Goal: Task Accomplishment & Management: Complete application form

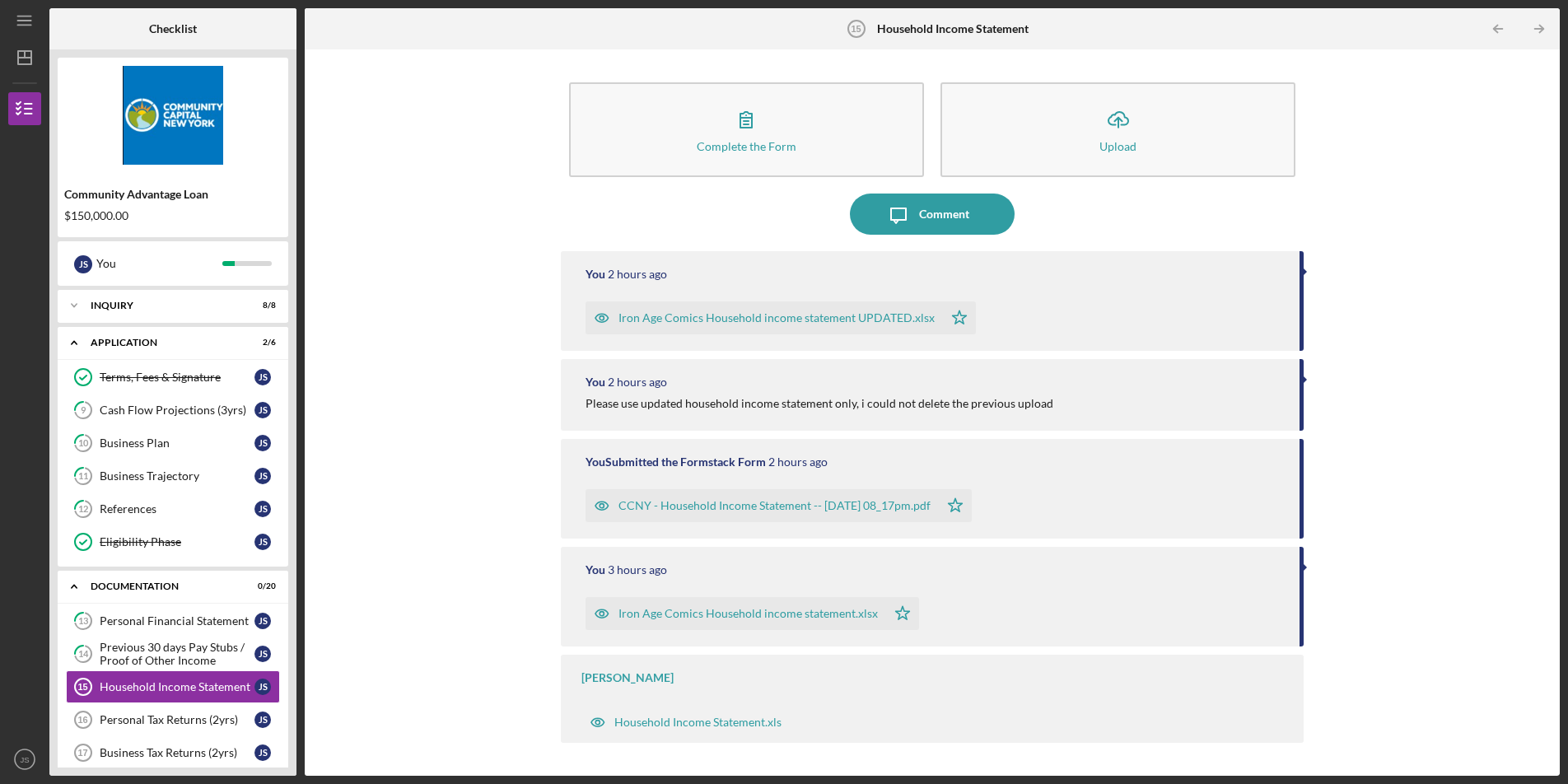
scroll to position [468, 0]
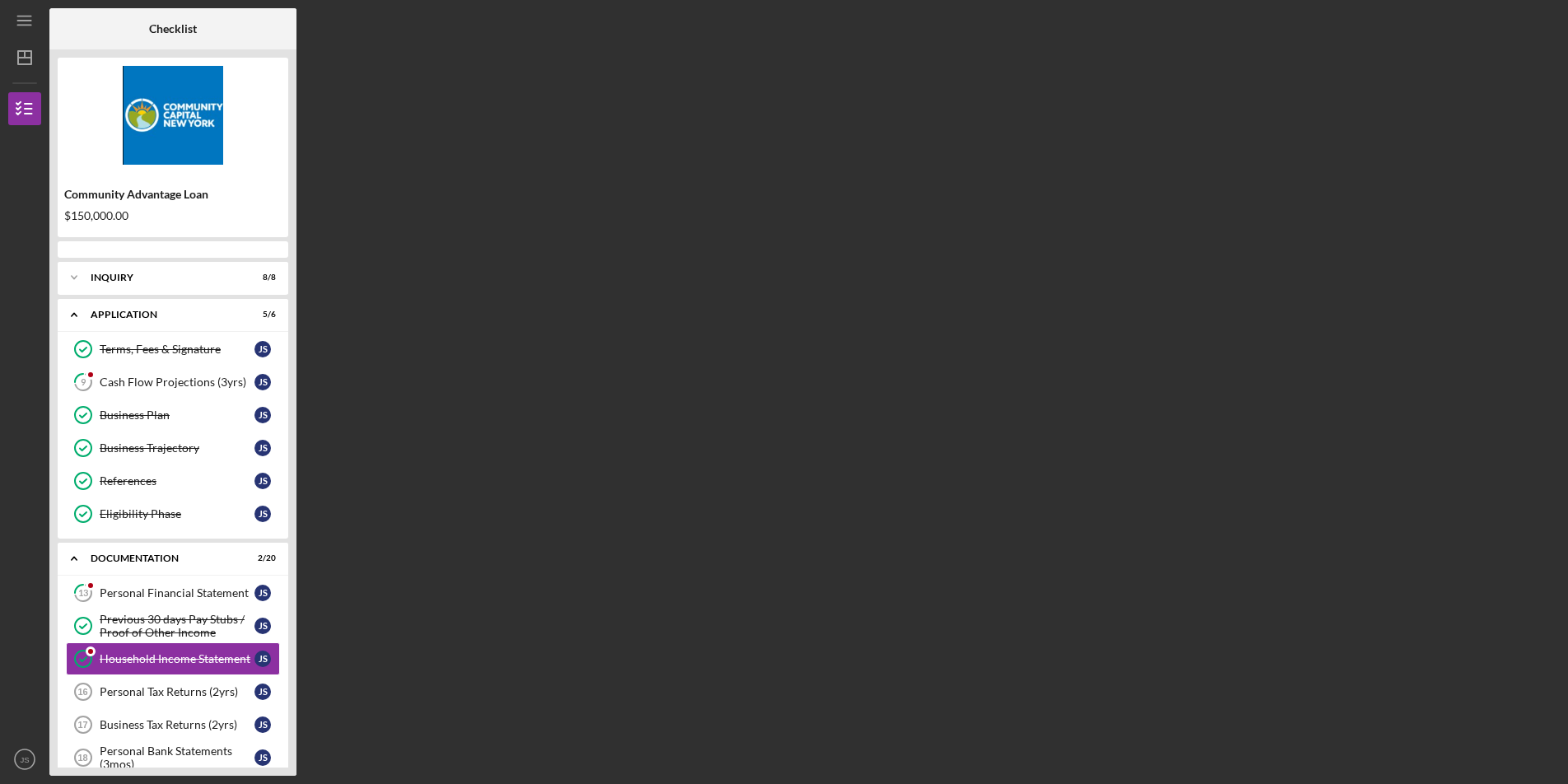
scroll to position [144, 0]
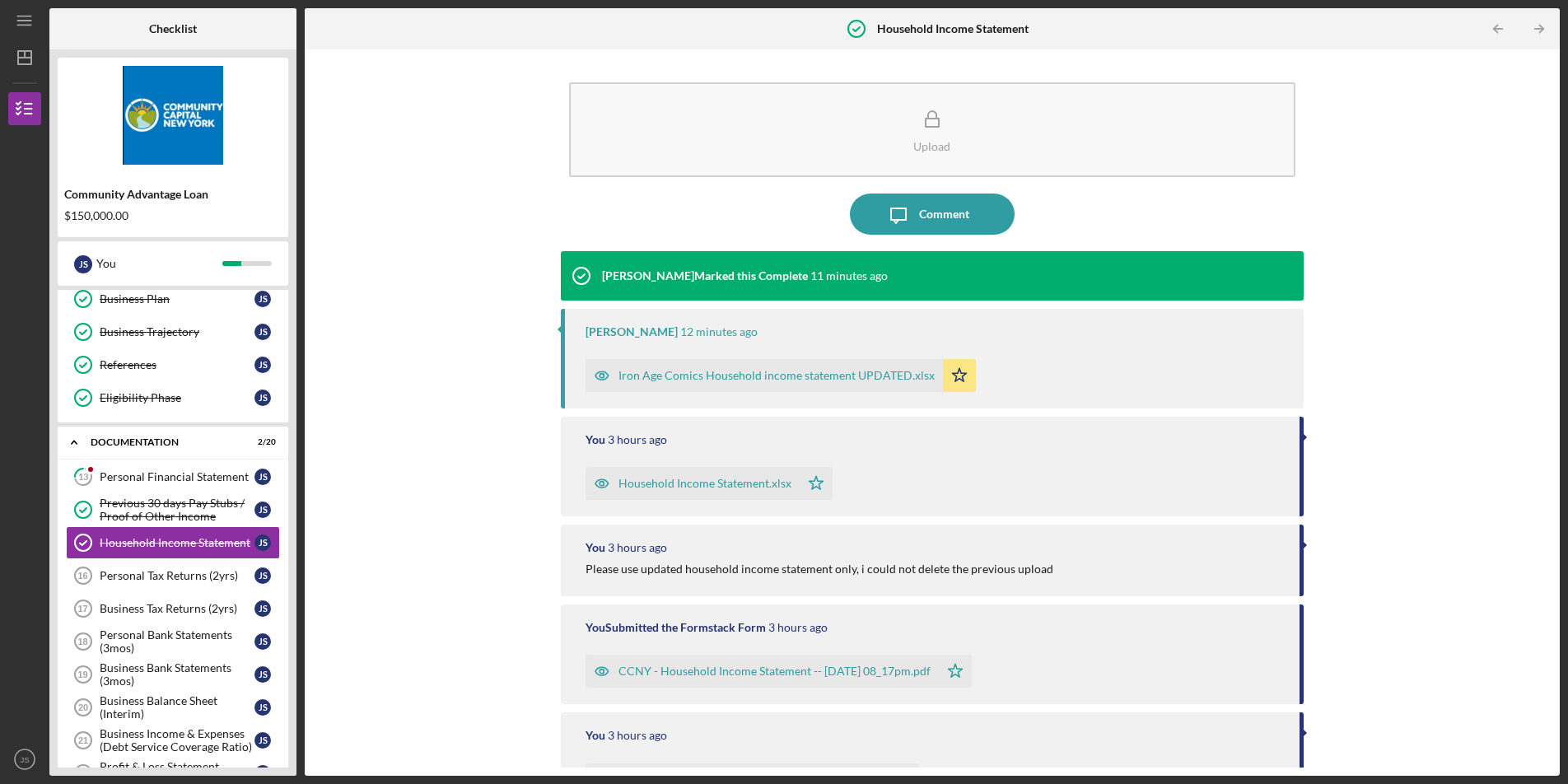
click at [333, 223] on div "Upload Icon/Message Comment [PERSON_NAME] Marked this Complete 11 minutes ago […" at bounding box center [932, 412] width 1238 height 709
click at [148, 472] on div "Personal Financial Statement" at bounding box center [177, 476] width 155 height 13
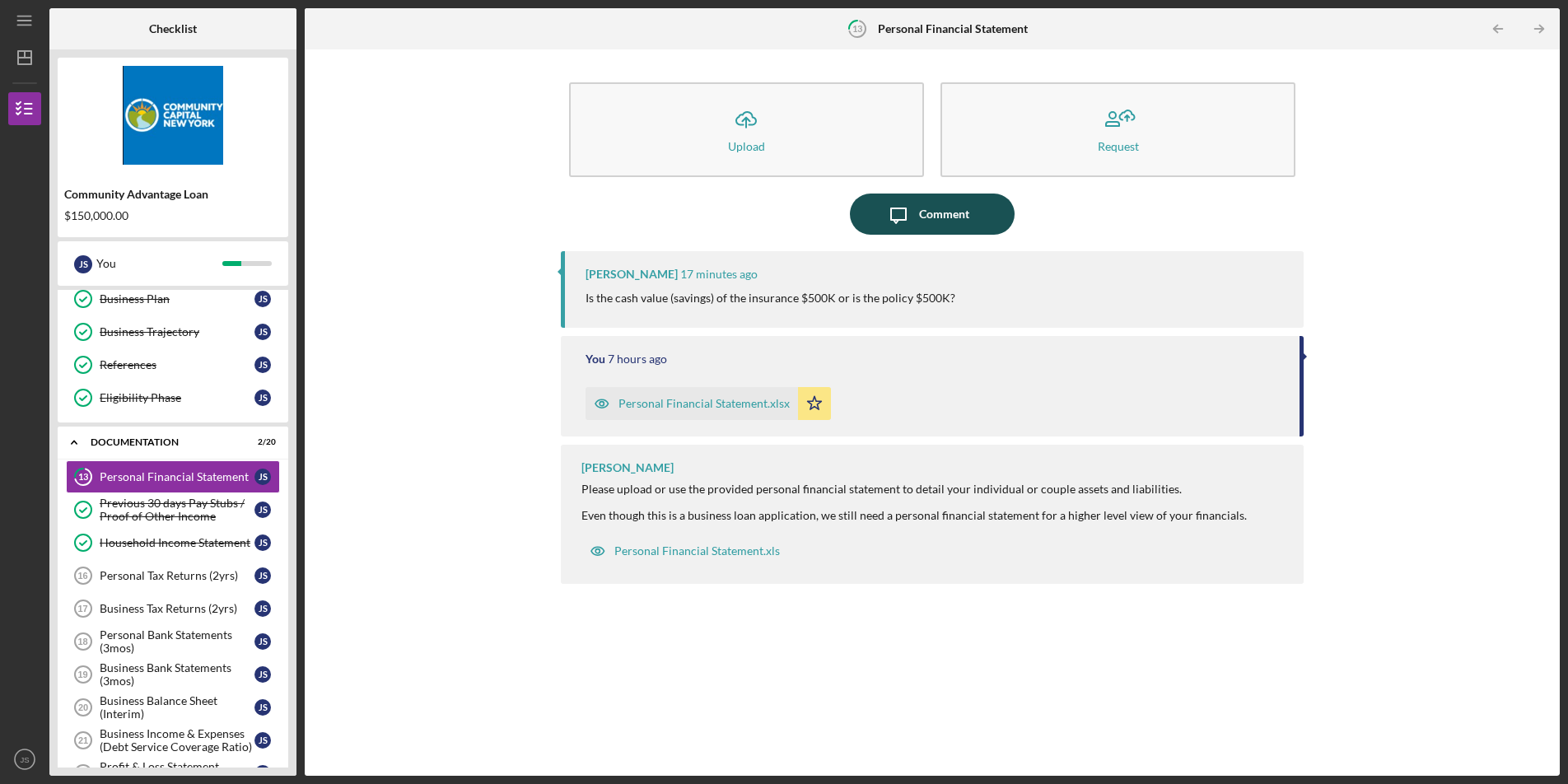
click at [978, 214] on button "Icon/Message Comment" at bounding box center [932, 214] width 164 height 41
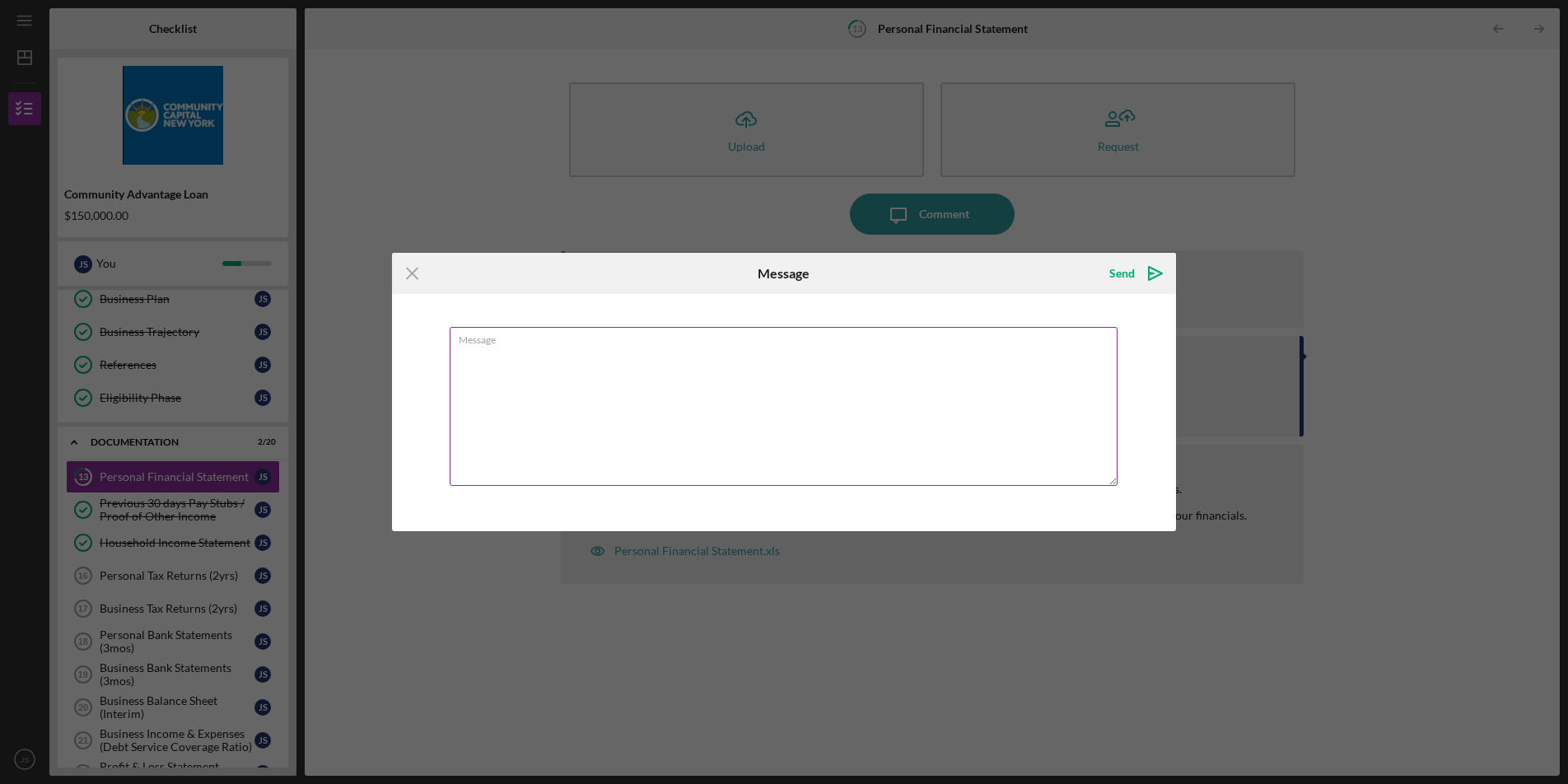
click at [786, 428] on textarea "Message" at bounding box center [783, 406] width 668 height 159
type textarea "the policy is 500k"
click at [1136, 280] on icon "Icon/icon-invite-send" at bounding box center [1155, 273] width 41 height 41
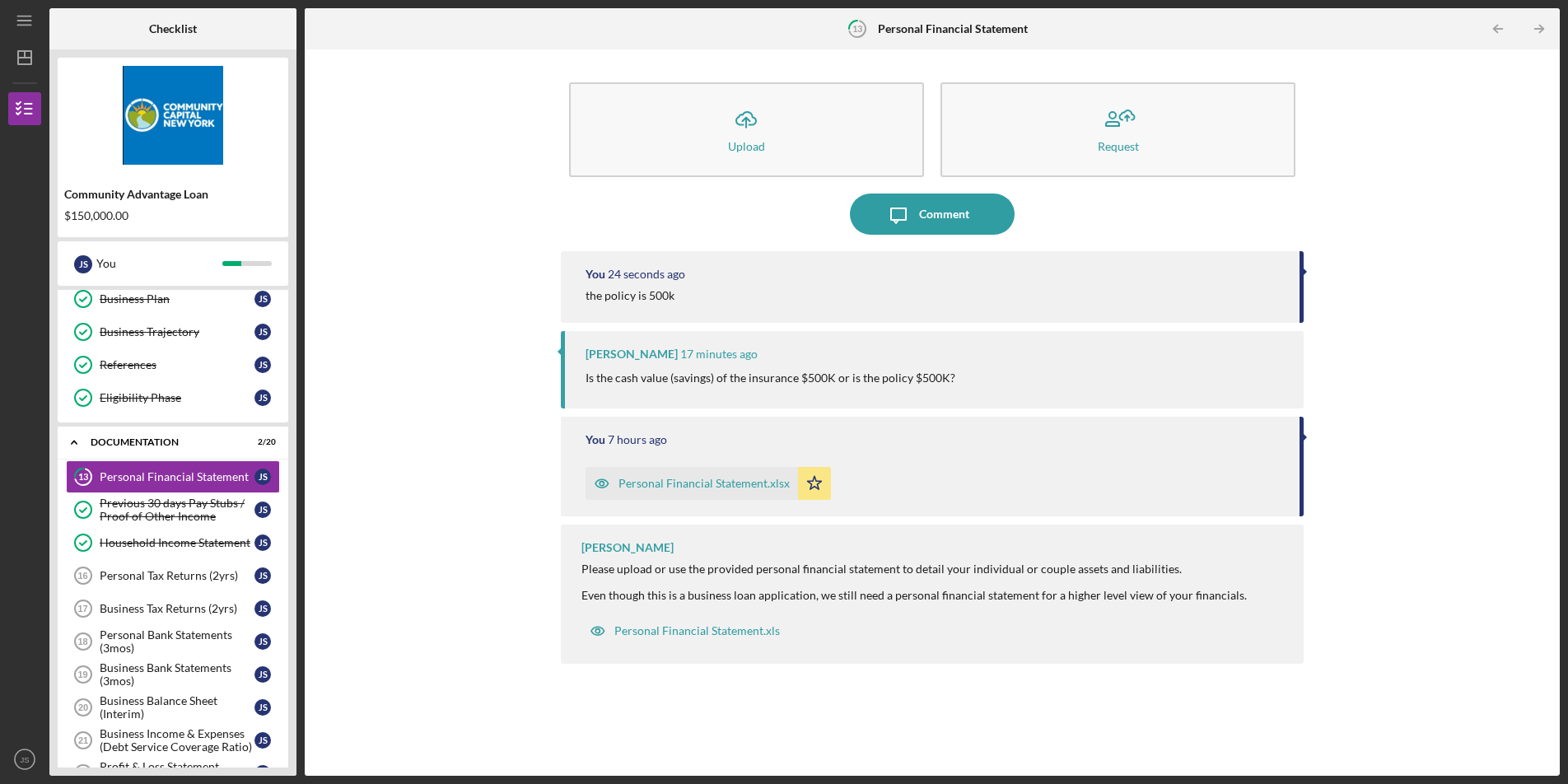
click at [710, 473] on div "Personal Financial Statement.xlsx" at bounding box center [691, 483] width 213 height 33
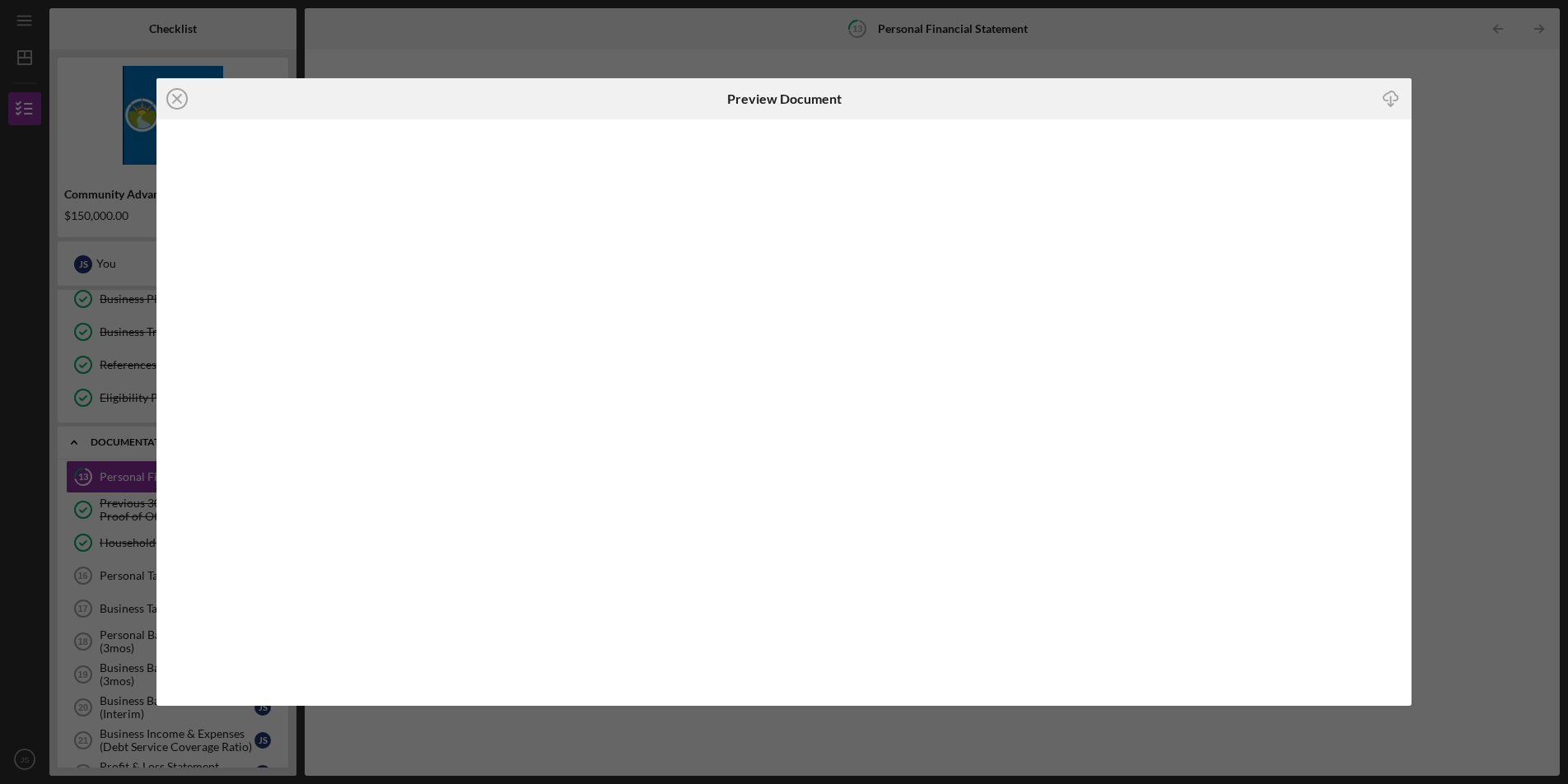
click at [1450, 110] on div "Icon/Close Preview Document Icon/Download" at bounding box center [784, 392] width 1568 height 784
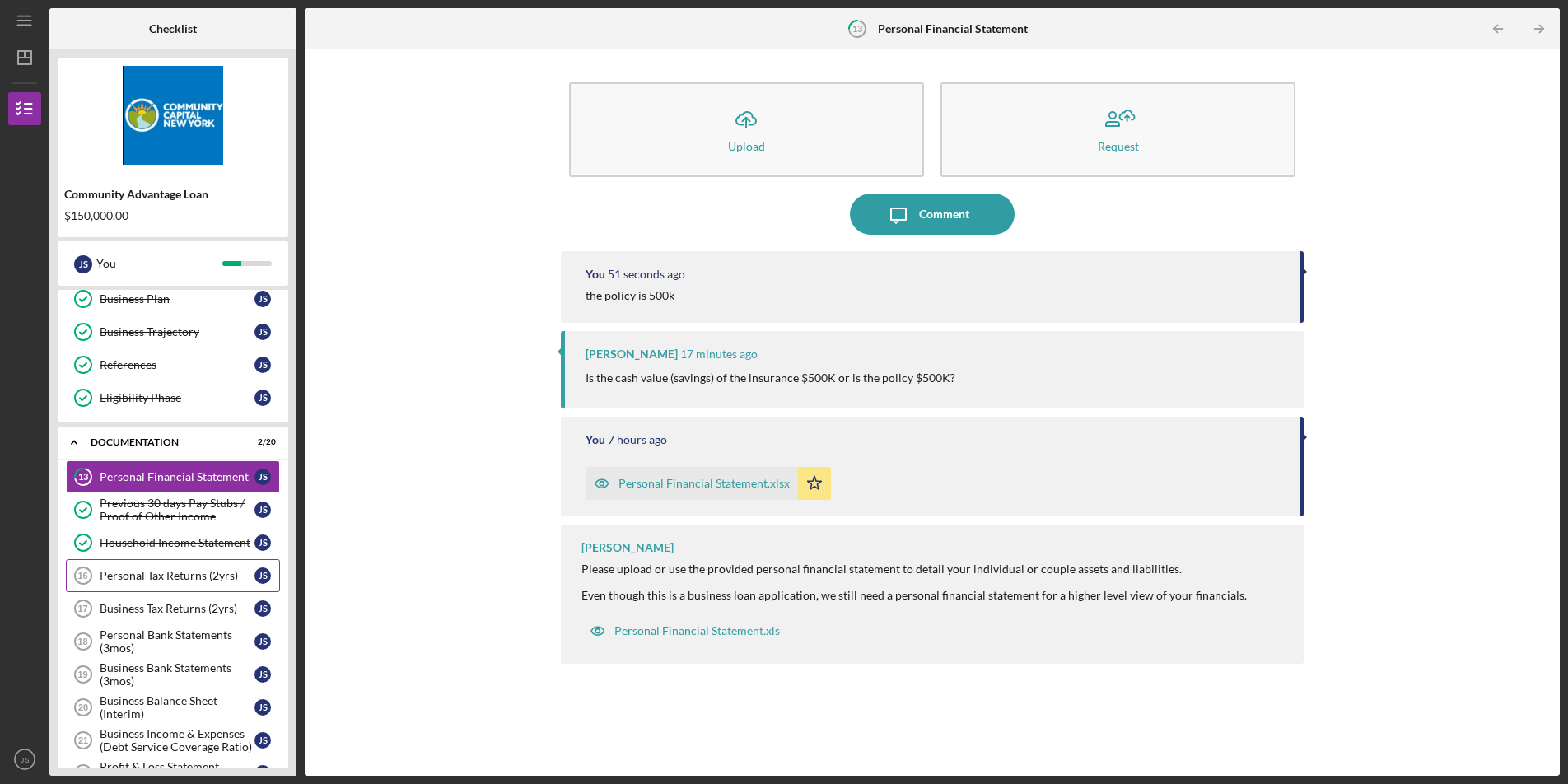
click at [168, 583] on link "Personal Tax Returns (2yrs) 16 Personal Tax Returns (2yrs) J S" at bounding box center [173, 575] width 214 height 33
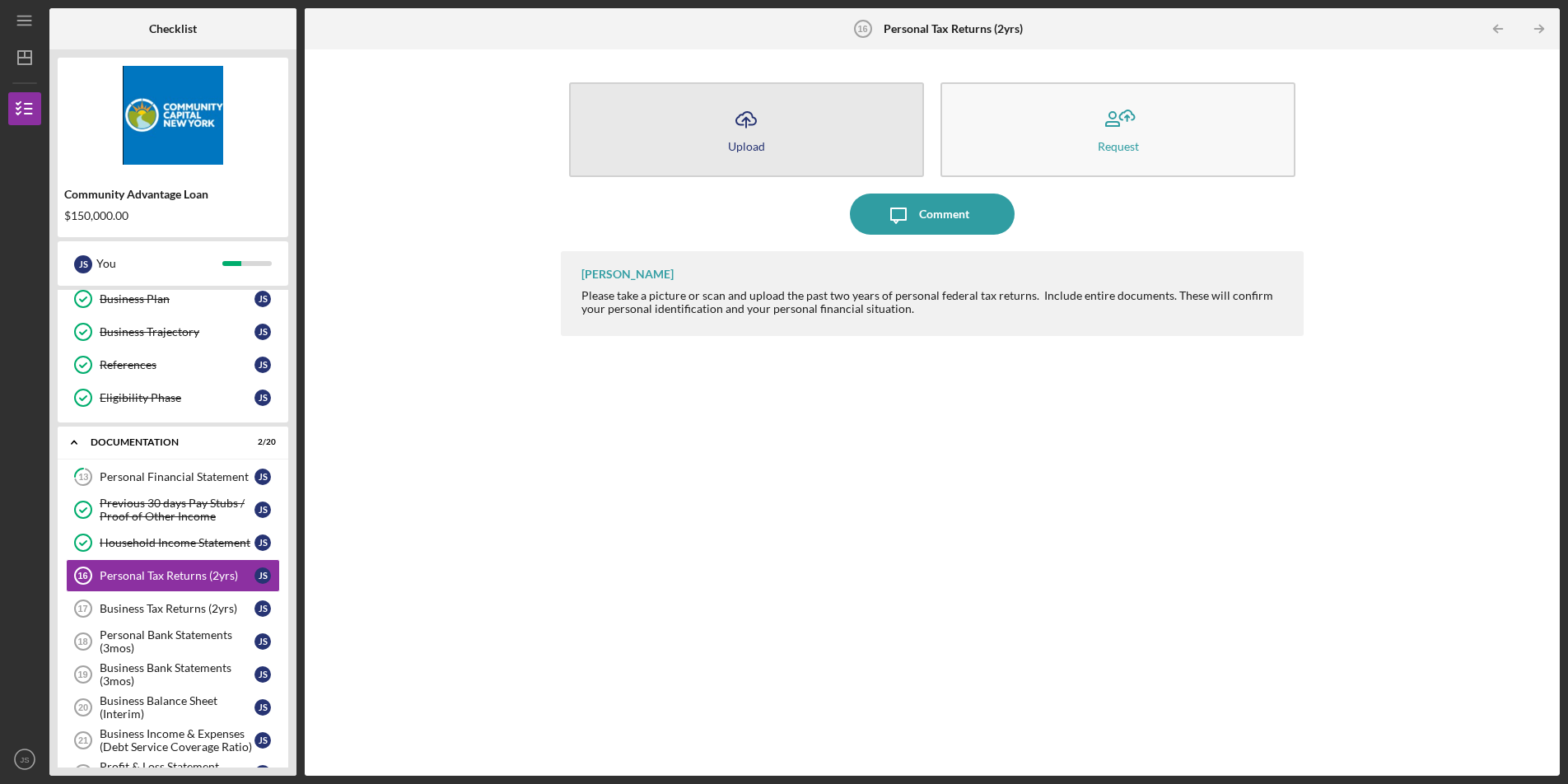
click at [797, 115] on button "Icon/Upload Upload" at bounding box center [746, 130] width 355 height 95
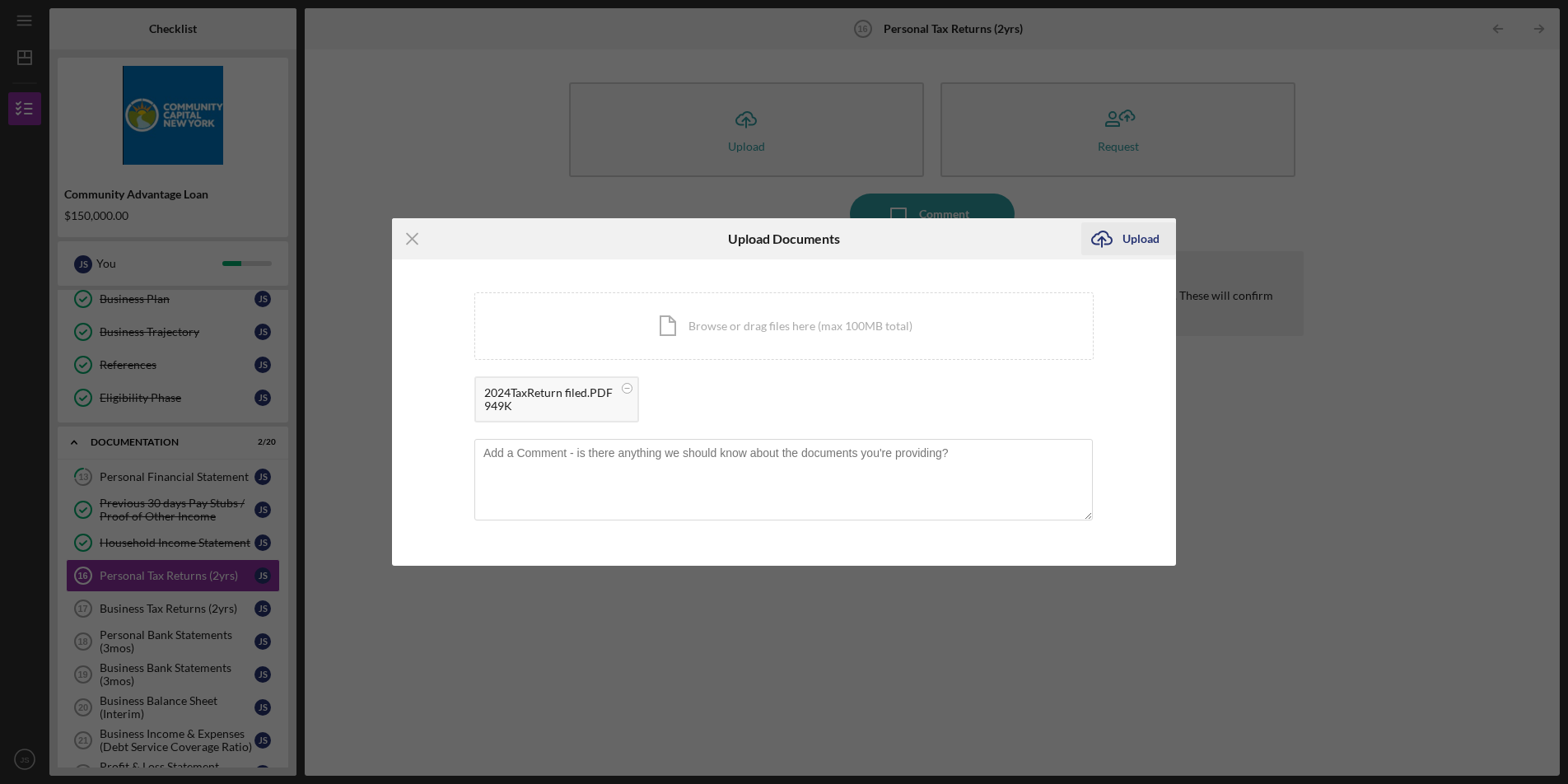
click at [1137, 230] on div "Upload" at bounding box center [1141, 239] width 37 height 33
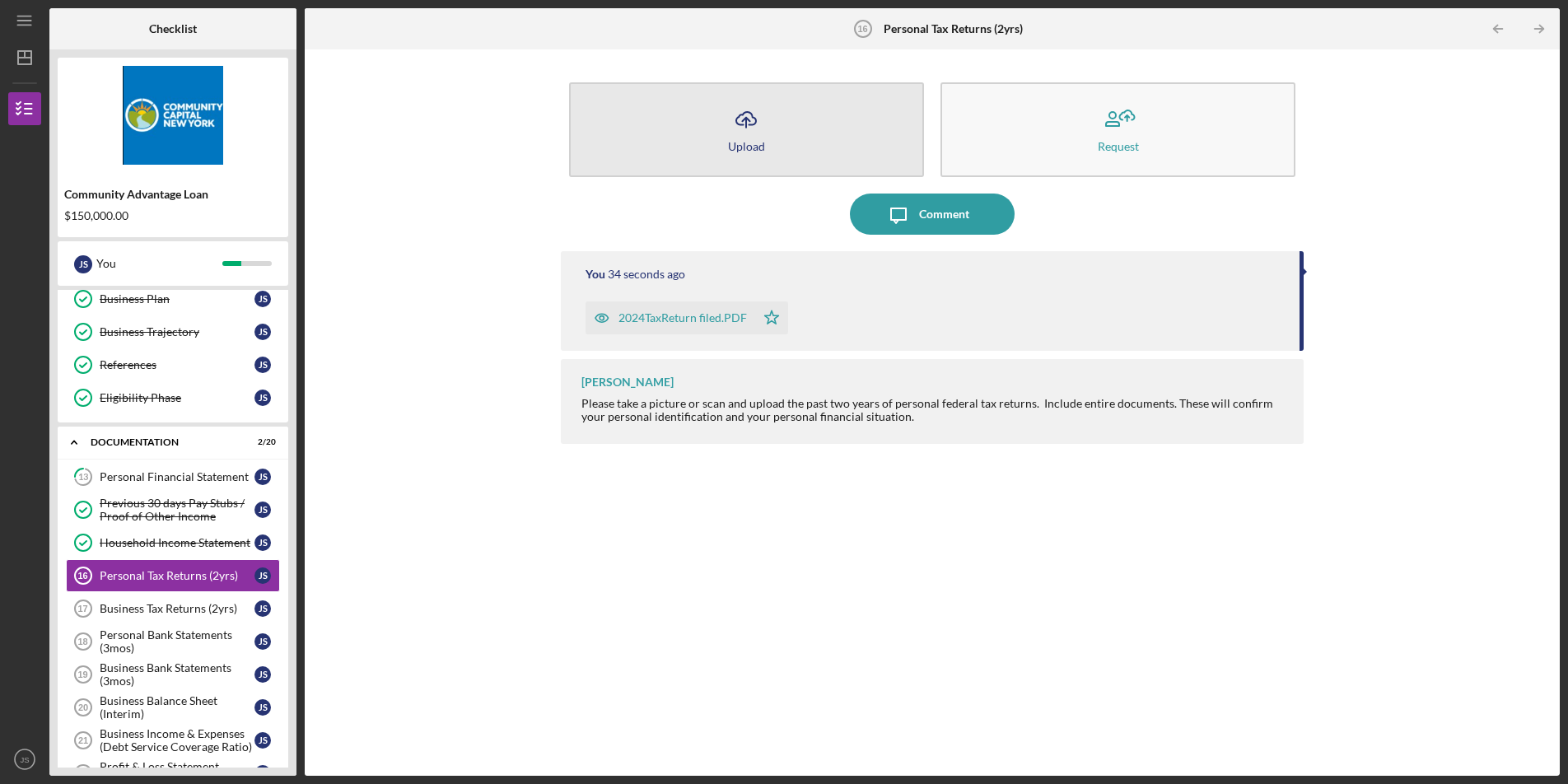
click at [844, 131] on button "Icon/Upload Upload" at bounding box center [746, 130] width 355 height 95
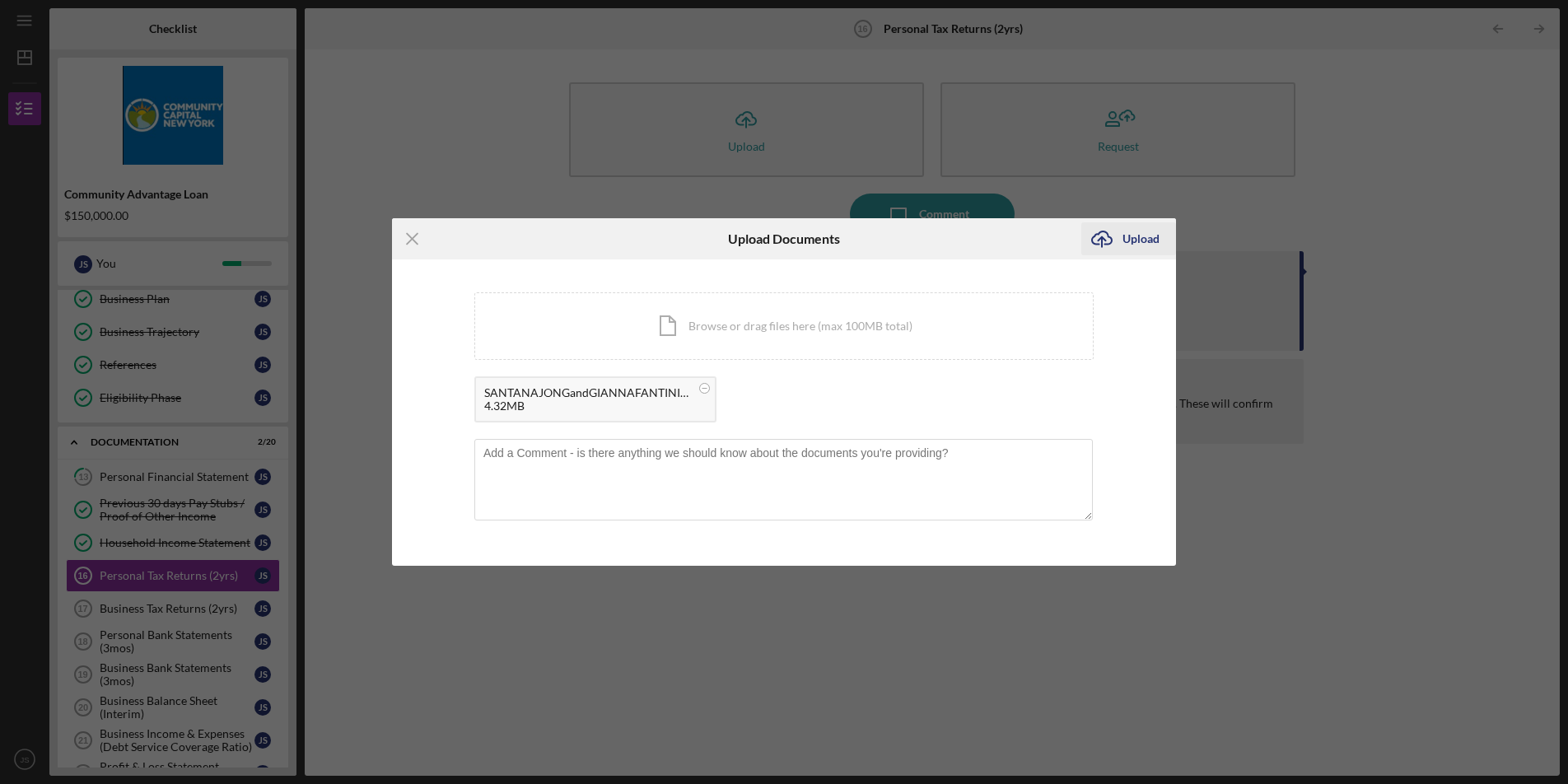
click at [1155, 242] on div "Upload" at bounding box center [1141, 239] width 37 height 33
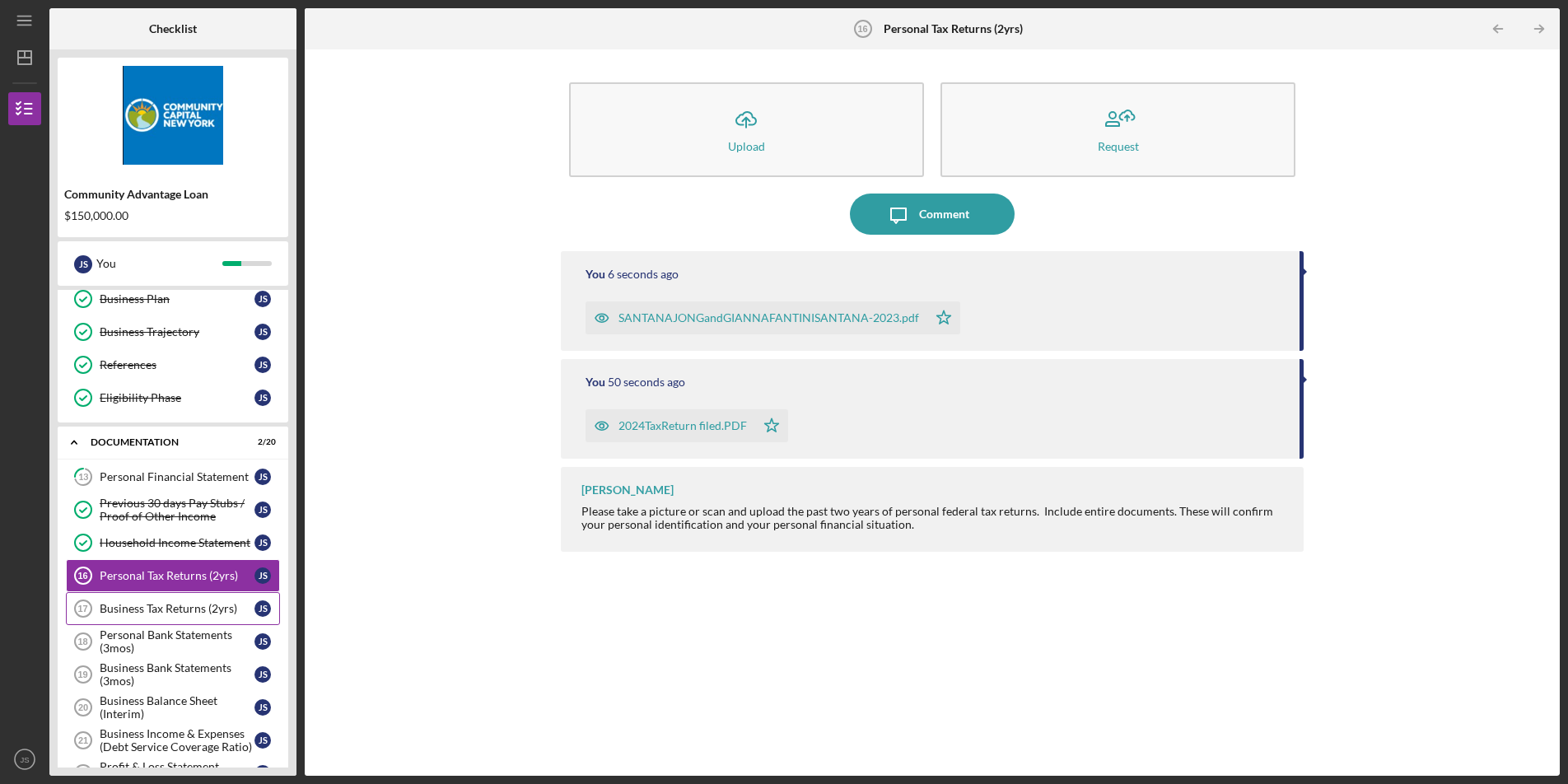
click at [155, 608] on div "Business Tax Returns (2yrs)" at bounding box center [177, 608] width 155 height 13
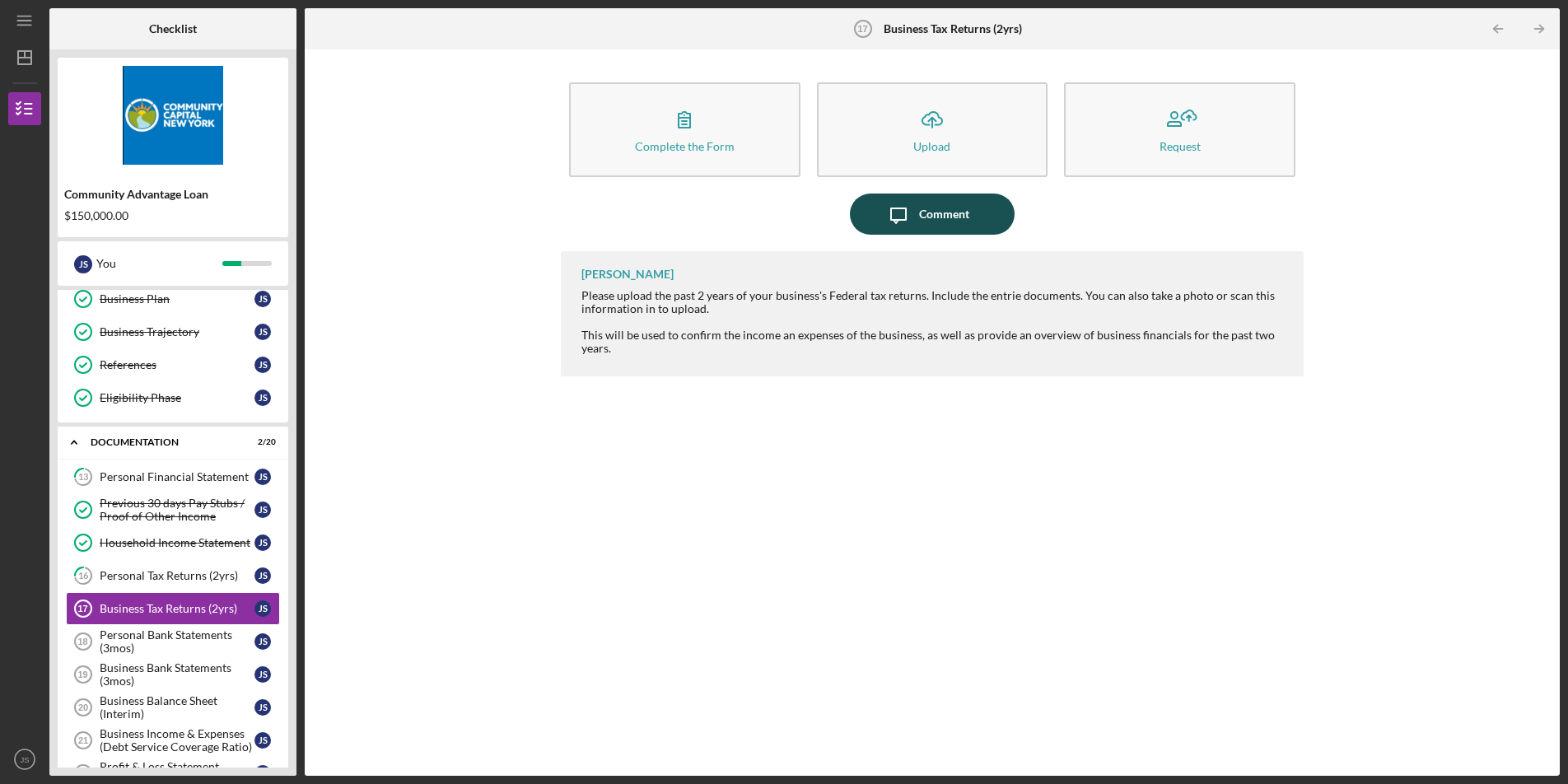
click at [990, 198] on button "Icon/Message Comment" at bounding box center [932, 214] width 164 height 41
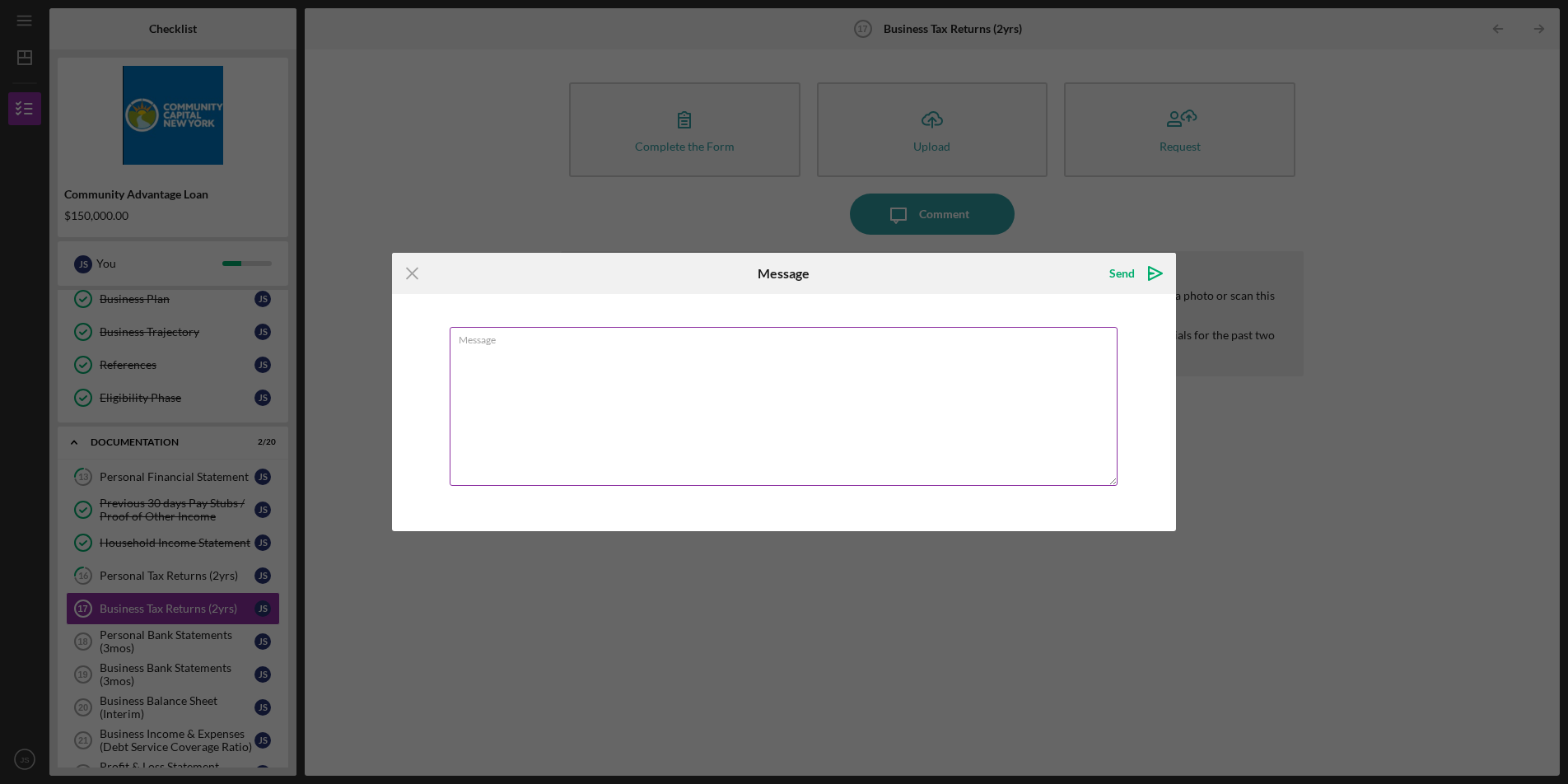
click at [858, 402] on textarea "Message" at bounding box center [783, 406] width 668 height 159
type textarea "Business taxes were filed with personal, as revenue was extremely low both of t…"
click at [1131, 279] on div "Send" at bounding box center [1122, 273] width 26 height 33
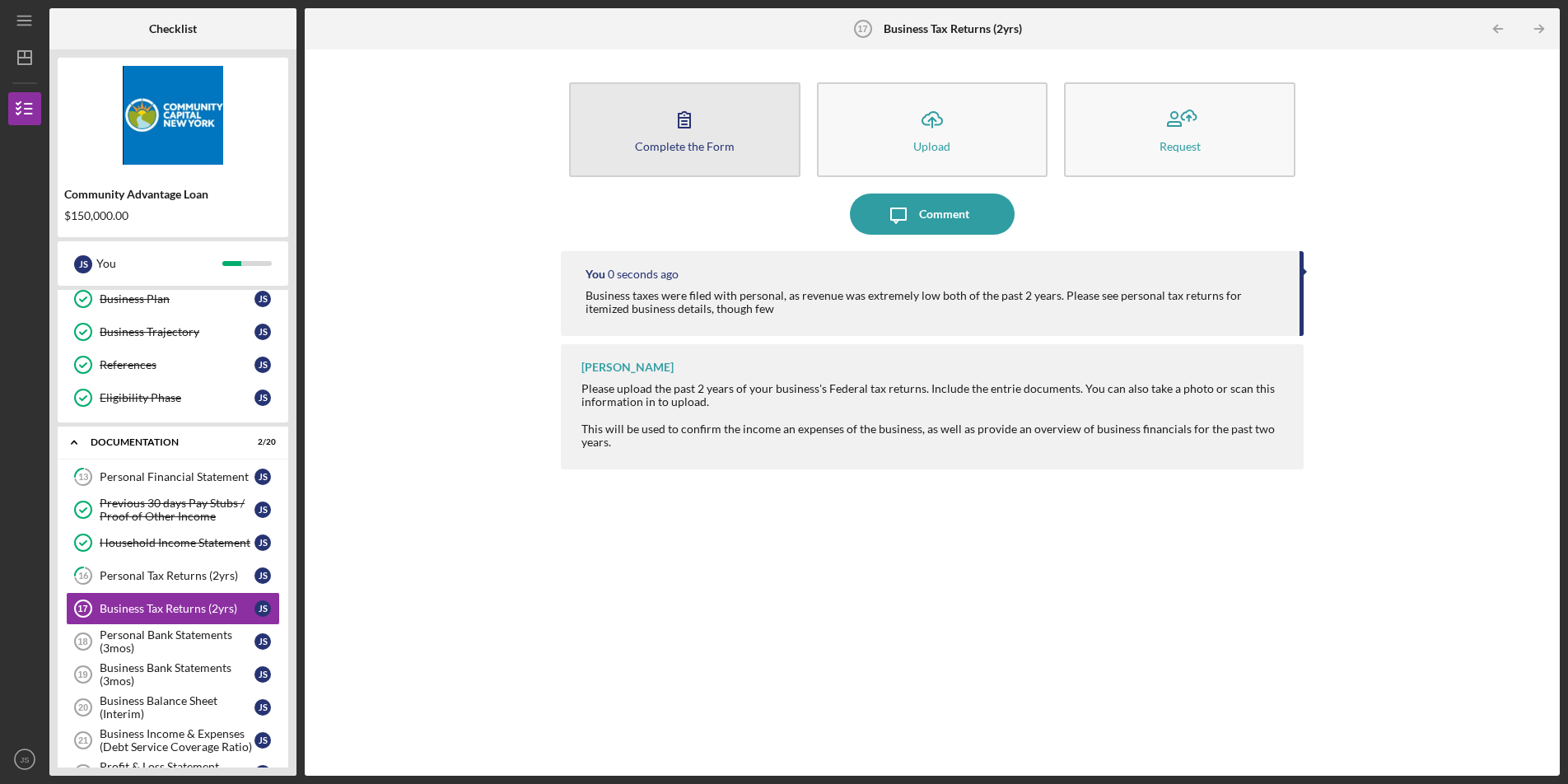
click at [740, 155] on button "Complete the Form Form" at bounding box center [684, 130] width 231 height 95
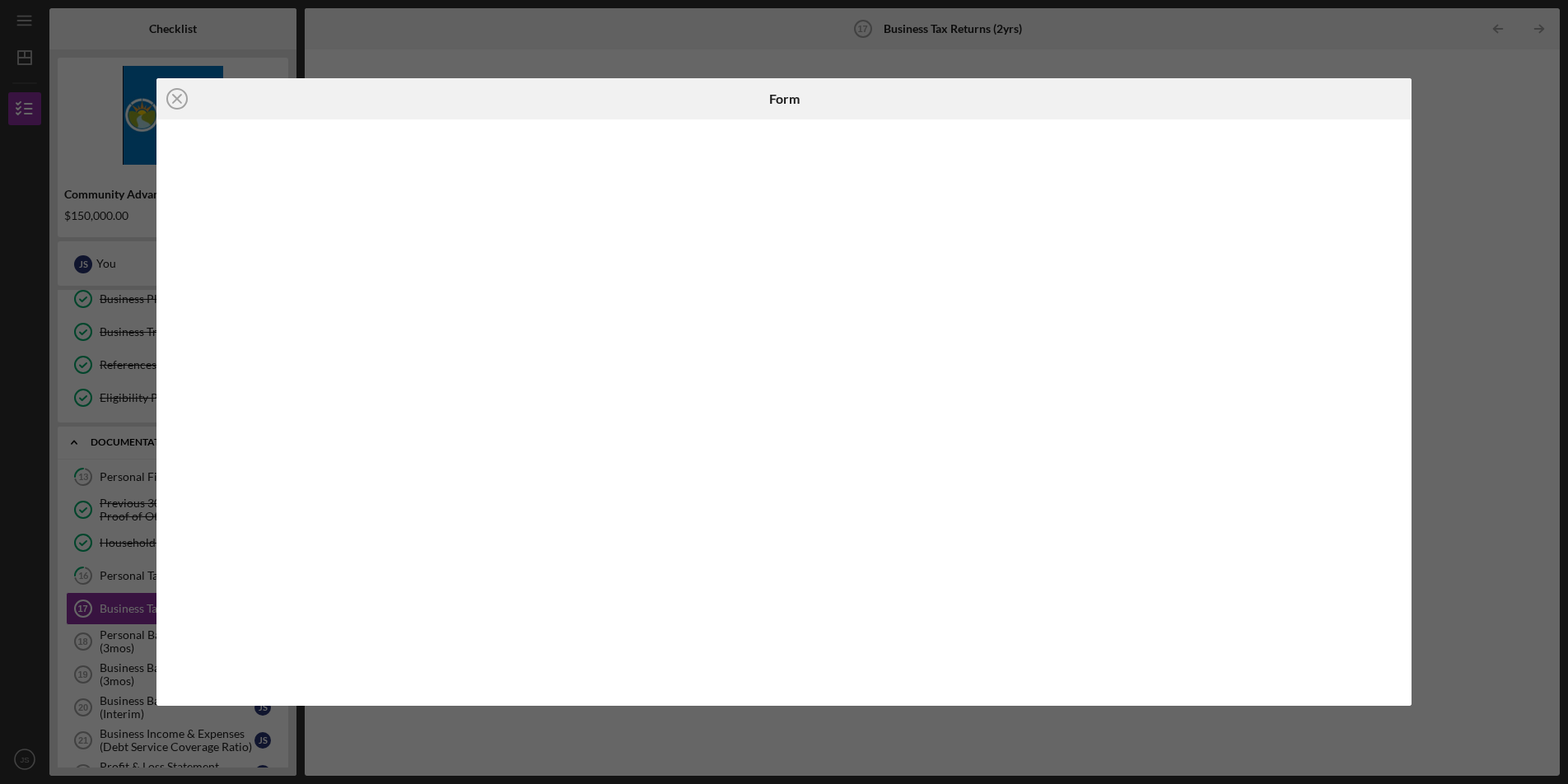
click at [1436, 134] on div "Icon/Close Form" at bounding box center [784, 392] width 1568 height 784
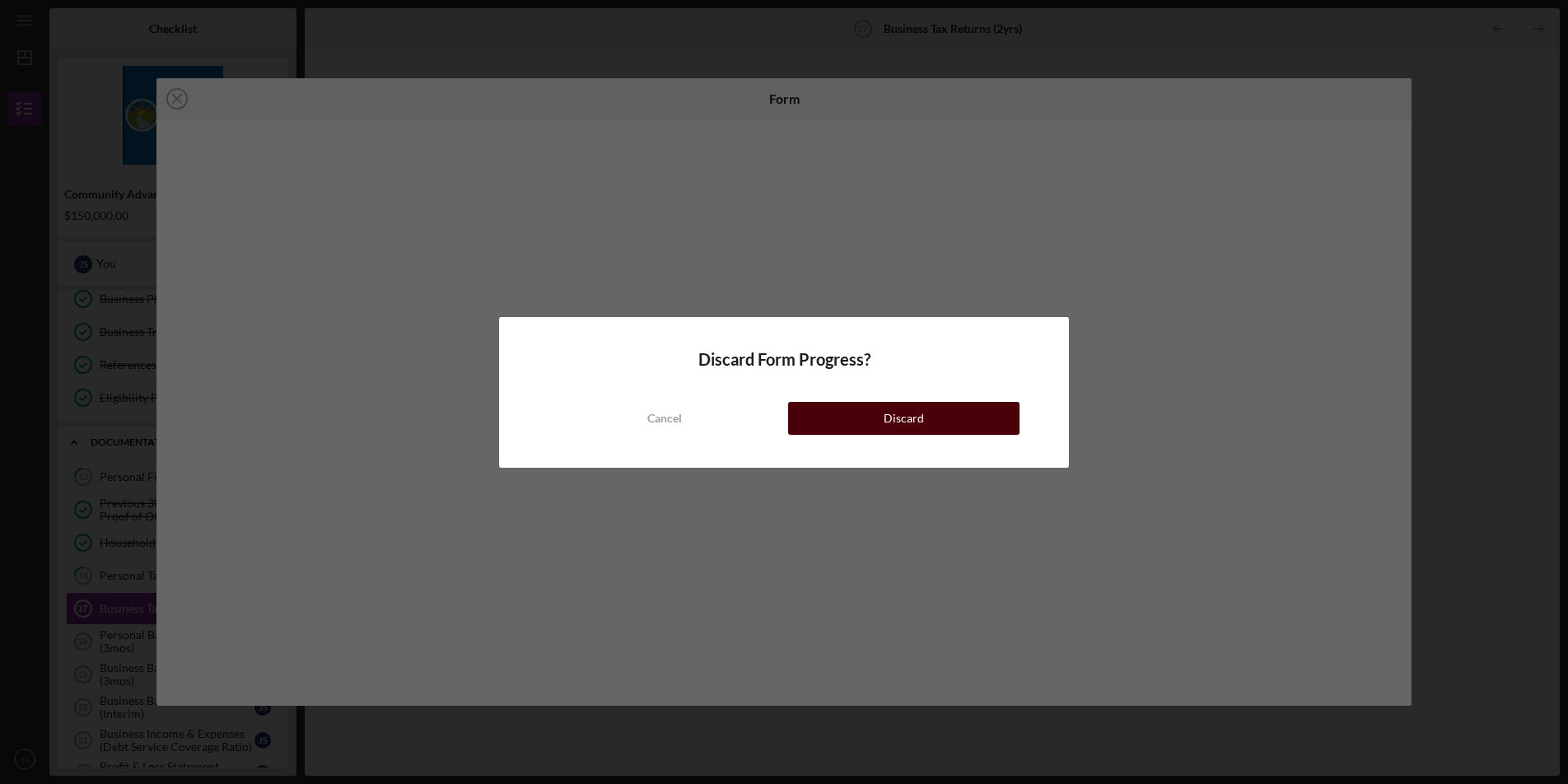
click at [826, 401] on div "Cancel Discard" at bounding box center [784, 402] width 470 height 66
click at [826, 417] on button "Discard" at bounding box center [903, 418] width 231 height 33
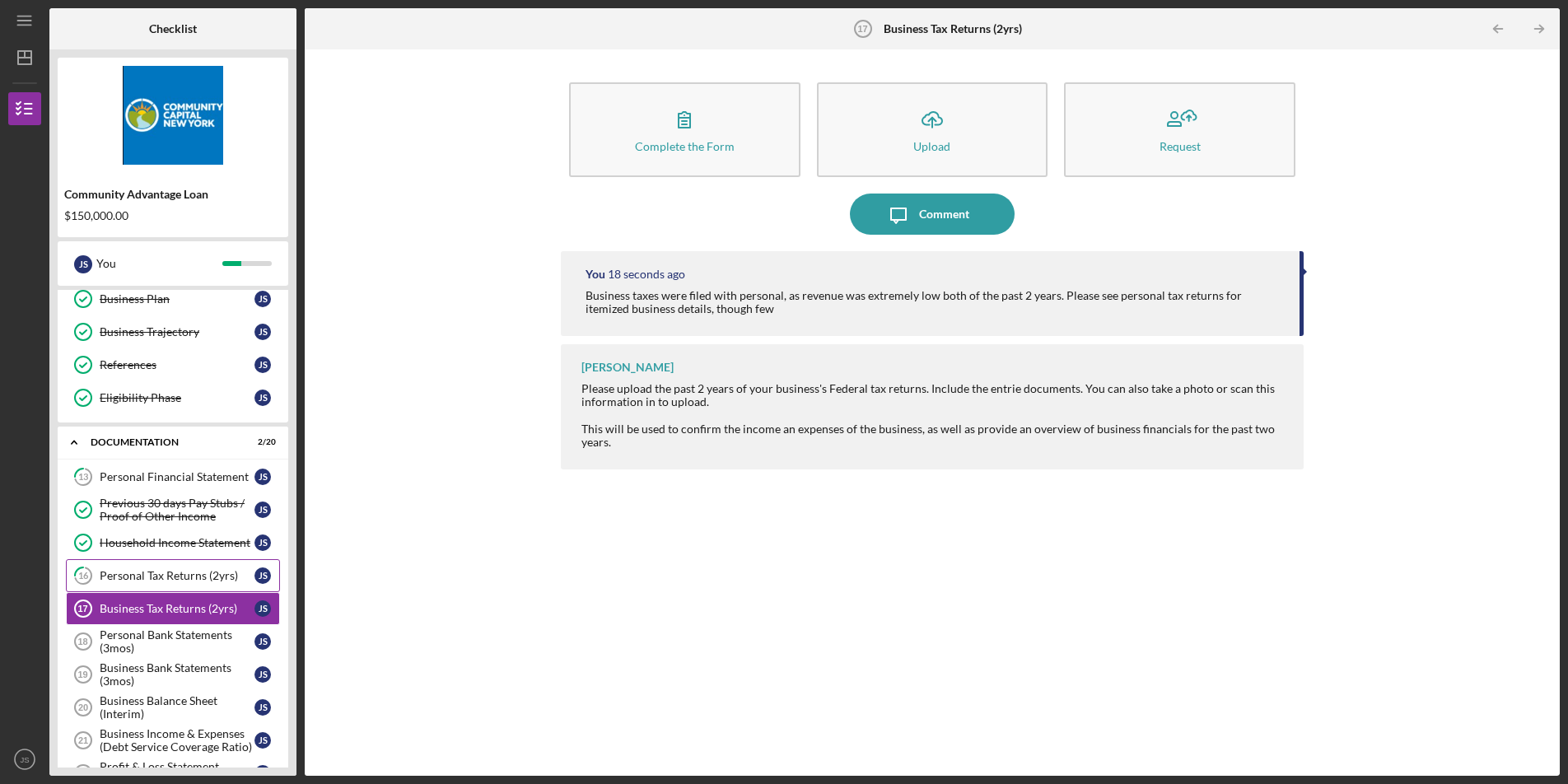
click at [184, 575] on div "Personal Tax Returns (2yrs)" at bounding box center [177, 575] width 155 height 13
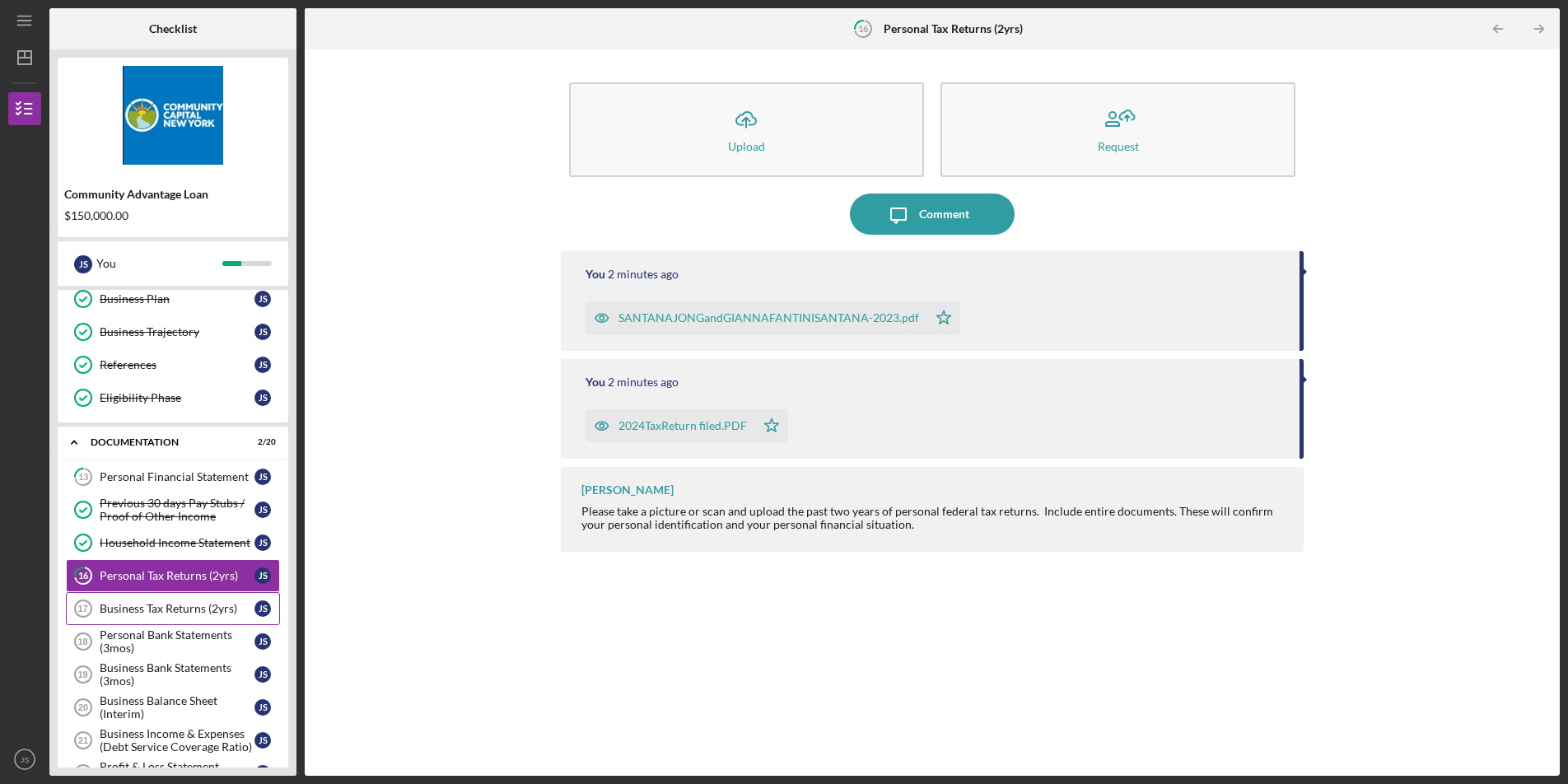
click at [173, 608] on div "Business Tax Returns (2yrs)" at bounding box center [177, 608] width 155 height 13
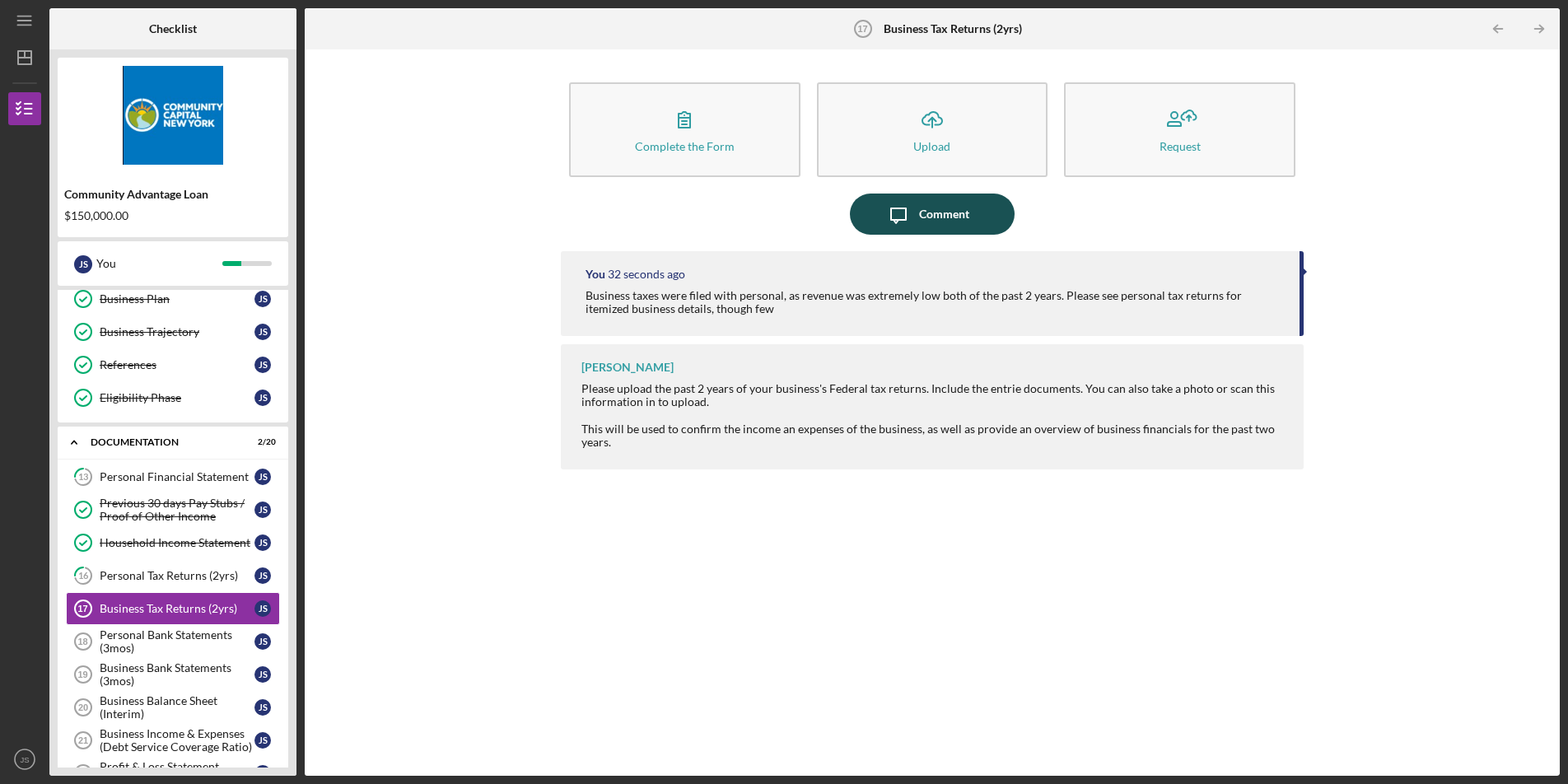
click at [950, 205] on div "Comment" at bounding box center [943, 214] width 50 height 41
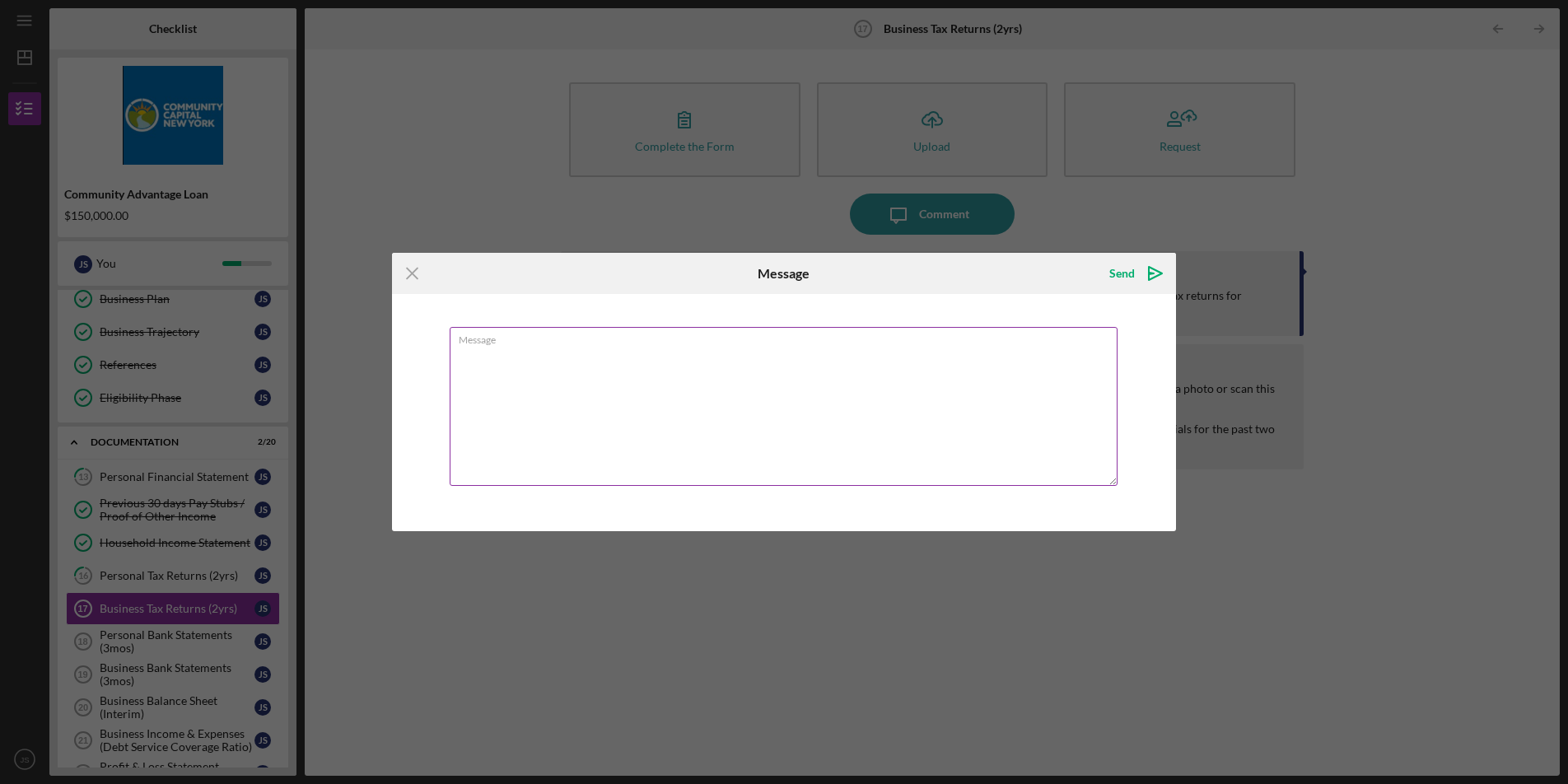
click at [858, 361] on textarea "Message" at bounding box center [783, 406] width 668 height 159
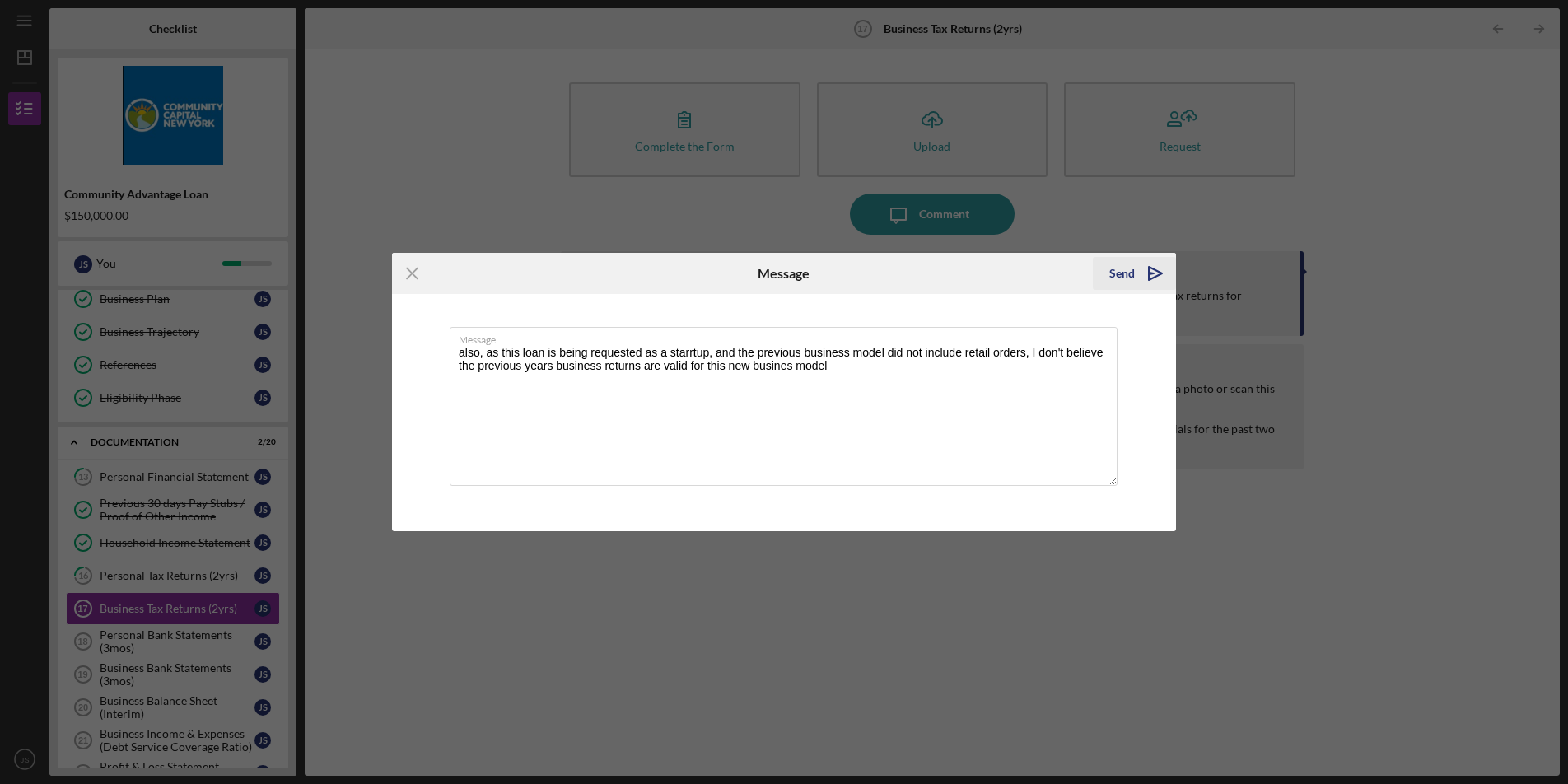
type textarea "also, as this loan is being requested as a starrtup, and the previous business …"
click at [1112, 277] on div "Send" at bounding box center [1122, 273] width 26 height 33
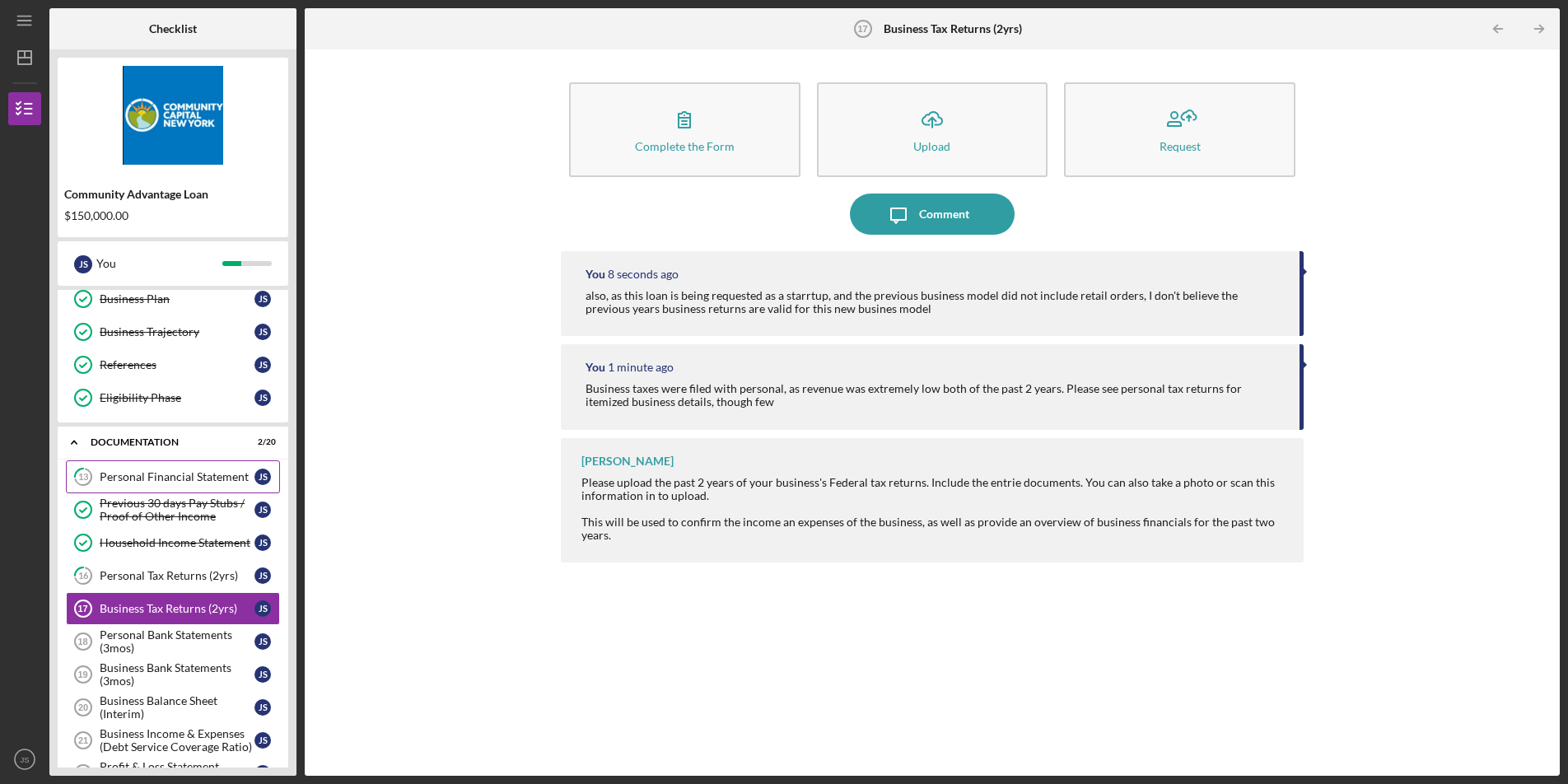
click at [138, 479] on div "Personal Financial Statement" at bounding box center [177, 476] width 155 height 13
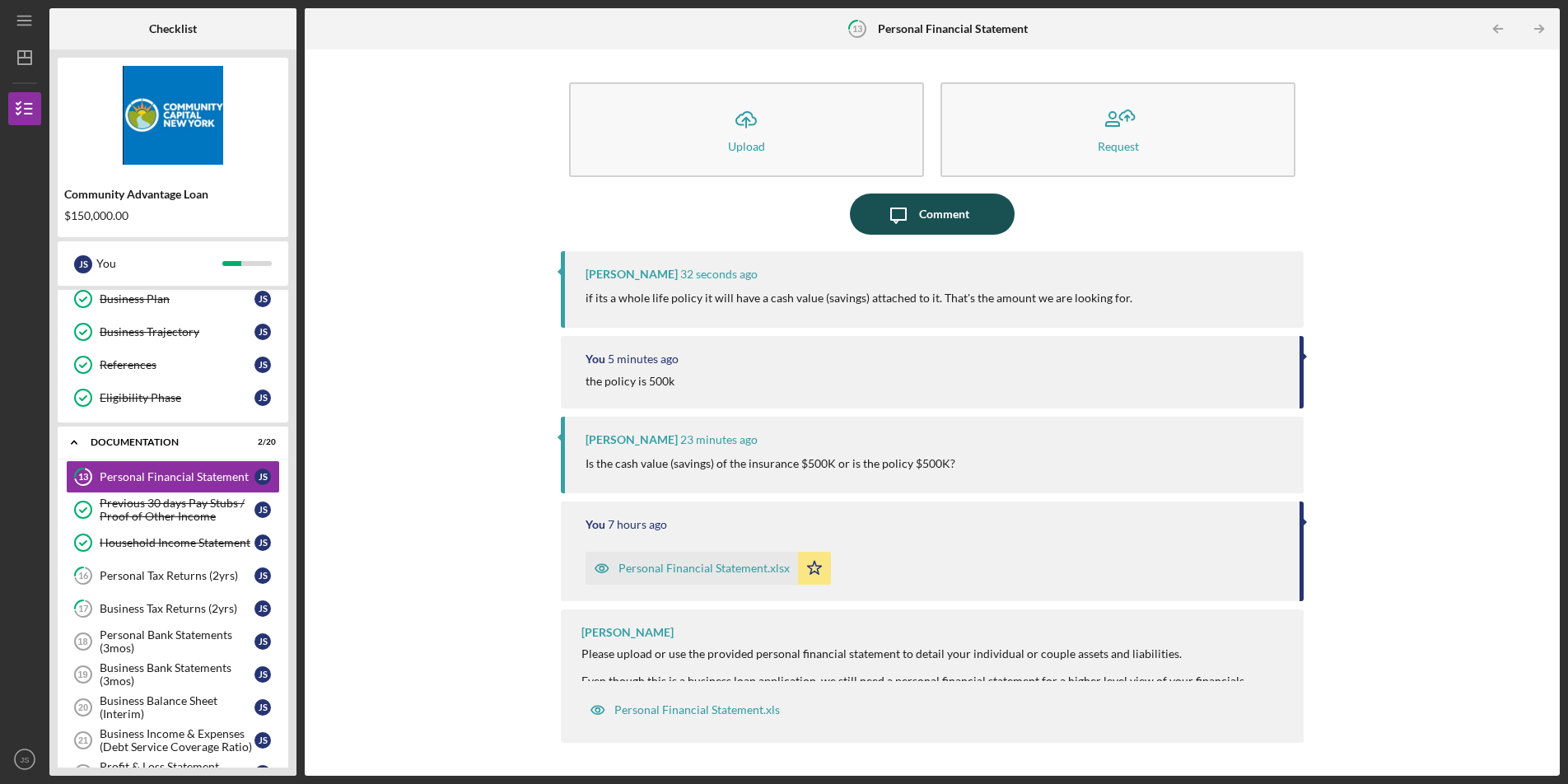
click at [930, 224] on div "Comment" at bounding box center [943, 214] width 50 height 41
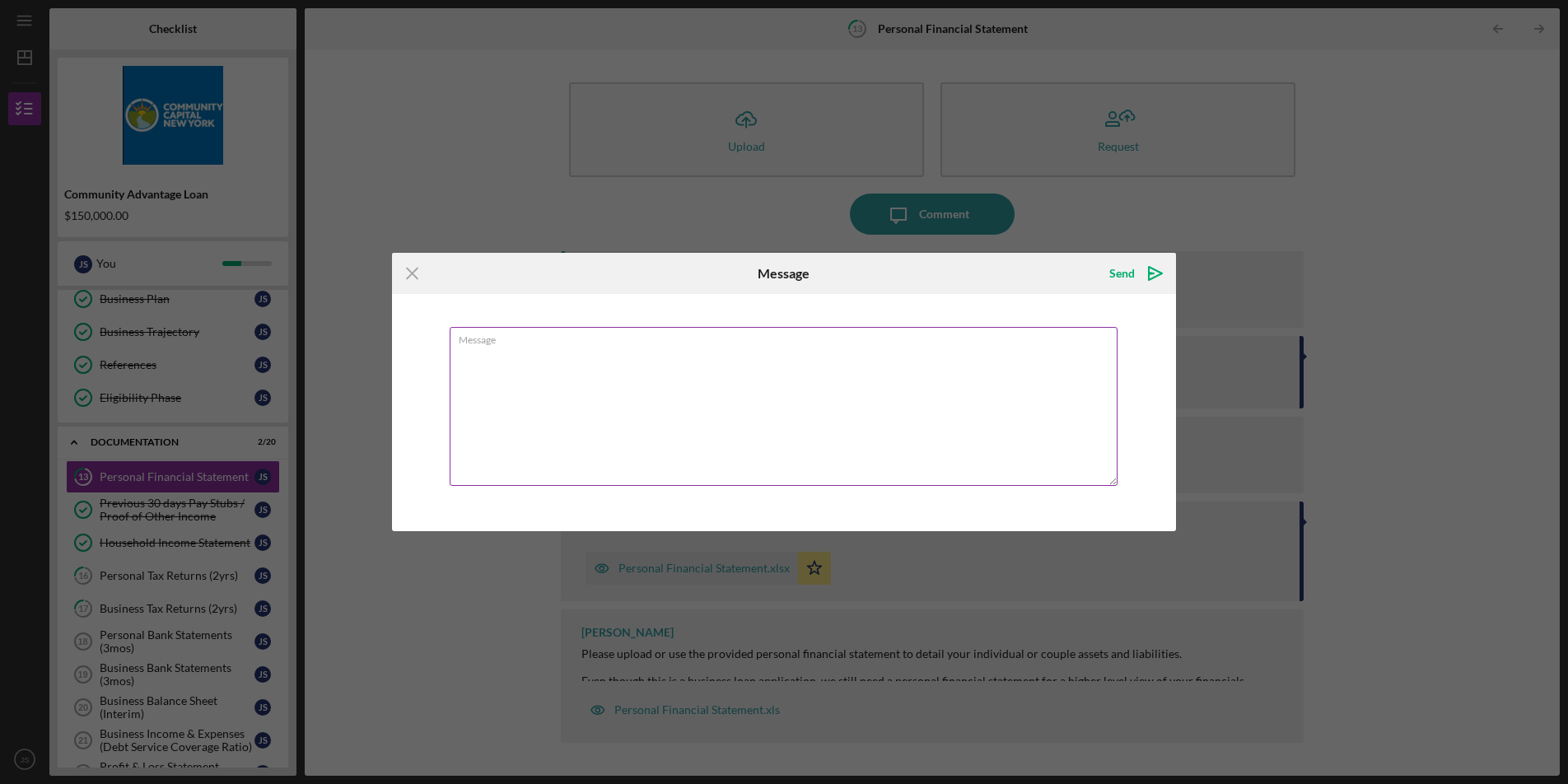
click at [858, 409] on textarea "Message" at bounding box center [783, 406] width 668 height 159
type textarea "A"
type textarea "I"
type textarea "i don't even know how to look that up. it's the standard life insurance for Act…"
click at [1117, 261] on div "Send" at bounding box center [1122, 273] width 26 height 33
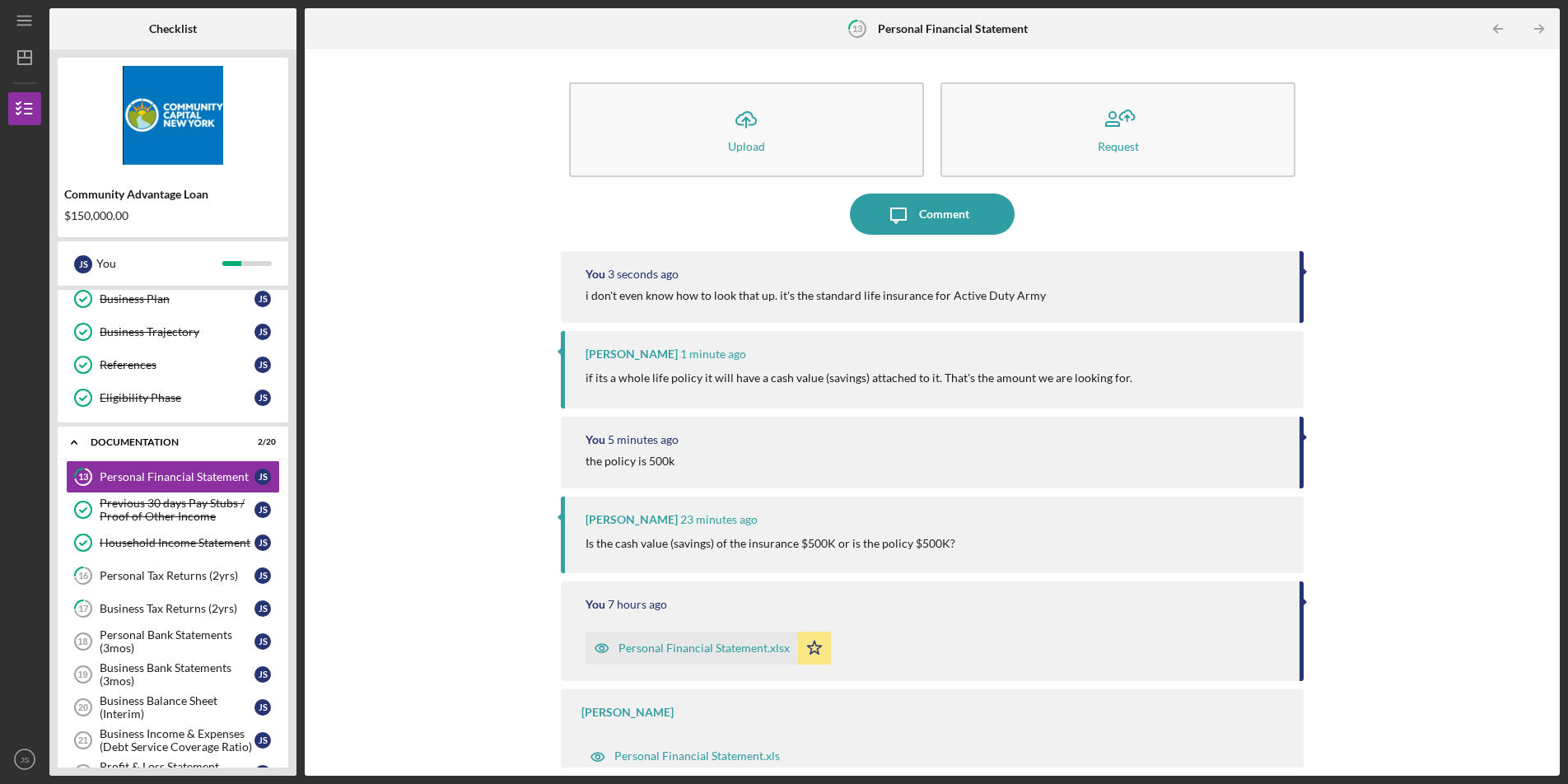
click at [358, 382] on div "Icon/Upload Upload Request Icon/Message Comment You 3 seconds ago i don't even …" at bounding box center [932, 412] width 1238 height 709
click at [165, 642] on div "Personal Bank Statements (3mos)" at bounding box center [177, 641] width 155 height 26
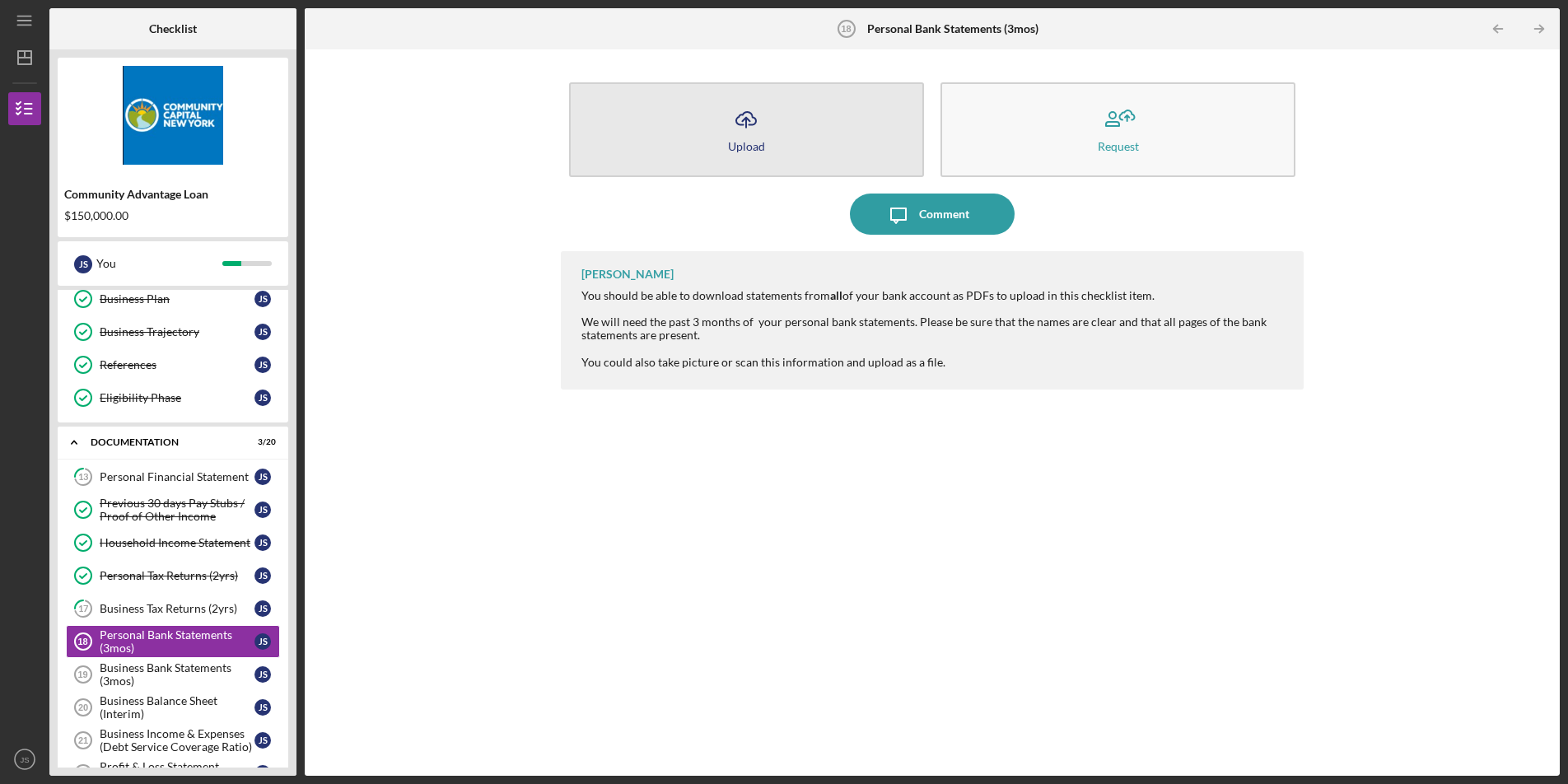
click at [727, 113] on icon "Icon/Upload" at bounding box center [746, 119] width 41 height 41
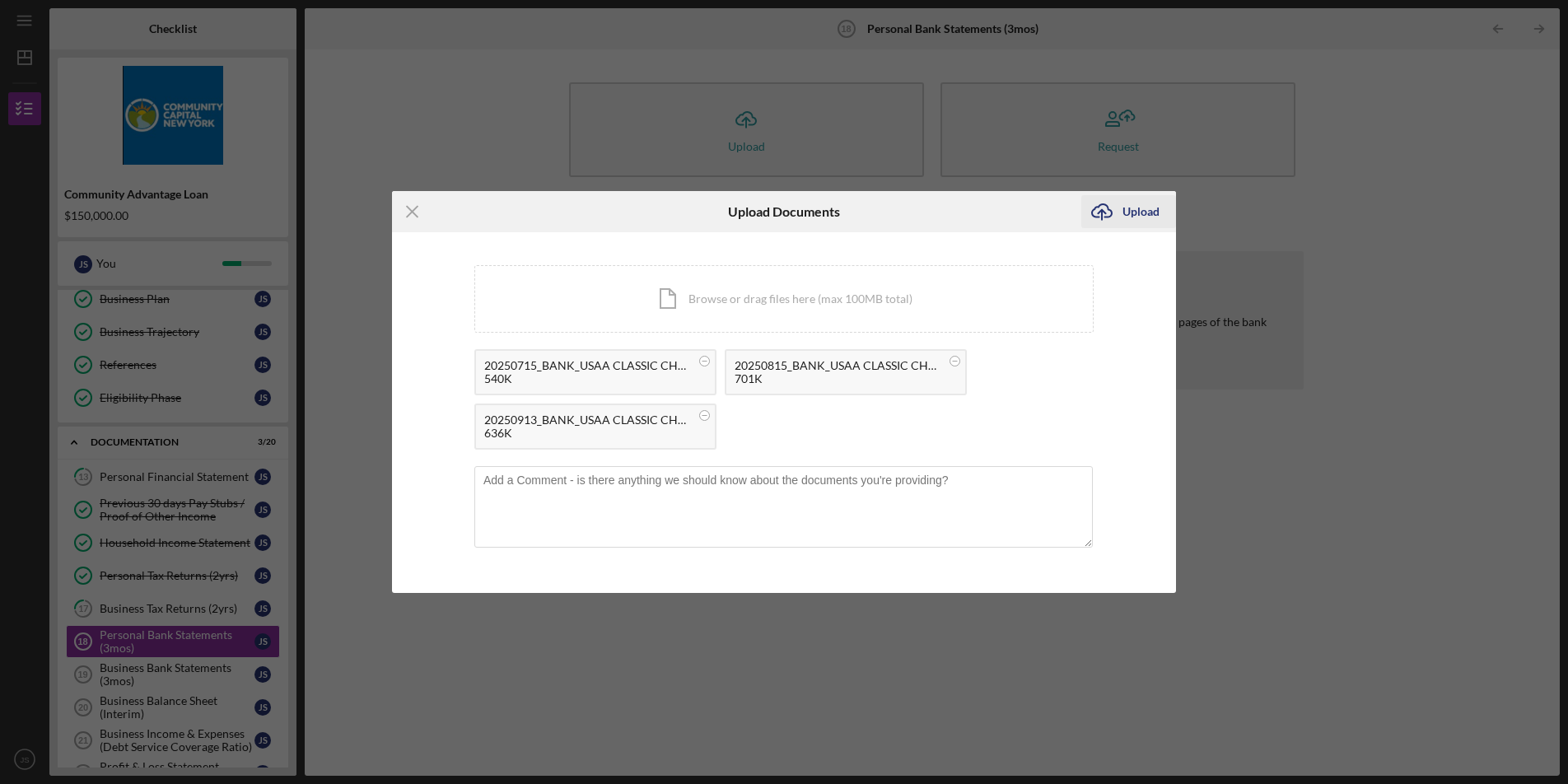
click at [1153, 205] on div "Upload" at bounding box center [1141, 212] width 37 height 33
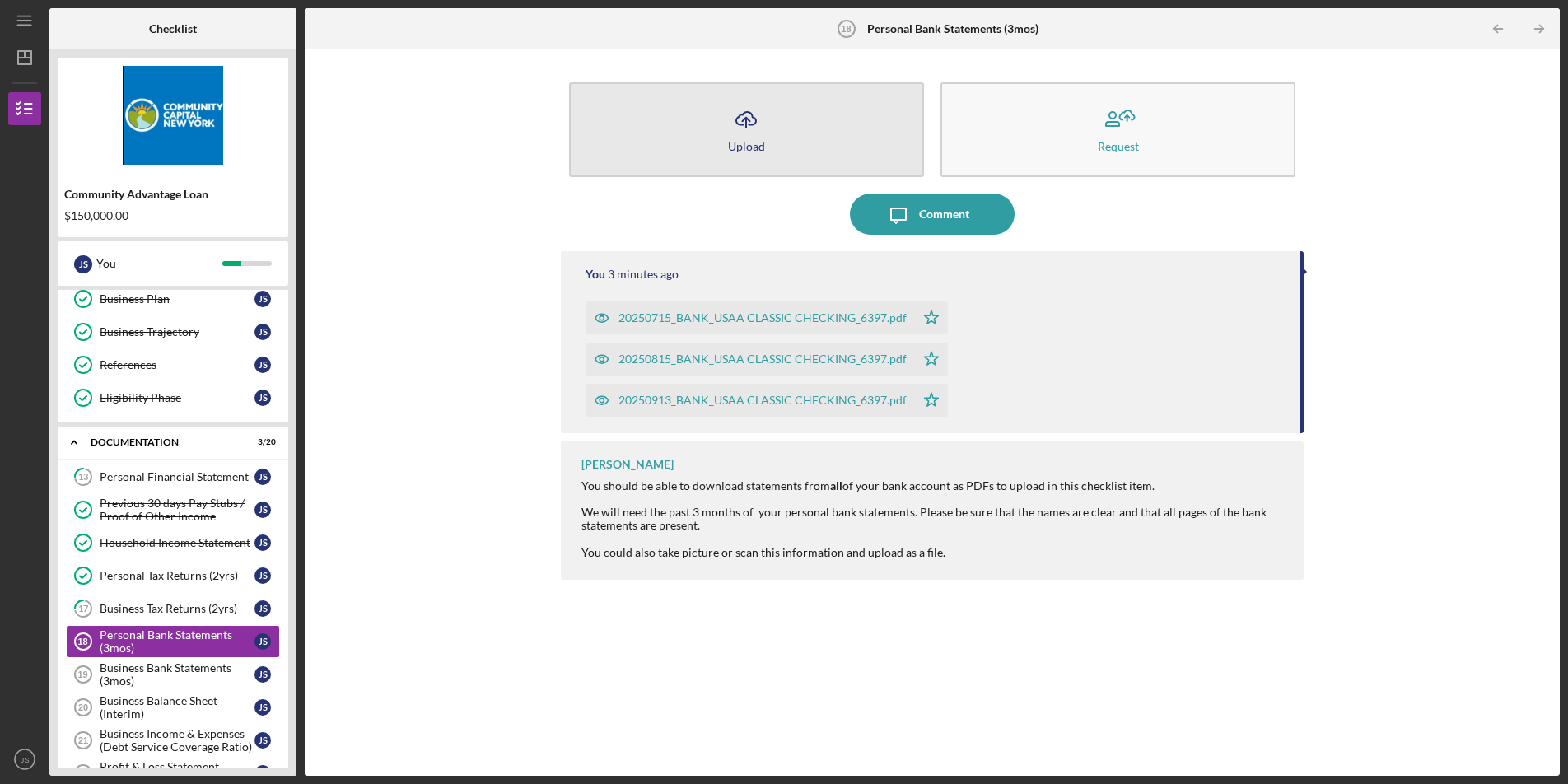
click at [716, 140] on button "Icon/Upload Upload" at bounding box center [746, 130] width 355 height 95
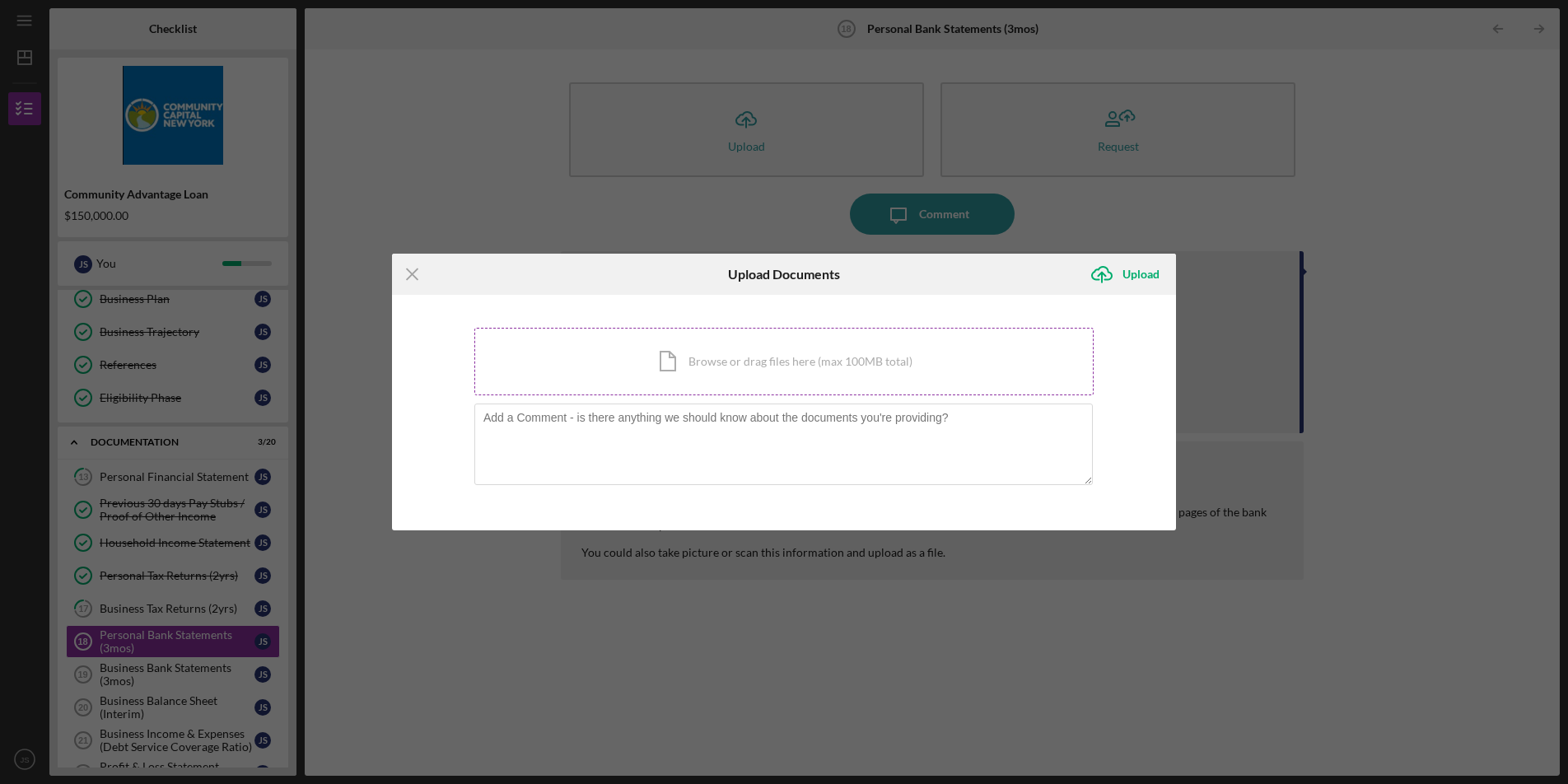
click at [921, 373] on div "Icon/Document Browse or drag files here (max 100MB total) Tap to choose files o…" at bounding box center [784, 361] width 619 height 68
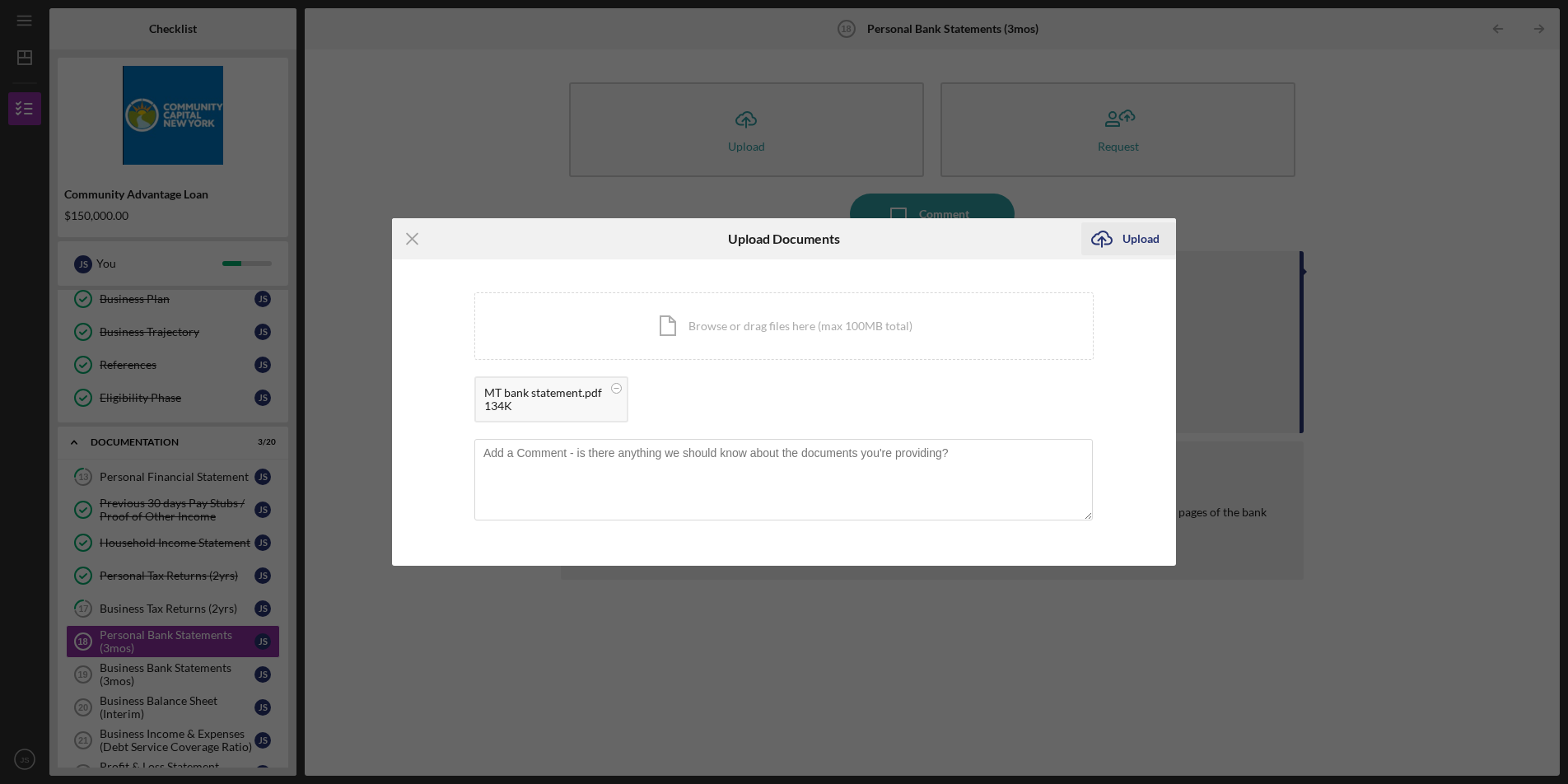
click at [1121, 239] on icon "Icon/Upload" at bounding box center [1101, 238] width 41 height 41
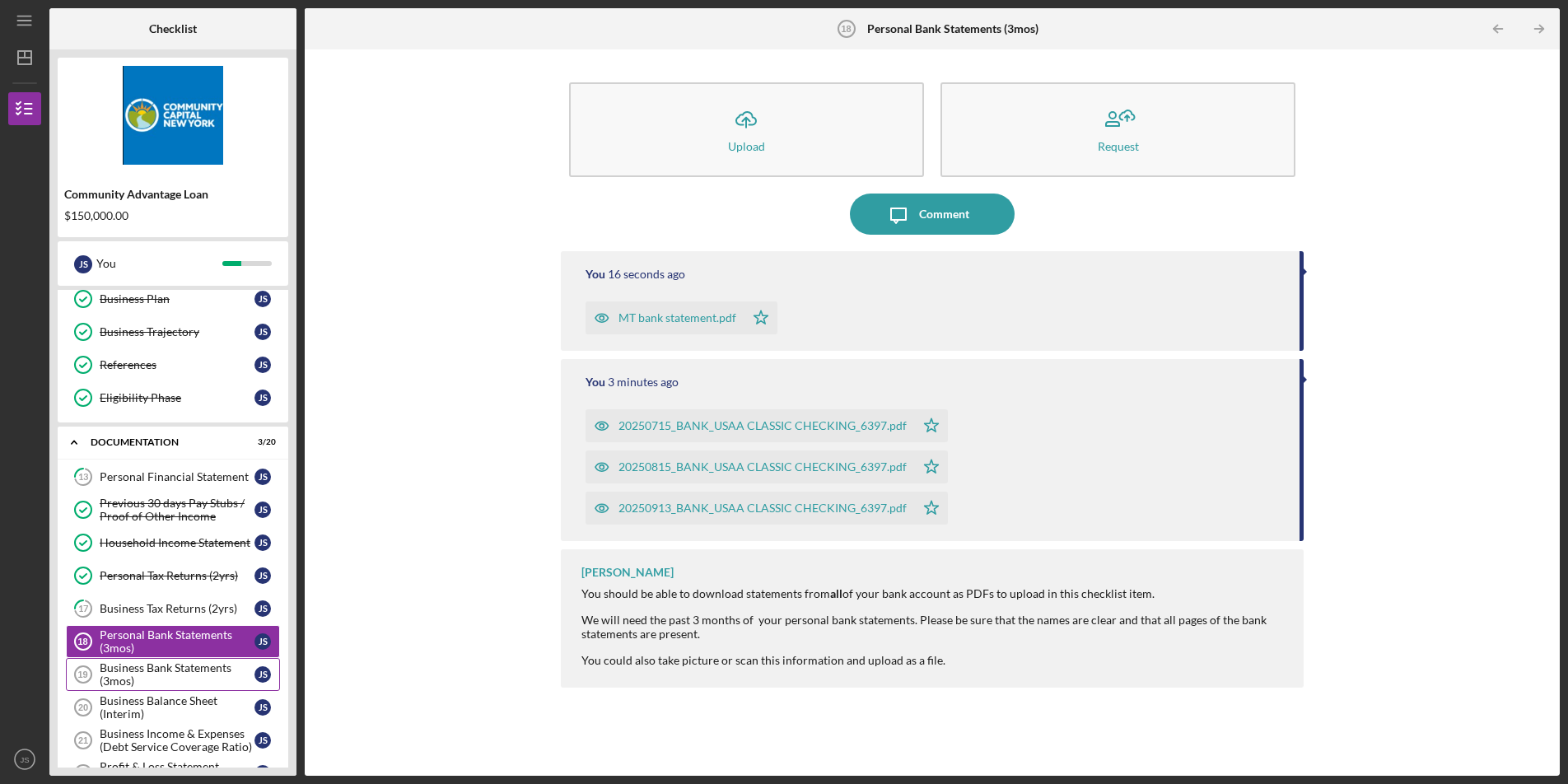
click at [157, 685] on div "Business Bank Statements (3mos)" at bounding box center [177, 674] width 155 height 26
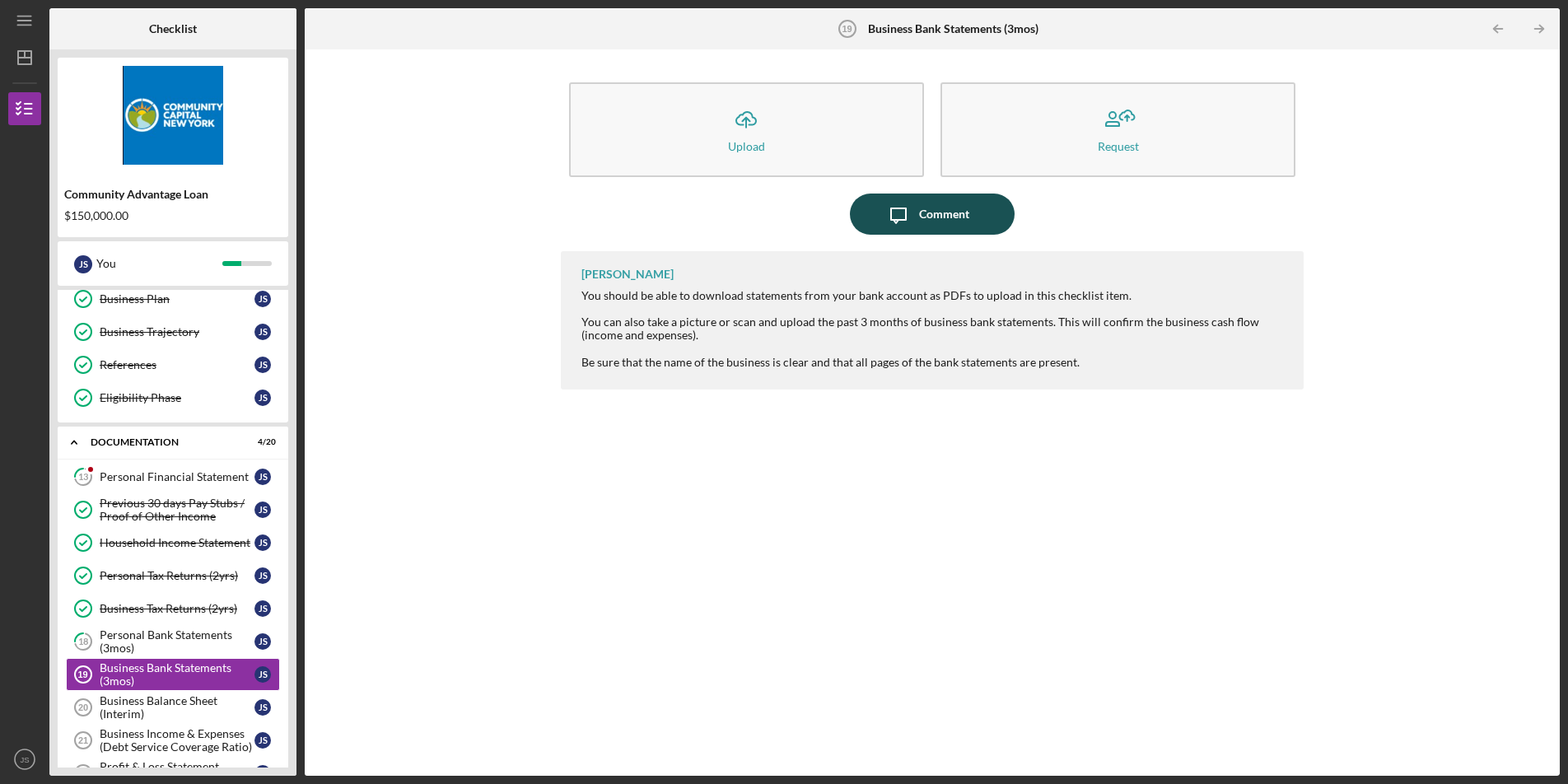
click at [920, 214] on div "Comment" at bounding box center [943, 214] width 50 height 41
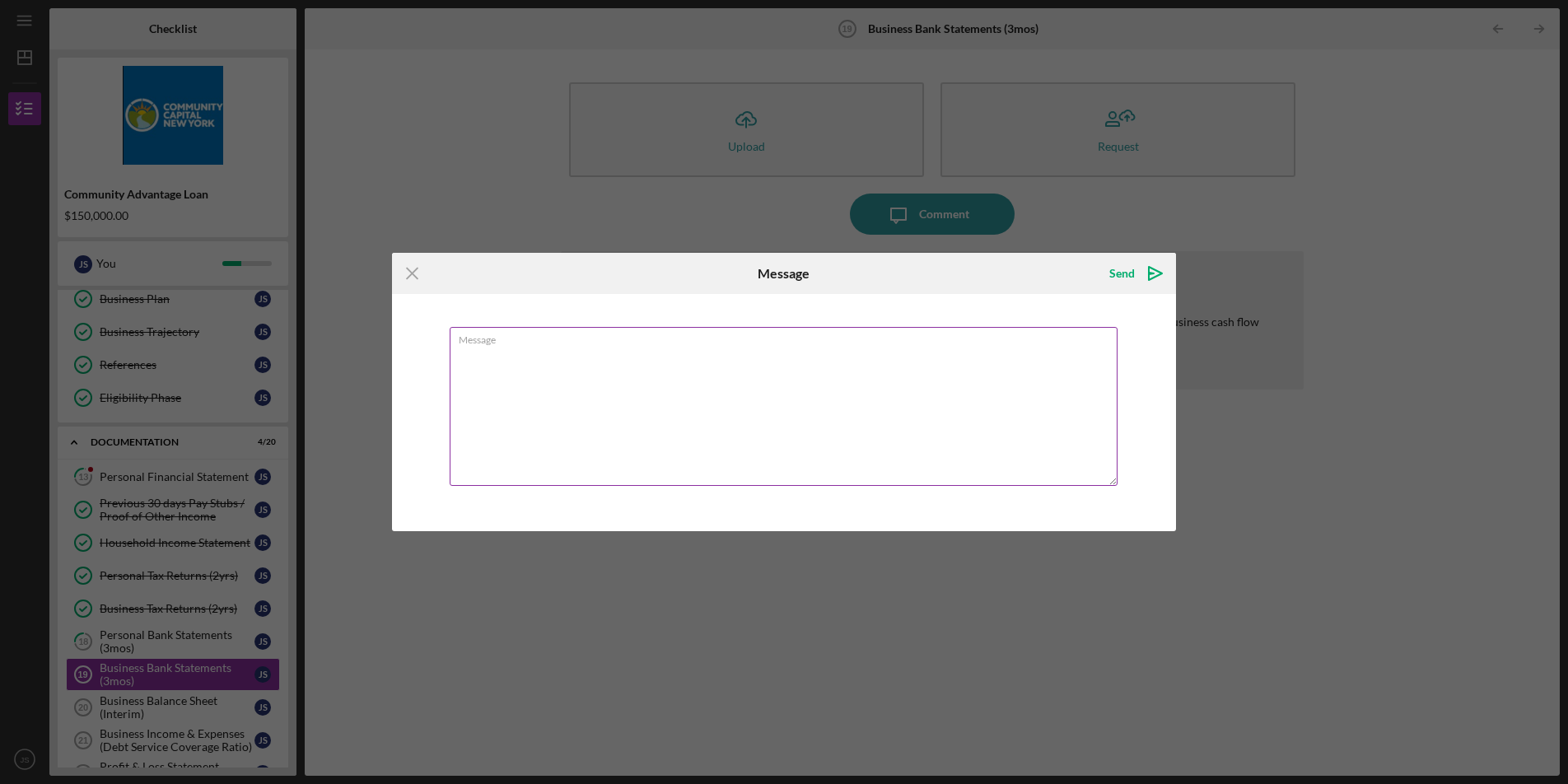
click at [804, 428] on textarea "Message" at bounding box center [783, 406] width 668 height 159
type textarea "Will open a business bank account this week."
click at [1140, 276] on icon "Icon/icon-invite-send" at bounding box center [1155, 273] width 41 height 41
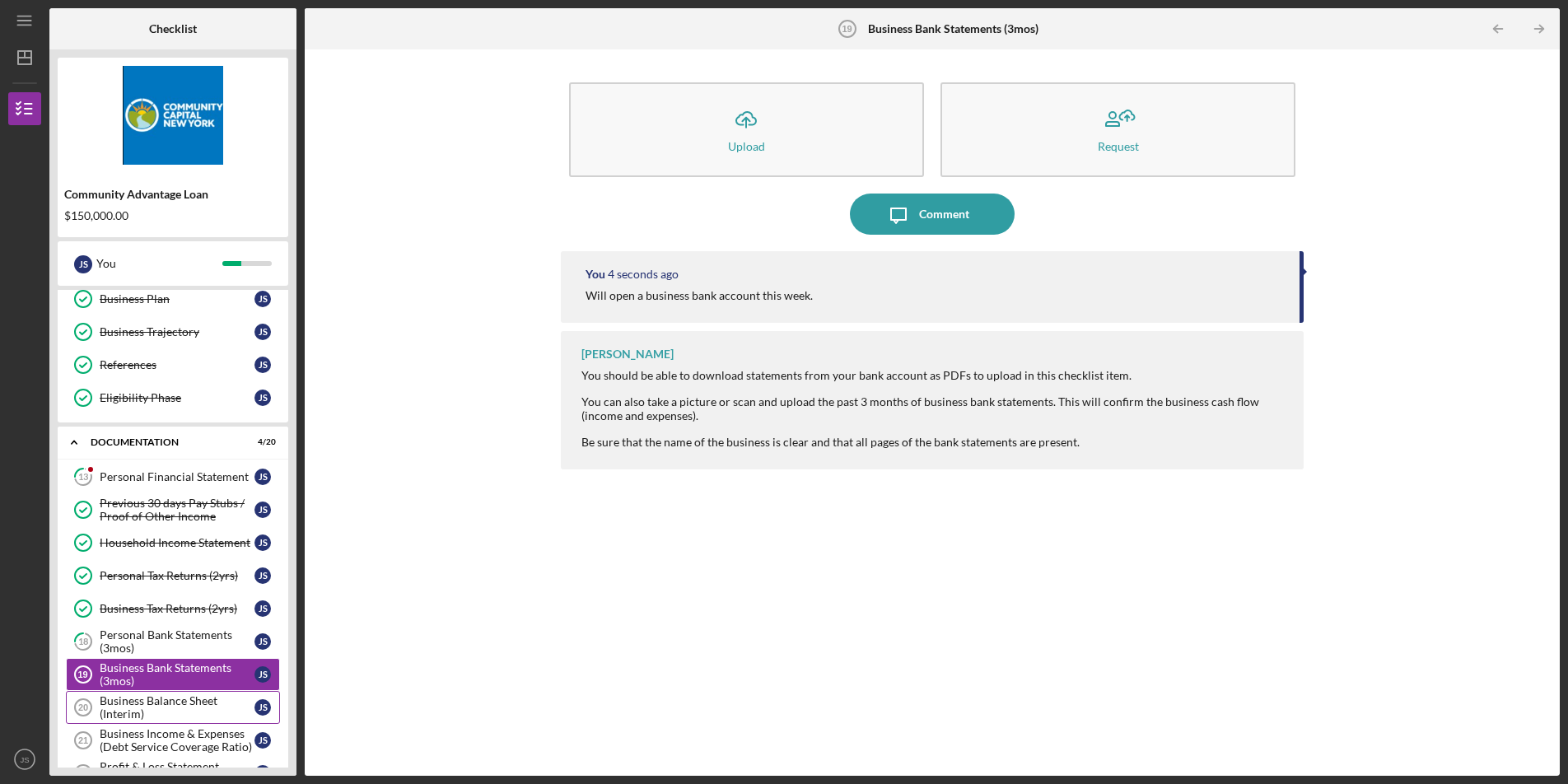
click at [153, 705] on div "Business Balance Sheet (Interim)" at bounding box center [177, 706] width 155 height 26
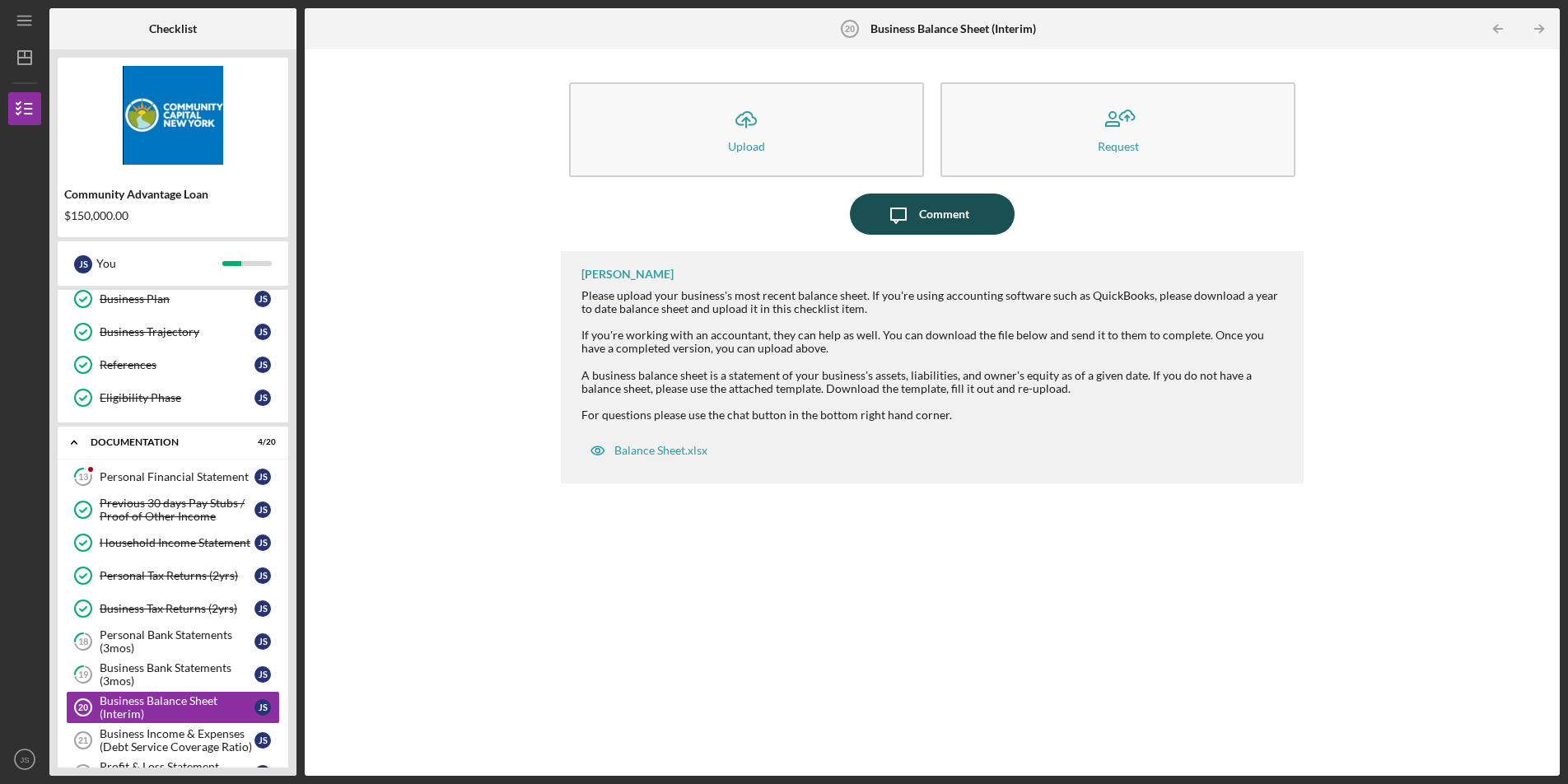
click at [964, 203] on div "Comment" at bounding box center [943, 214] width 50 height 41
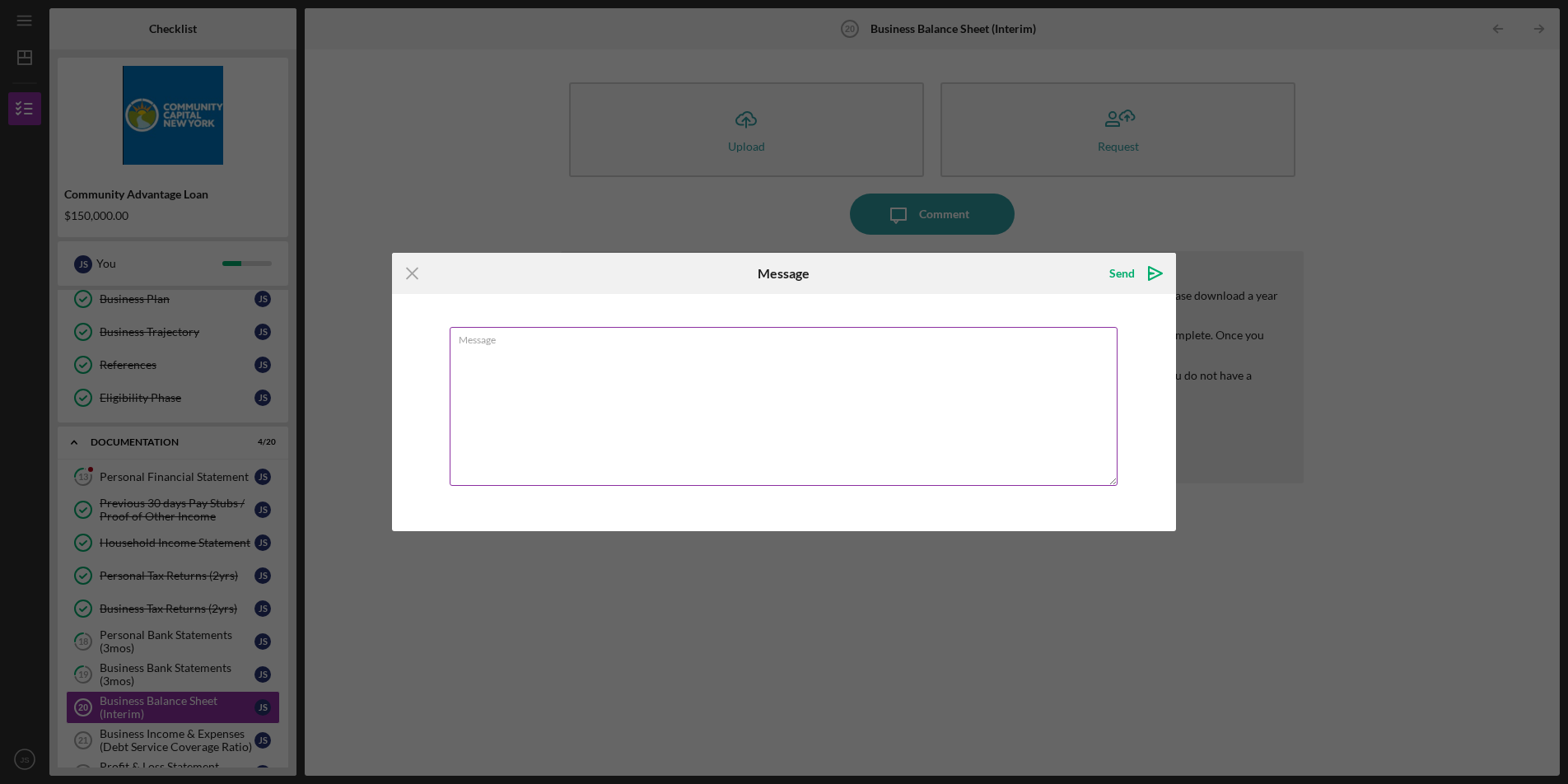
click at [810, 381] on textarea "Message" at bounding box center [783, 406] width 668 height 159
type textarea "We just began a quickbooks account this month, no data yet"
click at [1121, 264] on div "Send" at bounding box center [1122, 273] width 26 height 33
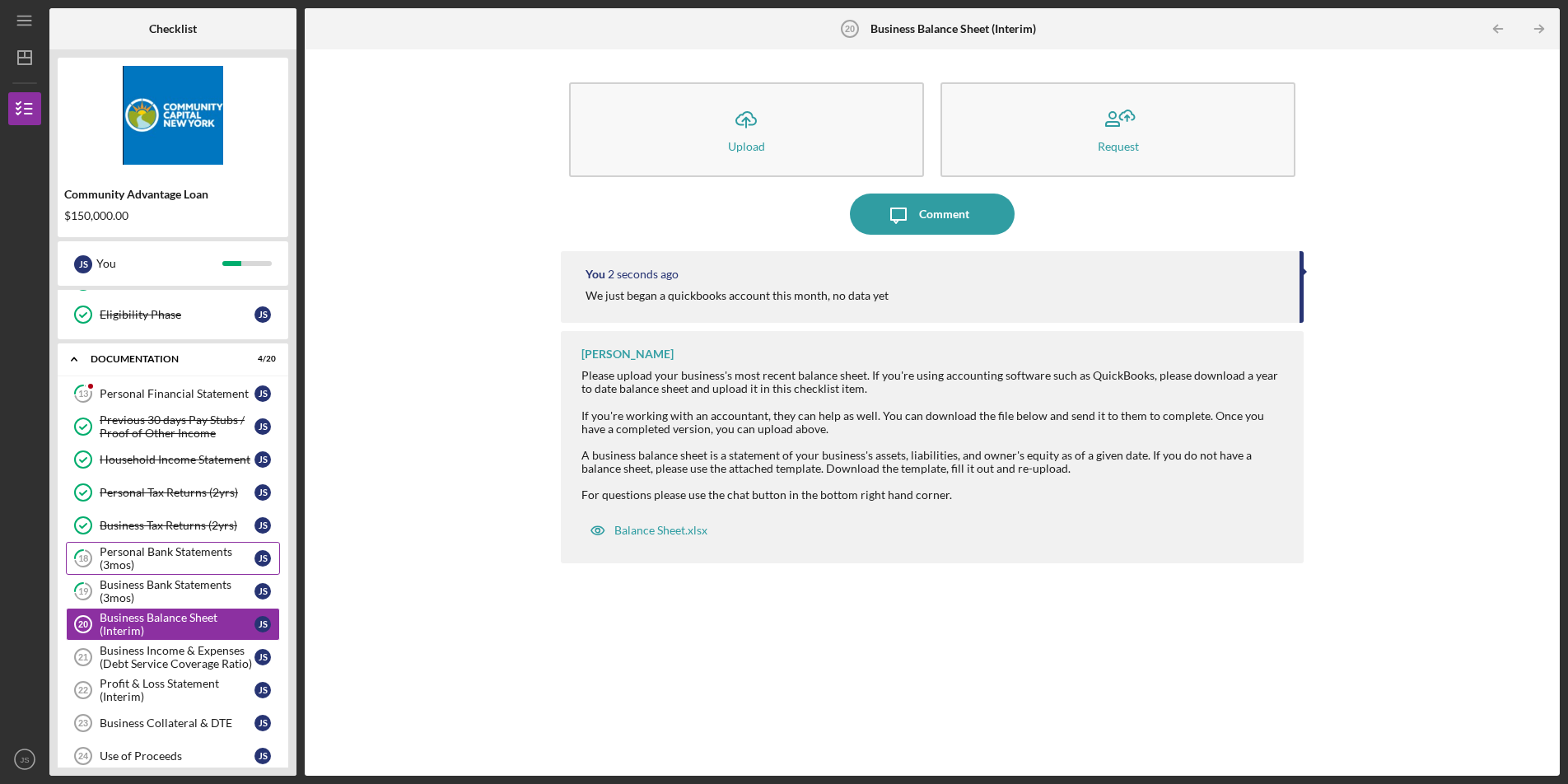
scroll to position [235, 0]
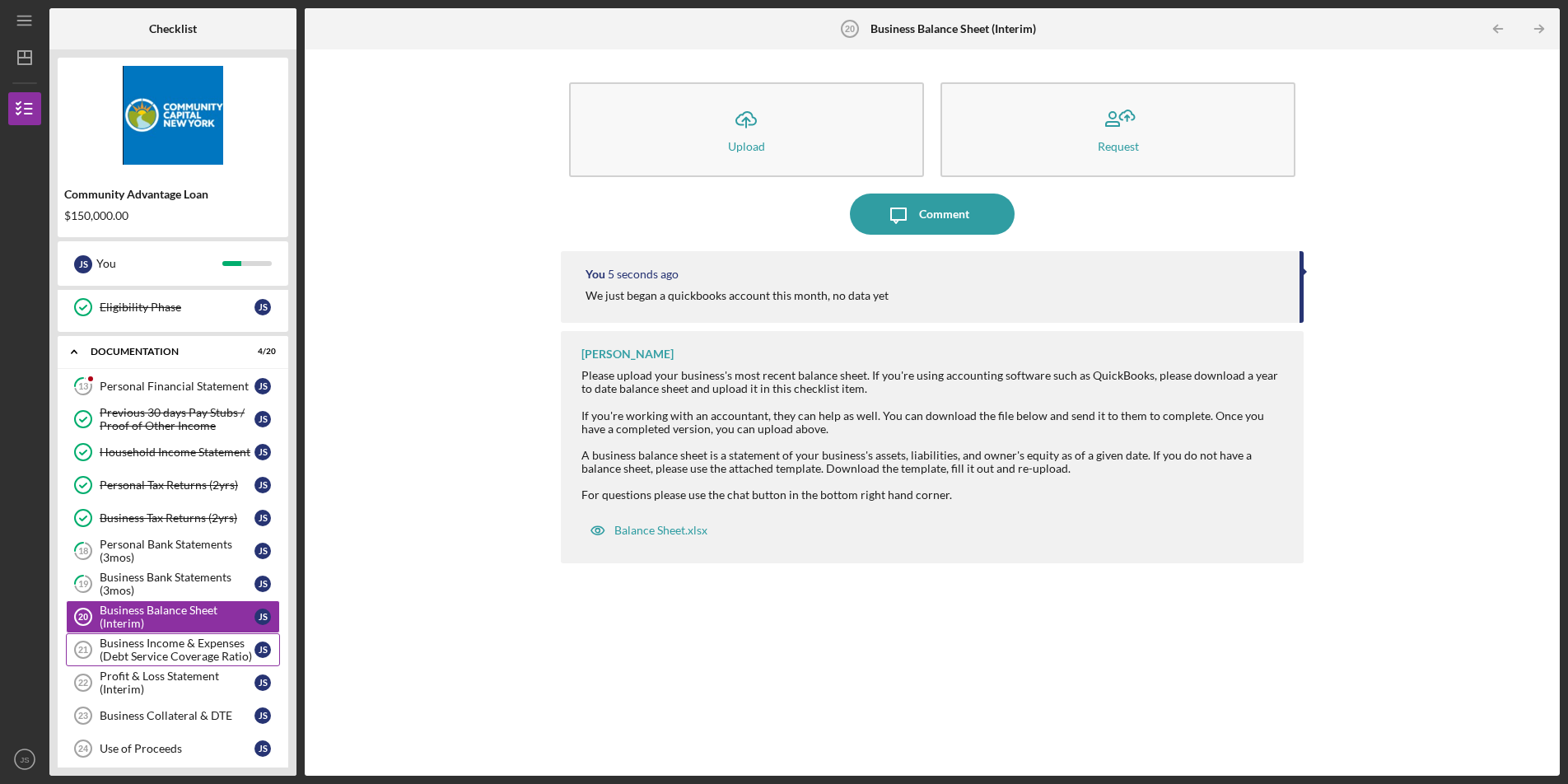
click at [177, 648] on div "Business Income & Expenses (Debt Service Coverage Ratio)" at bounding box center [177, 649] width 155 height 26
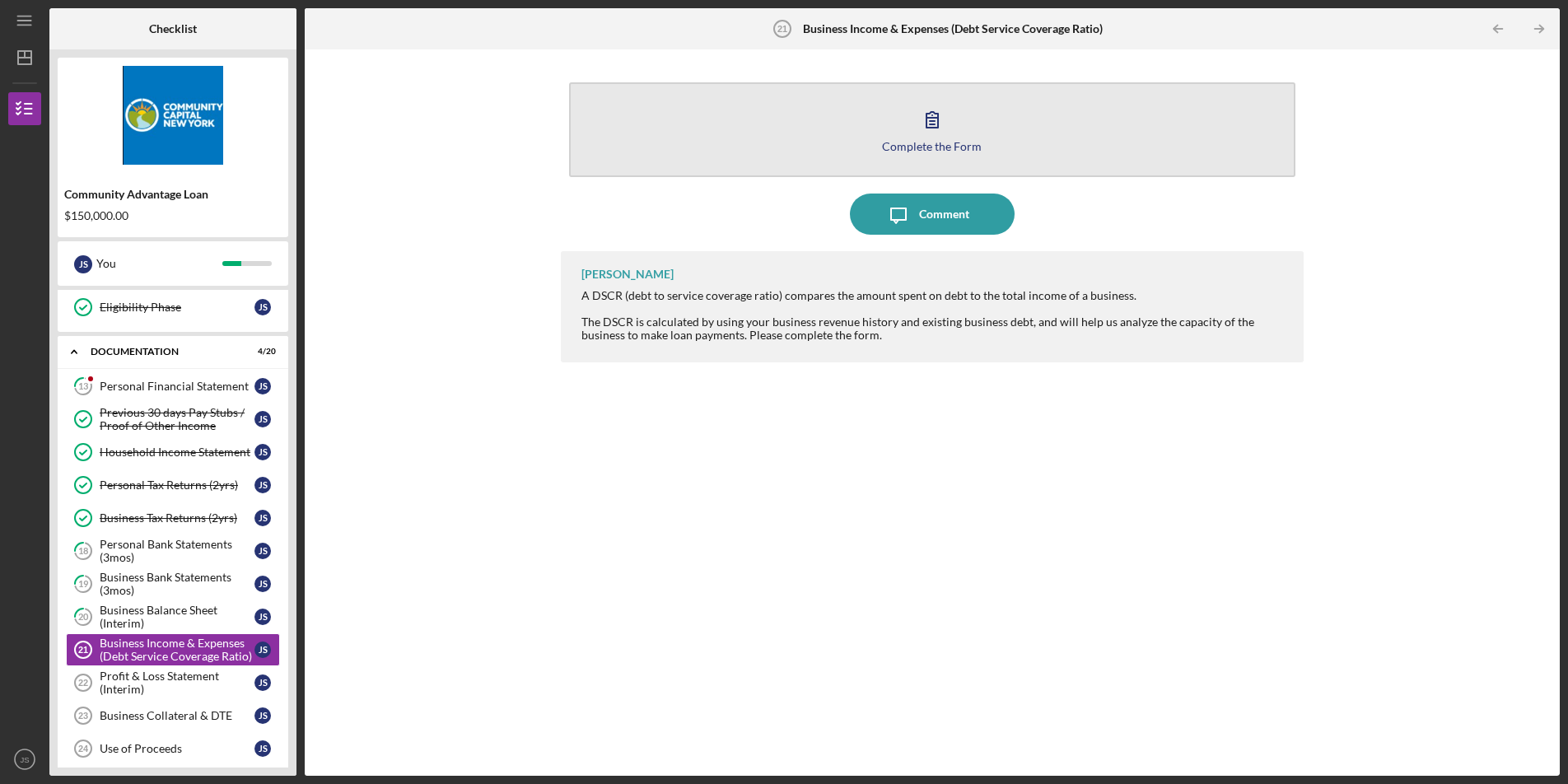
click at [894, 138] on button "Complete the Form Form" at bounding box center [931, 130] width 726 height 95
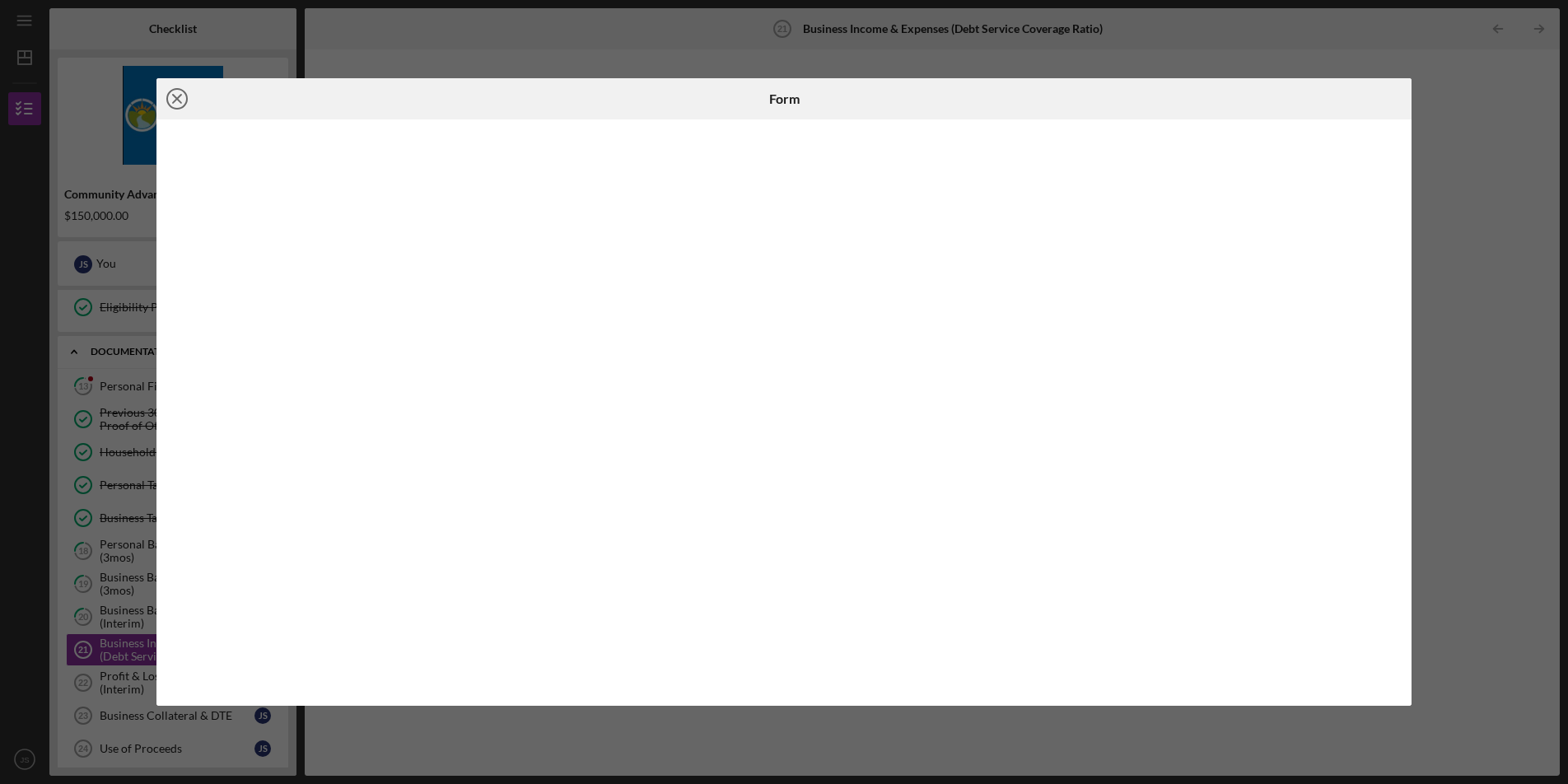
click at [173, 97] on icon "Icon/Close" at bounding box center [176, 99] width 41 height 41
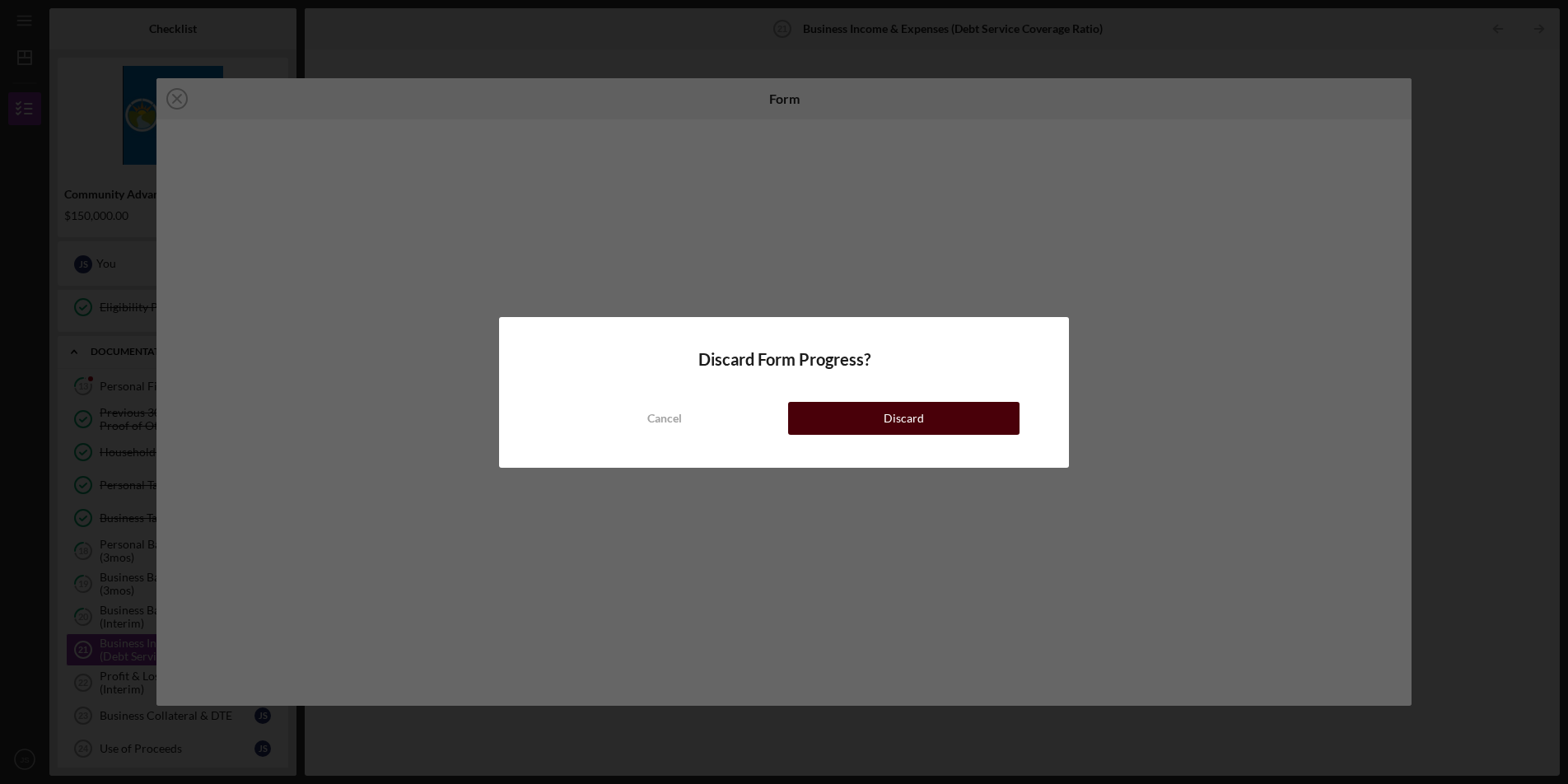
click at [827, 407] on button "Discard" at bounding box center [903, 418] width 231 height 33
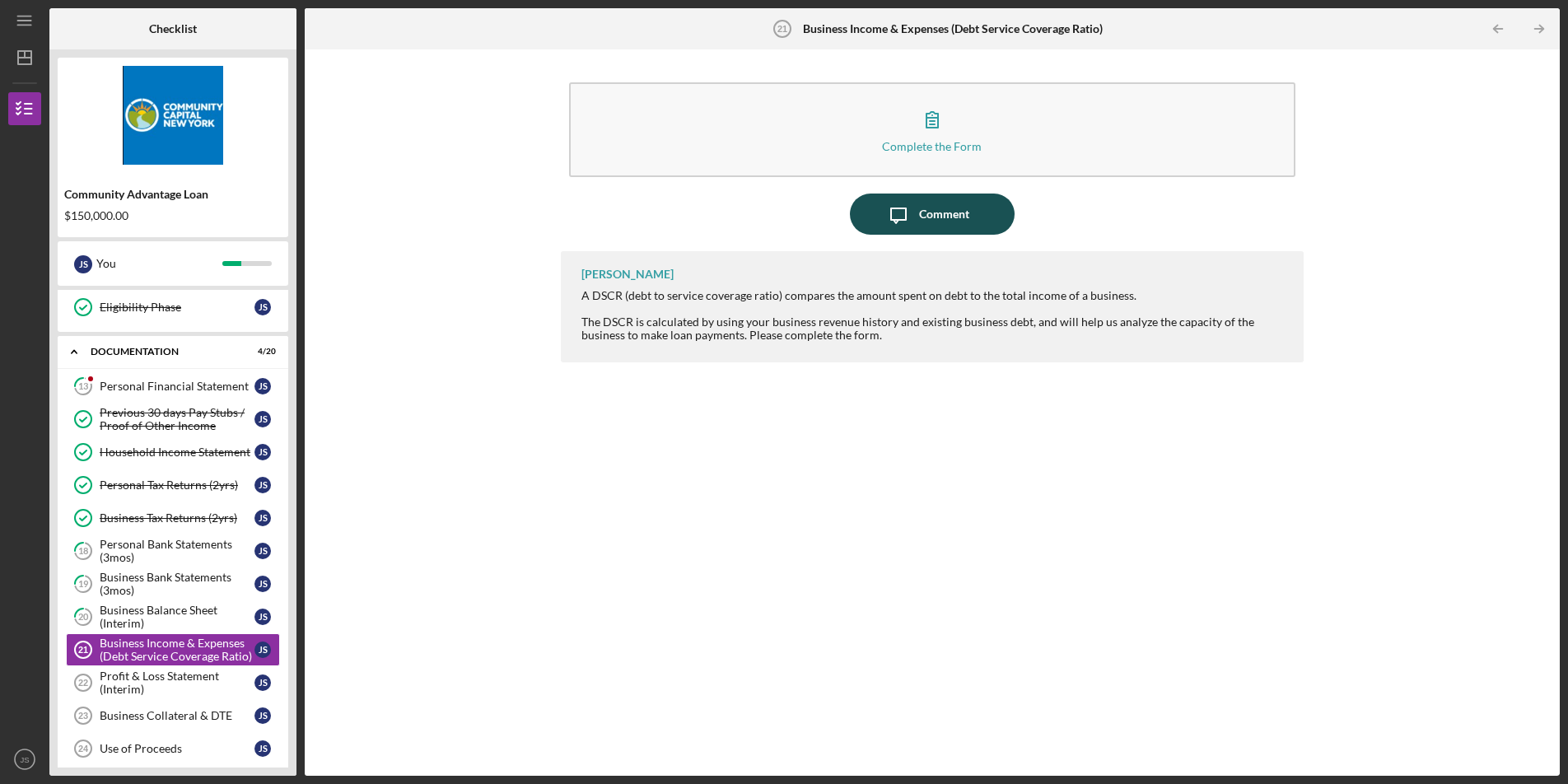
click at [888, 206] on icon "Icon/Message" at bounding box center [898, 214] width 41 height 41
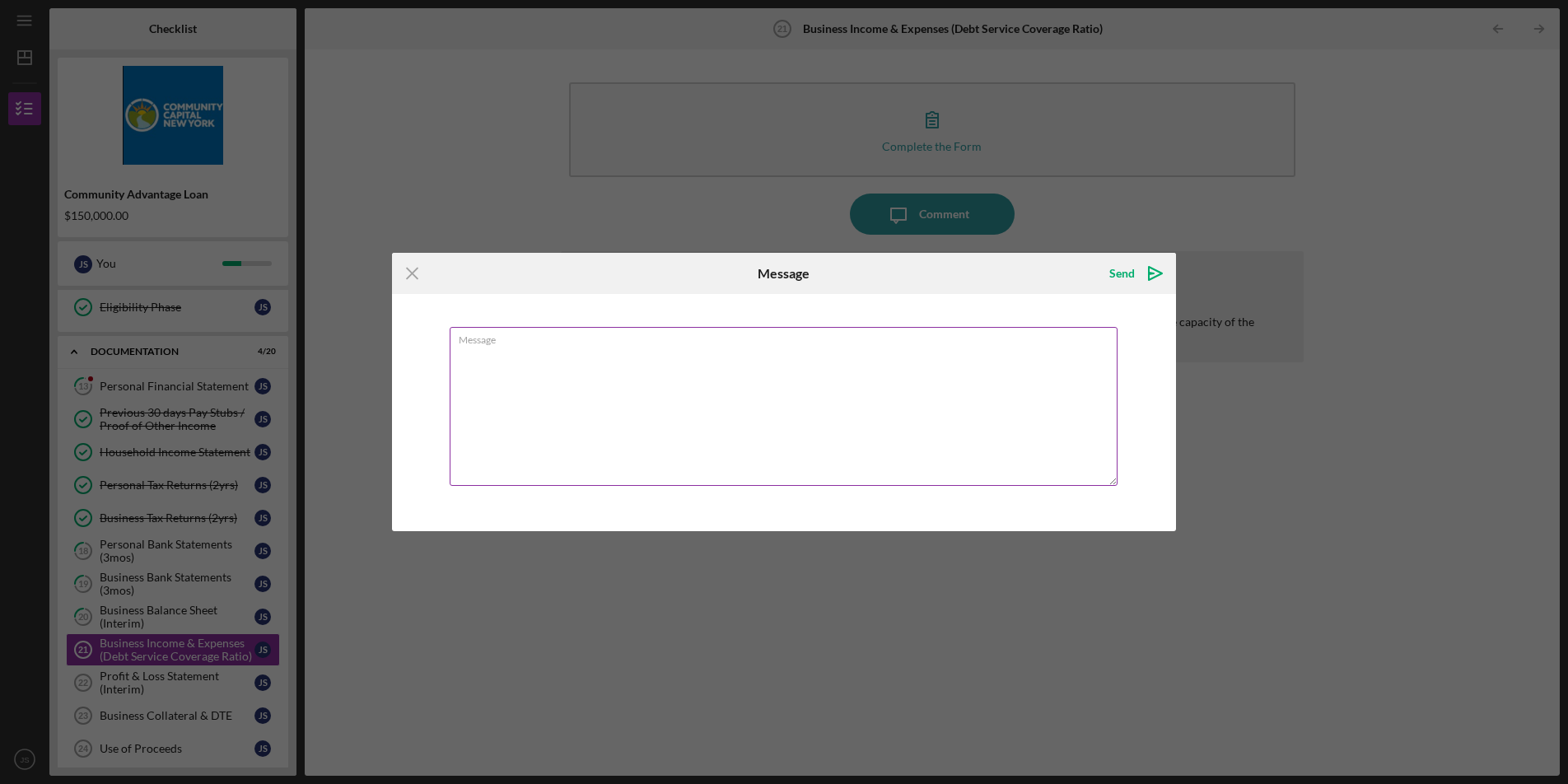
click at [842, 394] on textarea "Message" at bounding box center [783, 406] width 668 height 159
type textarea "how should i proceed with this one if we are requesting a startup?"
click at [1121, 275] on div "Send" at bounding box center [1122, 273] width 26 height 33
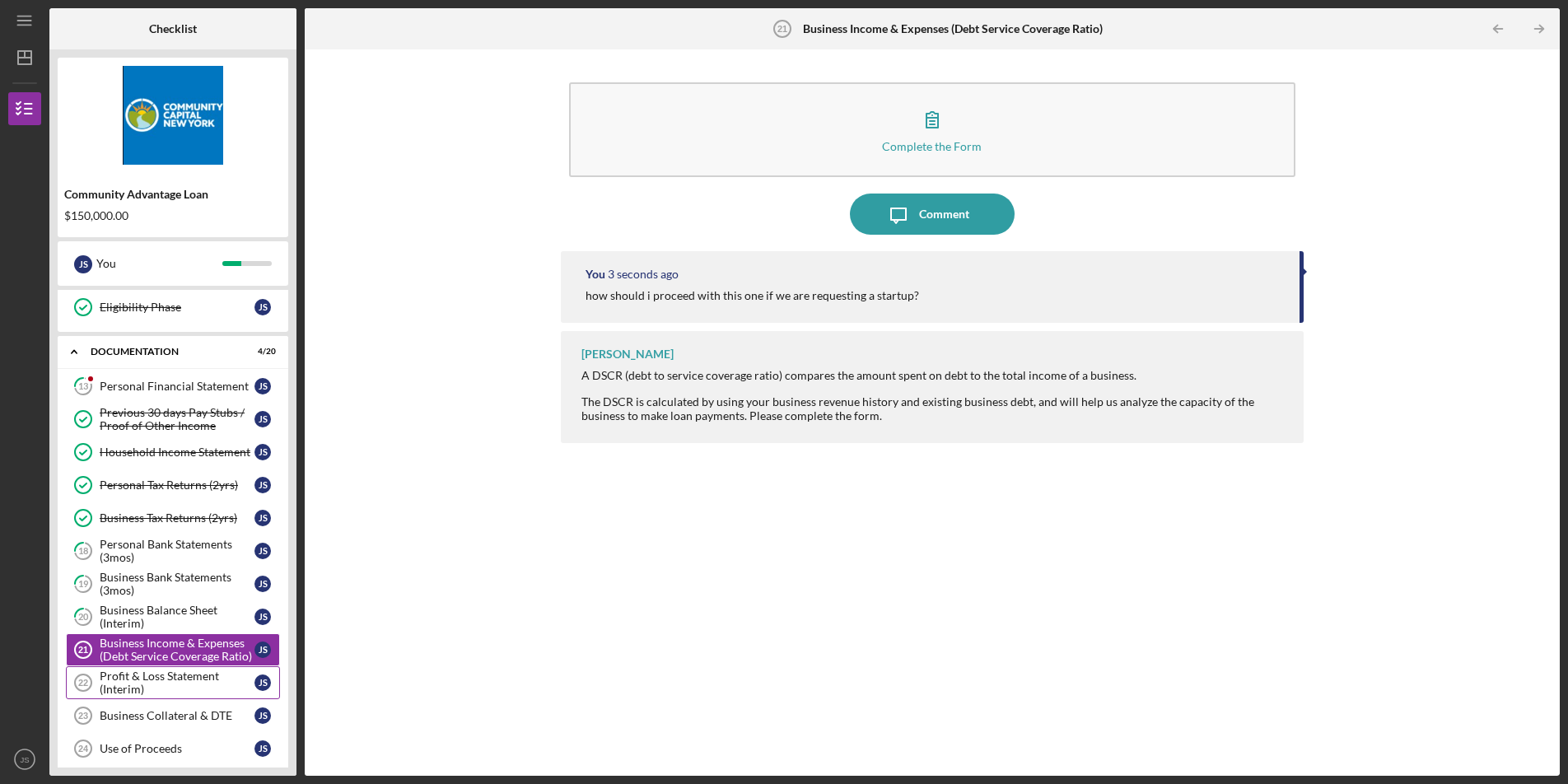
click at [147, 690] on div "Profit & Loss Statement (Interim)" at bounding box center [177, 682] width 155 height 26
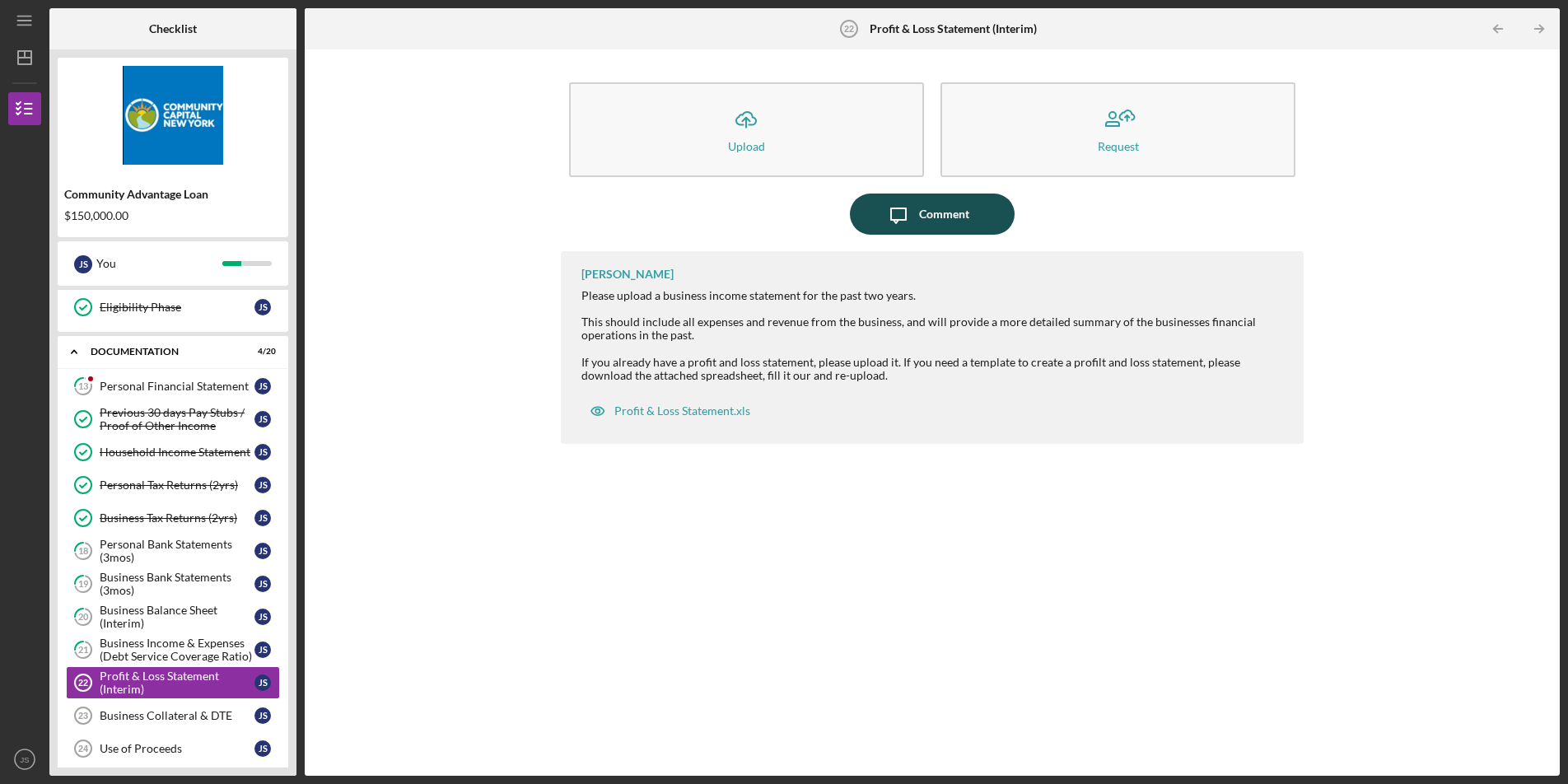
click at [924, 212] on div "Comment" at bounding box center [943, 214] width 50 height 41
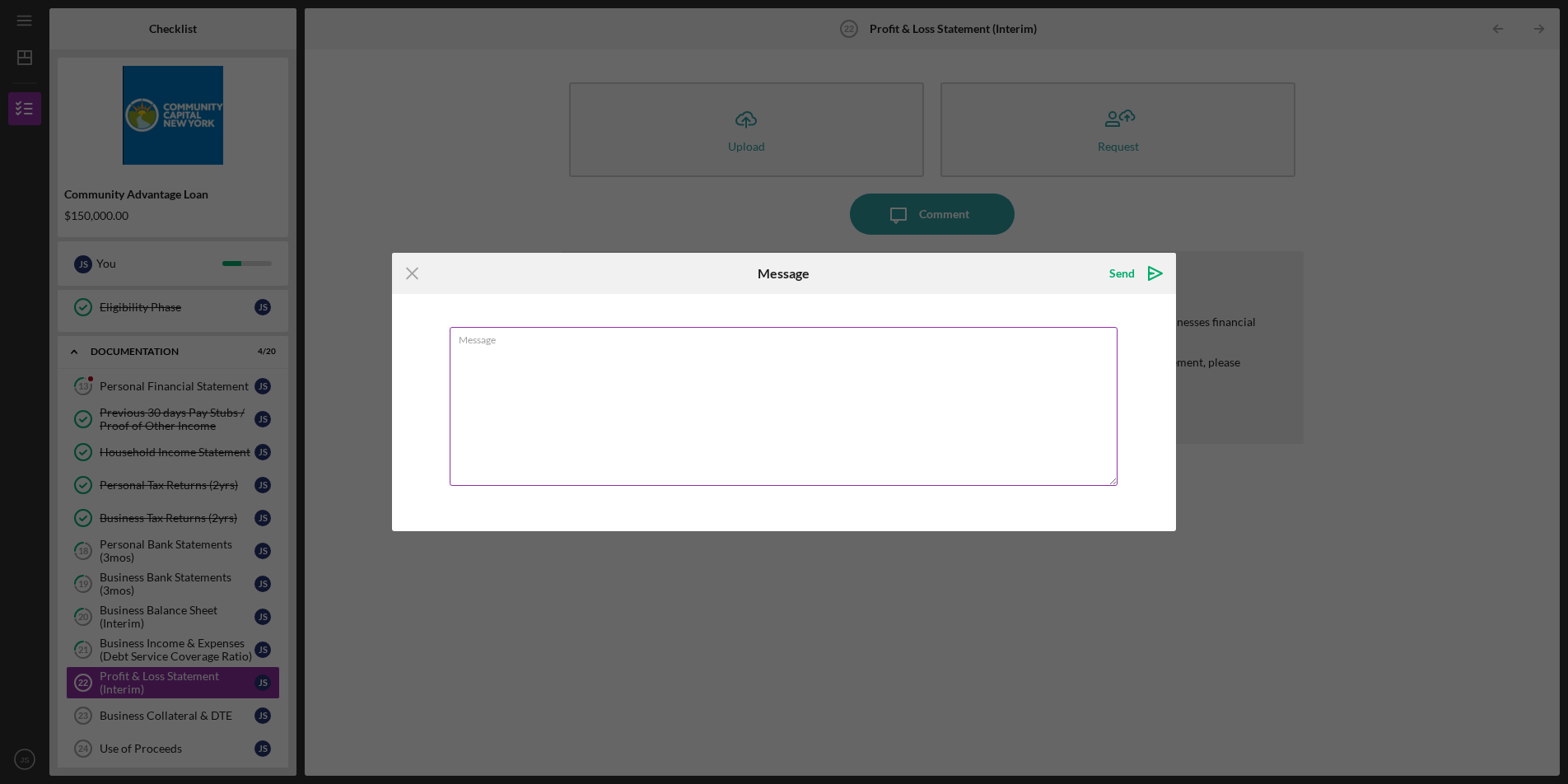
click at [827, 388] on textarea "Message" at bounding box center [783, 406] width 668 height 159
type textarea "no profit loss statement for startup"
click at [1131, 271] on div "Send" at bounding box center [1122, 273] width 26 height 33
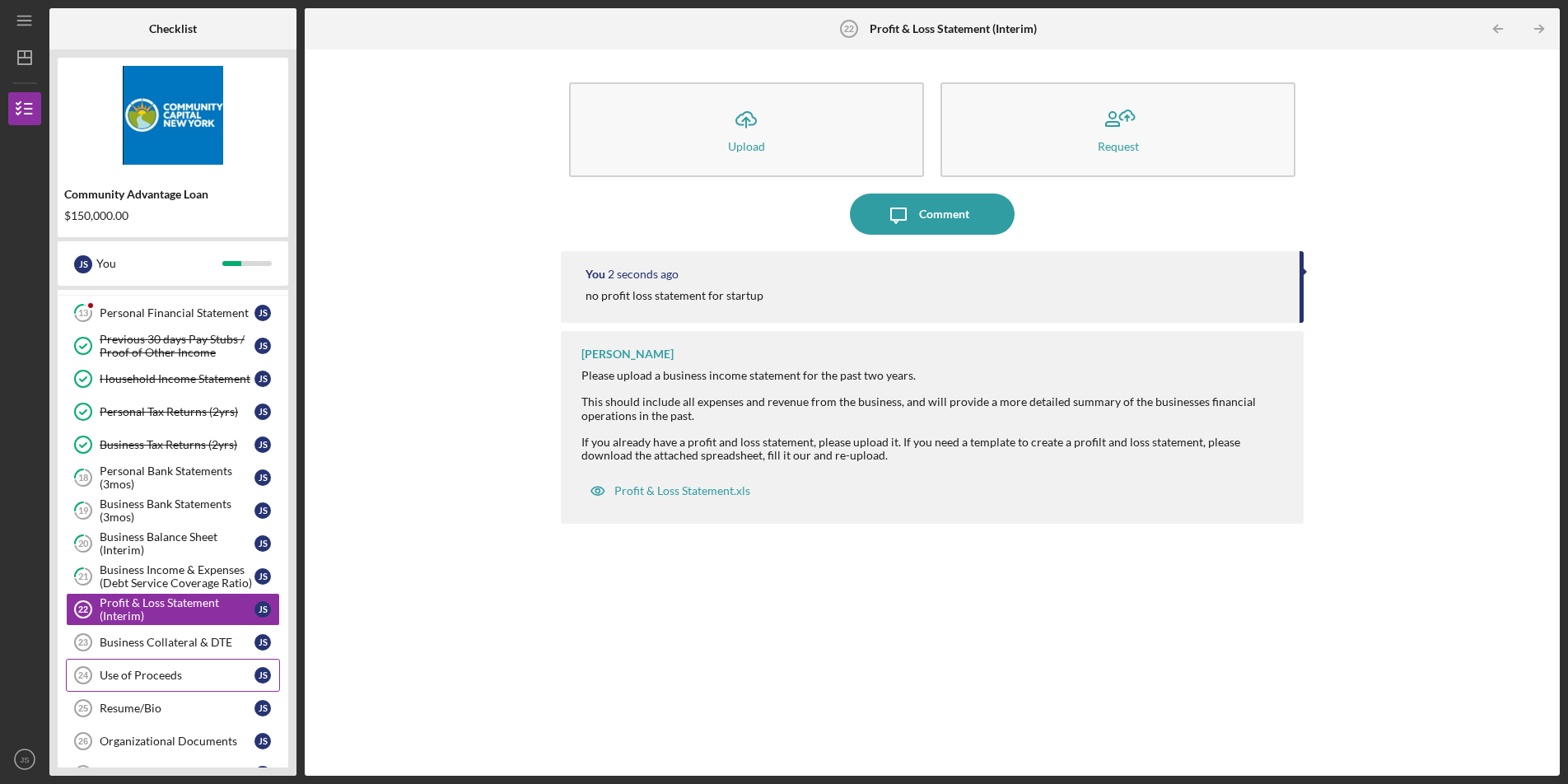
scroll to position [312, 0]
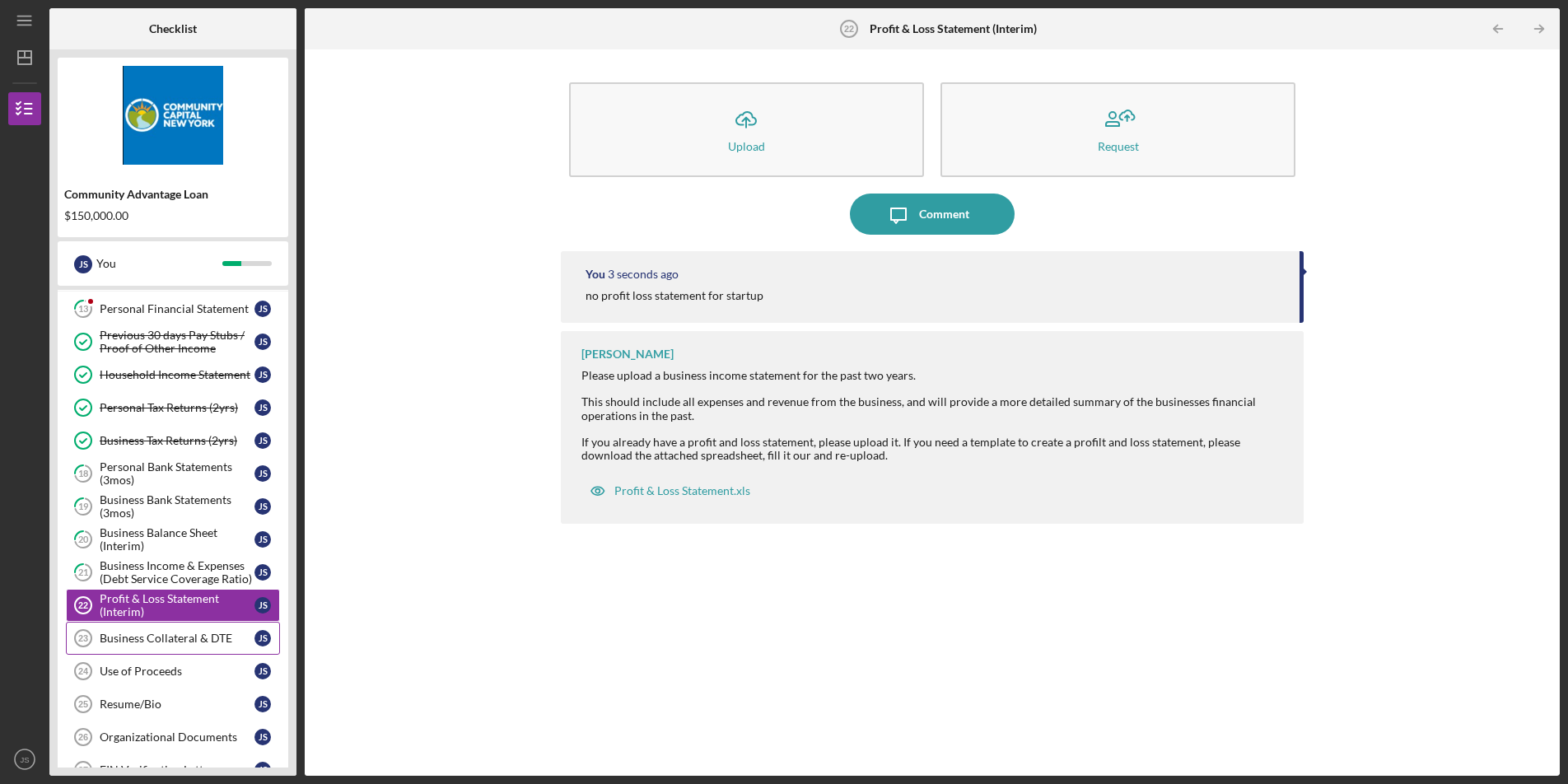
click at [156, 646] on link "Business Collateral & DTE 23 Business Collateral & DTE J S" at bounding box center [173, 638] width 214 height 33
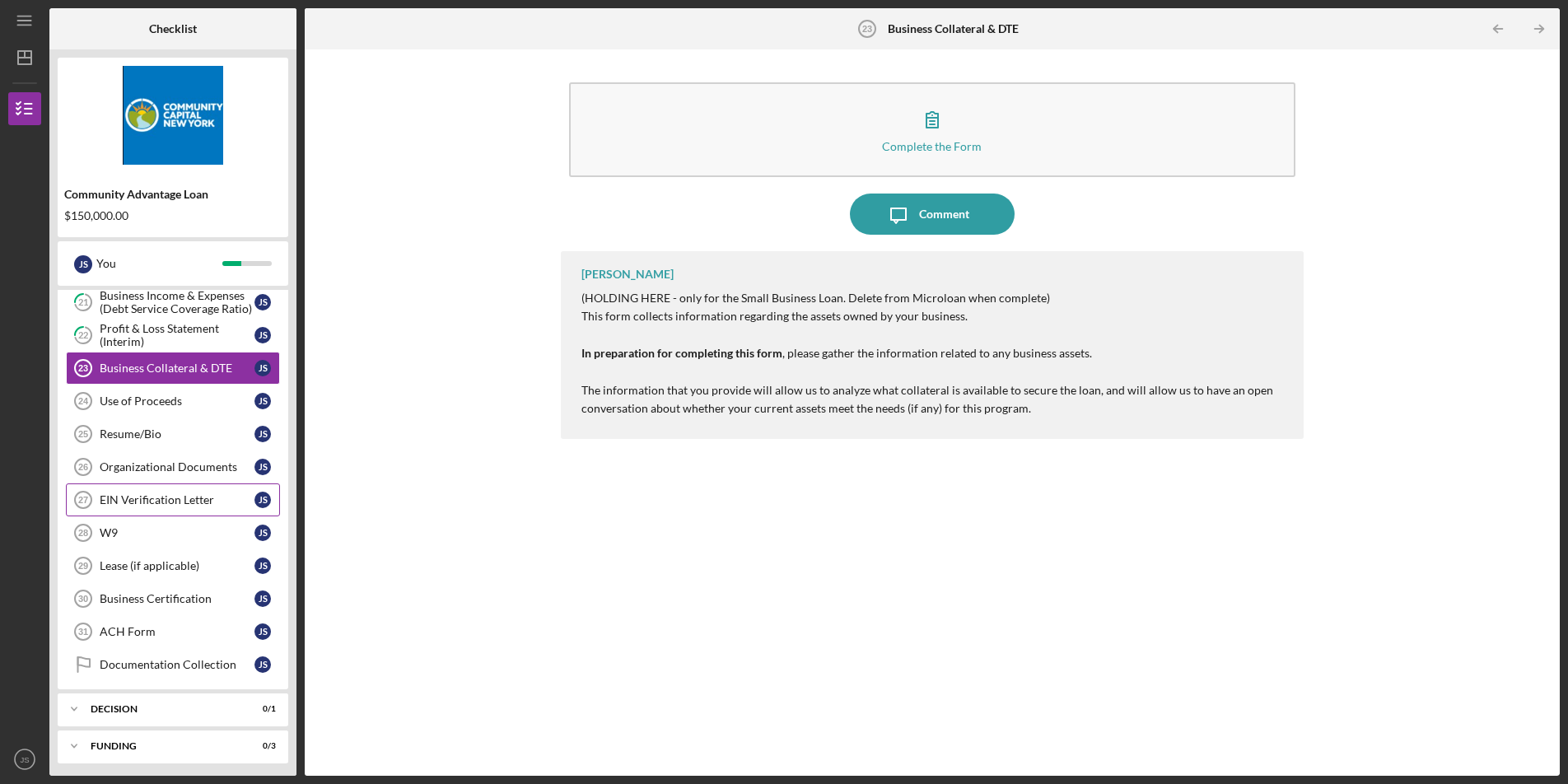
scroll to position [596, 0]
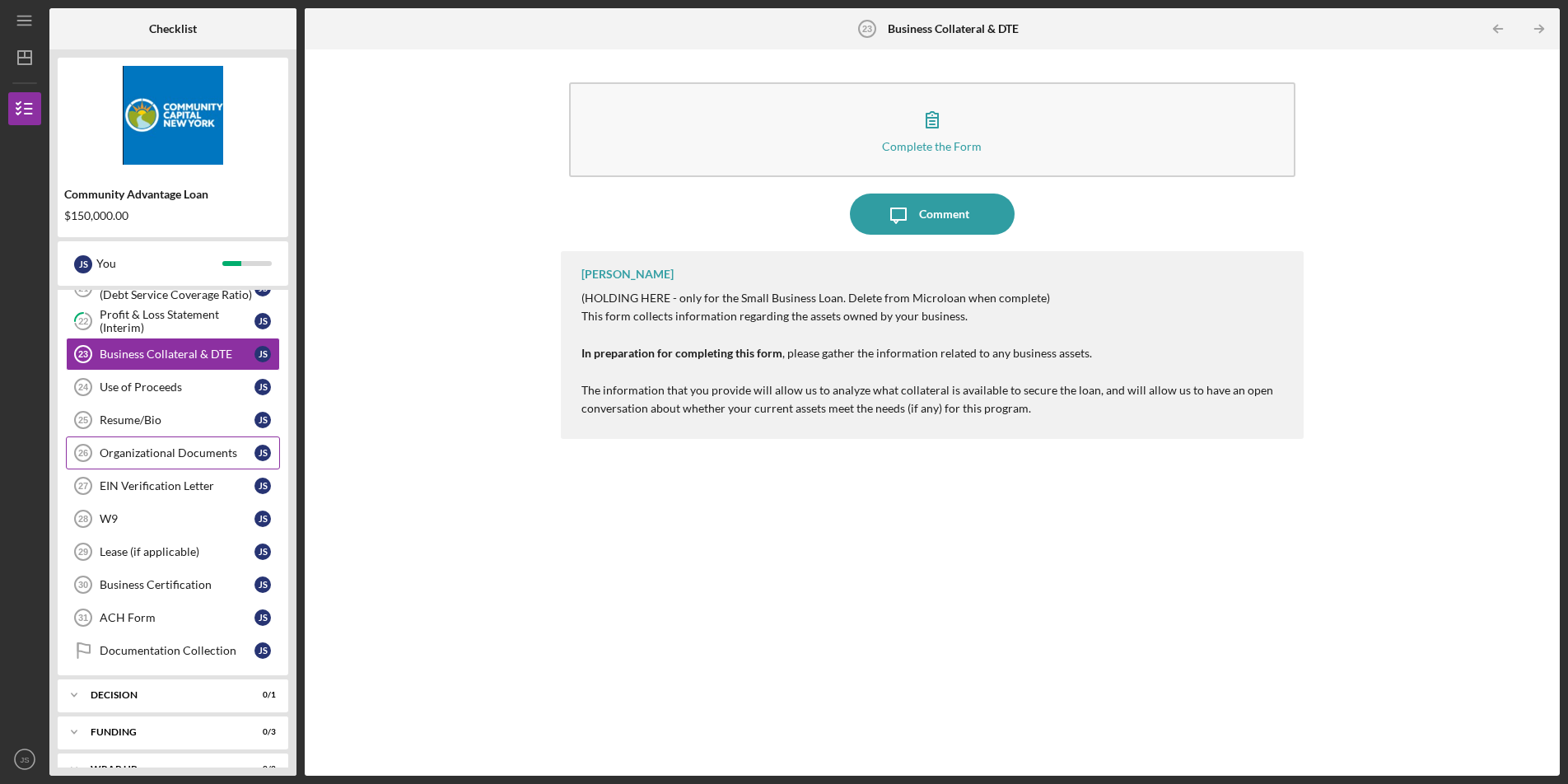
click at [198, 458] on div "Organizational Documents" at bounding box center [177, 453] width 155 height 13
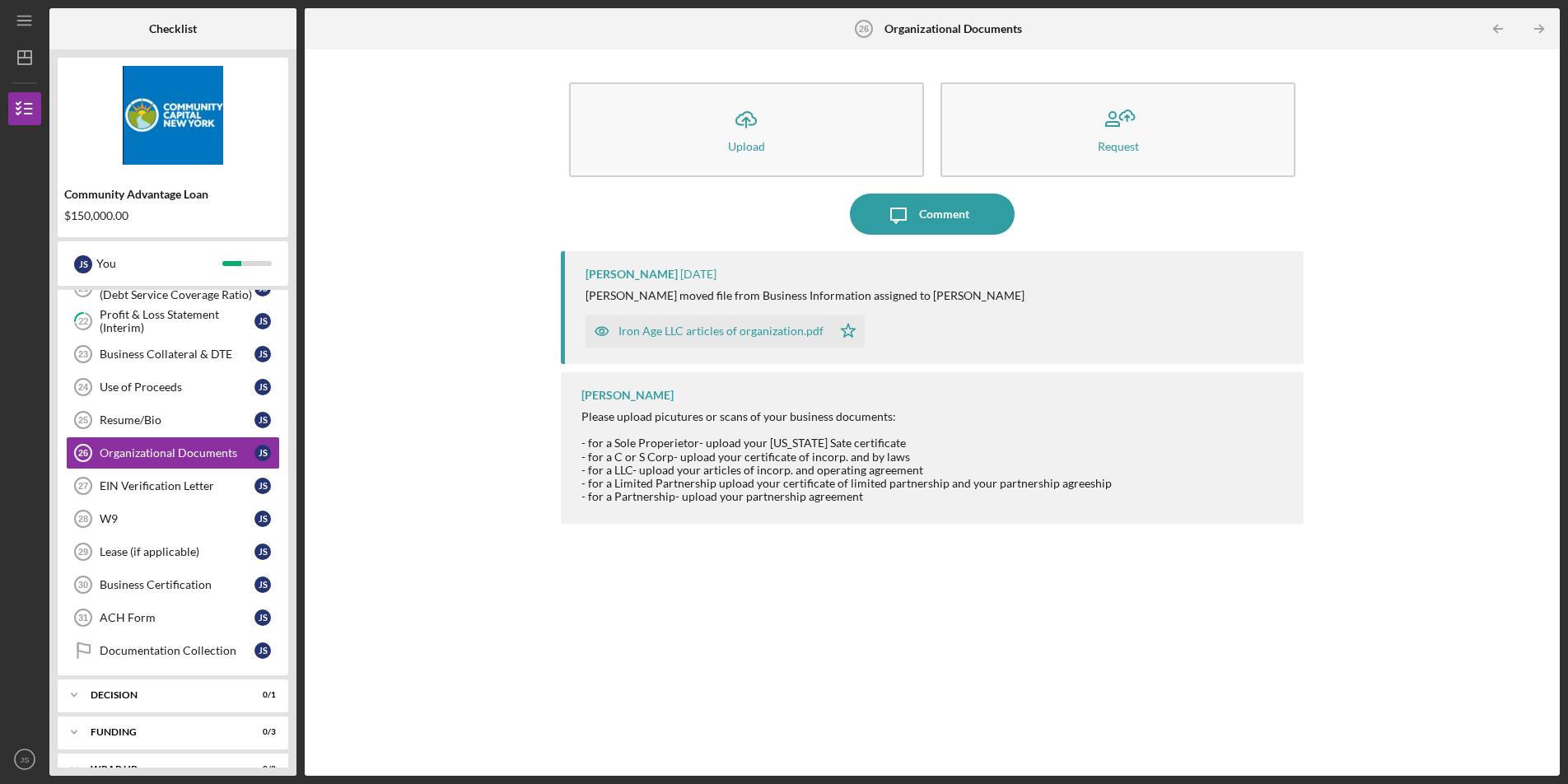
click at [396, 535] on div "Icon/Upload Upload Request Icon/Message Comment Lisbel Rosario 1 day ago Lisbel…" at bounding box center [932, 412] width 1238 height 709
click at [135, 485] on div "EIN Verification Letter" at bounding box center [177, 486] width 155 height 13
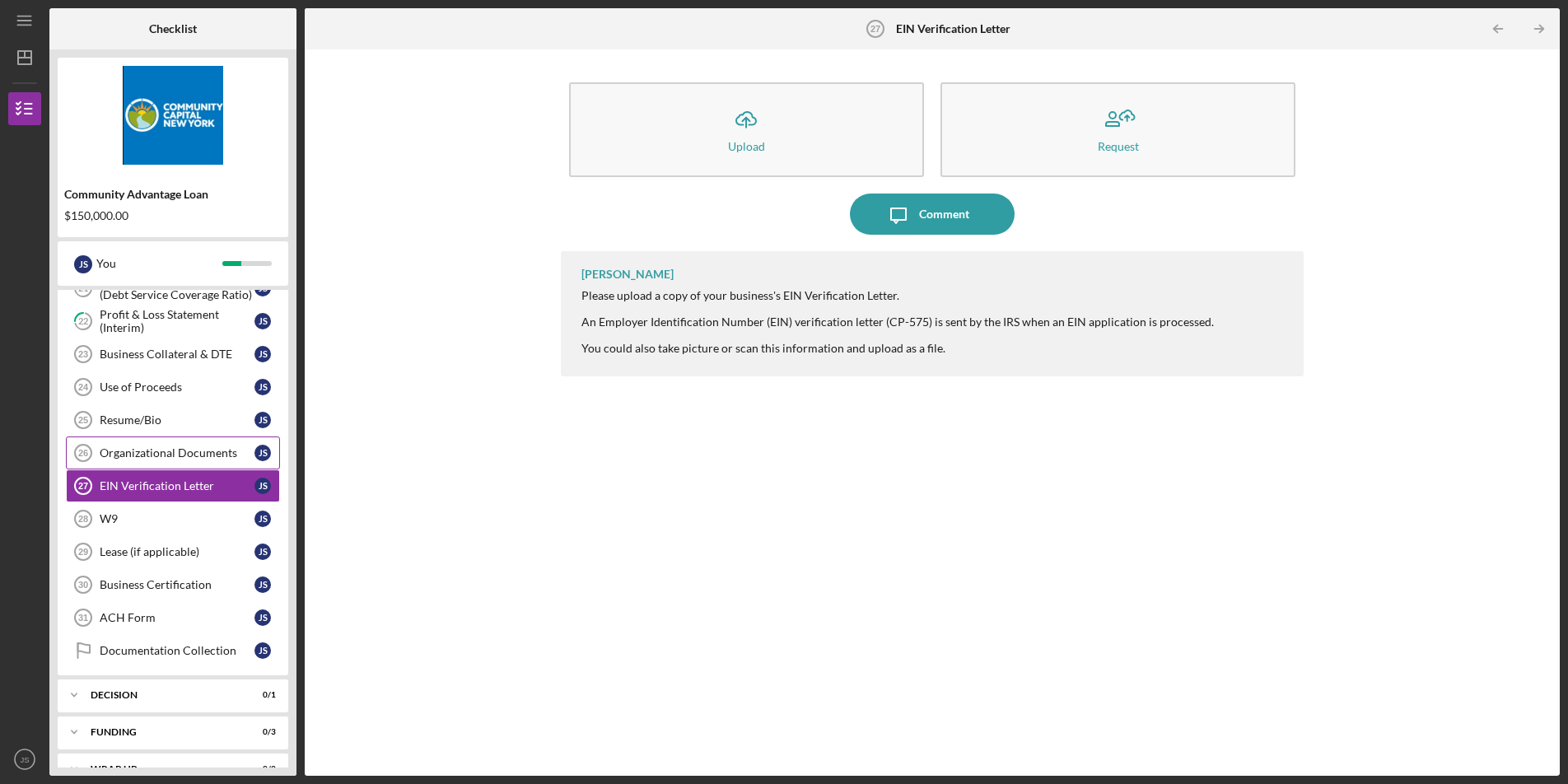
click at [192, 457] on div "Organizational Documents" at bounding box center [177, 453] width 155 height 13
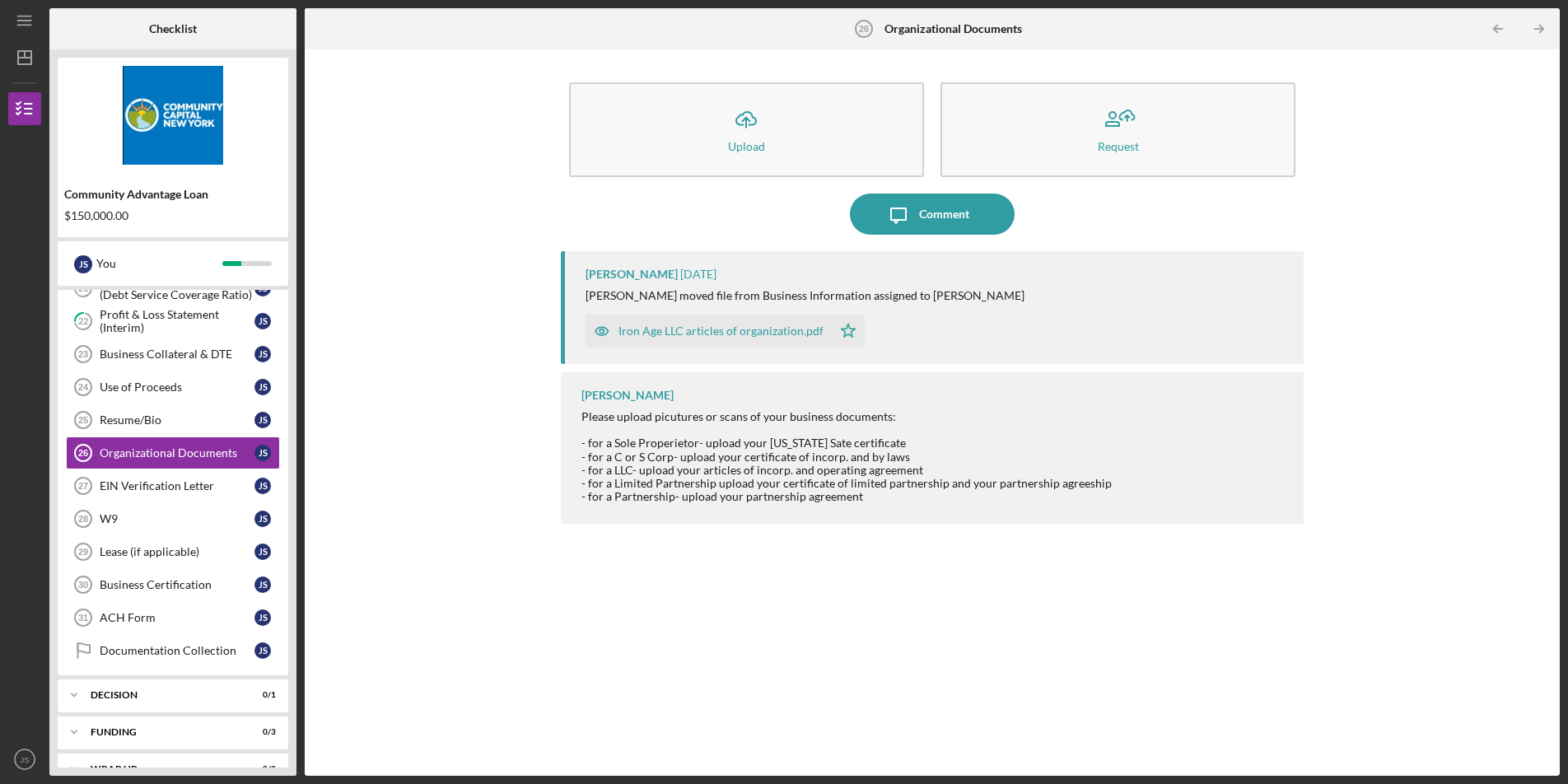
click at [710, 331] on div "Iron Age LLC articles of organization.pdf" at bounding box center [721, 330] width 205 height 13
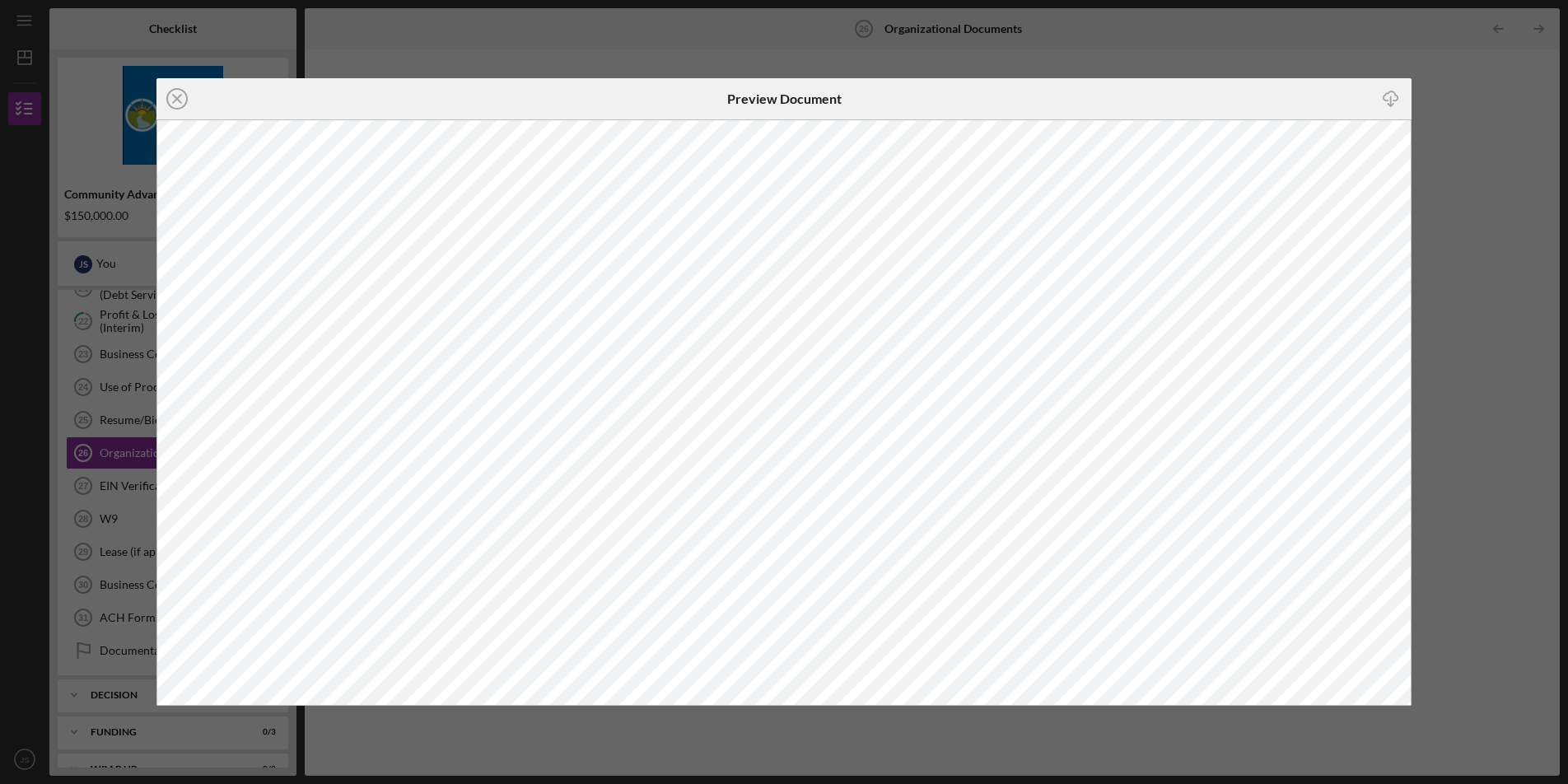
click at [176, 100] on icon "Icon/Close" at bounding box center [176, 99] width 41 height 41
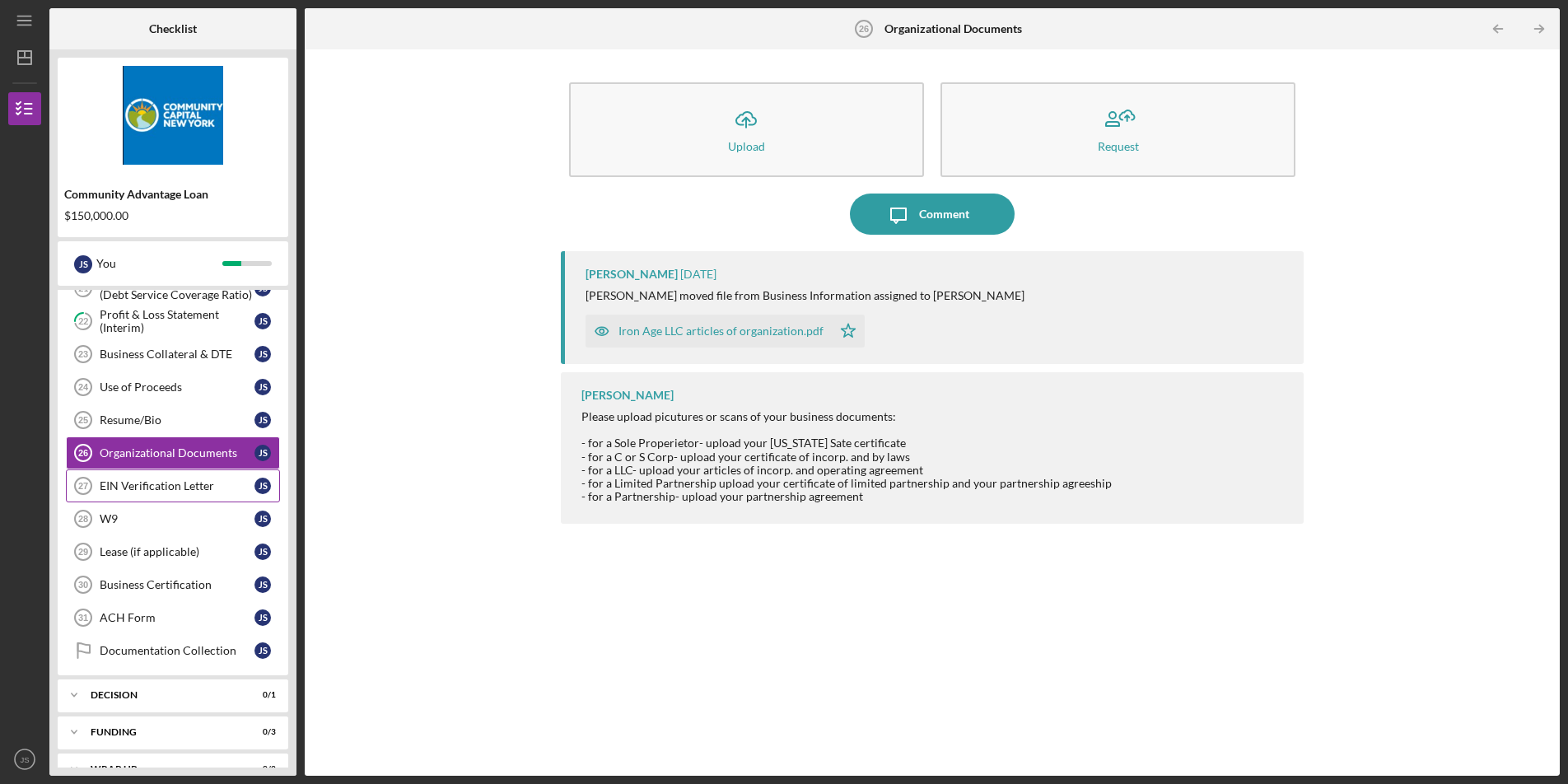
click at [177, 480] on div "EIN Verification Letter" at bounding box center [177, 486] width 155 height 13
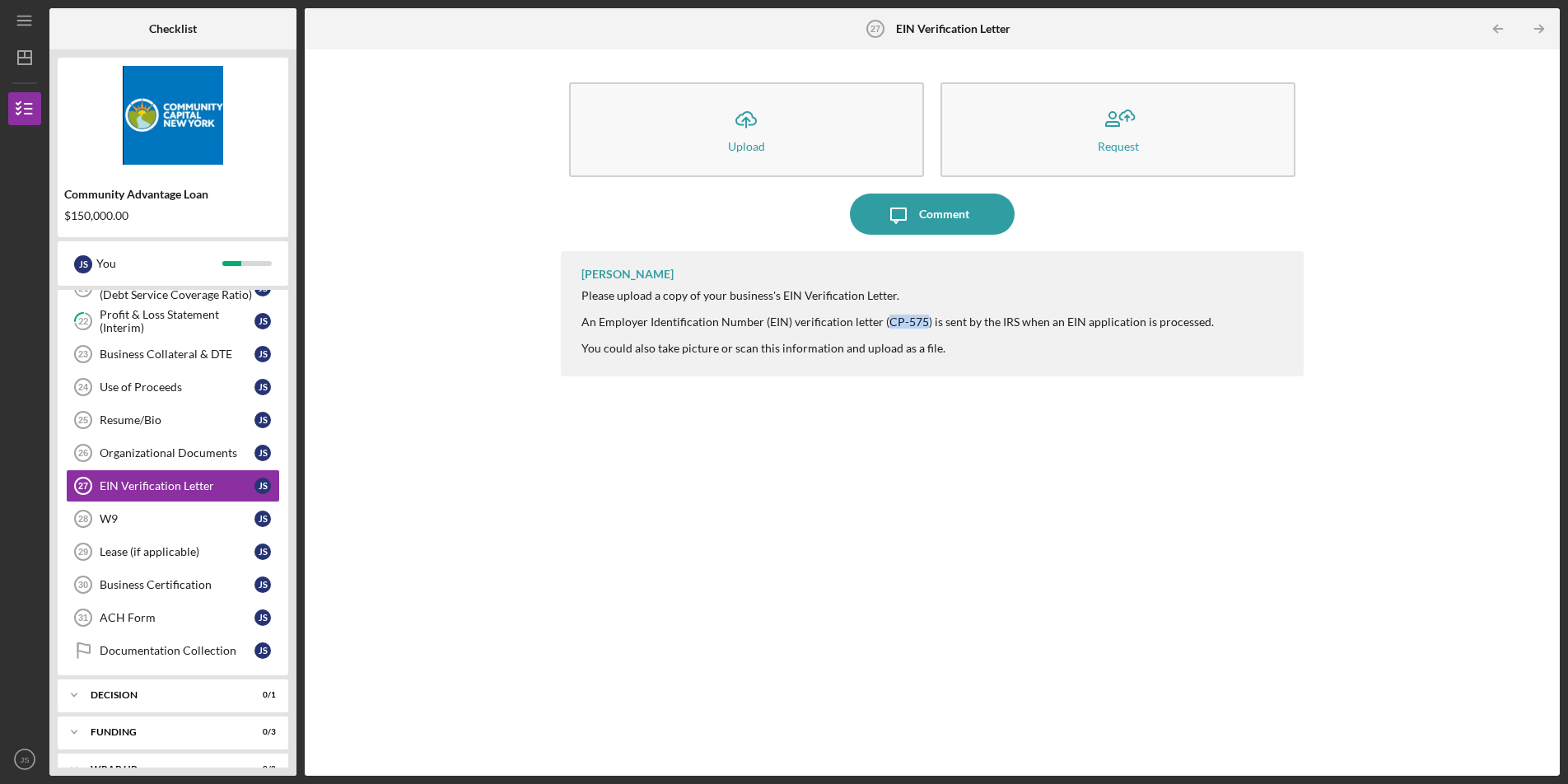
drag, startPoint x: 923, startPoint y: 317, endPoint x: 884, endPoint y: 319, distance: 39.1
click at [884, 319] on div "Please upload a copy of your business's EIN Verification Letter. An Employer Id…" at bounding box center [898, 322] width 633 height 66
copy div "CP-575"
click at [976, 226] on button "Icon/Message Comment" at bounding box center [932, 214] width 164 height 41
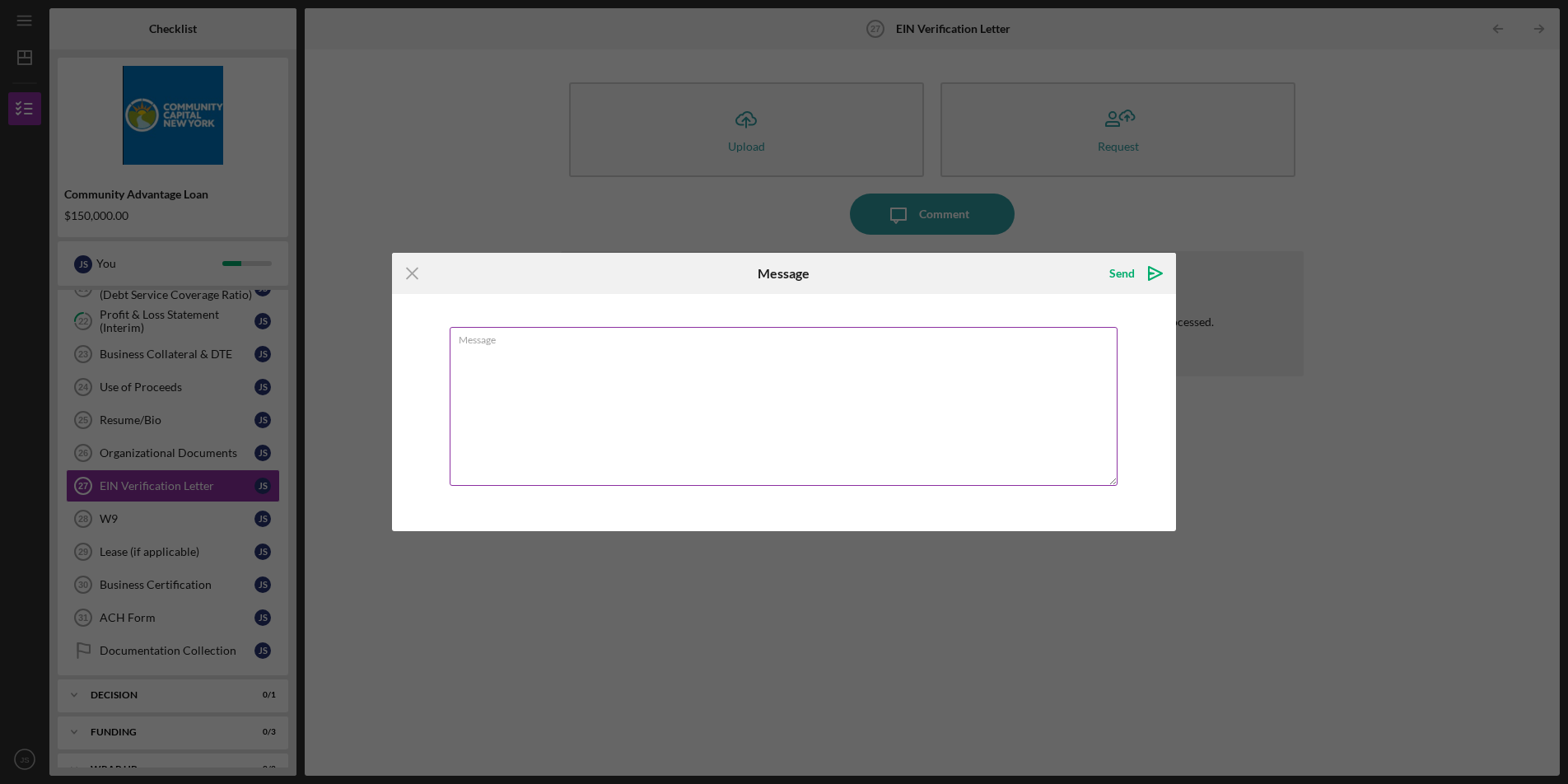
click at [838, 432] on textarea "Message" at bounding box center [783, 406] width 668 height 159
type textarea "This is a hiccup. I will have to call the IRS tomorrow and have them fax me a r…"
click at [1110, 279] on div "Send" at bounding box center [1122, 273] width 26 height 33
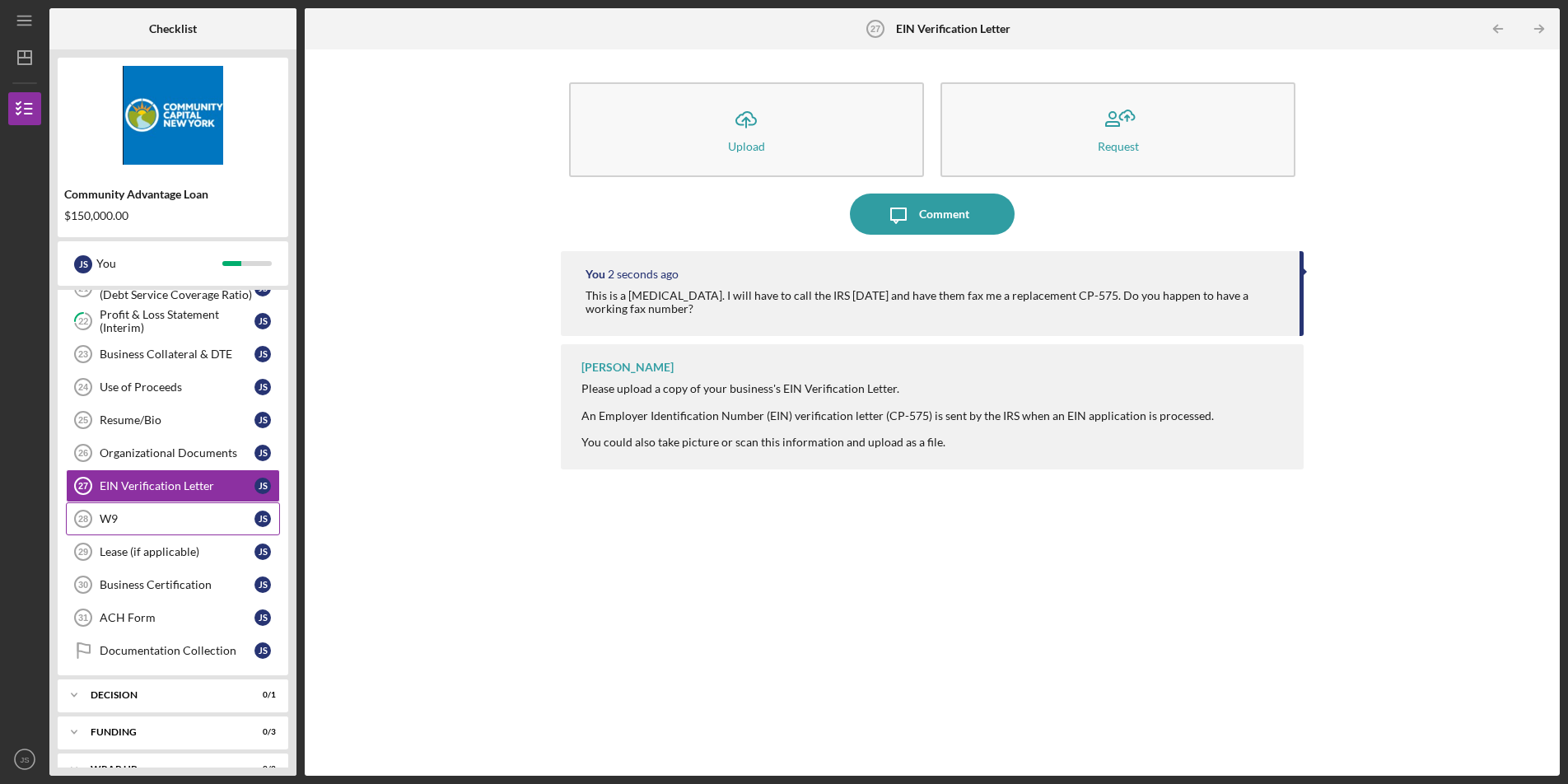
click at [139, 526] on link "W9 28 W9 J S" at bounding box center [173, 518] width 214 height 33
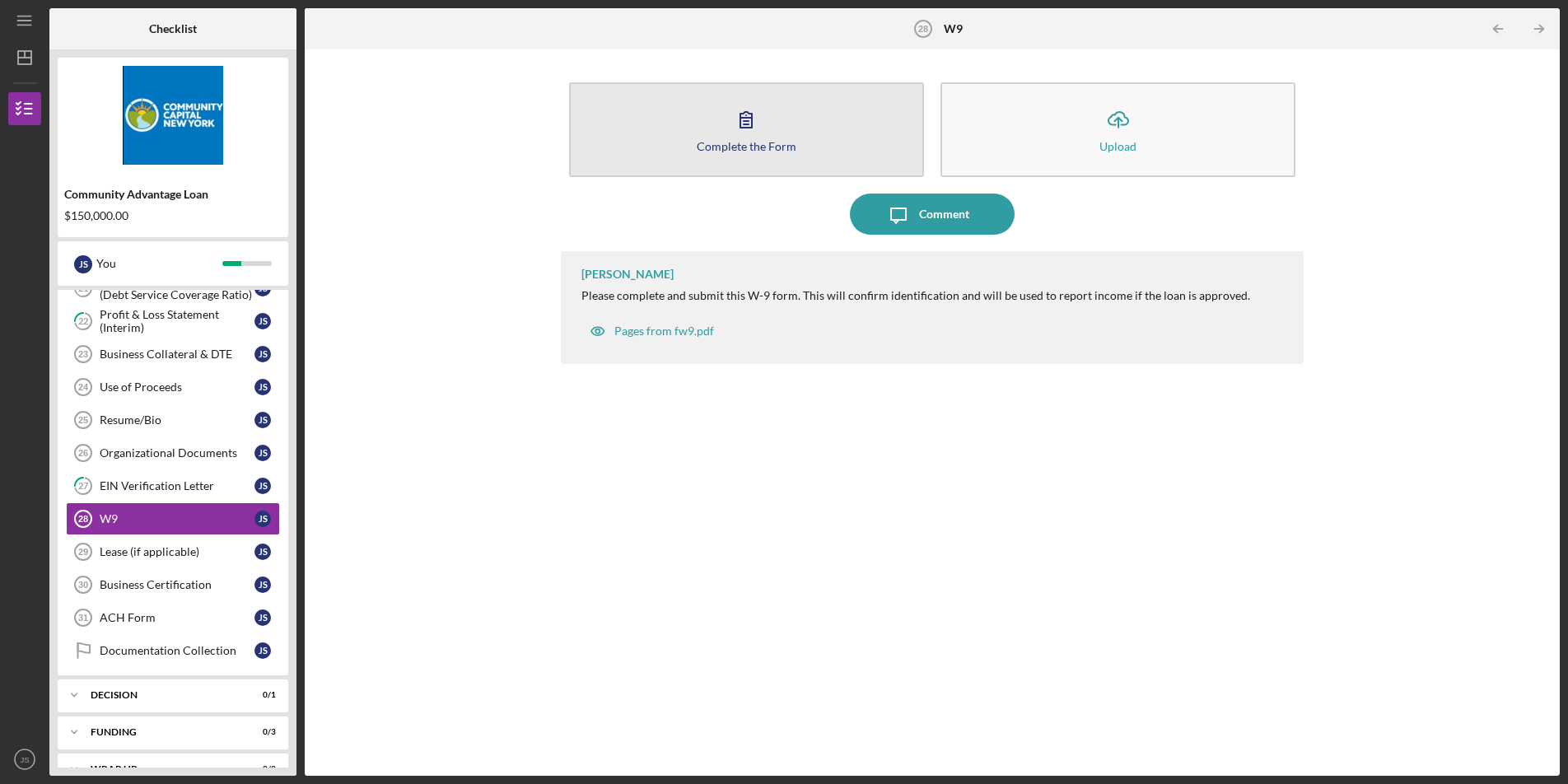
click at [816, 142] on button "Complete the Form Form" at bounding box center [746, 130] width 355 height 95
click at [804, 145] on button "Complete the Form Form" at bounding box center [746, 130] width 355 height 95
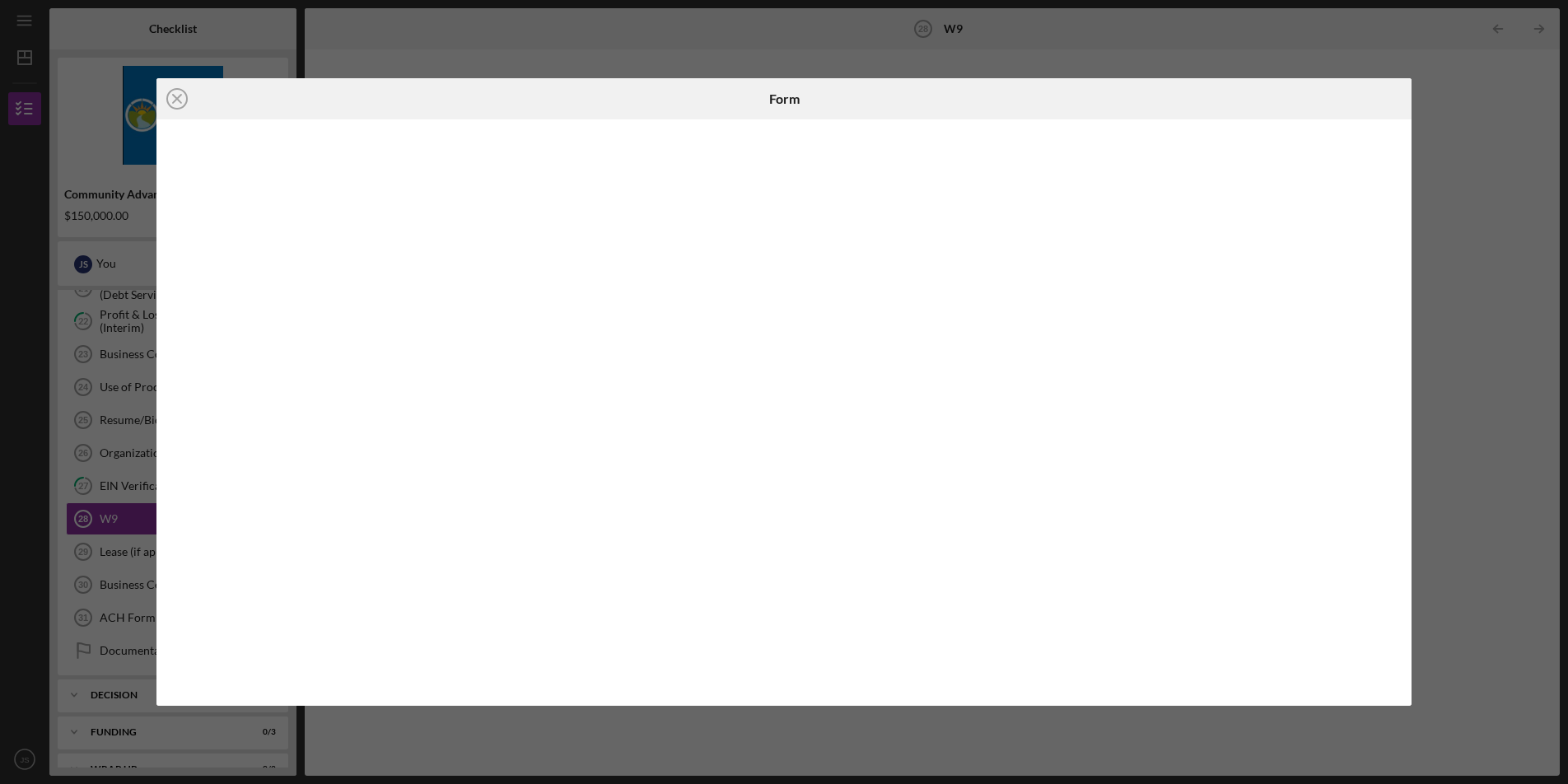
click at [1463, 162] on div "Icon/Close Form" at bounding box center [784, 392] width 1568 height 784
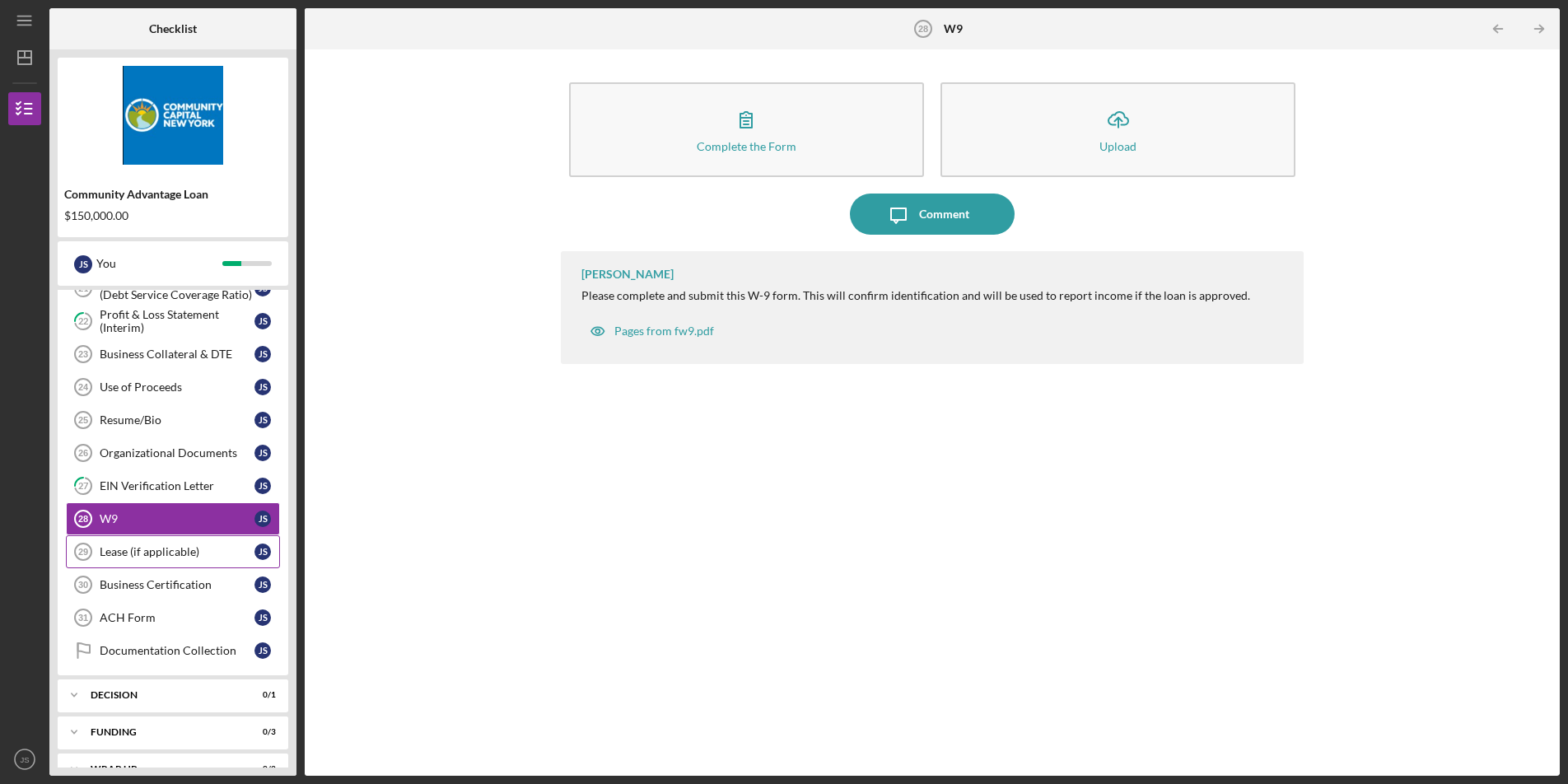
click at [122, 562] on link "Lease (if applicable) 29 Lease (if applicable) J S" at bounding box center [173, 551] width 214 height 33
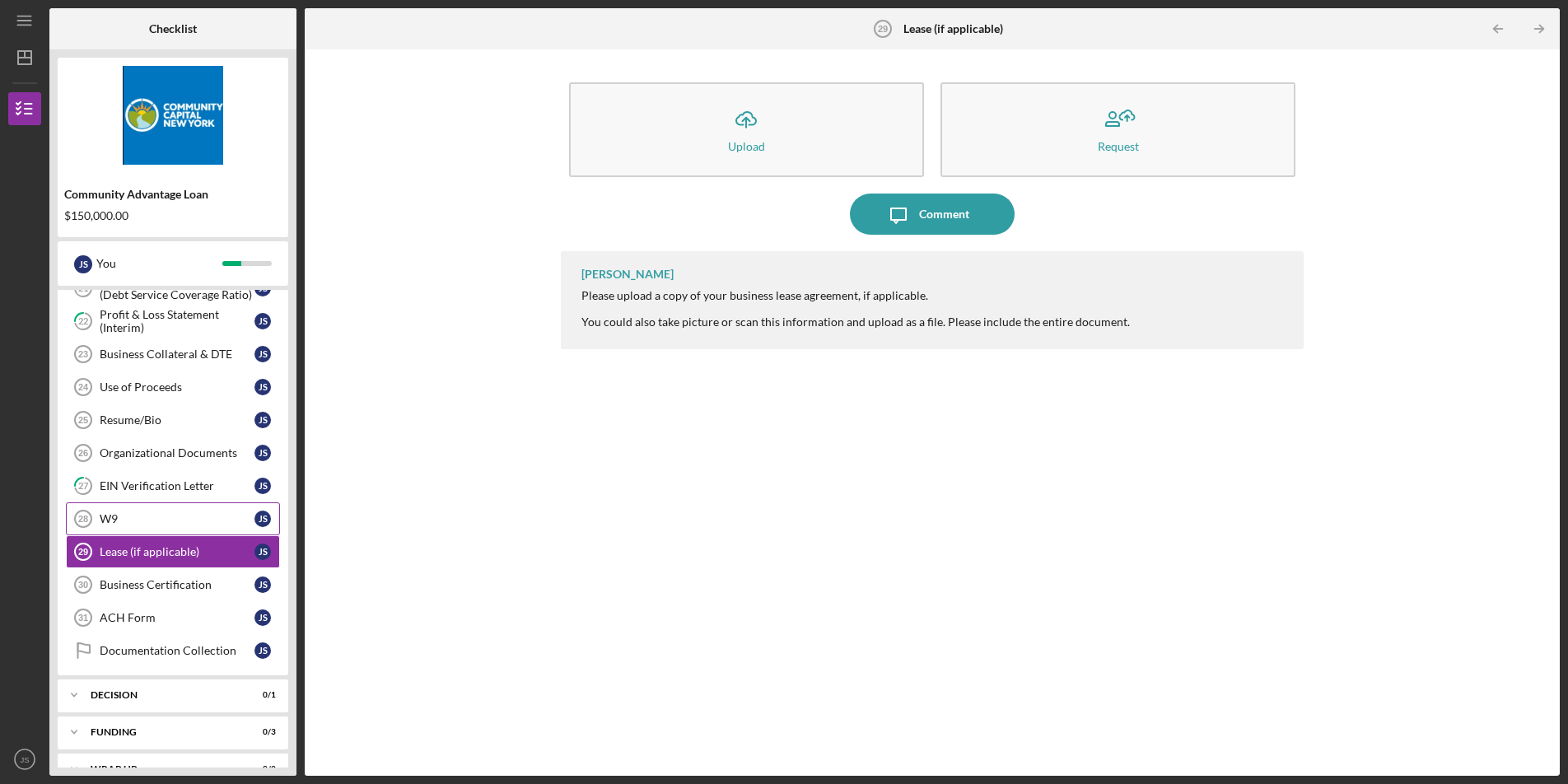
click at [142, 517] on div "W9" at bounding box center [177, 518] width 155 height 13
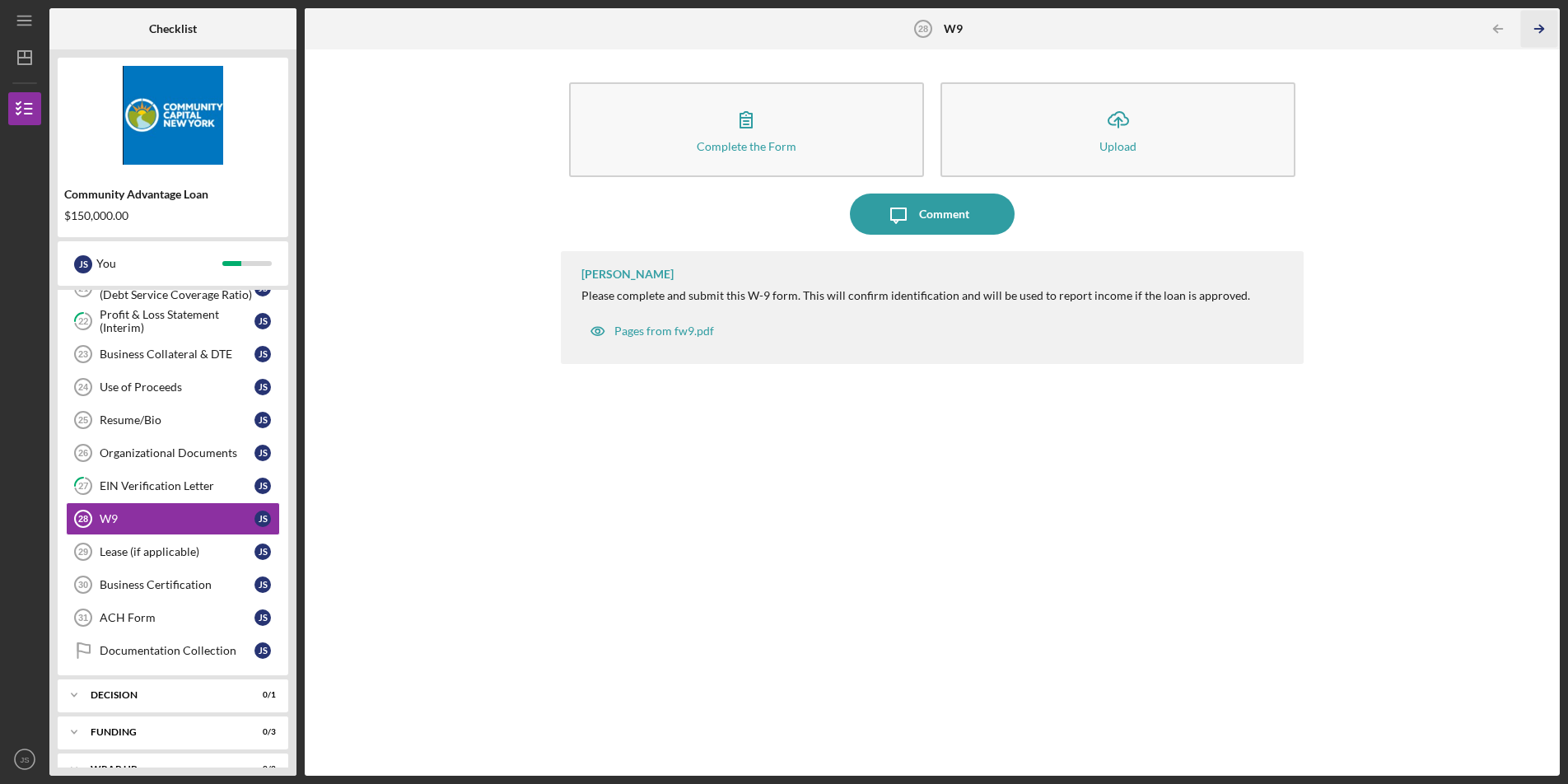
click at [1550, 37] on icon "Icon/Table Pagination Arrow" at bounding box center [1540, 29] width 37 height 37
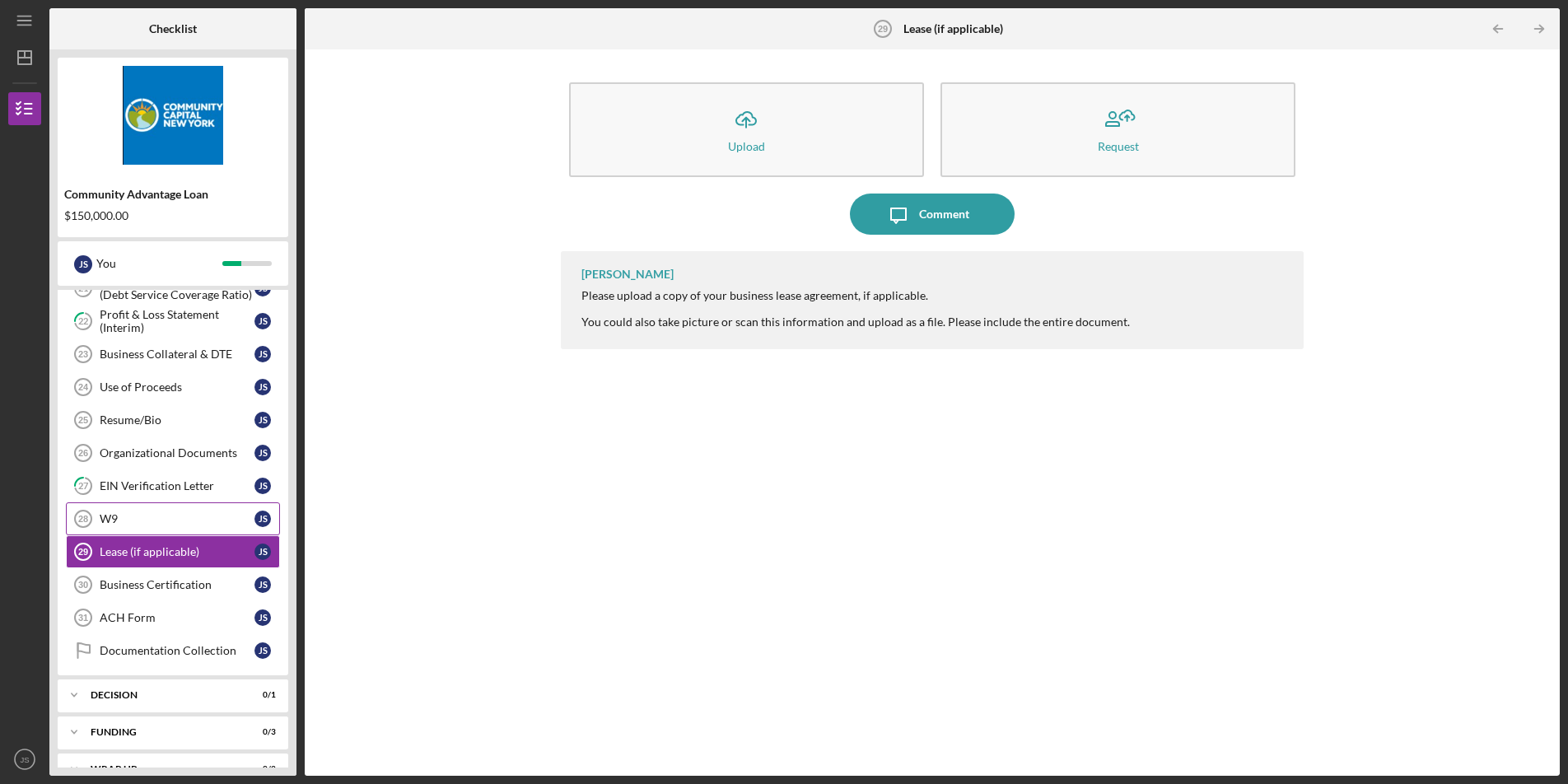
click at [114, 510] on link "W9 28 W9 J S" at bounding box center [173, 518] width 214 height 33
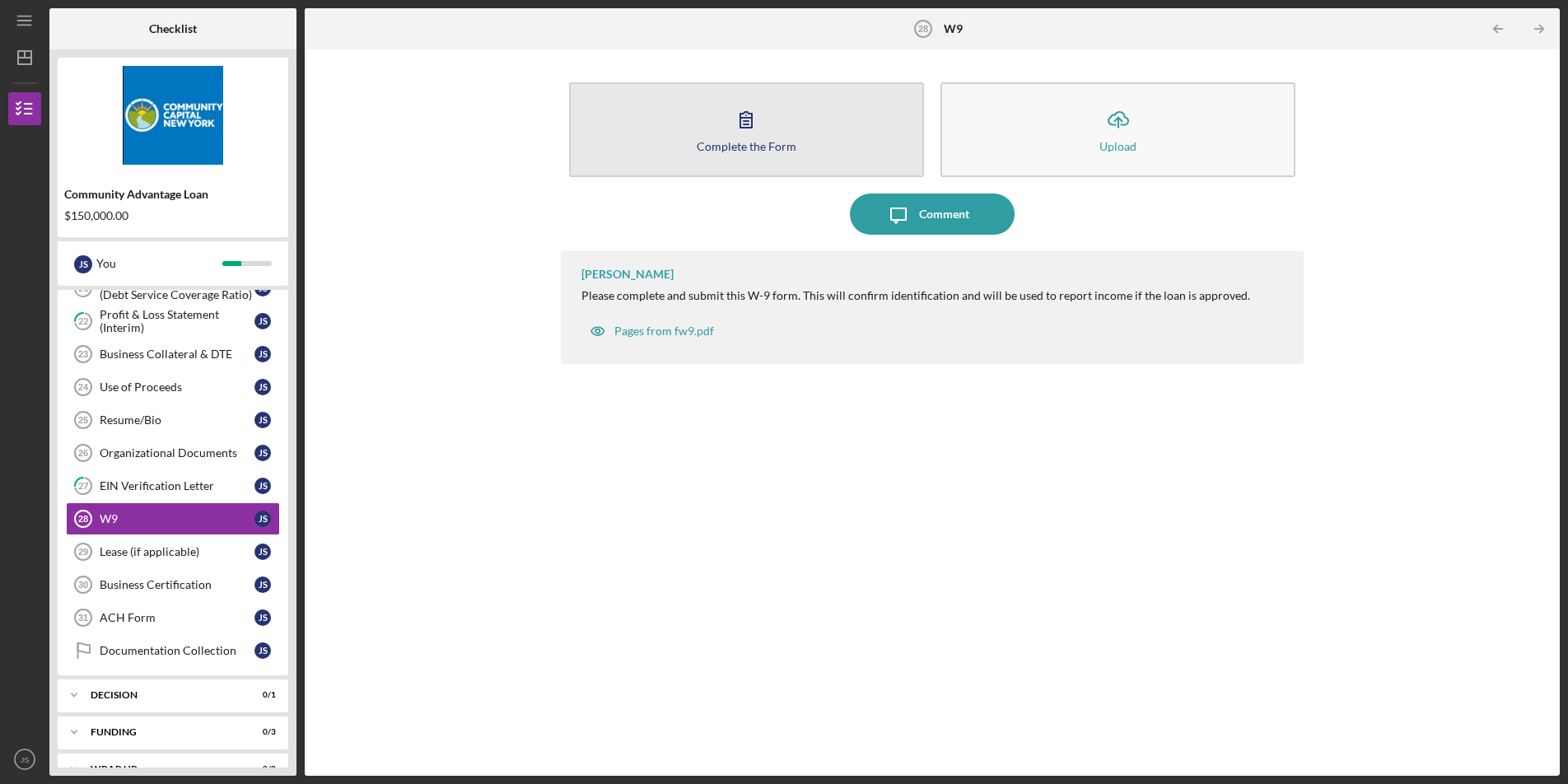
click at [709, 144] on div "Complete the Form" at bounding box center [746, 146] width 100 height 13
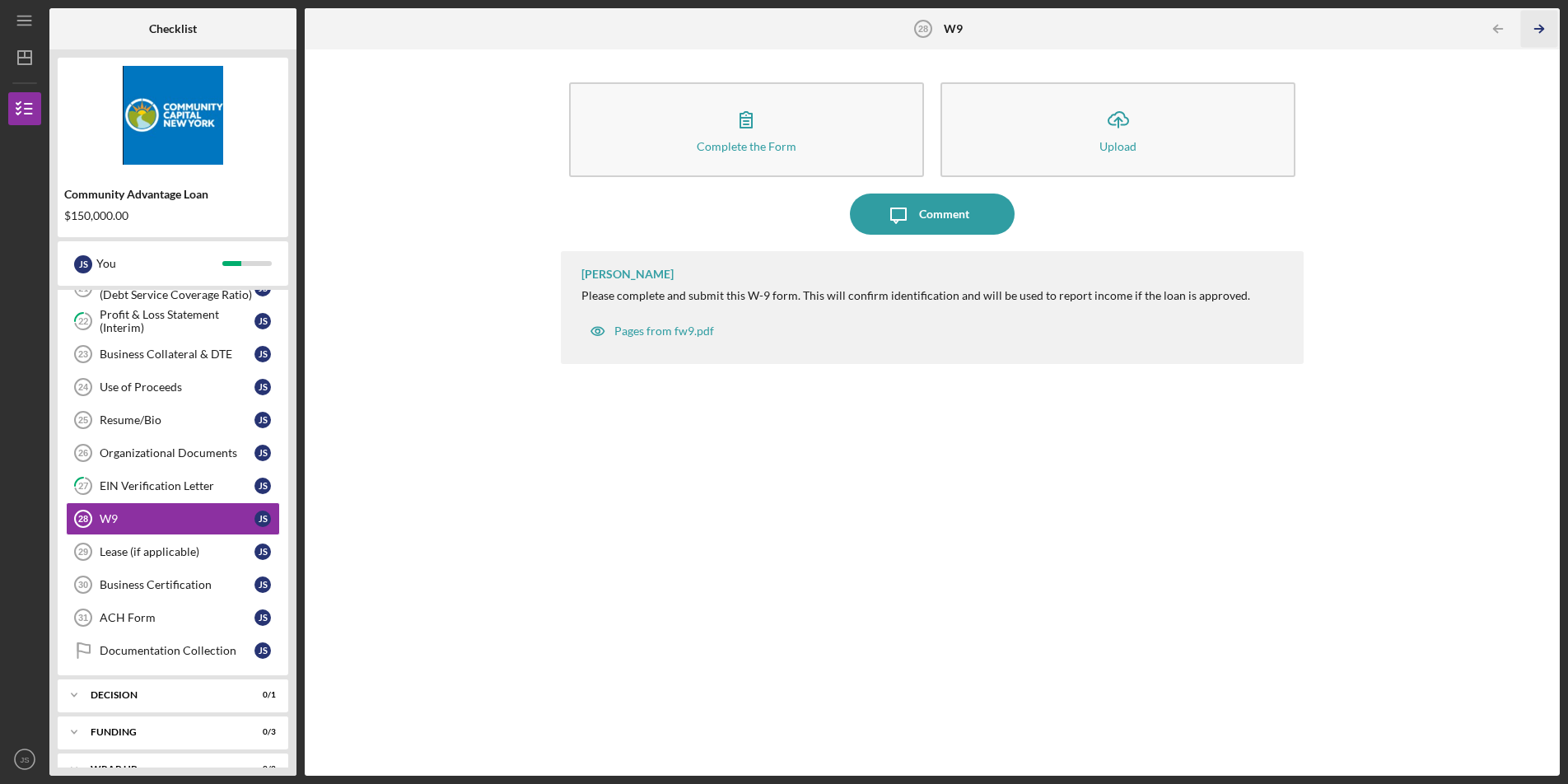
click at [1542, 29] on line "button" at bounding box center [1539, 29] width 8 height 0
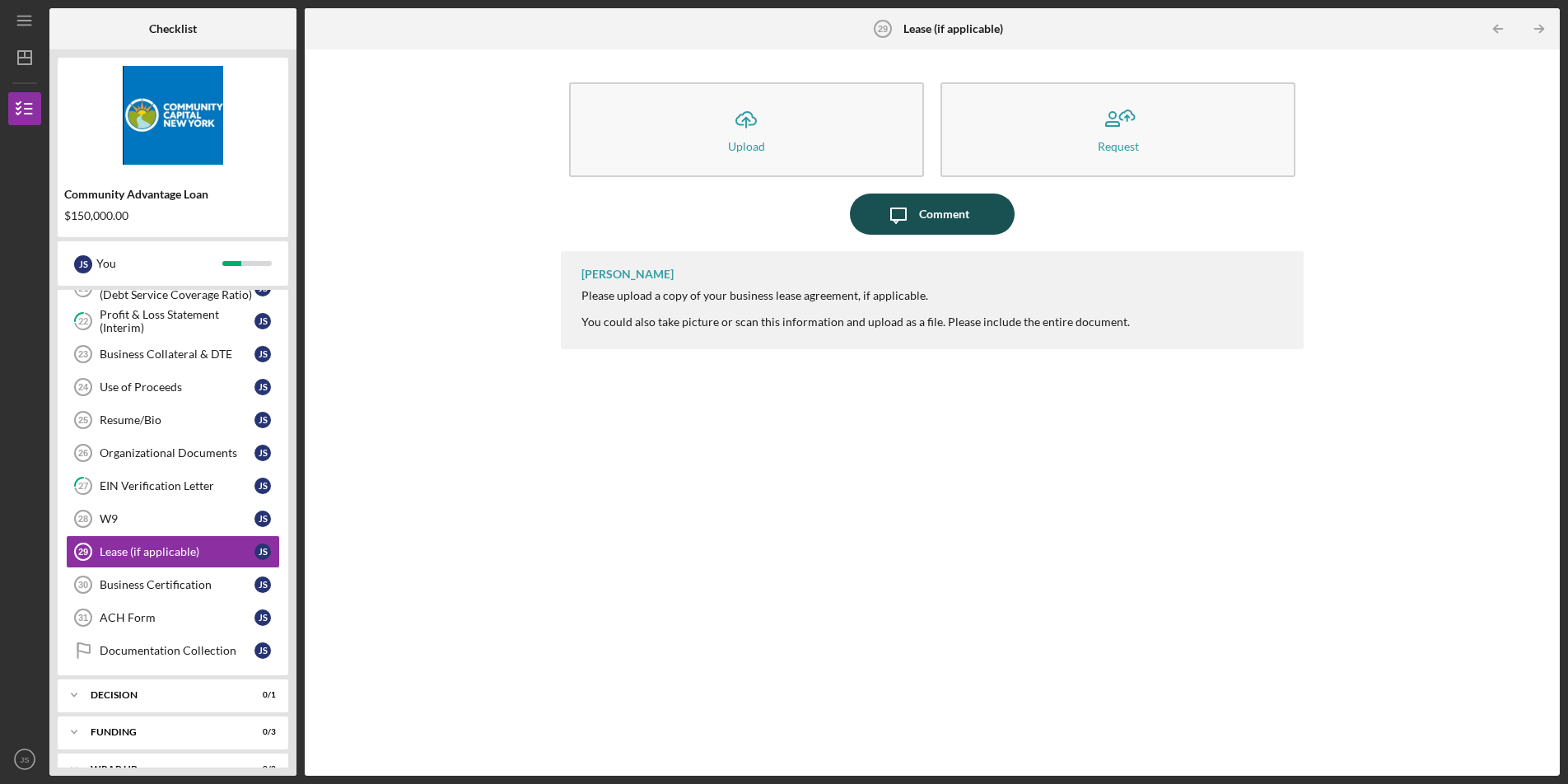
click at [936, 221] on div "Comment" at bounding box center [943, 214] width 50 height 41
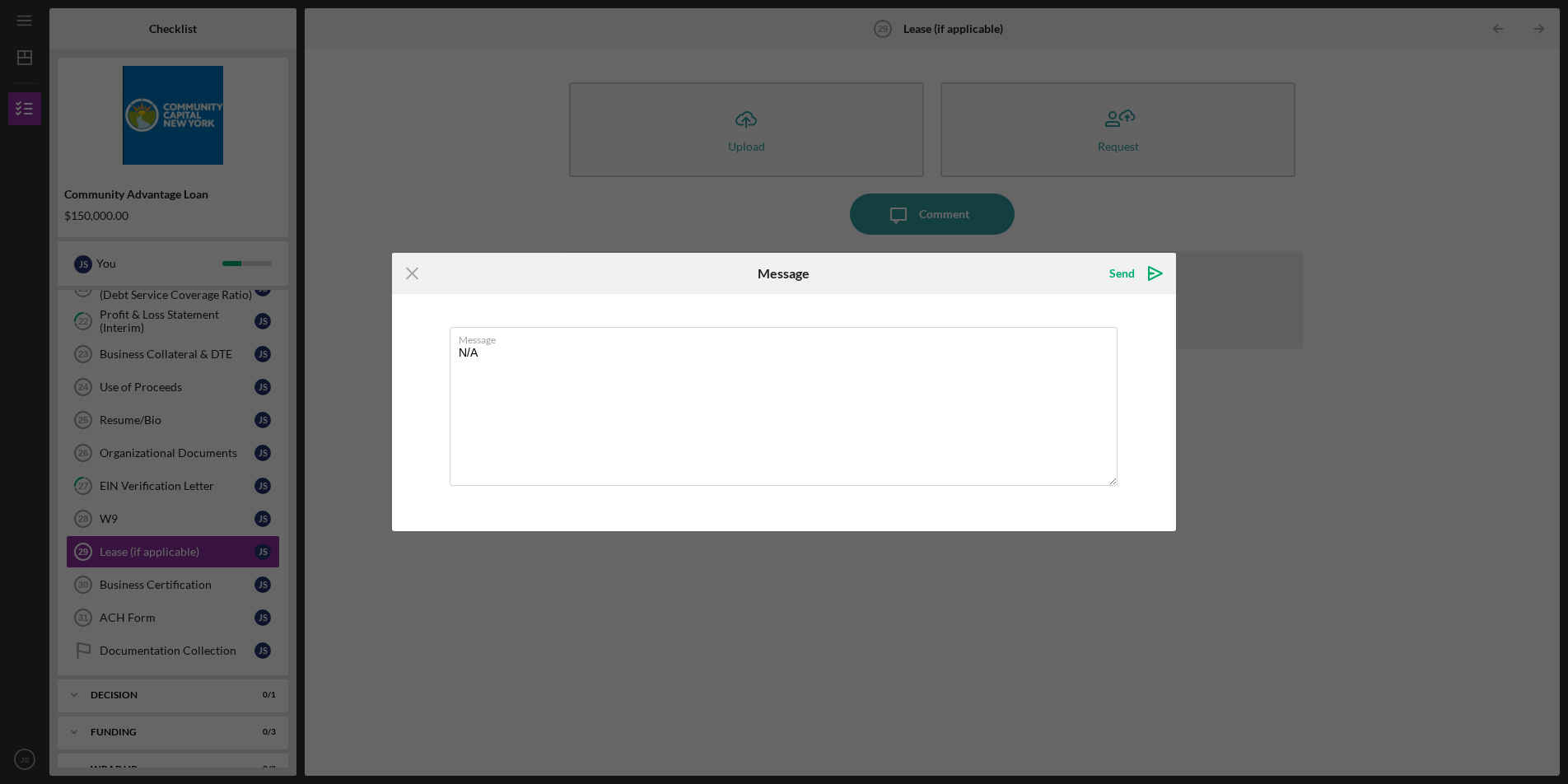
type textarea "N/A"
click at [1112, 247] on div "Icon/Menu Close Message Send Icon/icon-invite-send Message N/A Cancel Send Icon…" at bounding box center [784, 392] width 1568 height 784
click at [1125, 277] on div "Send" at bounding box center [1122, 273] width 26 height 33
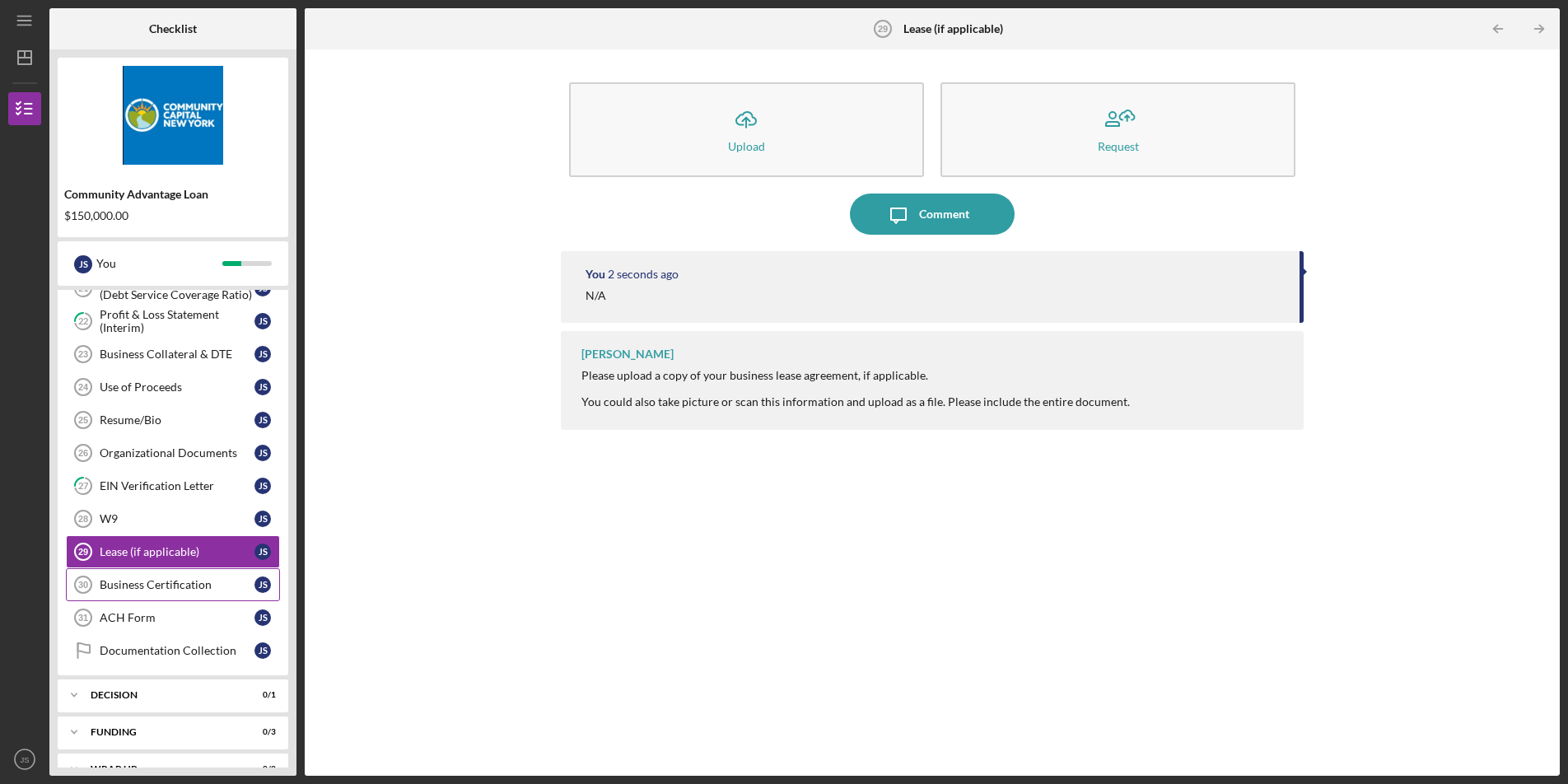
click at [155, 576] on link "Business Certification 30 Business Certification J S" at bounding box center [173, 584] width 214 height 33
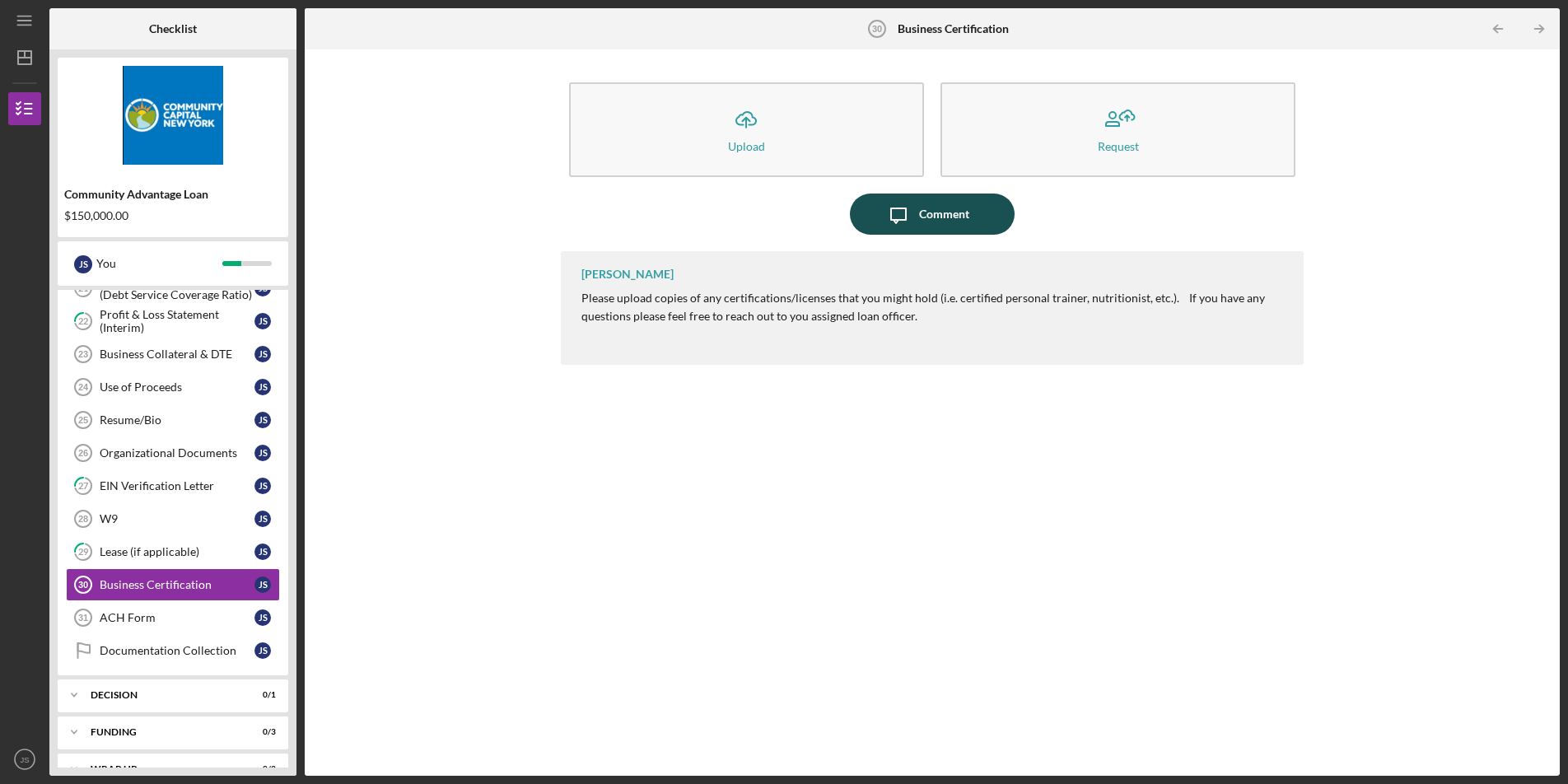
click at [952, 210] on div "Comment" at bounding box center [943, 214] width 50 height 41
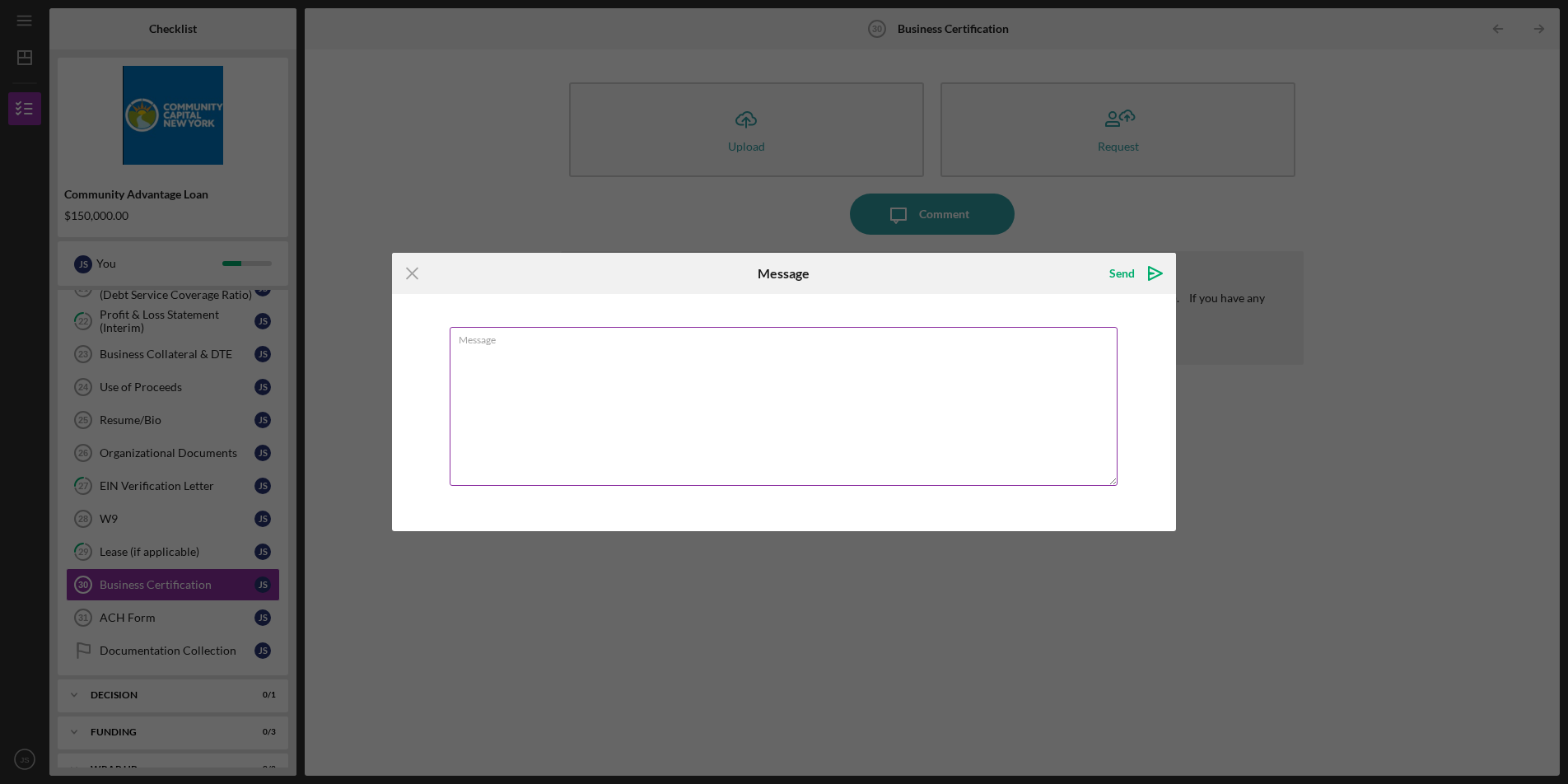
click at [877, 355] on textarea "Message" at bounding box center [783, 406] width 668 height 159
type textarea "n/a"
click at [1135, 276] on icon "Icon/icon-invite-send" at bounding box center [1155, 273] width 41 height 41
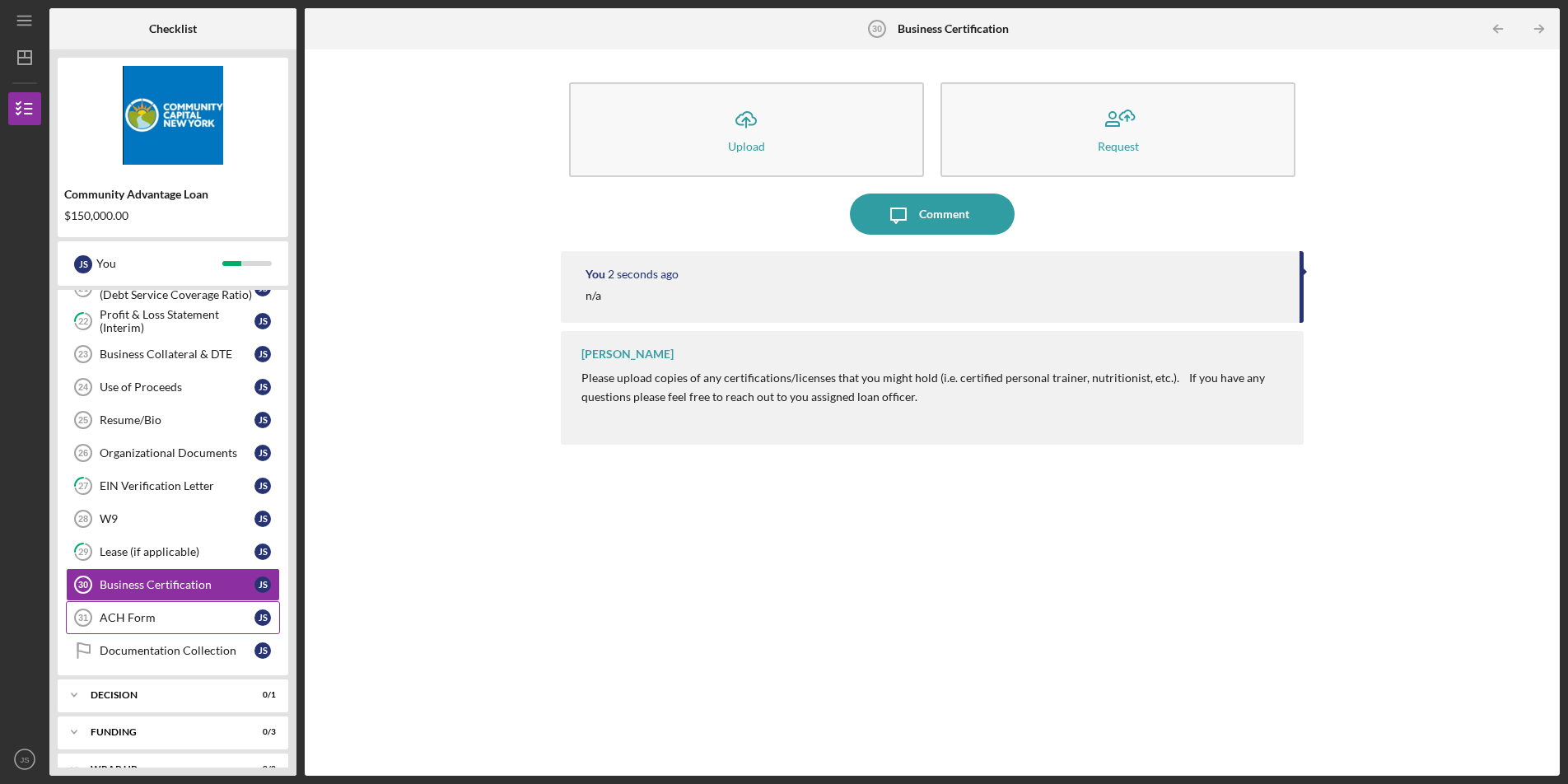
click at [175, 616] on div "ACH Form" at bounding box center [177, 617] width 155 height 13
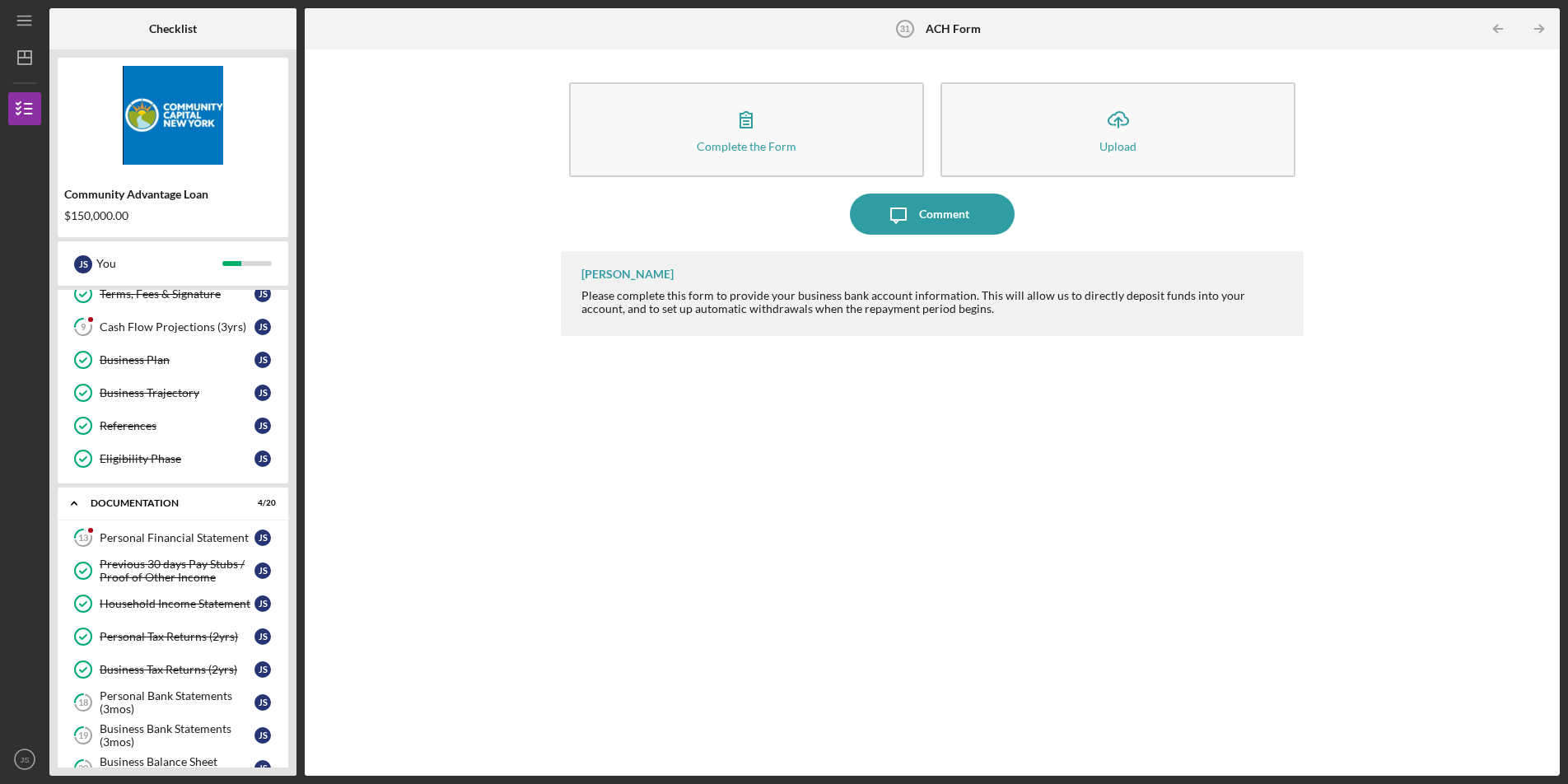
scroll to position [46, 0]
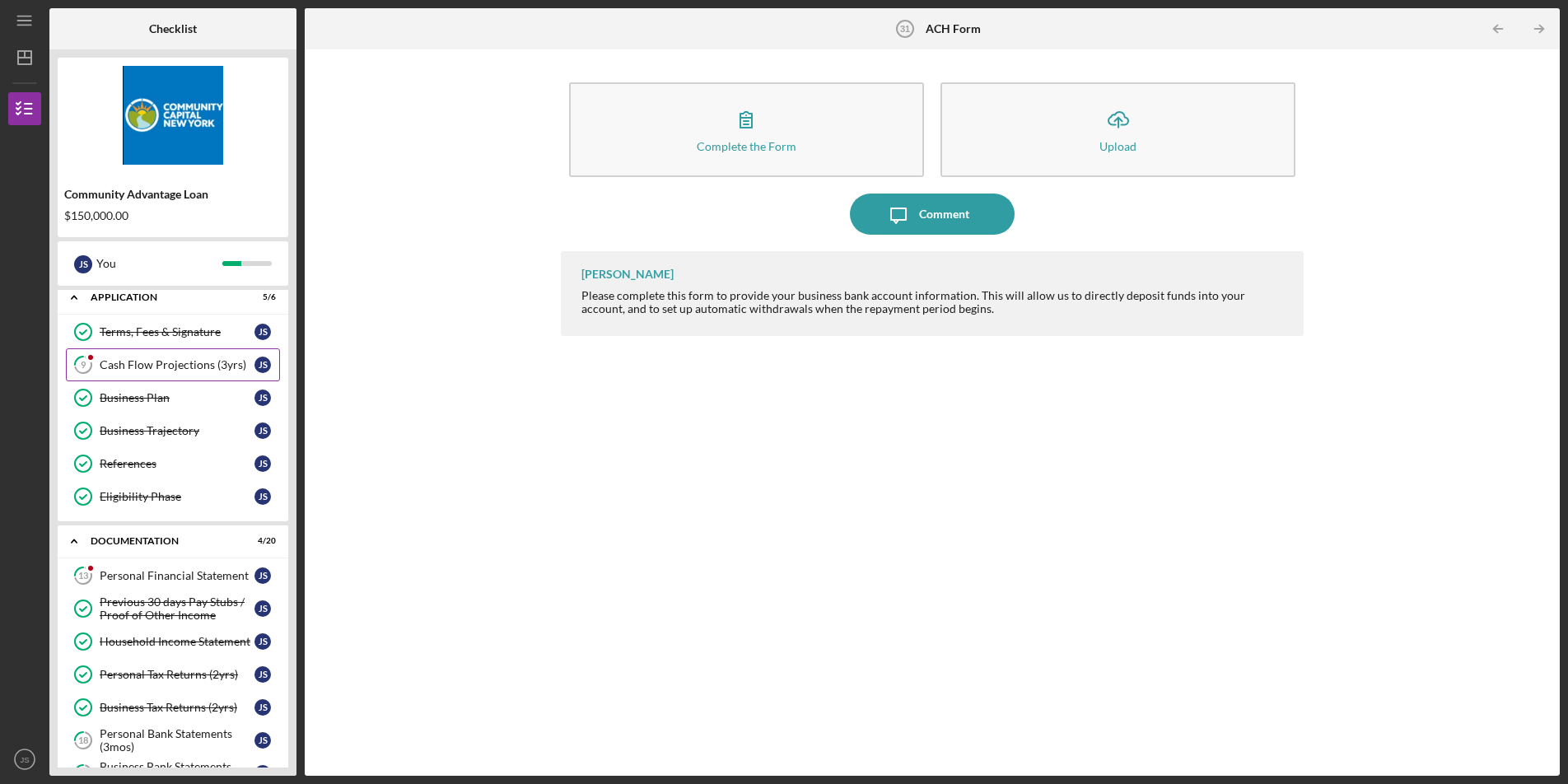
click at [207, 378] on link "9 Cash Flow Projections (3yrs) J S" at bounding box center [173, 364] width 214 height 33
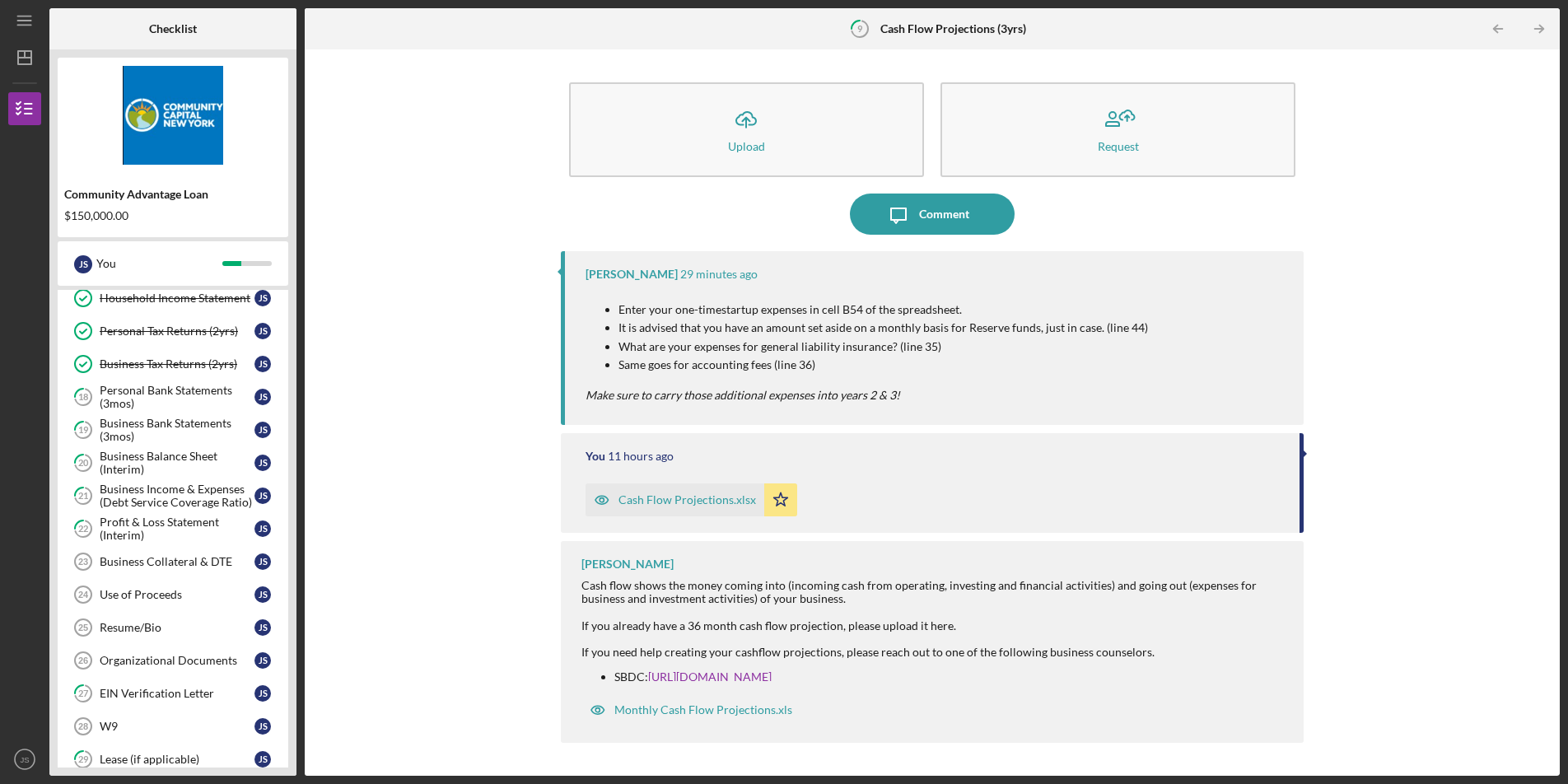
scroll to position [390, 0]
click at [179, 560] on div "Business Collateral & DTE" at bounding box center [177, 560] width 155 height 13
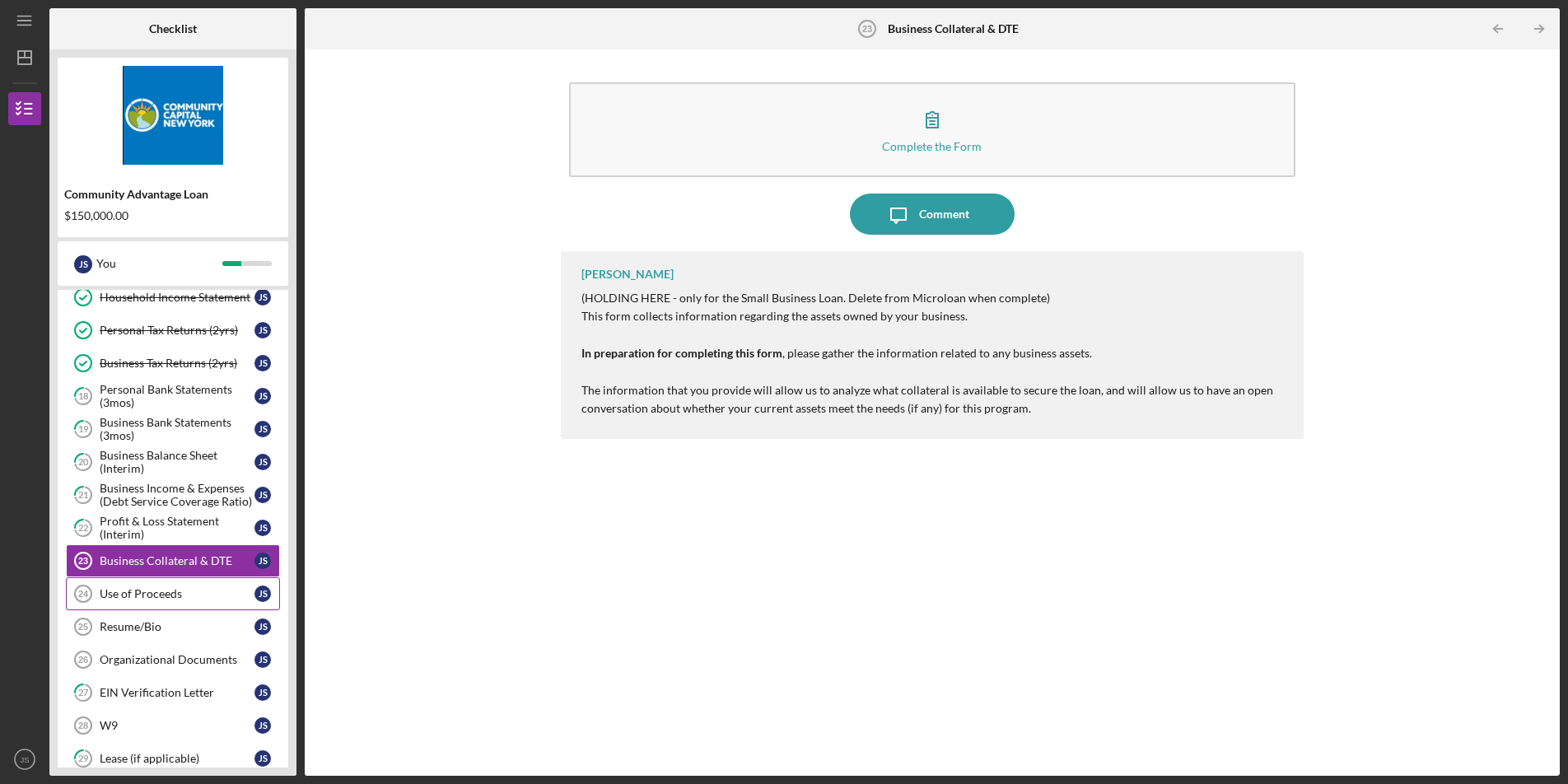
click at [168, 590] on div "Use of Proceeds" at bounding box center [177, 593] width 155 height 13
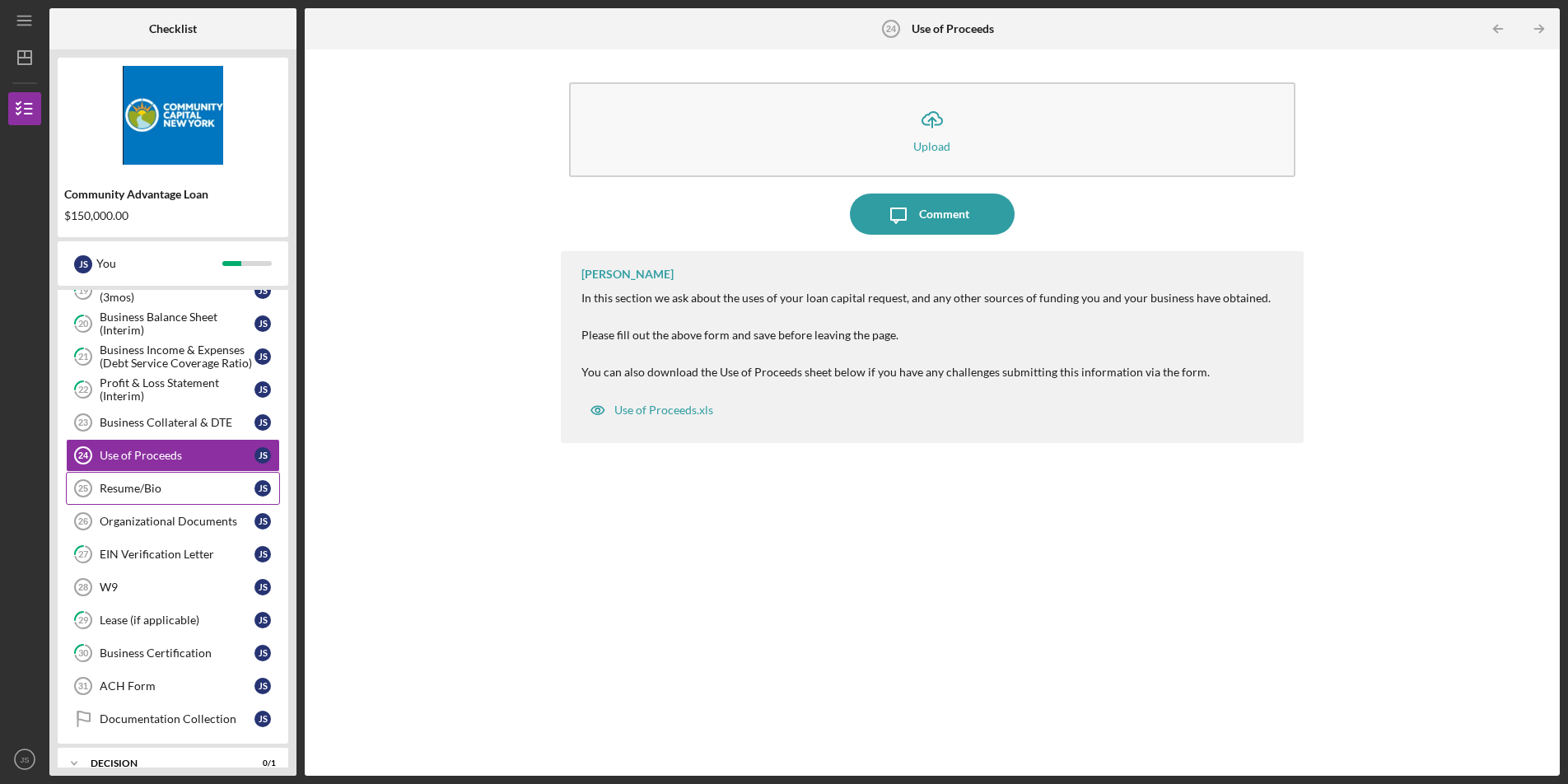
scroll to position [528, 0]
click at [143, 591] on div "W9" at bounding box center [177, 586] width 155 height 13
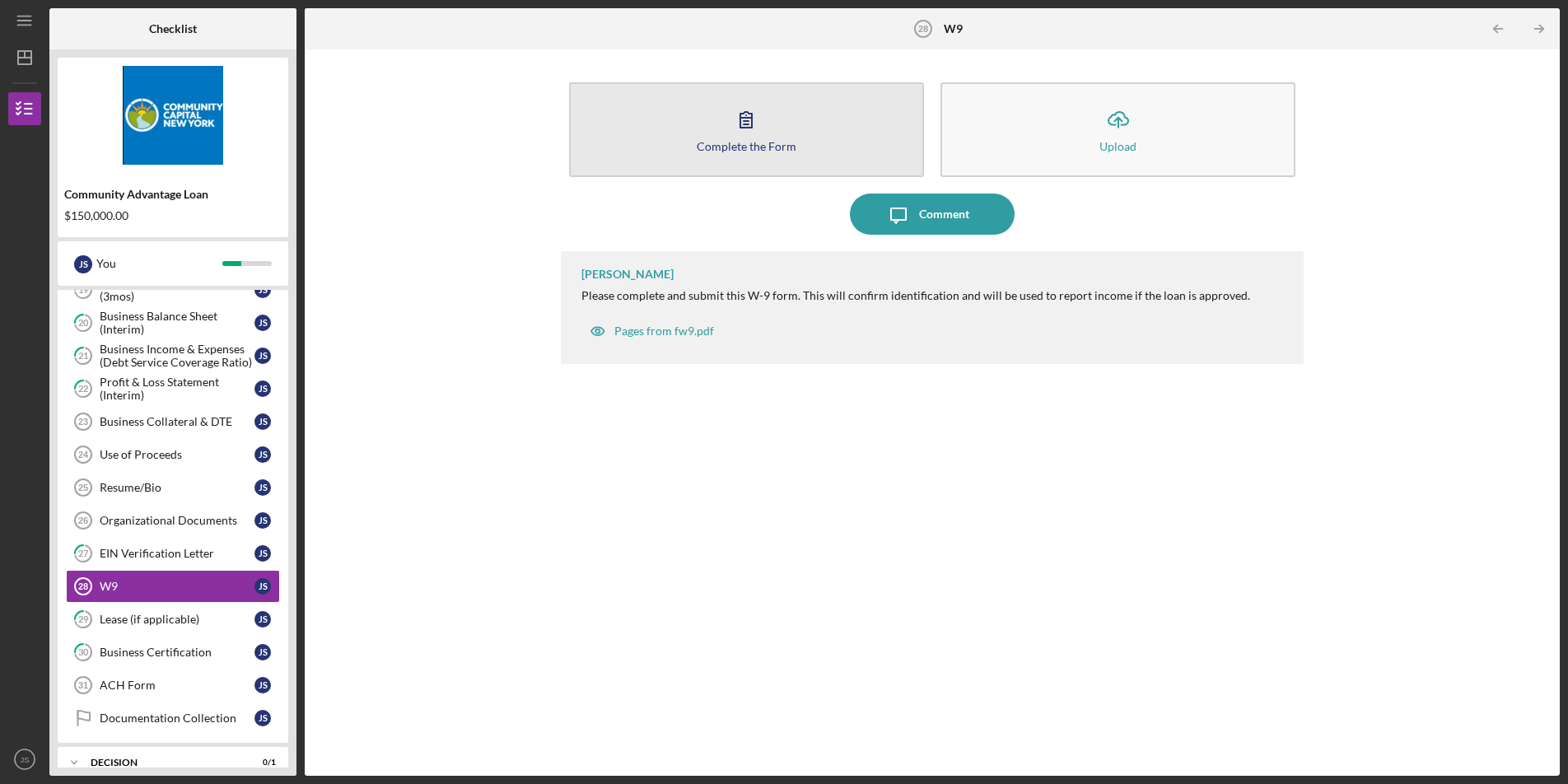
click at [686, 139] on button "Complete the Form Form" at bounding box center [746, 130] width 355 height 95
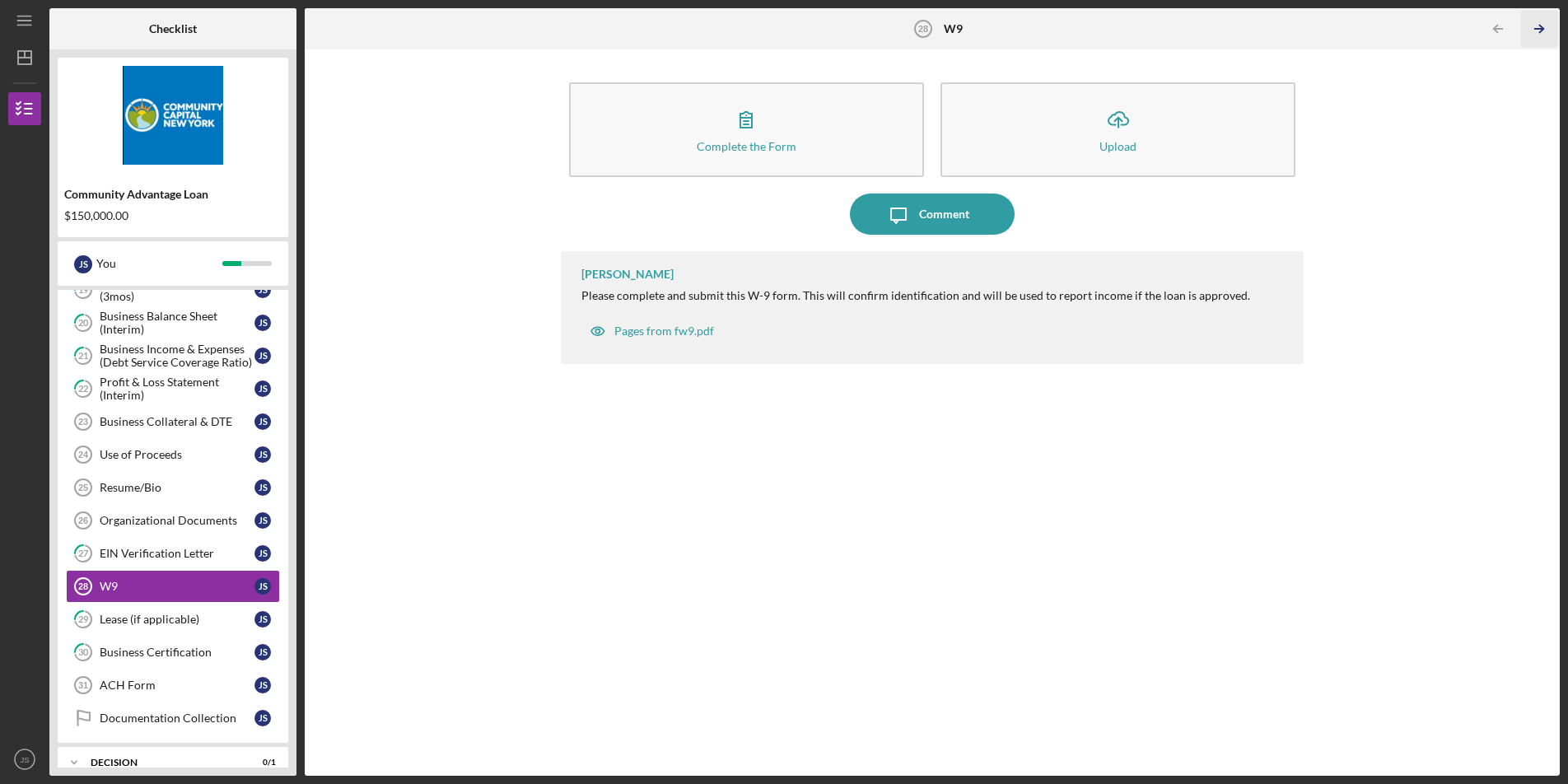
click at [1551, 28] on icon "Icon/Table Pagination Arrow" at bounding box center [1540, 29] width 37 height 37
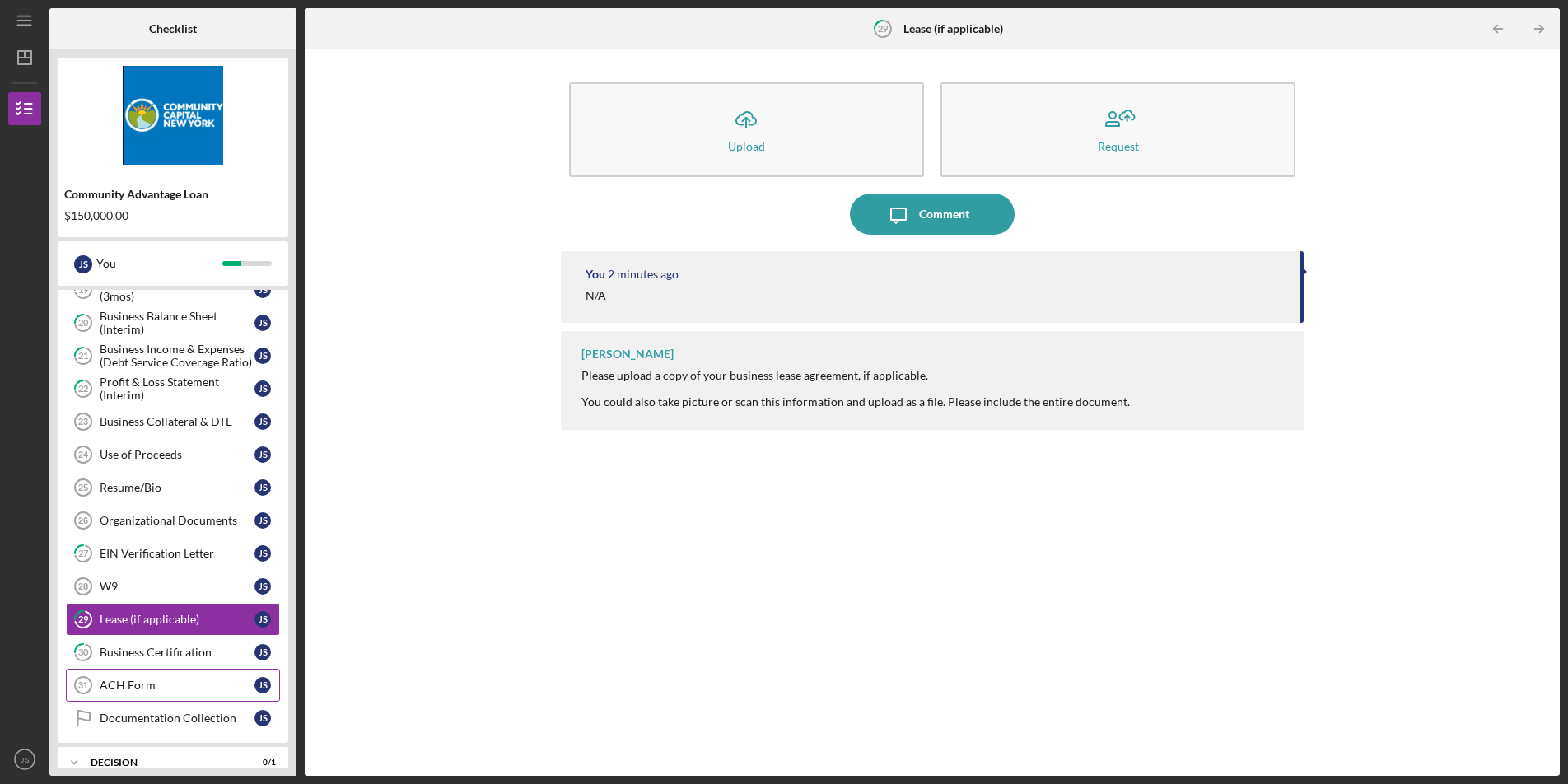
click at [164, 691] on div "ACH Form" at bounding box center [177, 685] width 155 height 13
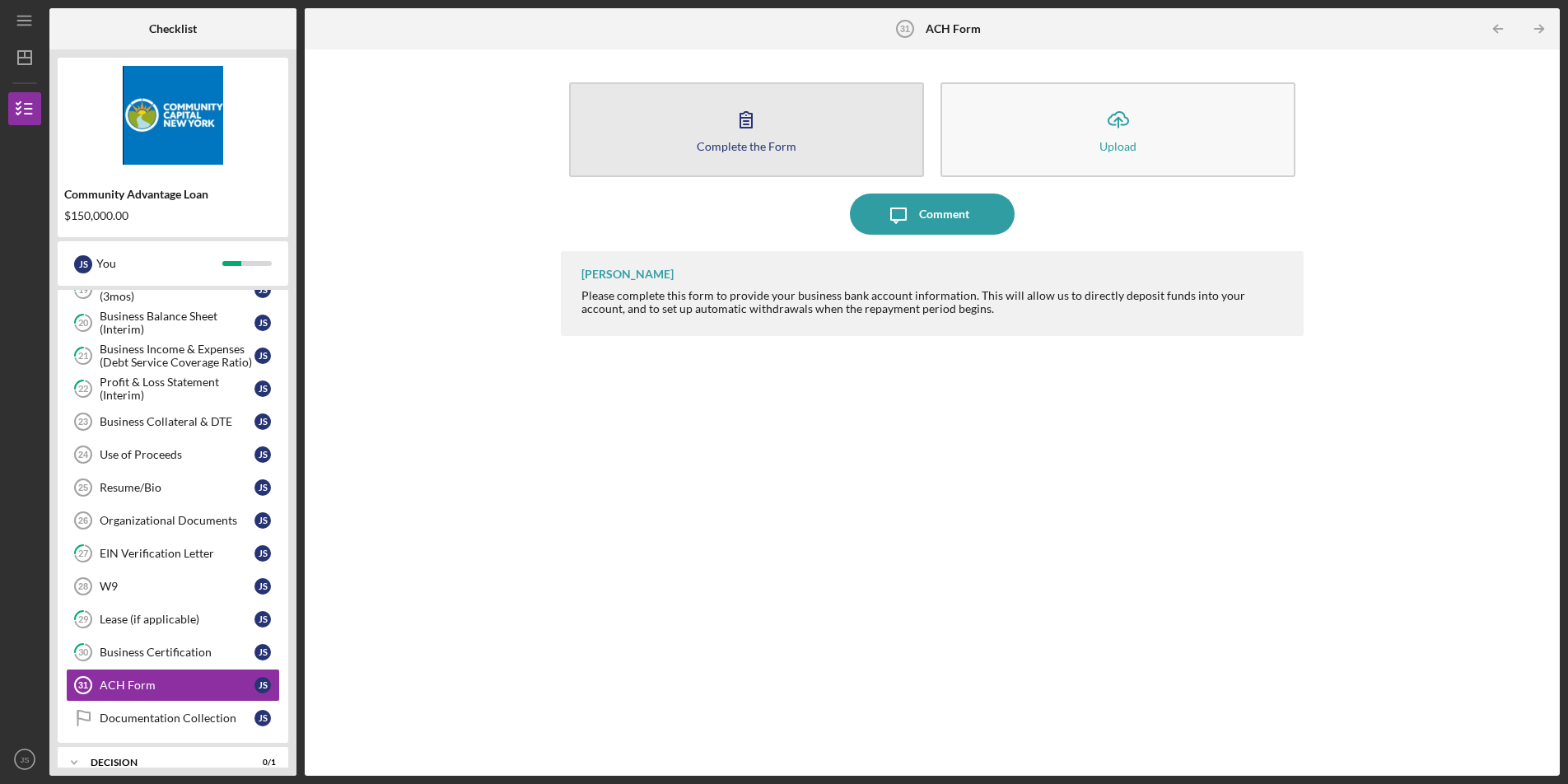
click at [776, 124] on button "Complete the Form Form" at bounding box center [746, 130] width 355 height 95
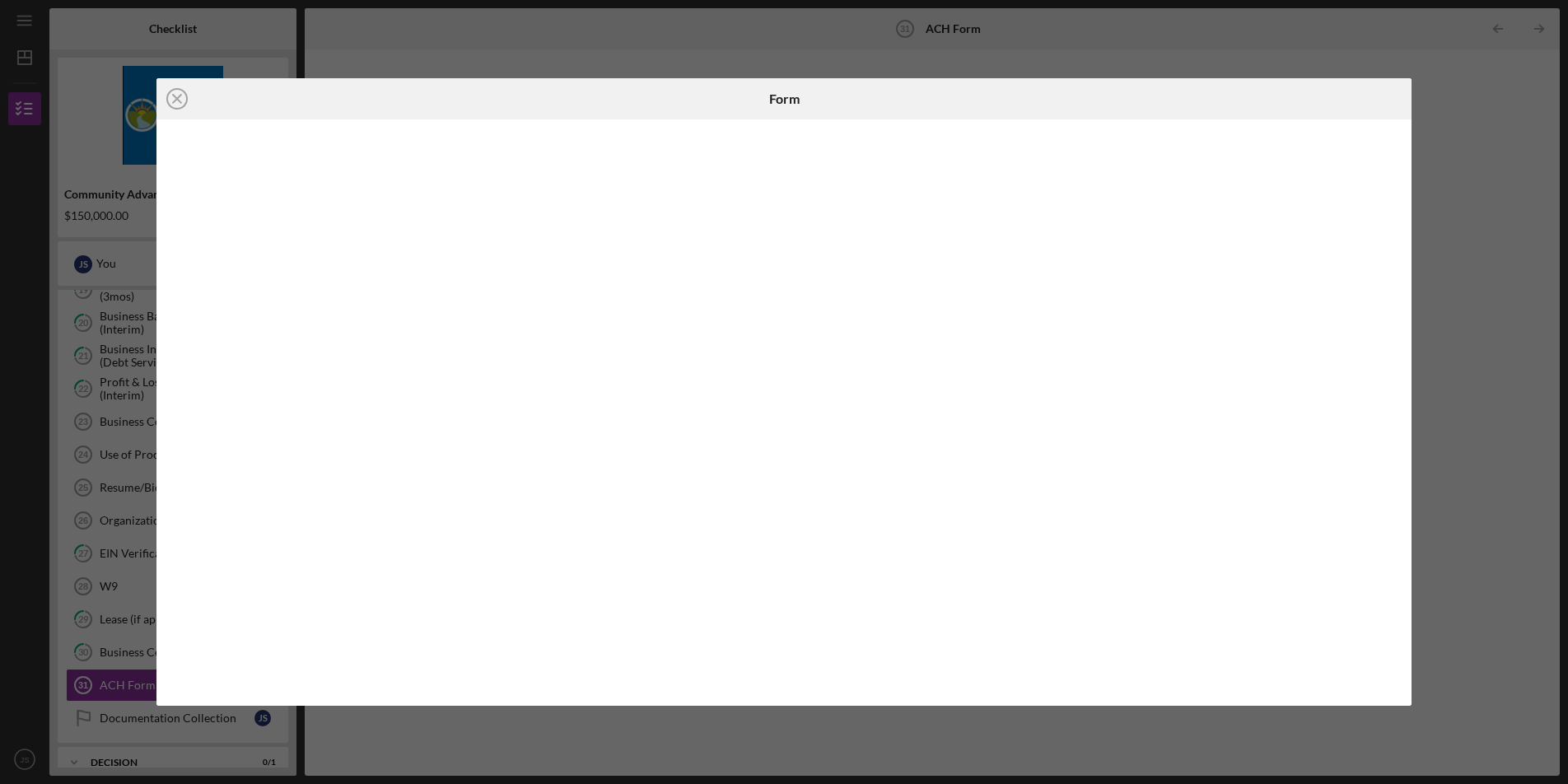
click at [1434, 218] on div "Icon/Close Form" at bounding box center [784, 392] width 1568 height 784
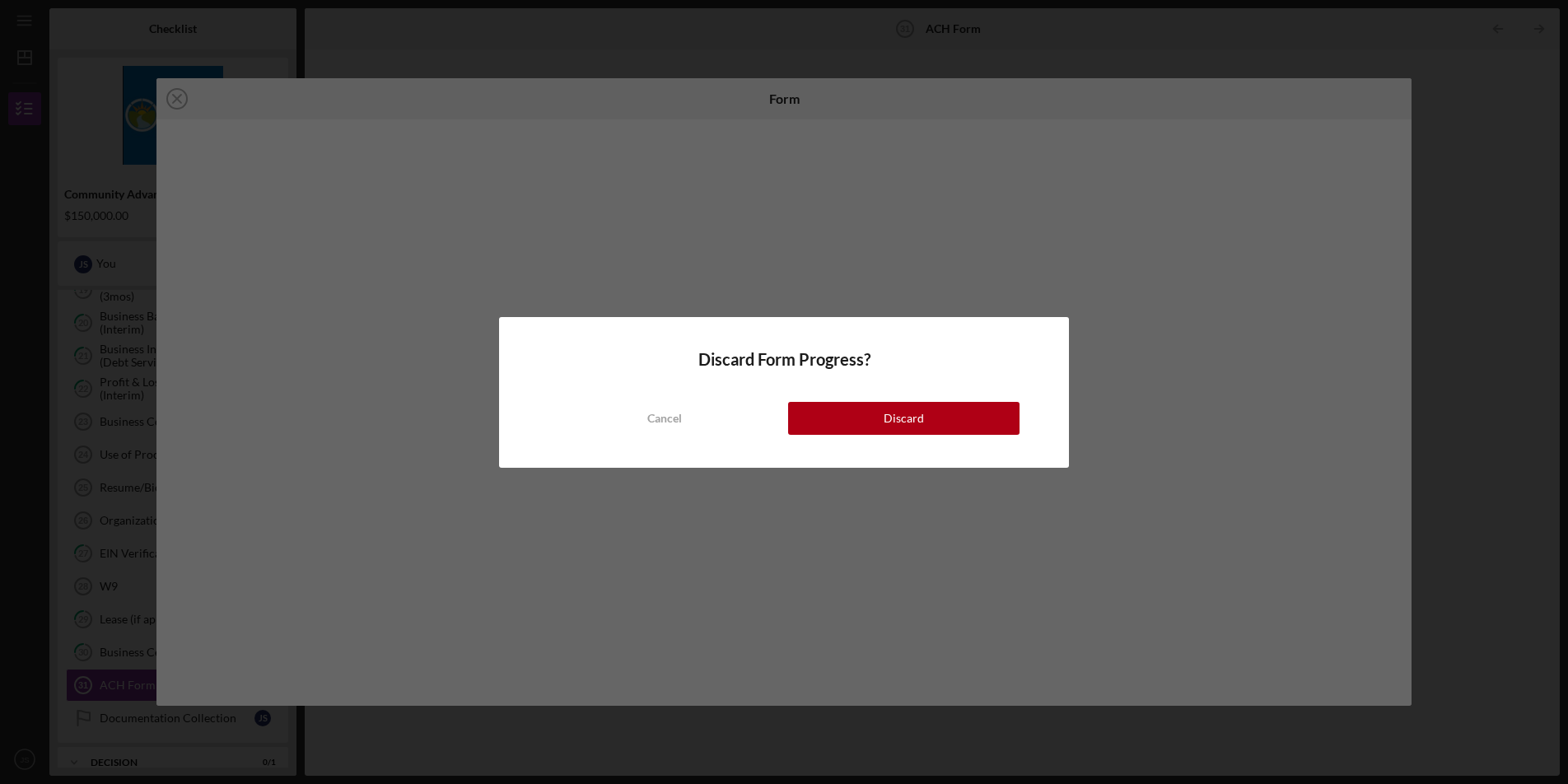
click at [773, 414] on button "Cancel" at bounding box center [664, 418] width 231 height 33
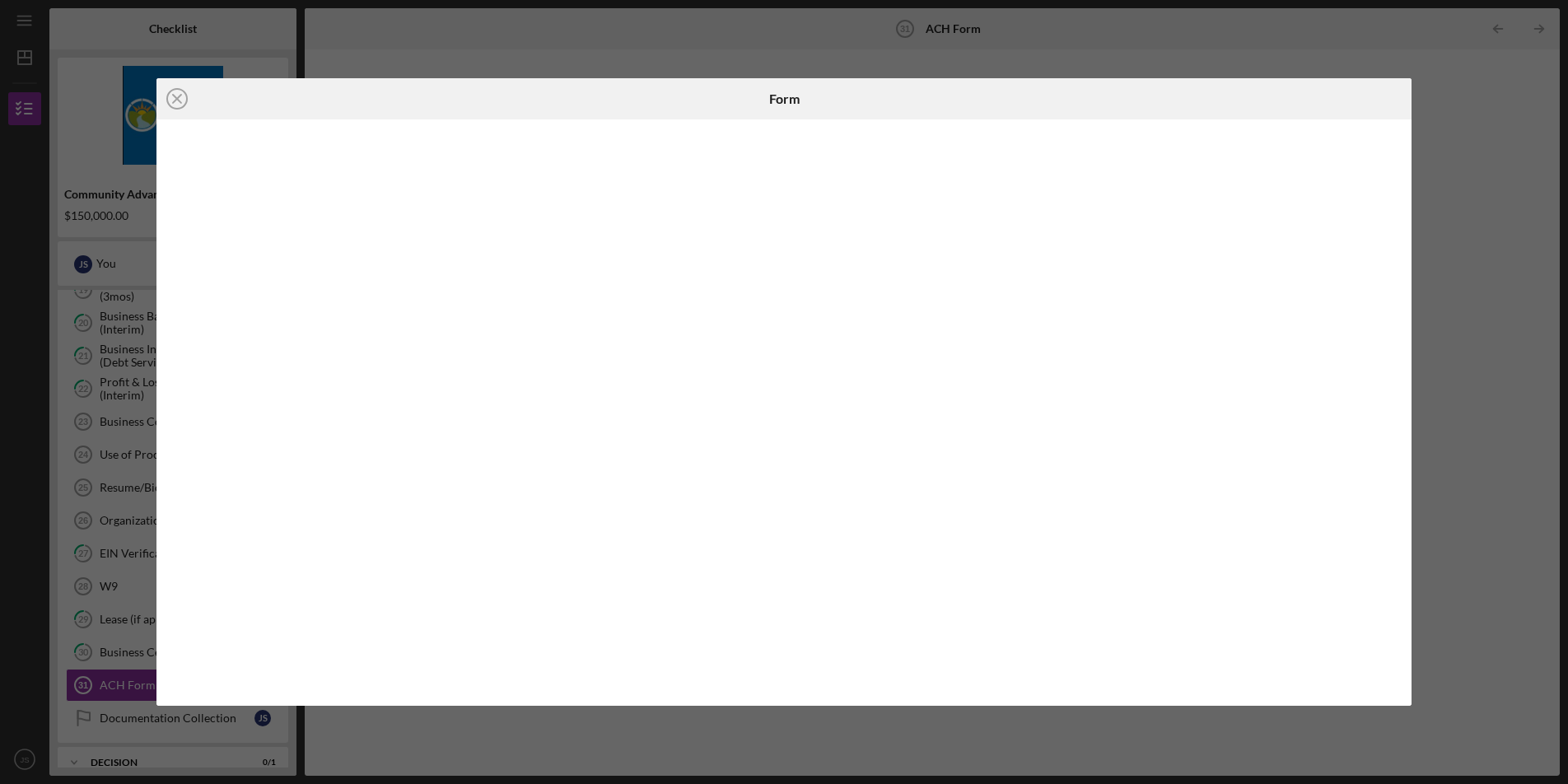
click at [1484, 83] on div "Icon/Close Form" at bounding box center [784, 392] width 1568 height 784
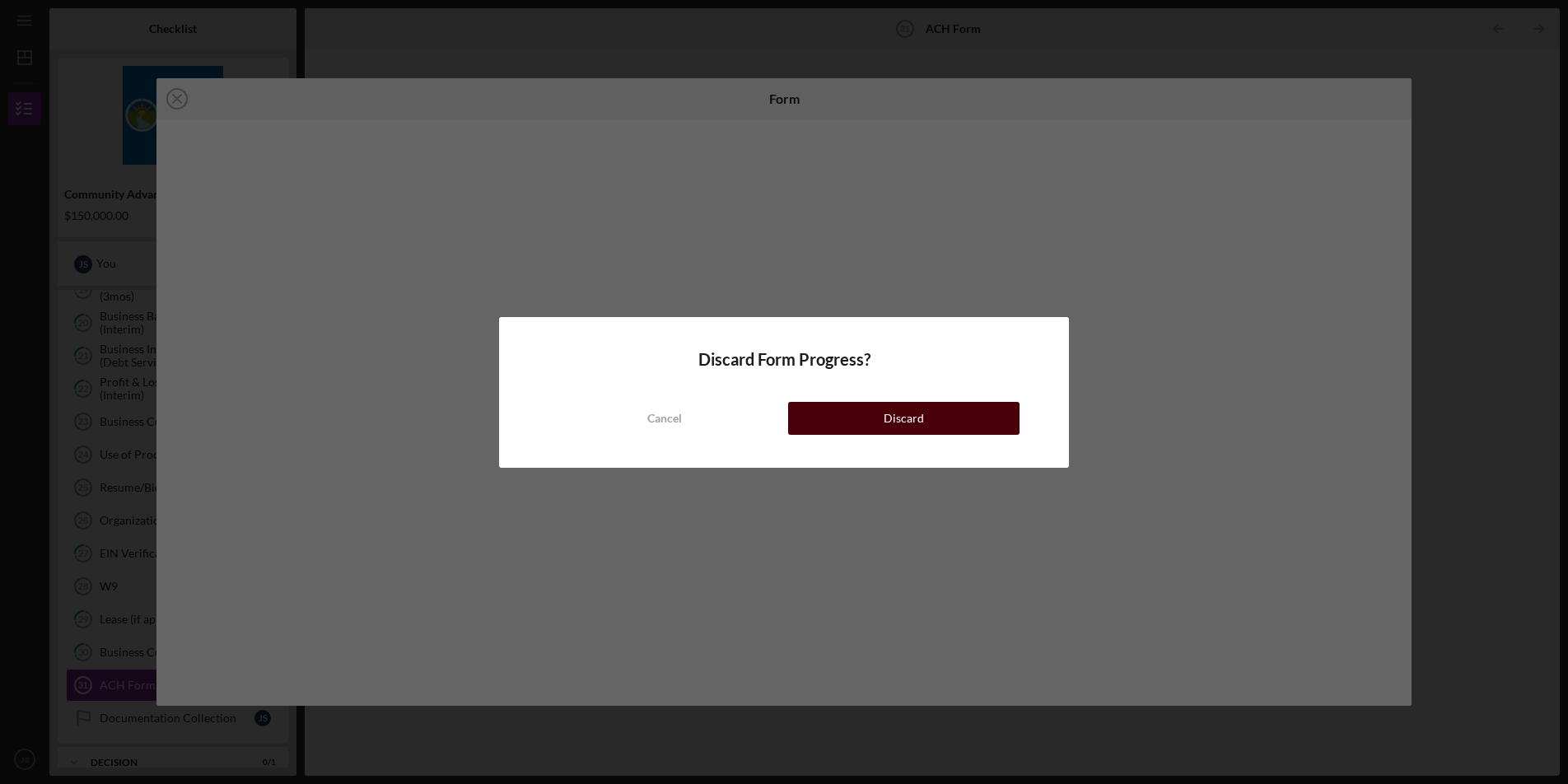
click at [944, 413] on button "Discard" at bounding box center [903, 418] width 231 height 33
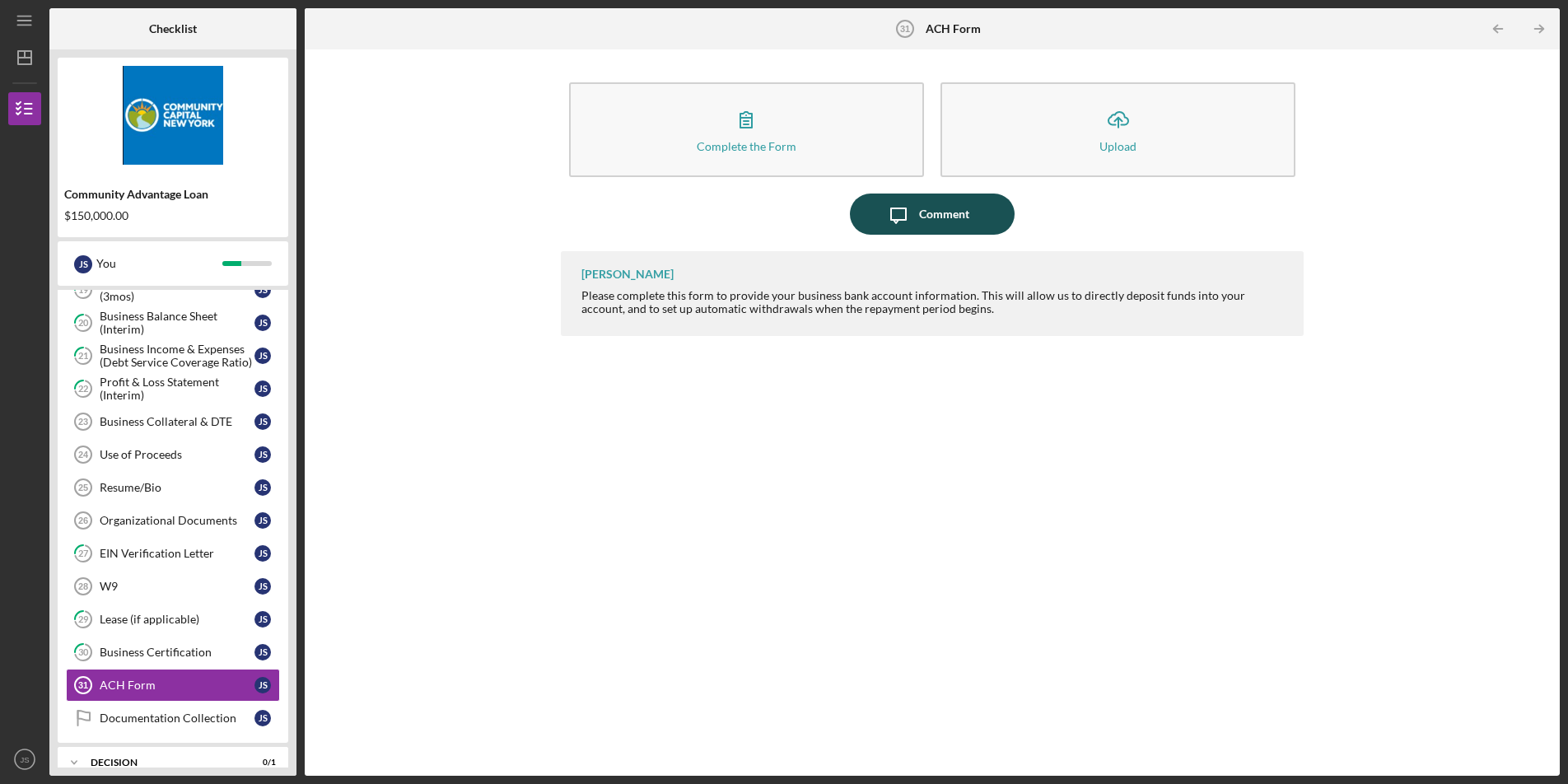
click at [908, 211] on icon "Icon/Message" at bounding box center [898, 214] width 41 height 41
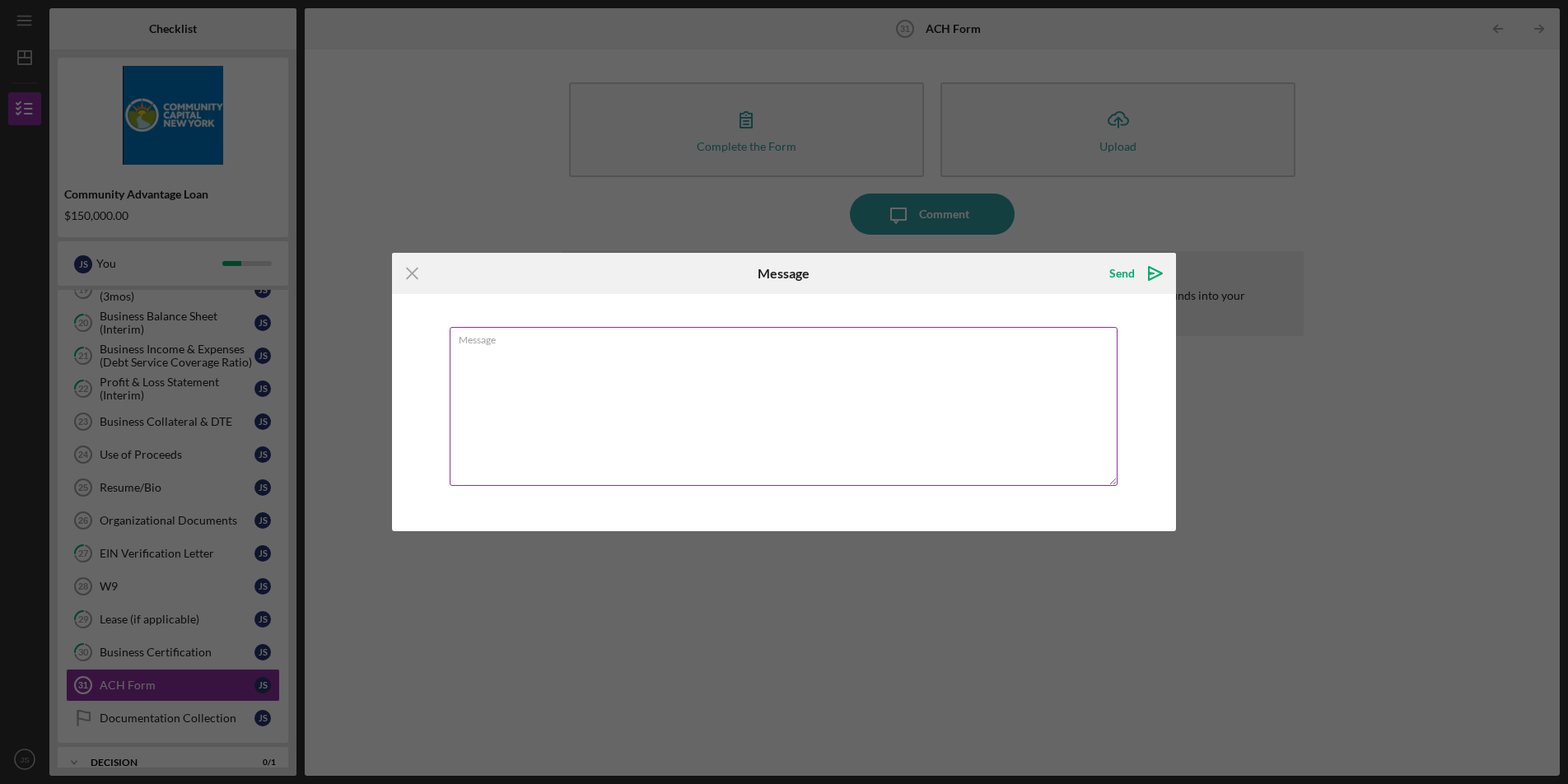
click at [731, 445] on textarea "Message" at bounding box center [783, 406] width 668 height 159
type textarea "I have to select personal account since i still have to open a business checkin…"
click at [1131, 268] on div "Send" at bounding box center [1122, 273] width 26 height 33
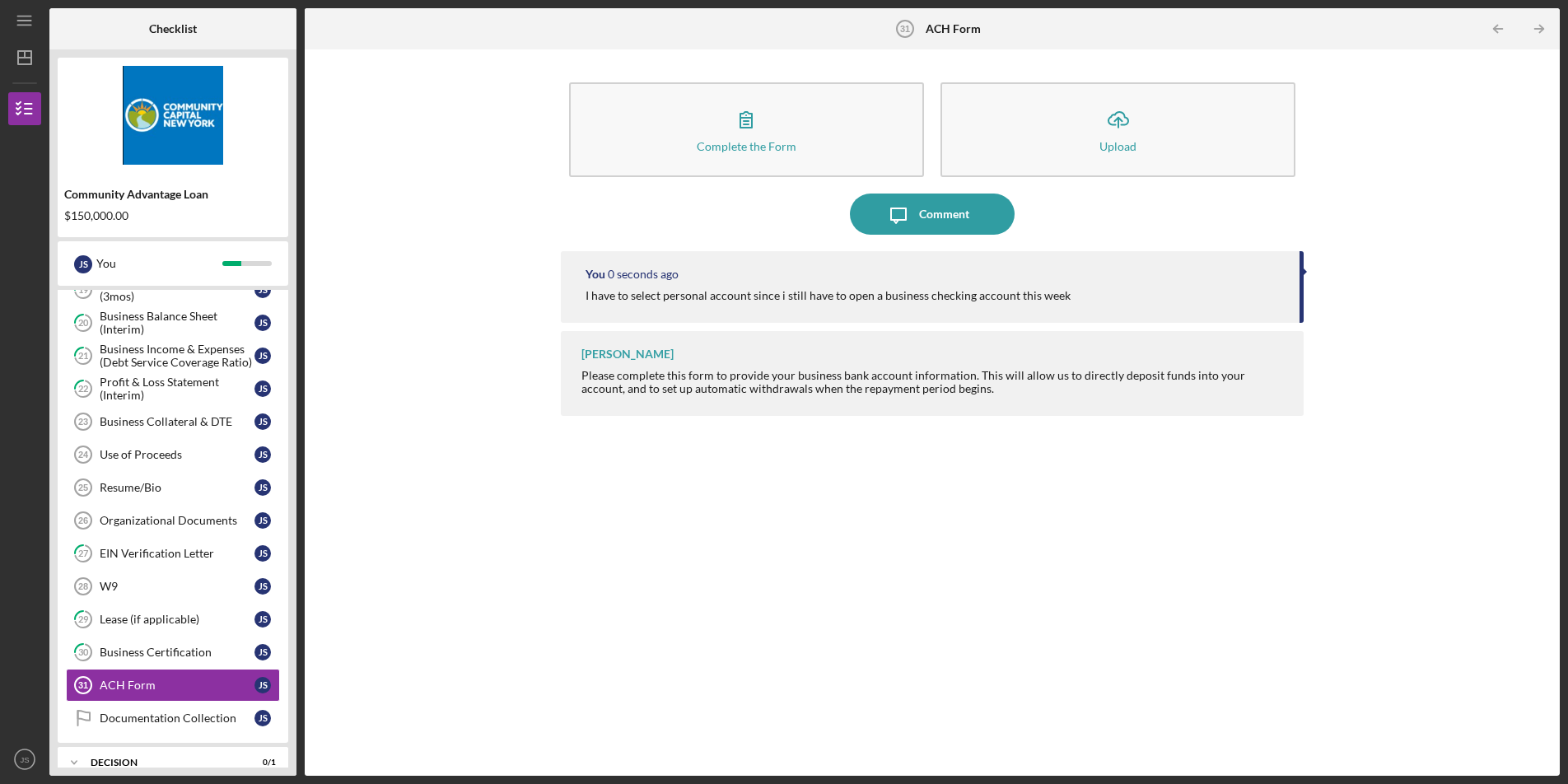
click at [759, 131] on icon "button" at bounding box center [746, 119] width 41 height 41
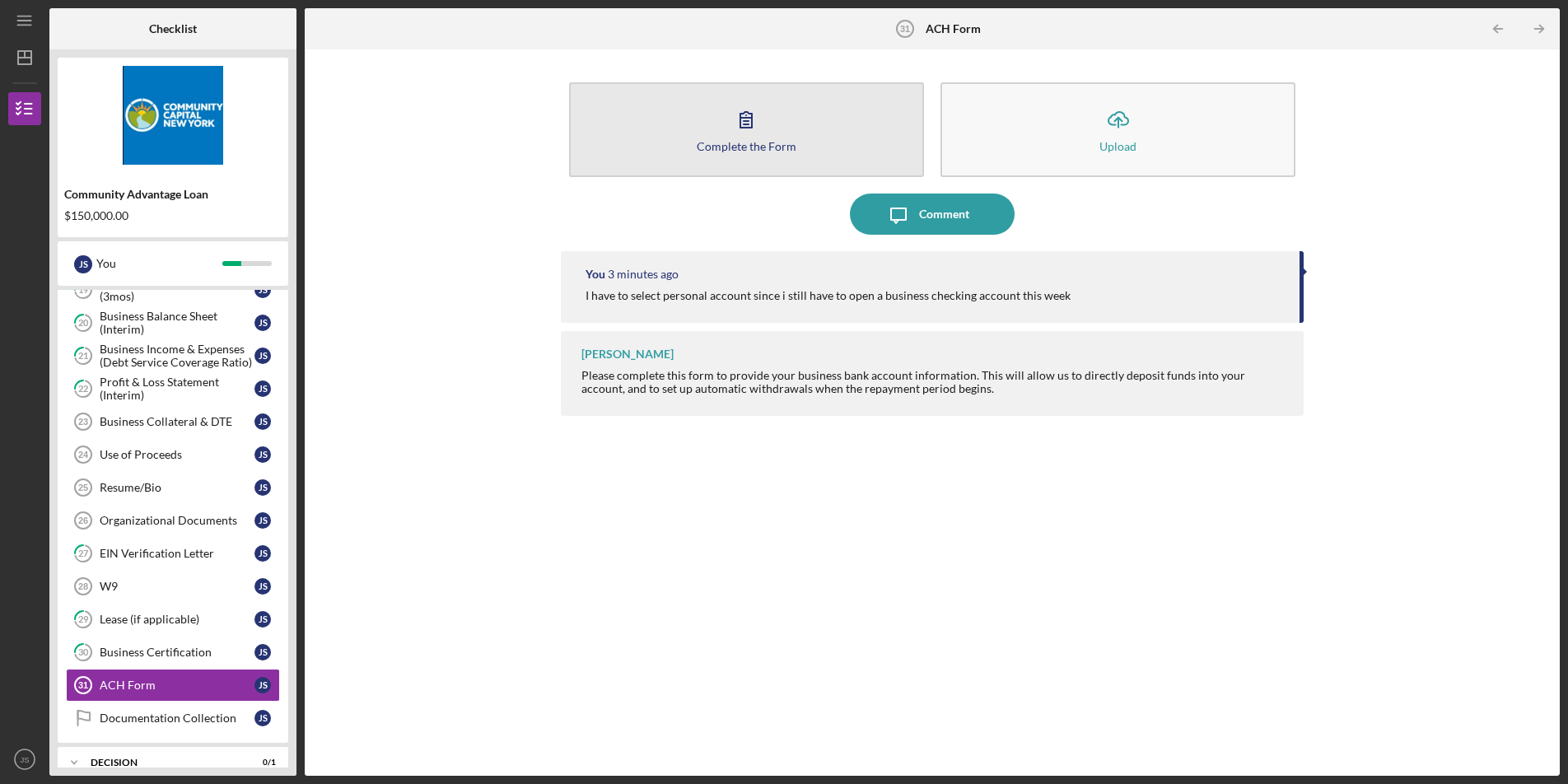
click at [726, 113] on button "Complete the Form Form" at bounding box center [746, 130] width 355 height 95
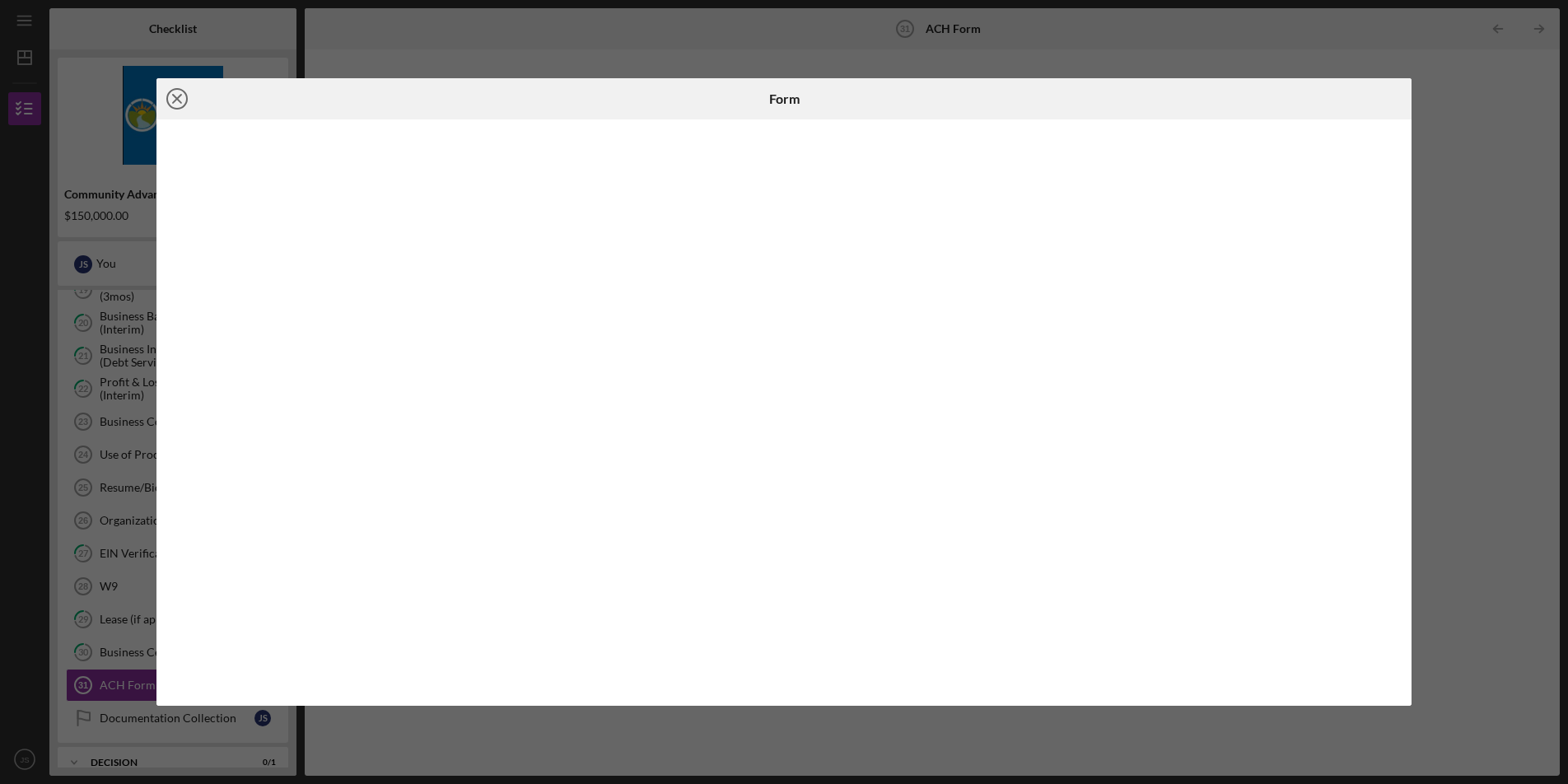
click at [172, 105] on icon "Icon/Close" at bounding box center [176, 99] width 41 height 41
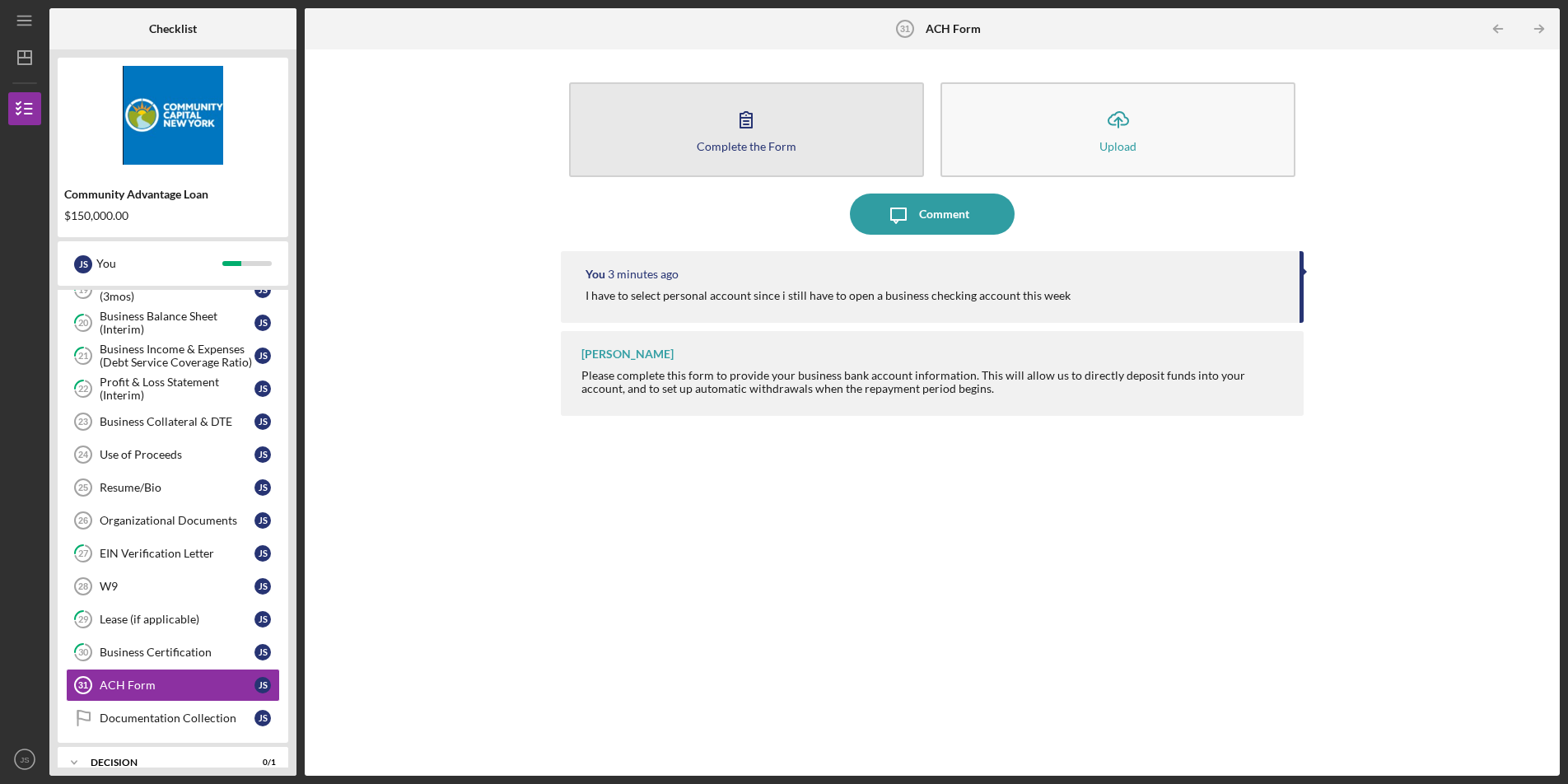
click at [759, 141] on div "Complete the Form" at bounding box center [746, 146] width 100 height 13
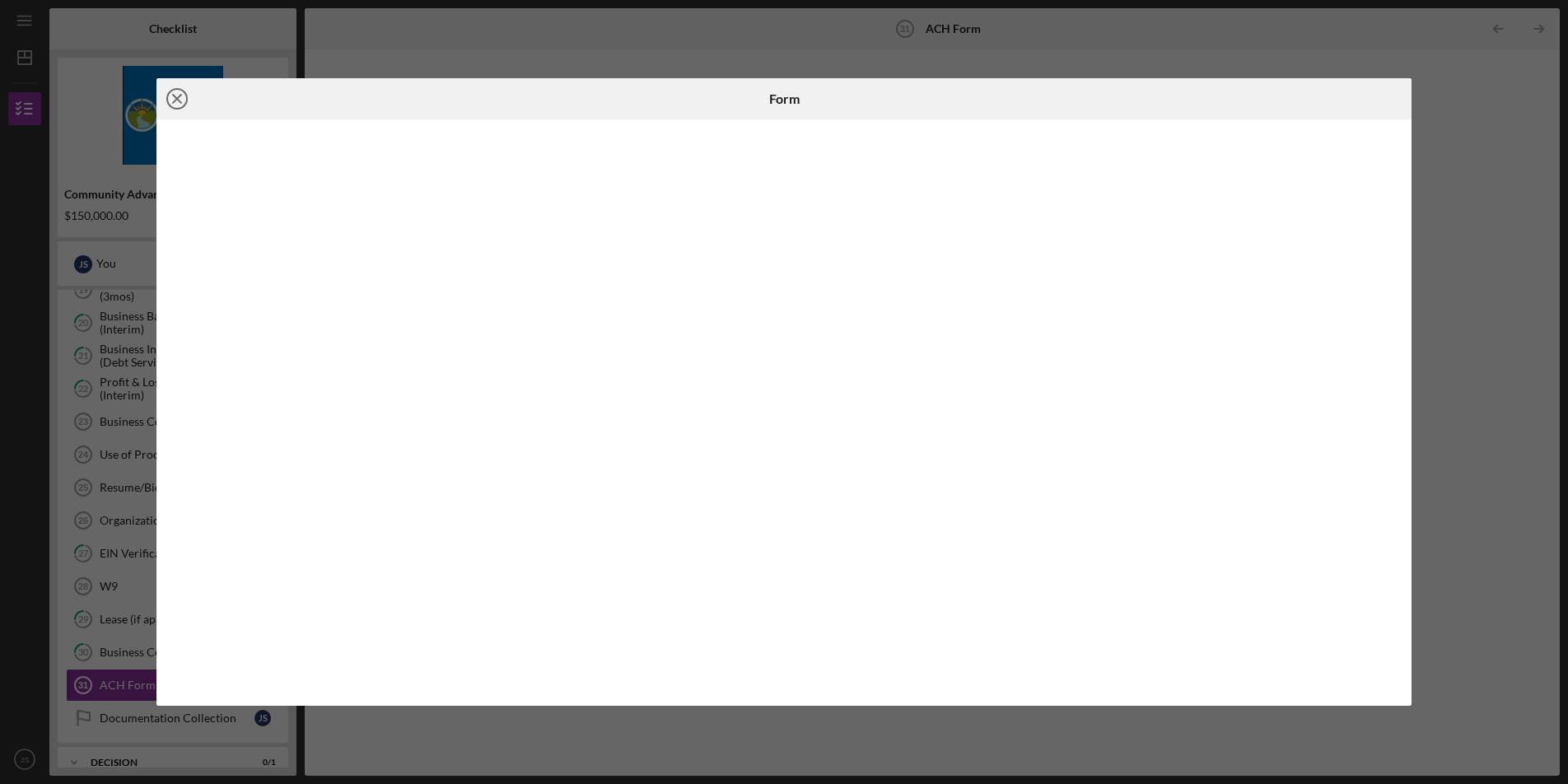
click at [173, 93] on icon "Icon/Close" at bounding box center [176, 99] width 41 height 41
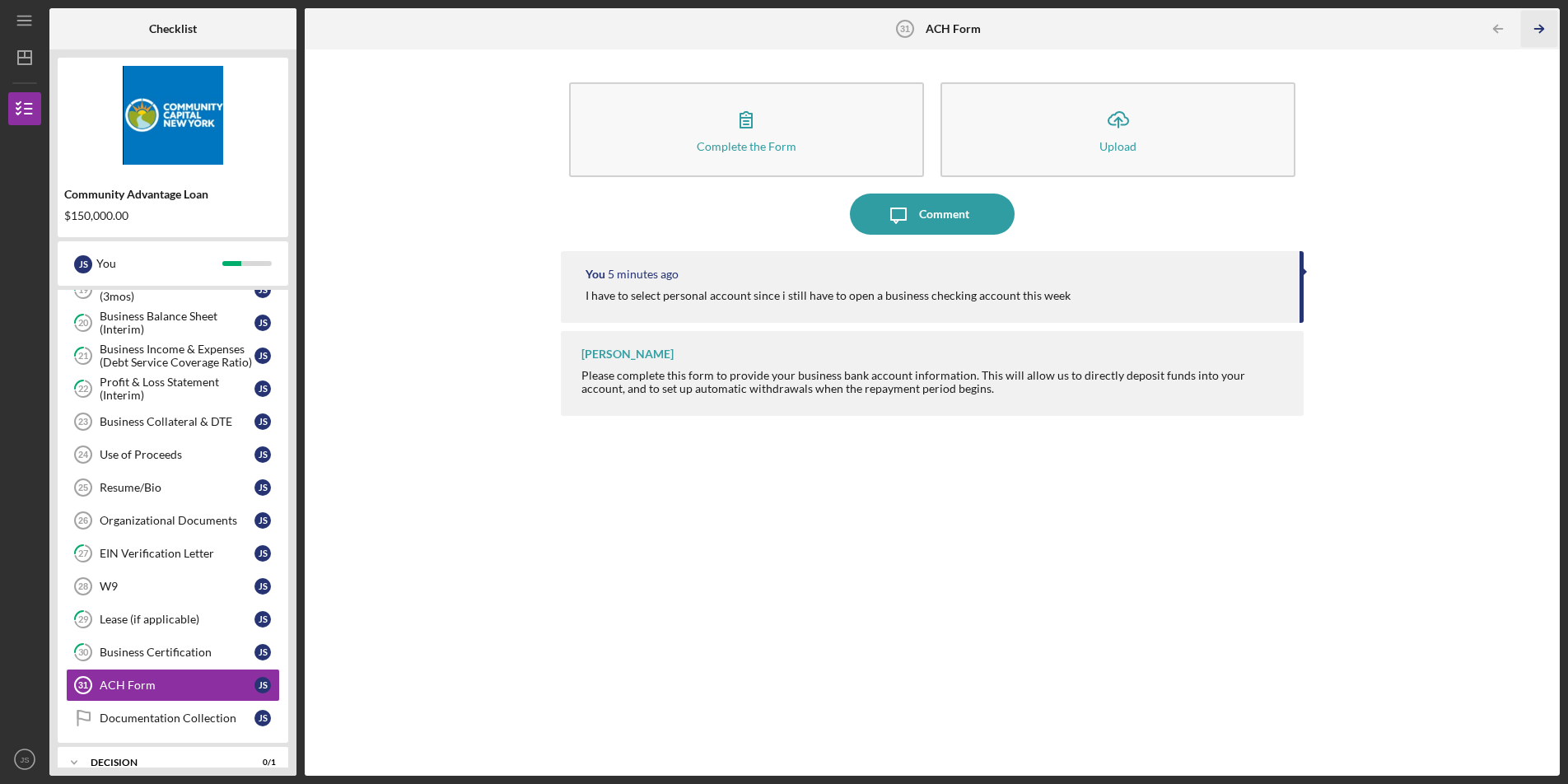
click at [1552, 26] on icon "Icon/Table Pagination Arrow" at bounding box center [1540, 29] width 37 height 37
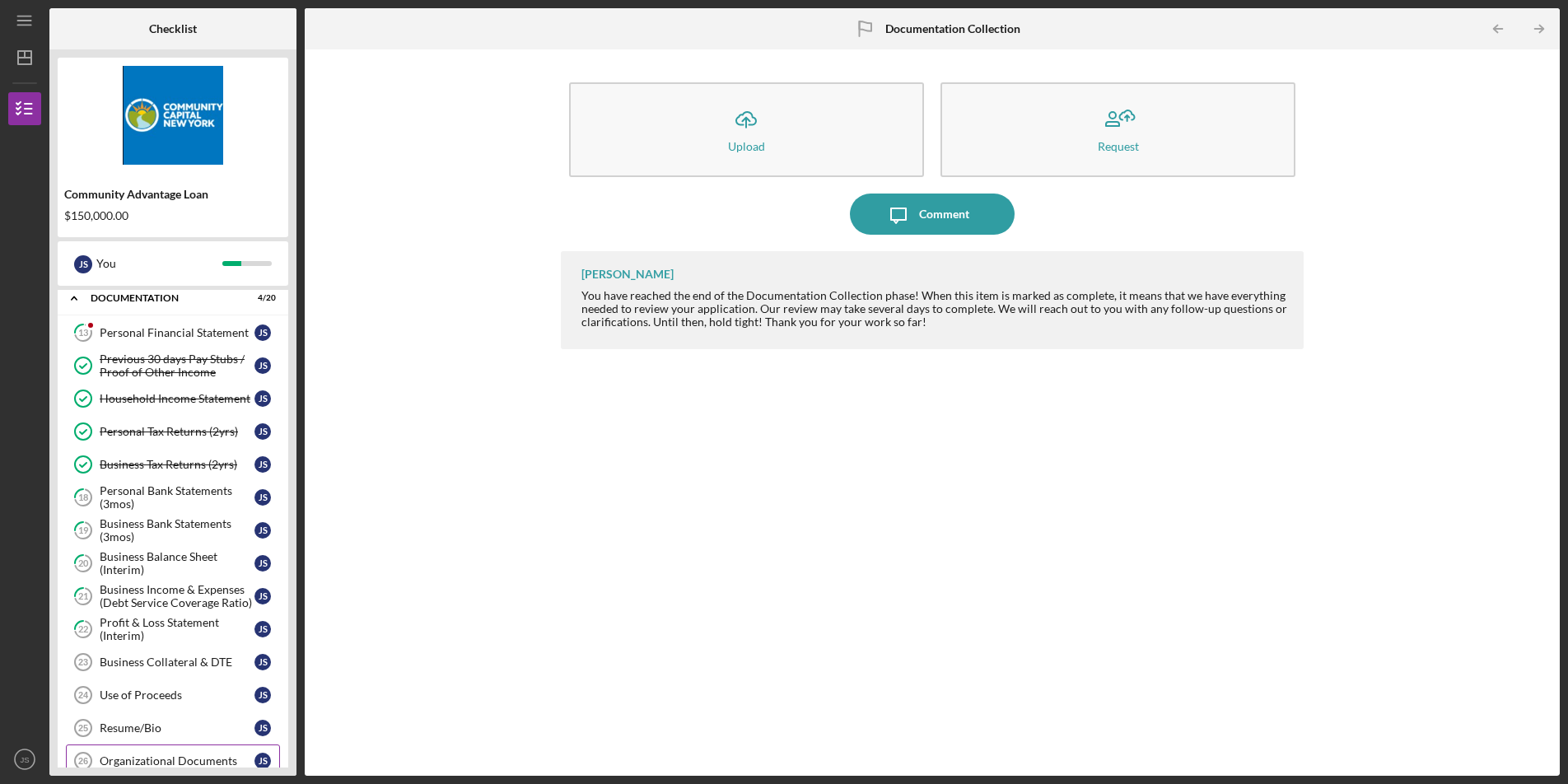
scroll to position [110, 0]
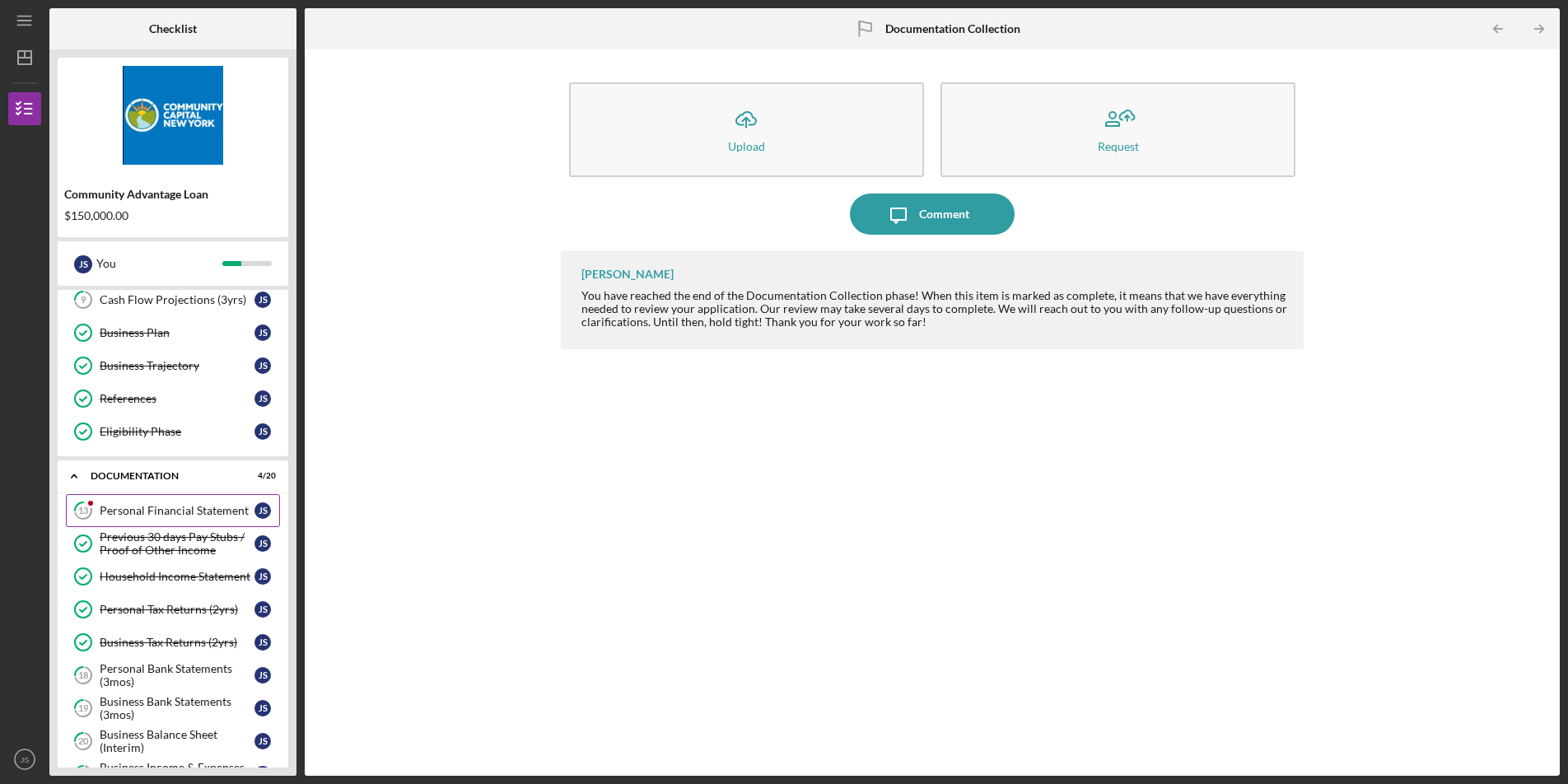
click at [177, 511] on div "Personal Financial Statement" at bounding box center [177, 510] width 155 height 13
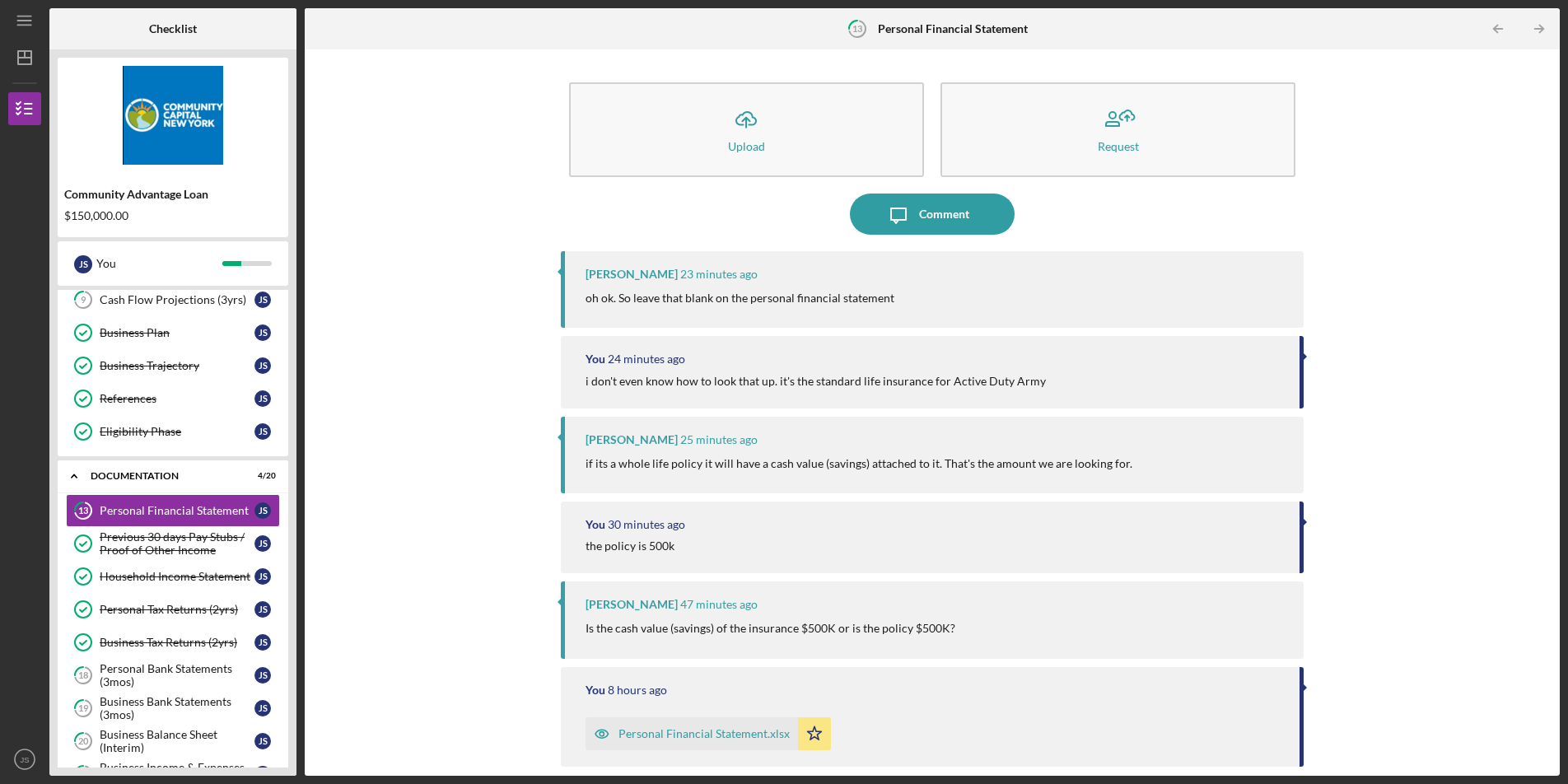
click at [945, 236] on div "Icon/Upload Upload Request Icon/Message Comment Lisbel Rosario 23 minutes ago o…" at bounding box center [931, 412] width 742 height 709
click at [952, 208] on div "Comment" at bounding box center [943, 214] width 50 height 41
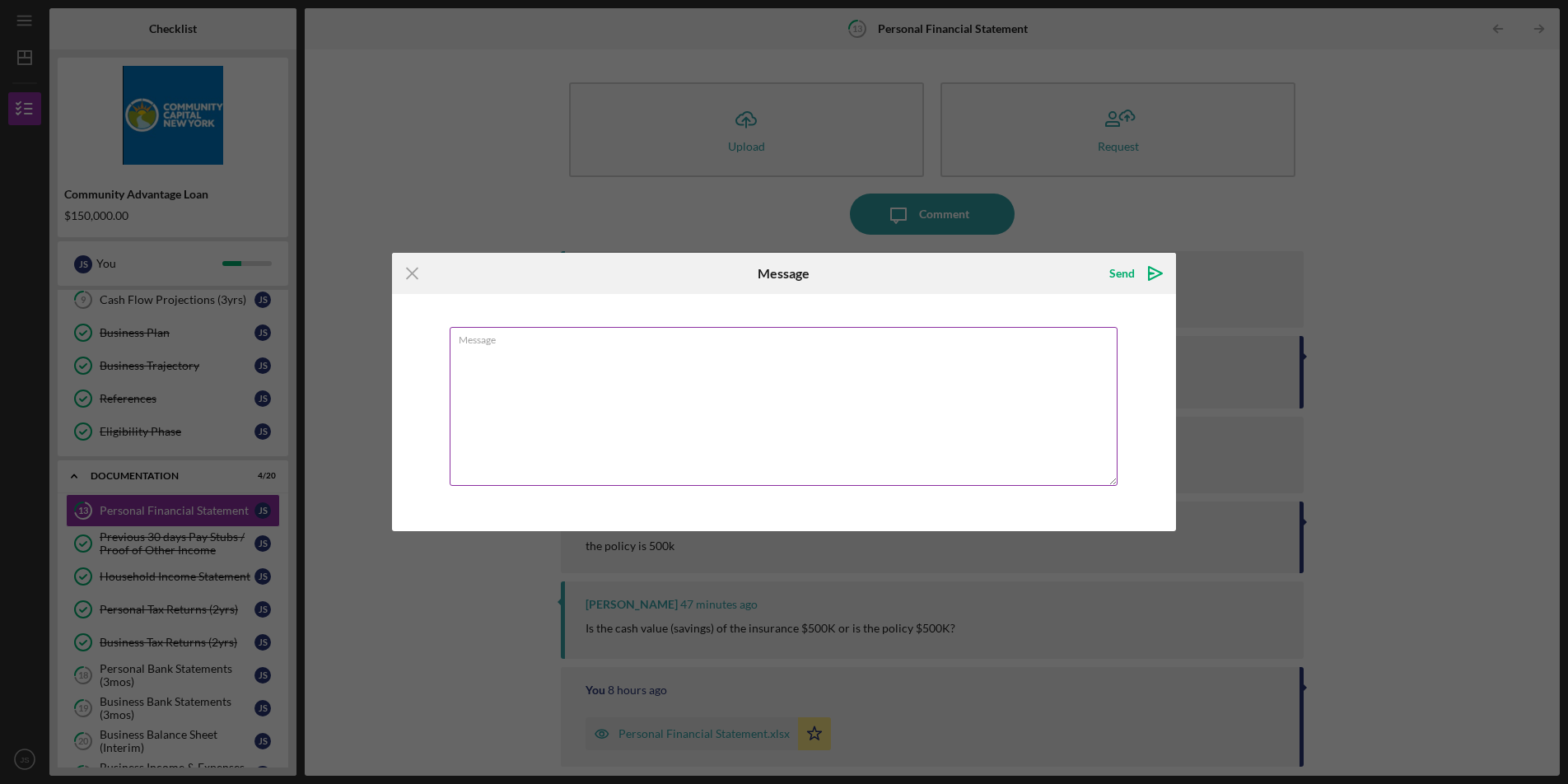
click at [839, 448] on textarea "Message" at bounding box center [783, 406] width 668 height 159
type textarea "G"
type textarea "got it"
click at [1106, 273] on button "Send Icon/icon-invite-send" at bounding box center [1134, 273] width 83 height 33
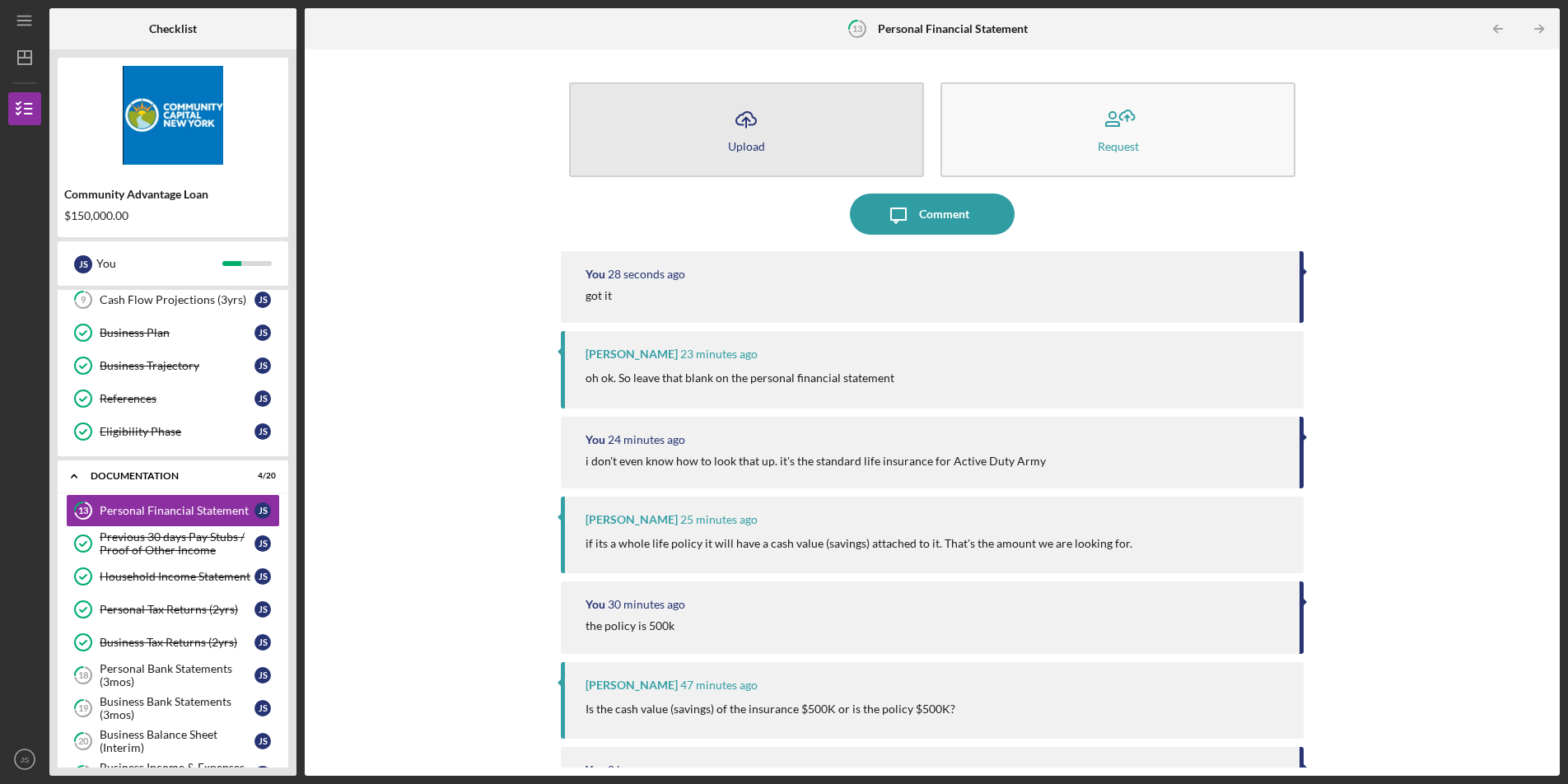
click at [765, 122] on button "Icon/Upload Upload" at bounding box center [746, 130] width 355 height 95
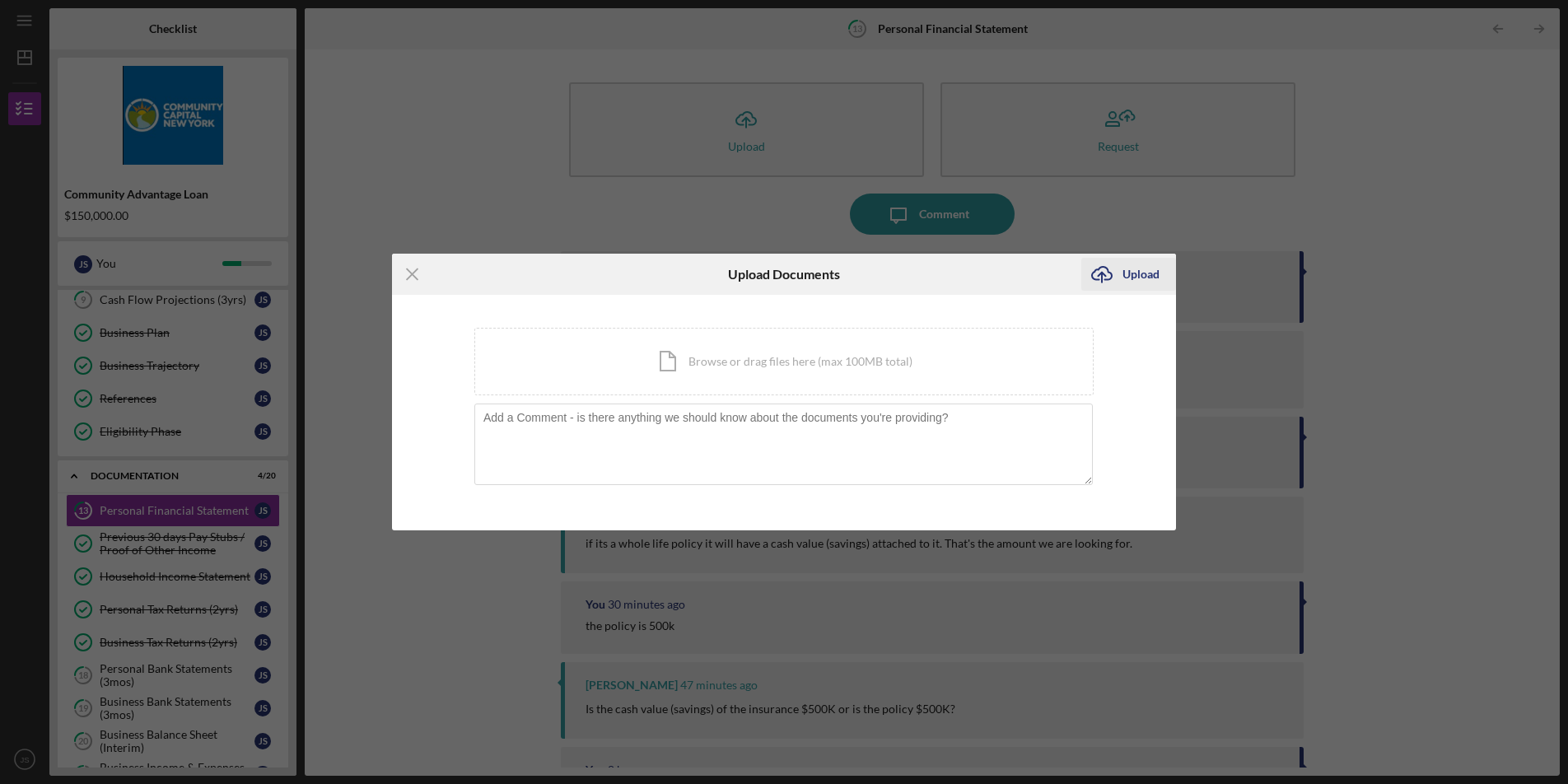
click at [1096, 273] on icon "Icon/Upload" at bounding box center [1101, 274] width 41 height 41
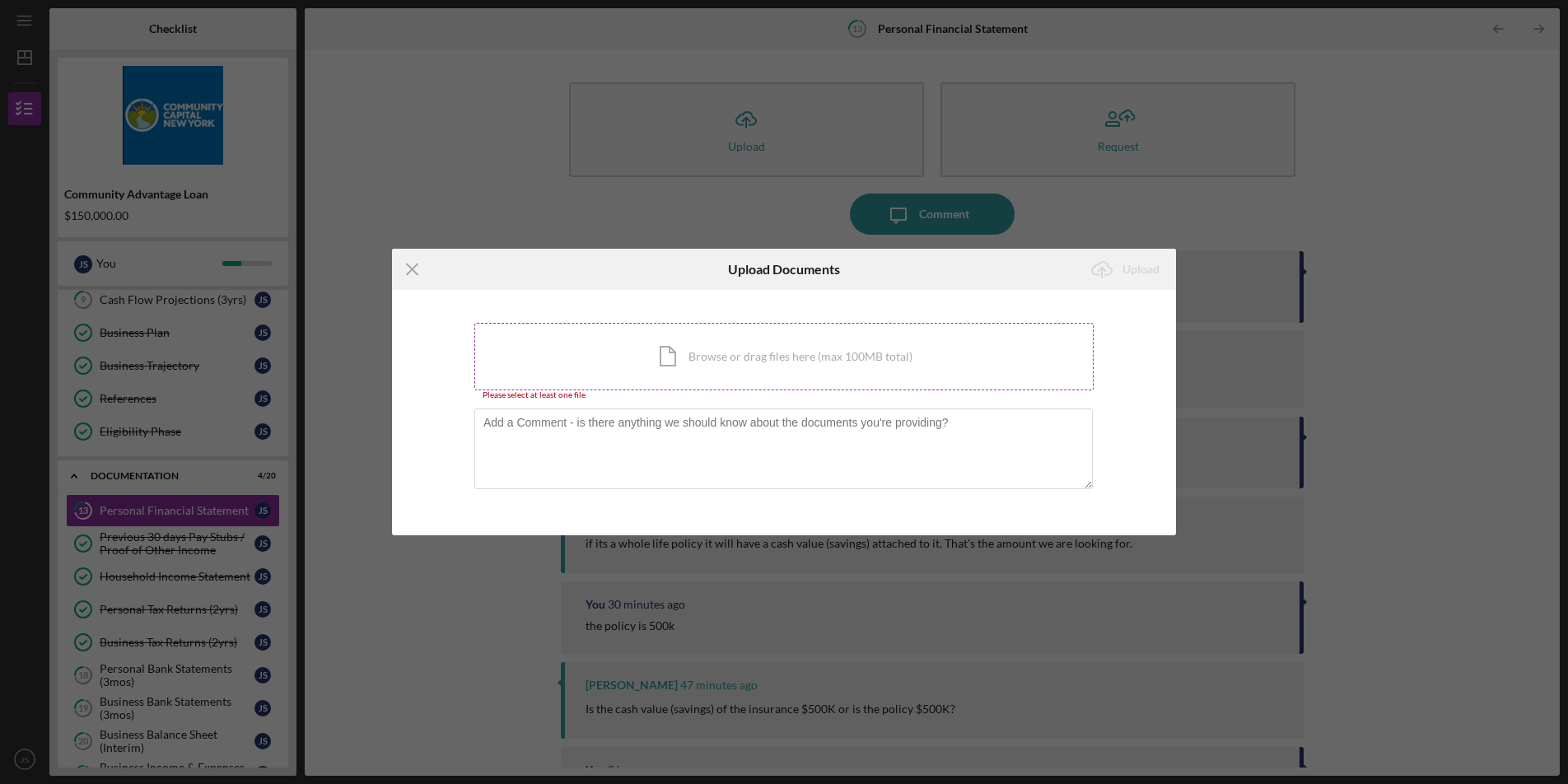
click at [828, 382] on div "Icon/Document Browse or drag files here (max 100MB total) Tap to choose files o…" at bounding box center [784, 357] width 619 height 68
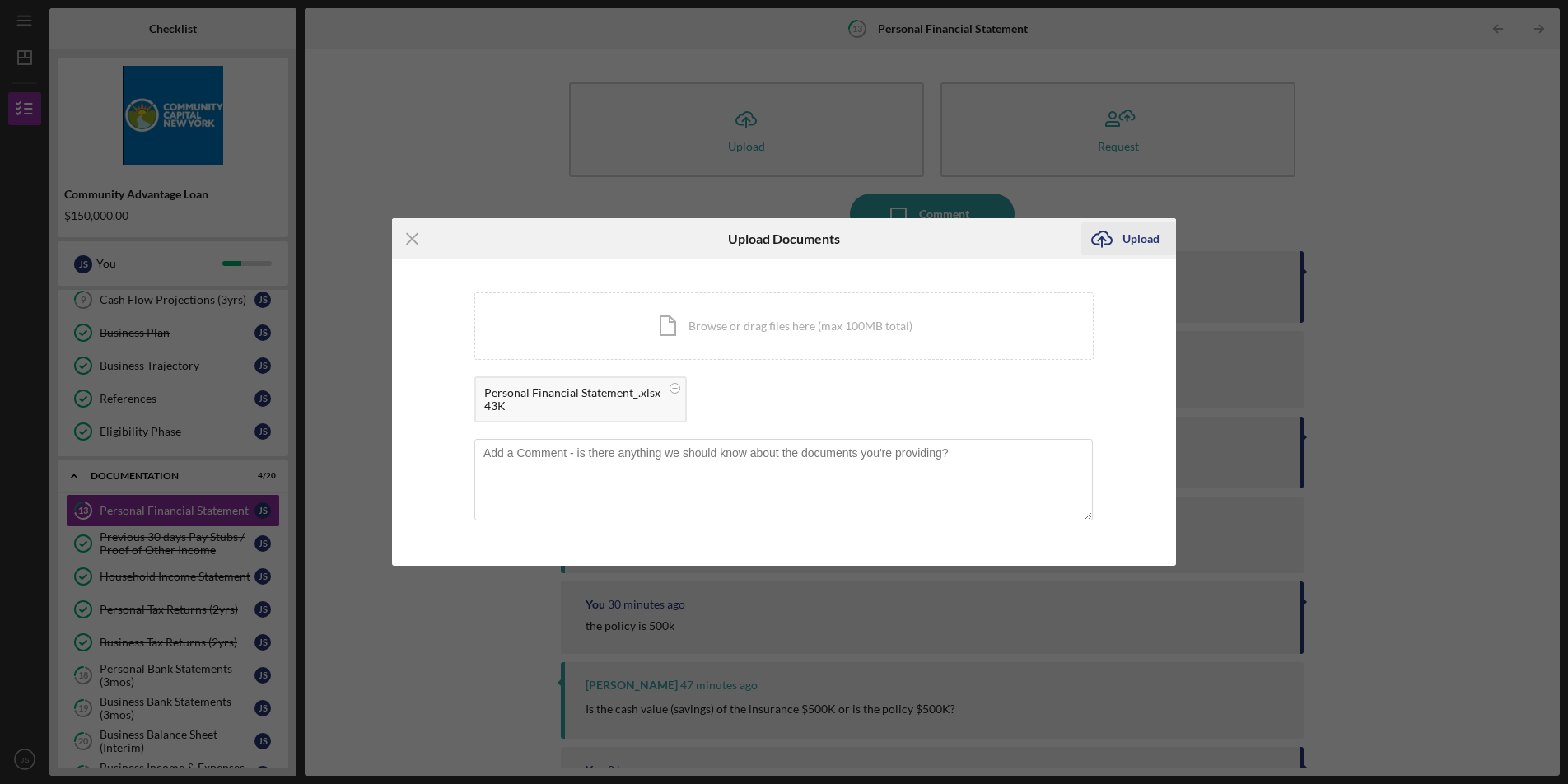
click at [1149, 243] on div "Upload" at bounding box center [1141, 239] width 37 height 33
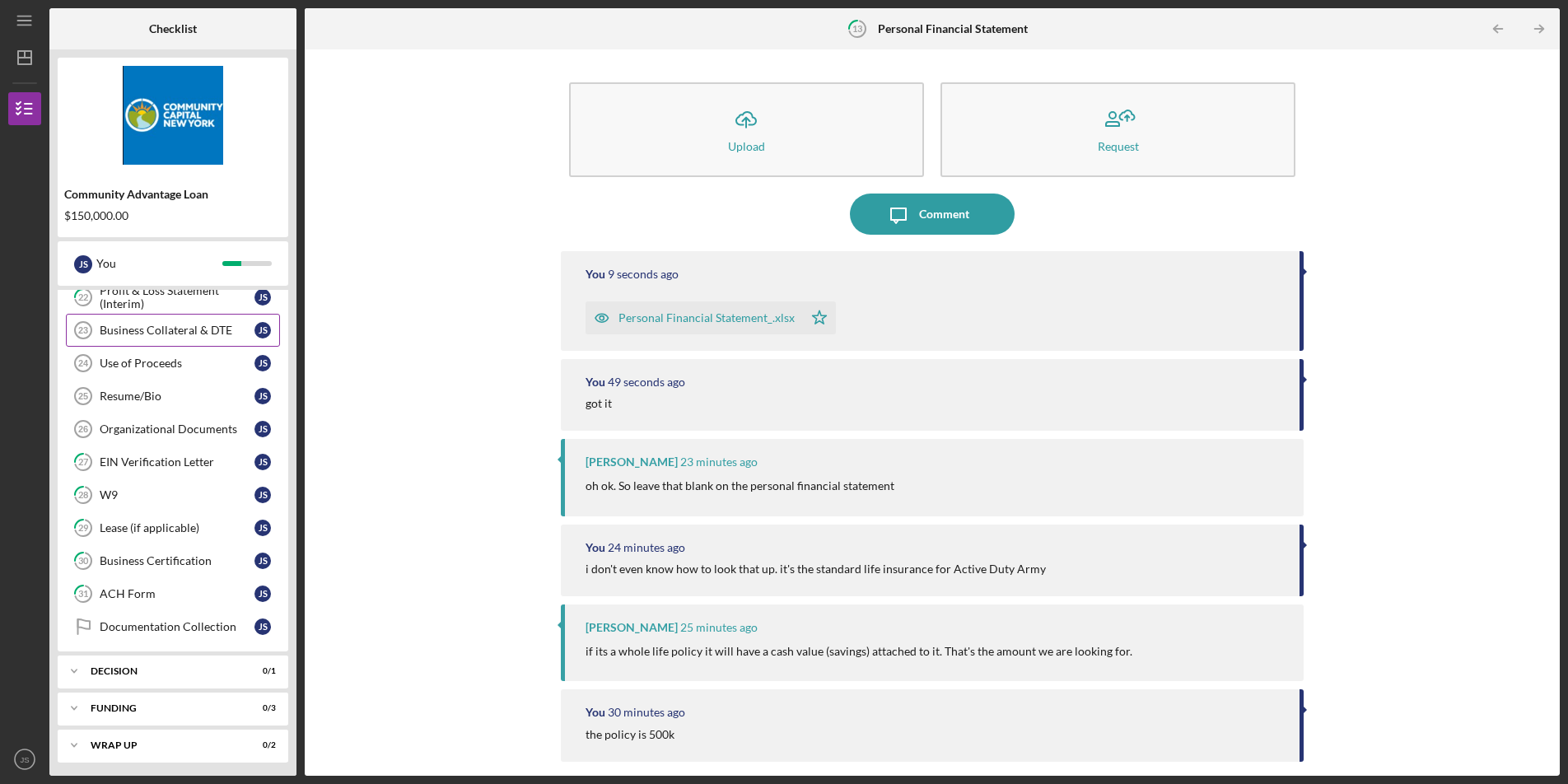
scroll to position [623, 0]
click at [163, 384] on link "Resume/Bio 25 Resume/Bio J S" at bounding box center [173, 392] width 214 height 33
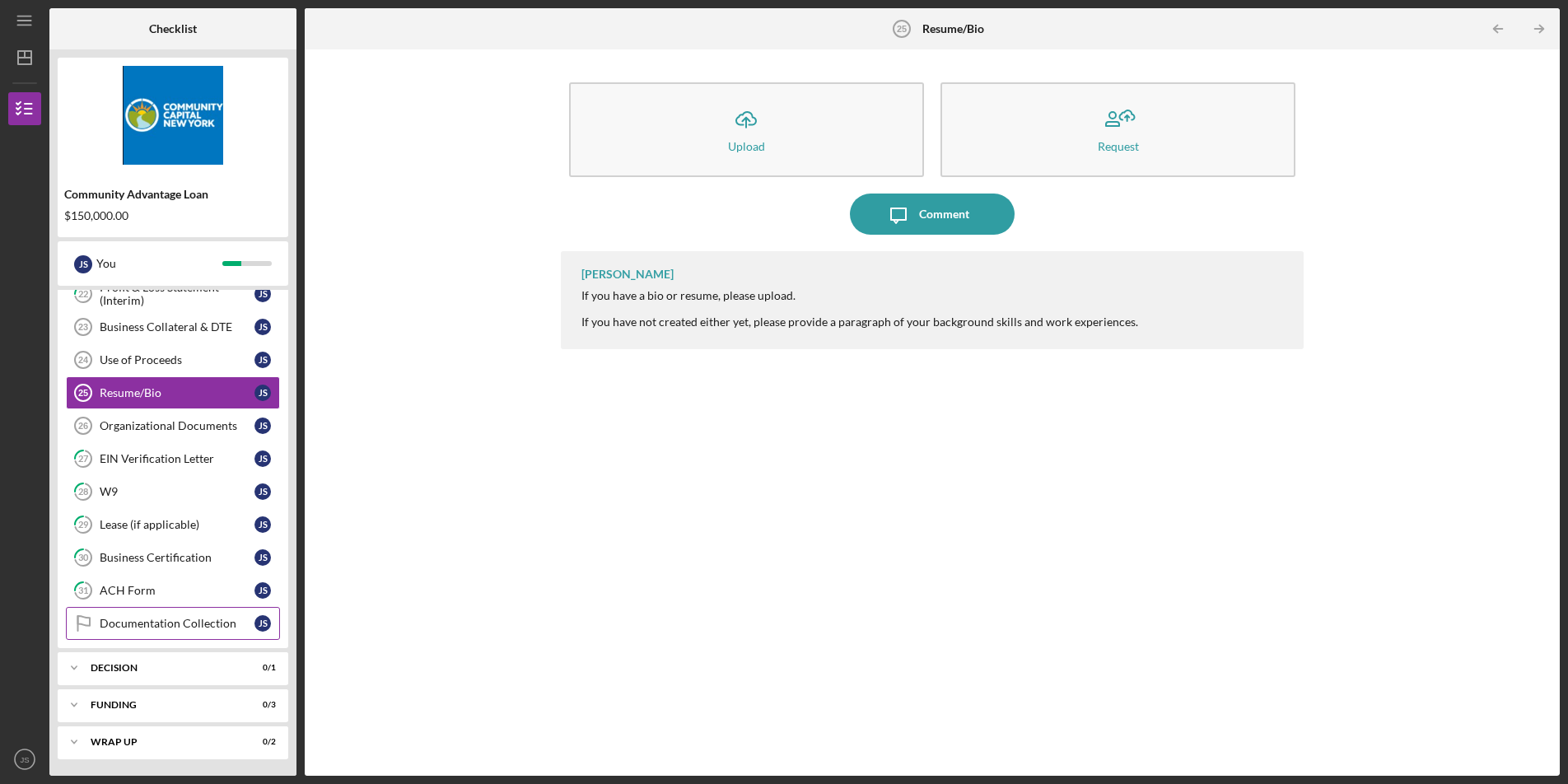
click at [203, 622] on div "Documentation Collection" at bounding box center [177, 622] width 155 height 13
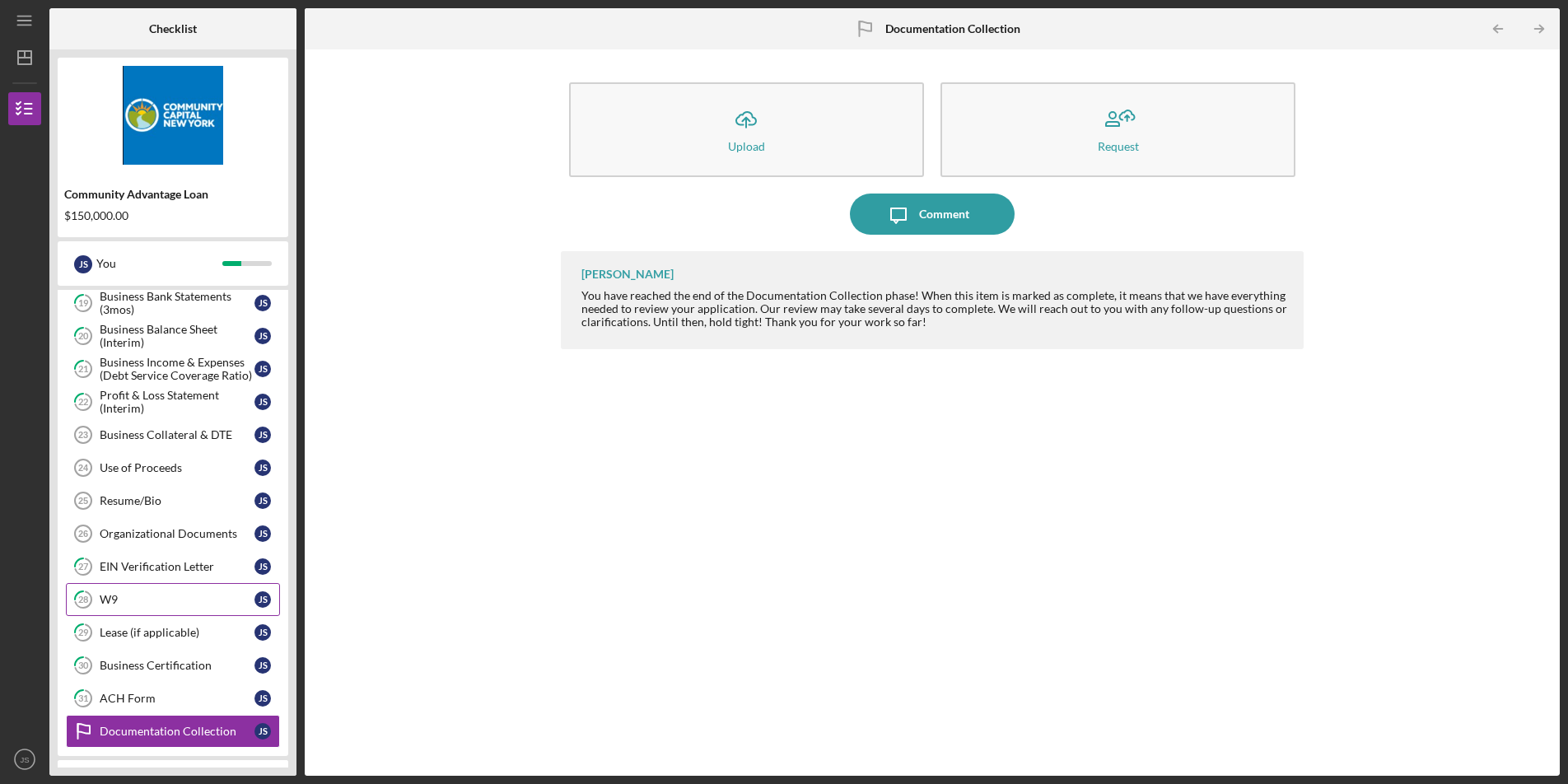
scroll to position [496, 0]
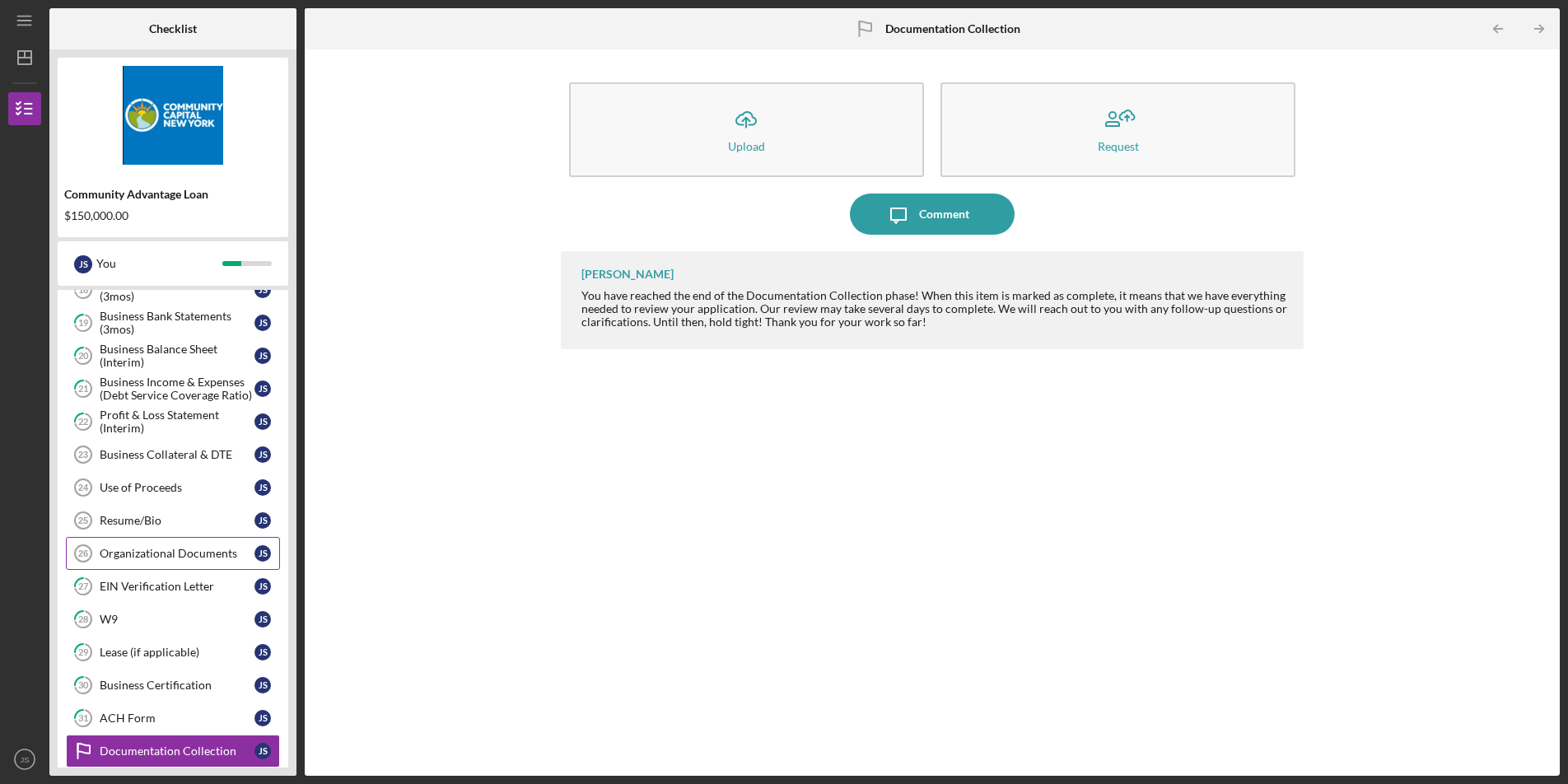
click at [192, 558] on div "Organizational Documents" at bounding box center [177, 553] width 155 height 13
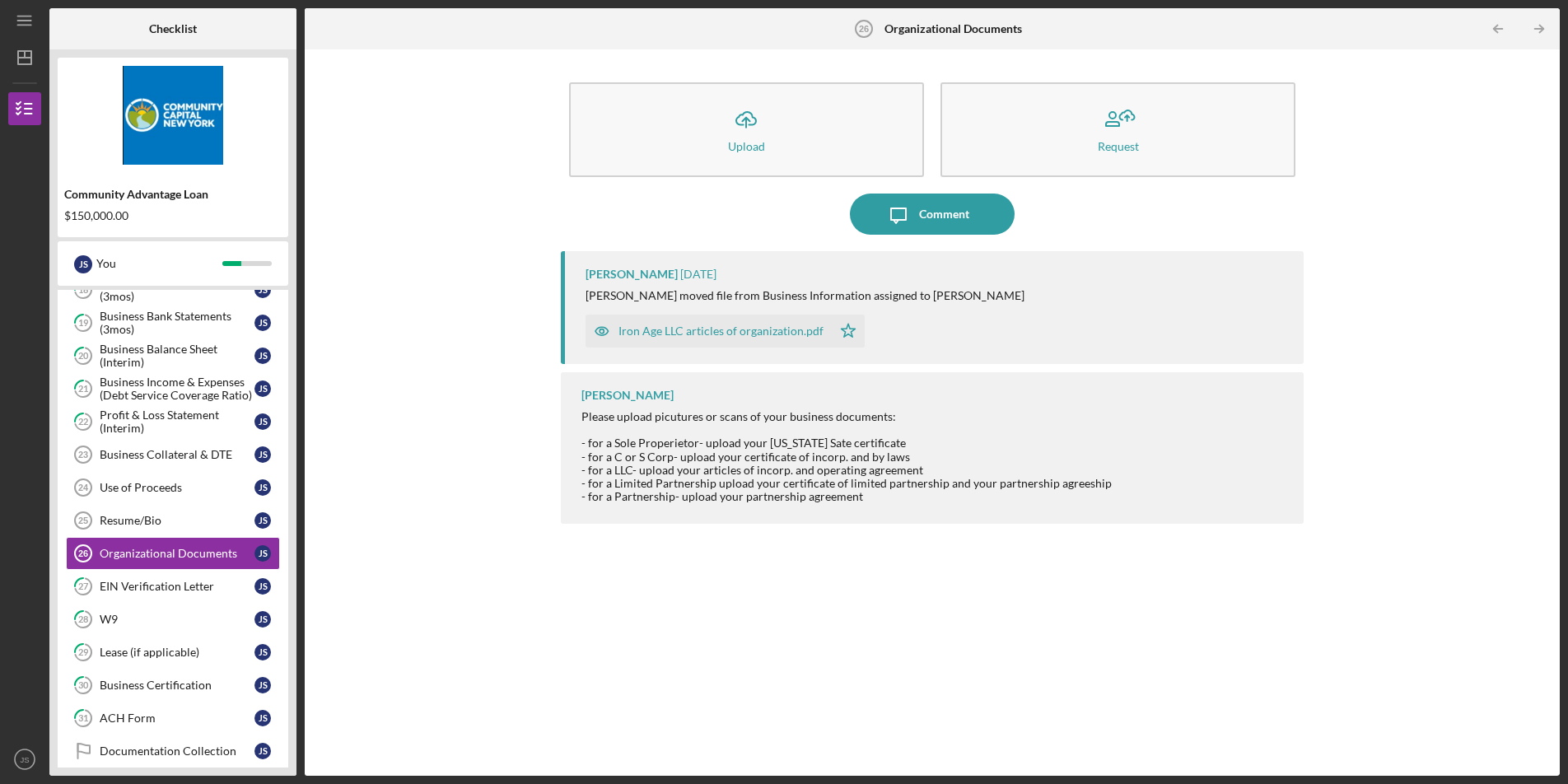
click at [670, 336] on div "Iron Age LLC articles of organization.pdf" at bounding box center [721, 330] width 205 height 13
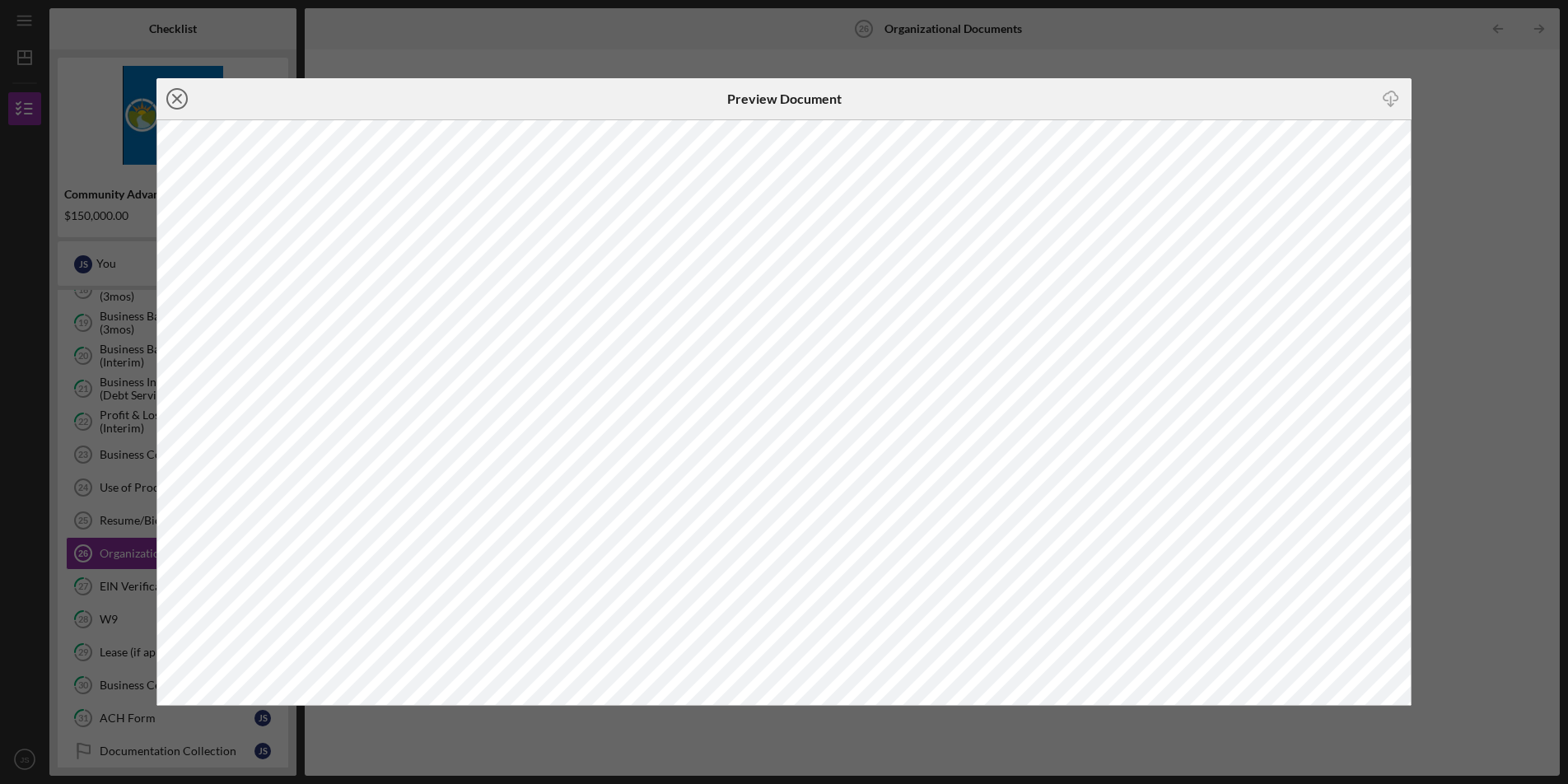
click at [185, 103] on icon "Icon/Close" at bounding box center [176, 99] width 41 height 41
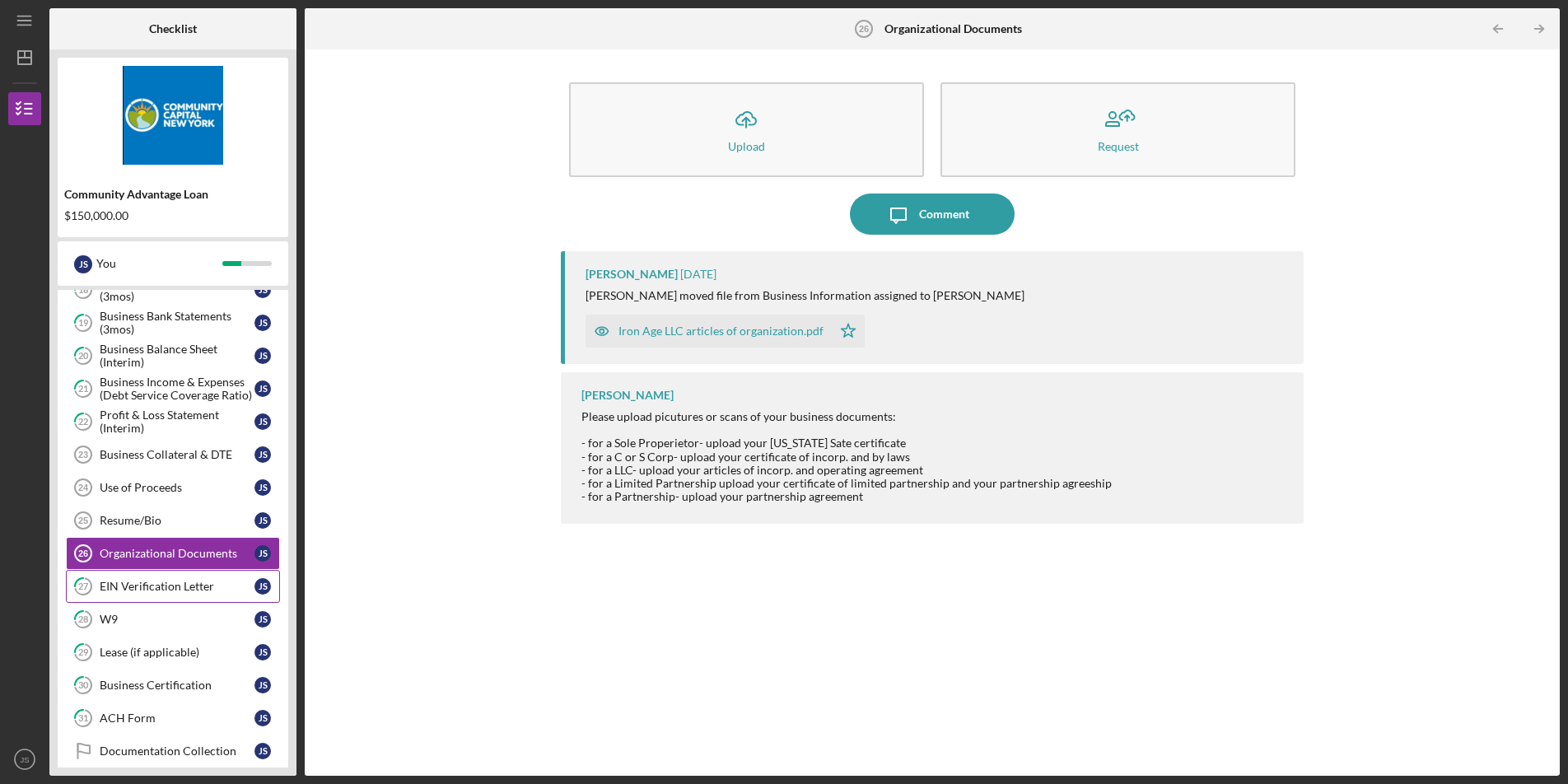
click at [186, 585] on div "EIN Verification Letter" at bounding box center [177, 586] width 155 height 13
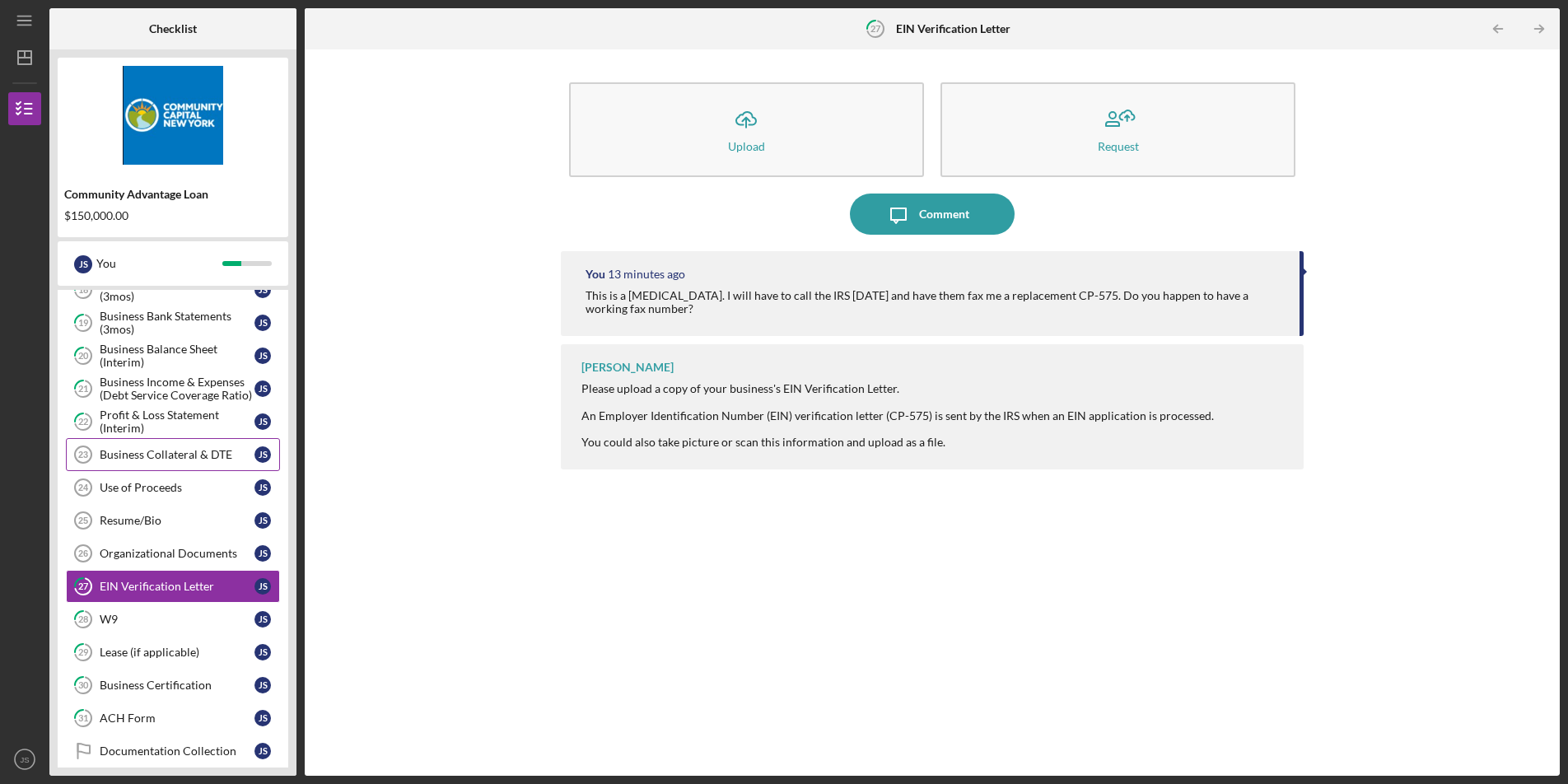
click at [176, 459] on div "Business Collateral & DTE" at bounding box center [177, 455] width 155 height 13
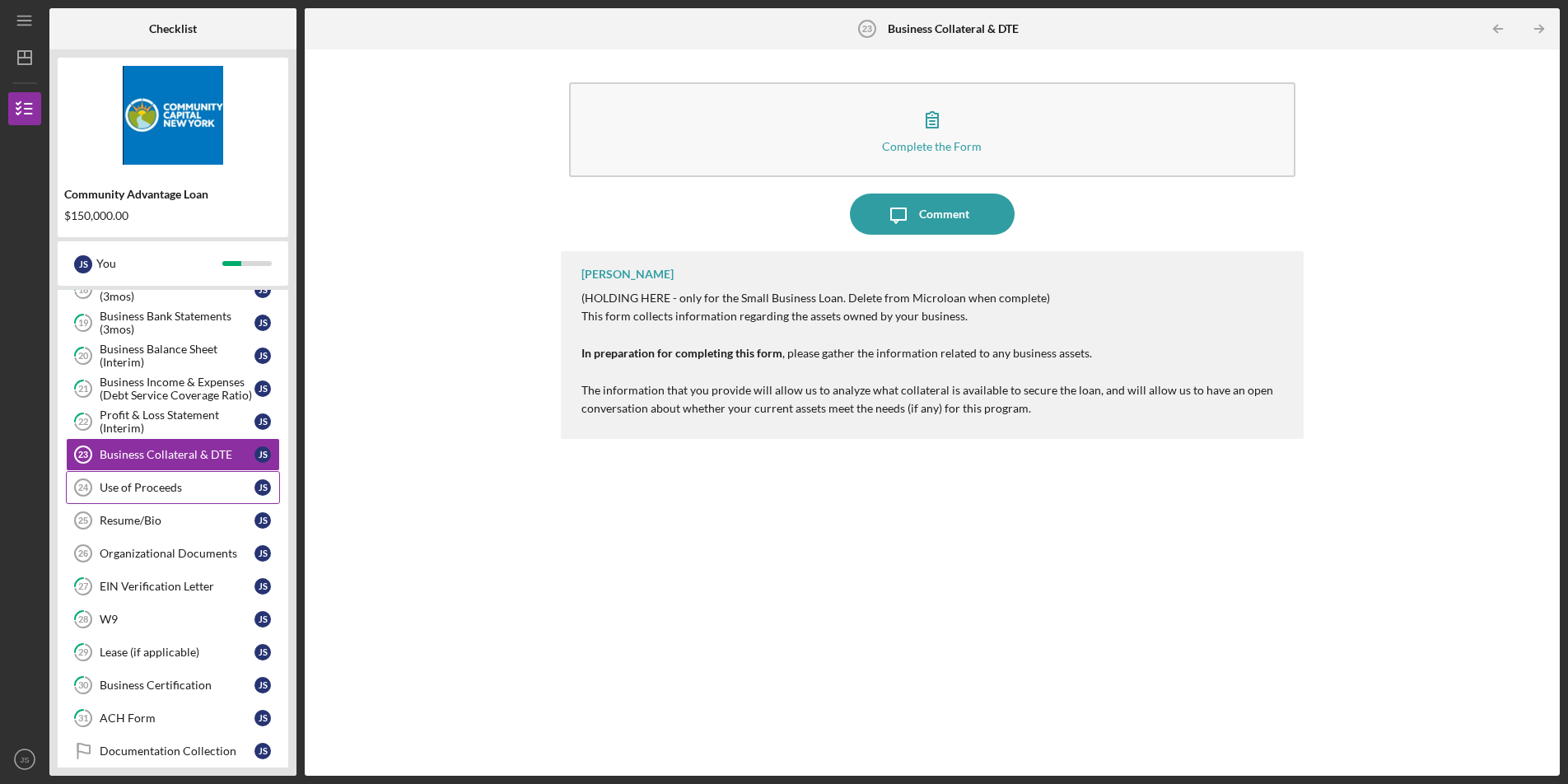
click at [174, 482] on div "Use of Proceeds" at bounding box center [177, 487] width 155 height 13
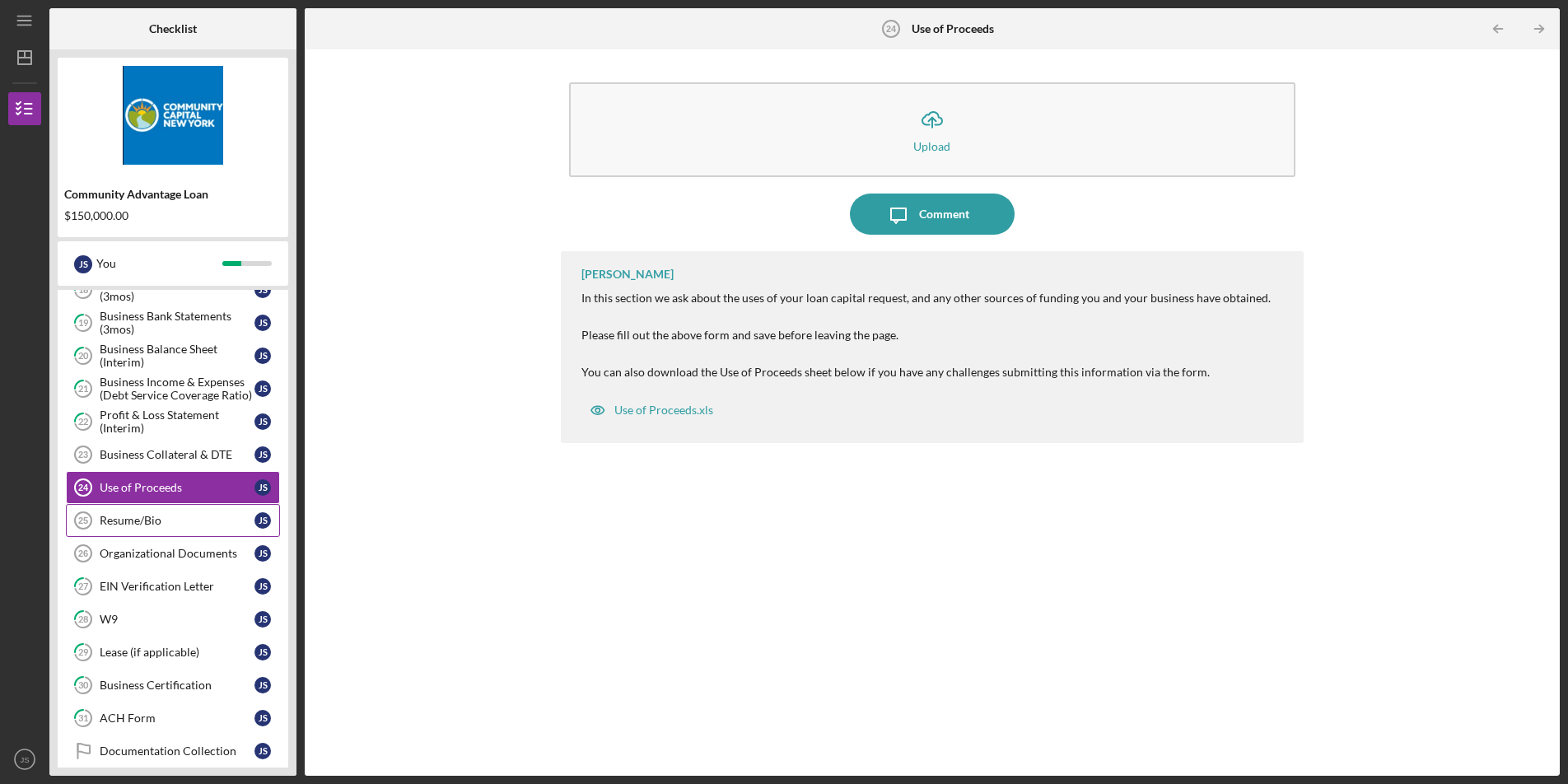
click at [171, 524] on div "Resume/Bio" at bounding box center [177, 520] width 155 height 13
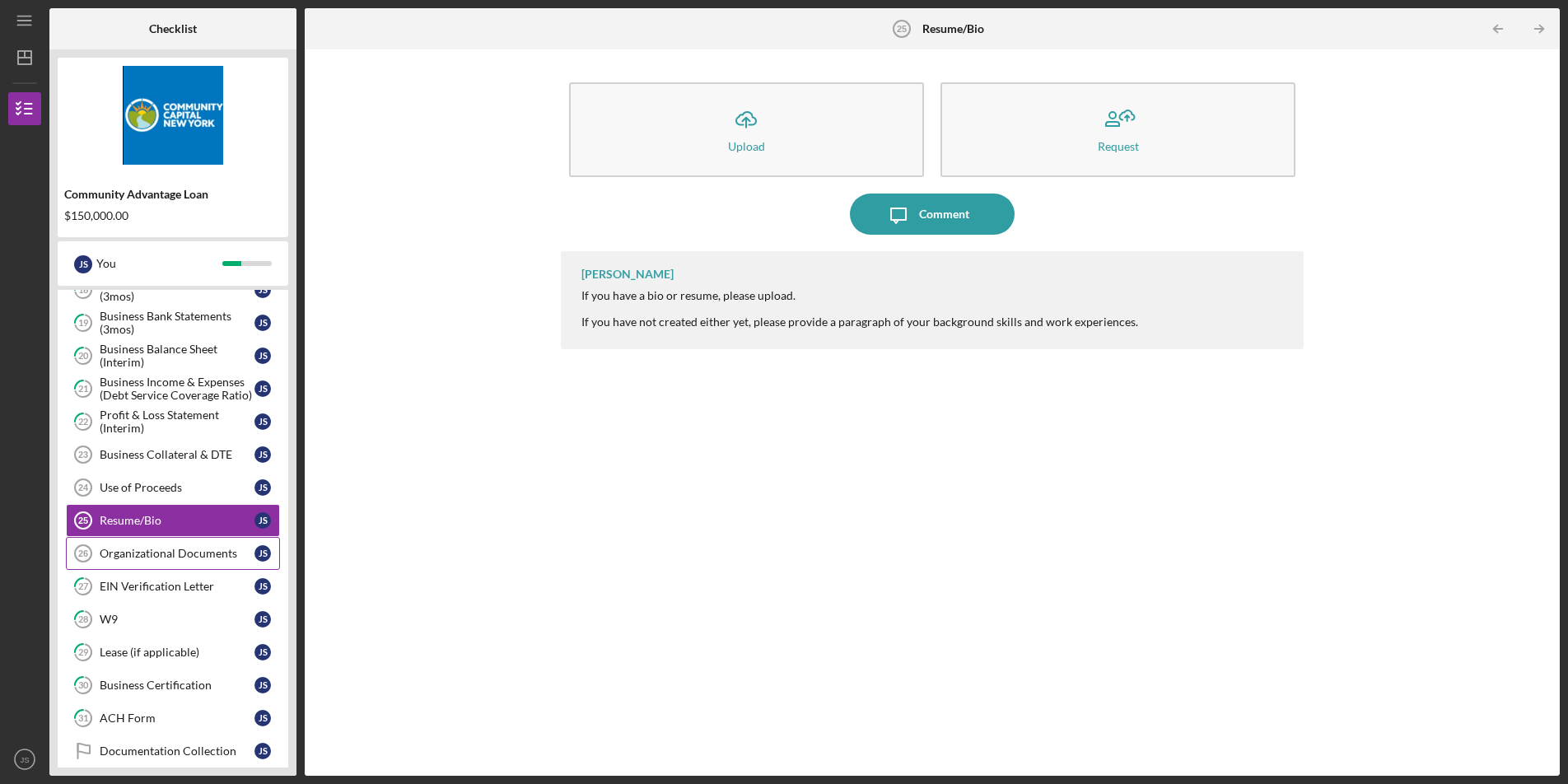
click at [168, 554] on div "Organizational Documents" at bounding box center [177, 553] width 155 height 13
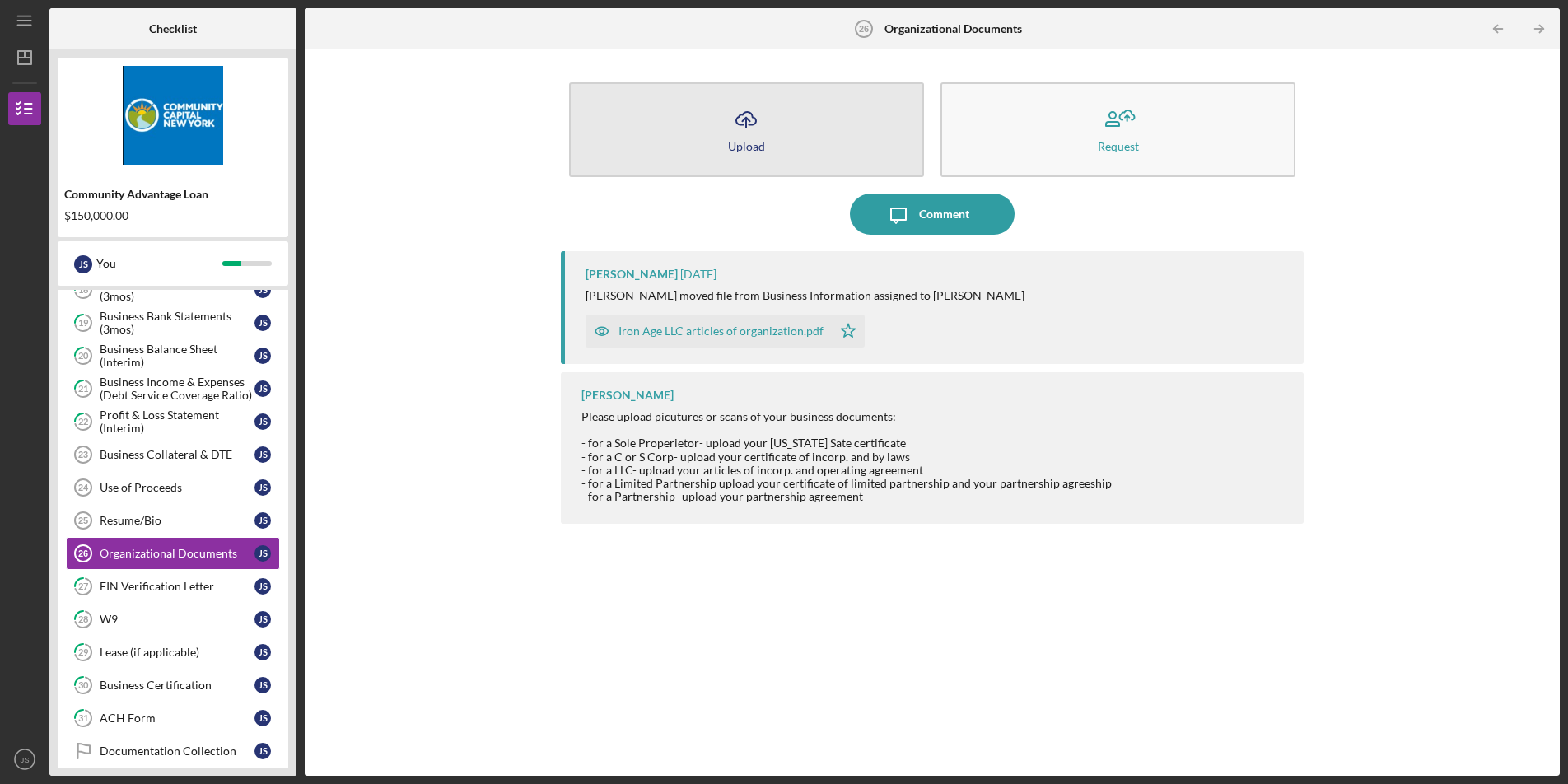
click at [782, 118] on button "Icon/Upload Upload" at bounding box center [746, 130] width 355 height 95
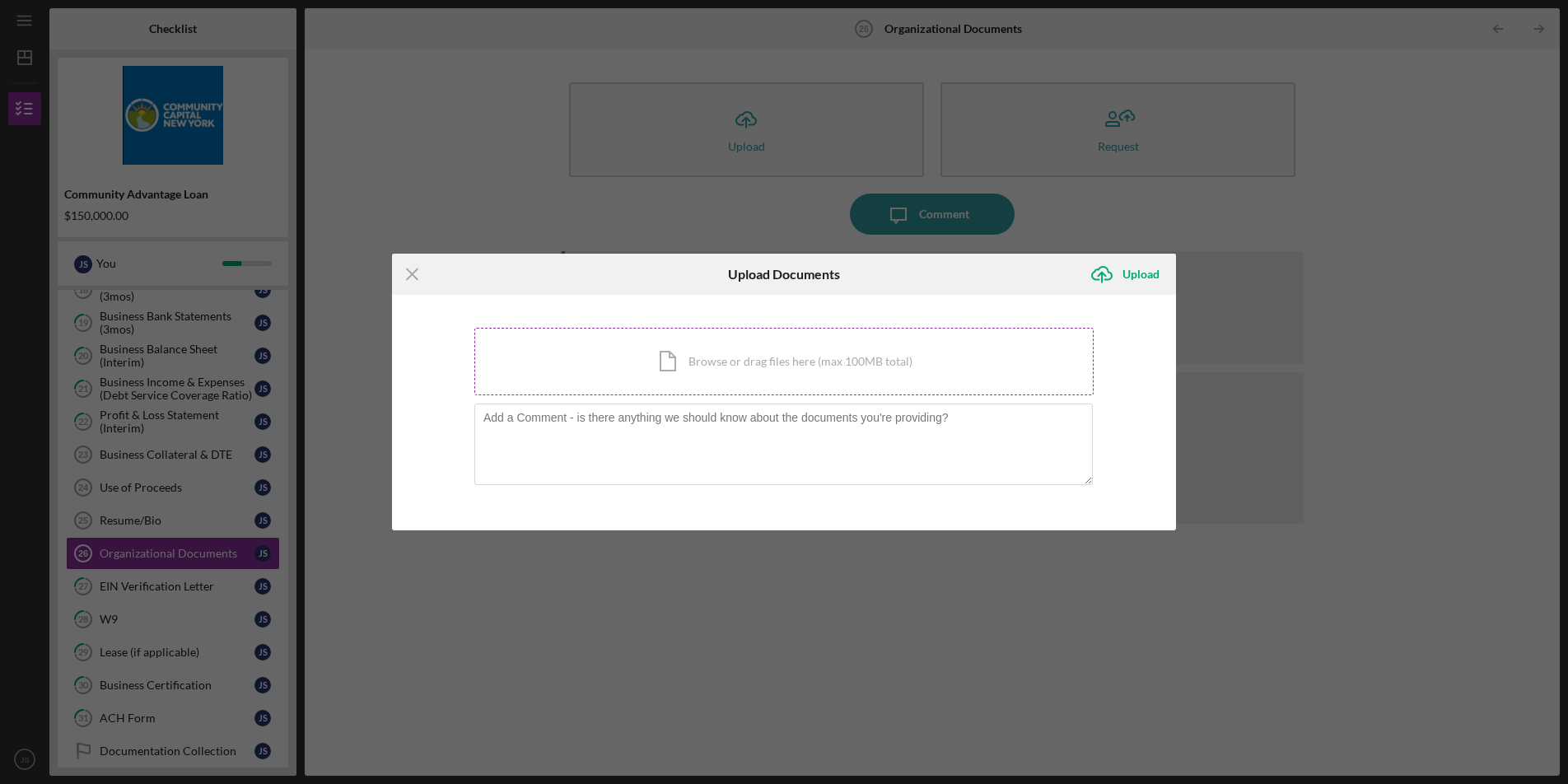
click at [812, 352] on div "Icon/Document Browse or drag files here (max 100MB total) Tap to choose files o…" at bounding box center [784, 361] width 619 height 68
click at [826, 420] on textarea at bounding box center [783, 444] width 618 height 80
click at [405, 272] on icon "Icon/Menu Close" at bounding box center [412, 274] width 41 height 41
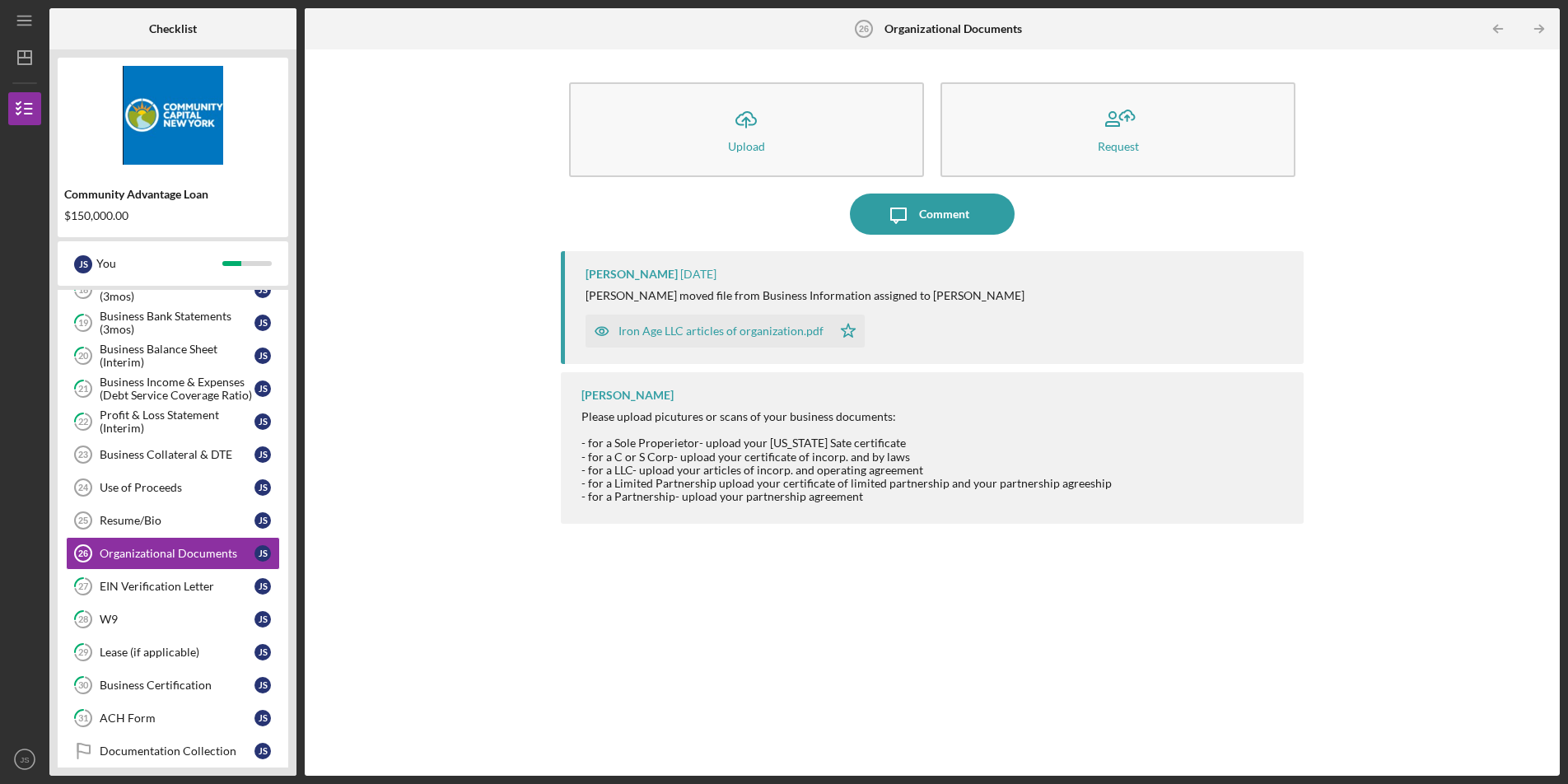
click at [732, 326] on div "Iron Age LLC articles of organization.pdf" at bounding box center [721, 330] width 205 height 13
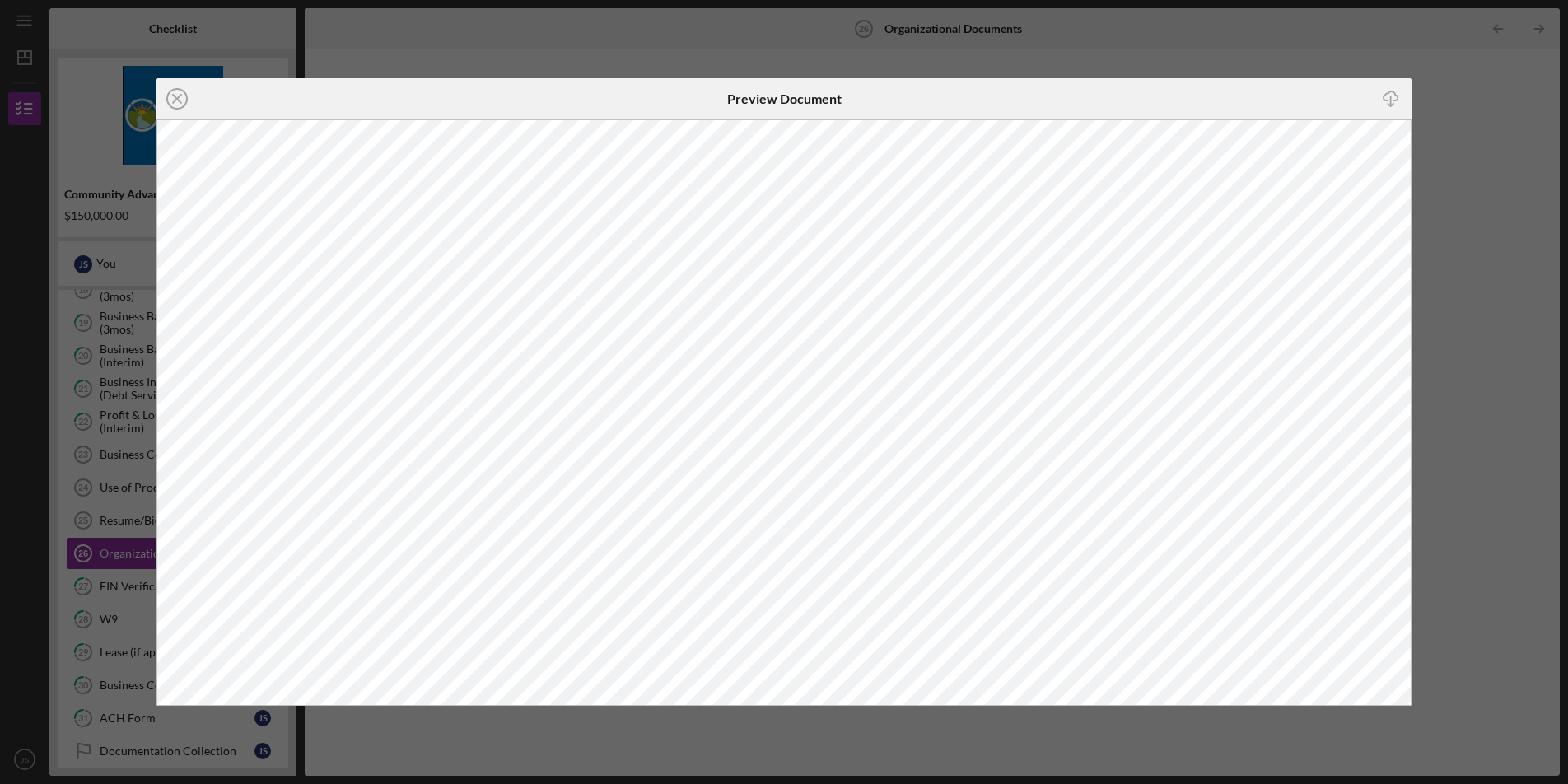
click at [1539, 378] on div "Icon/Close Preview Document Icon/Download" at bounding box center [784, 392] width 1568 height 784
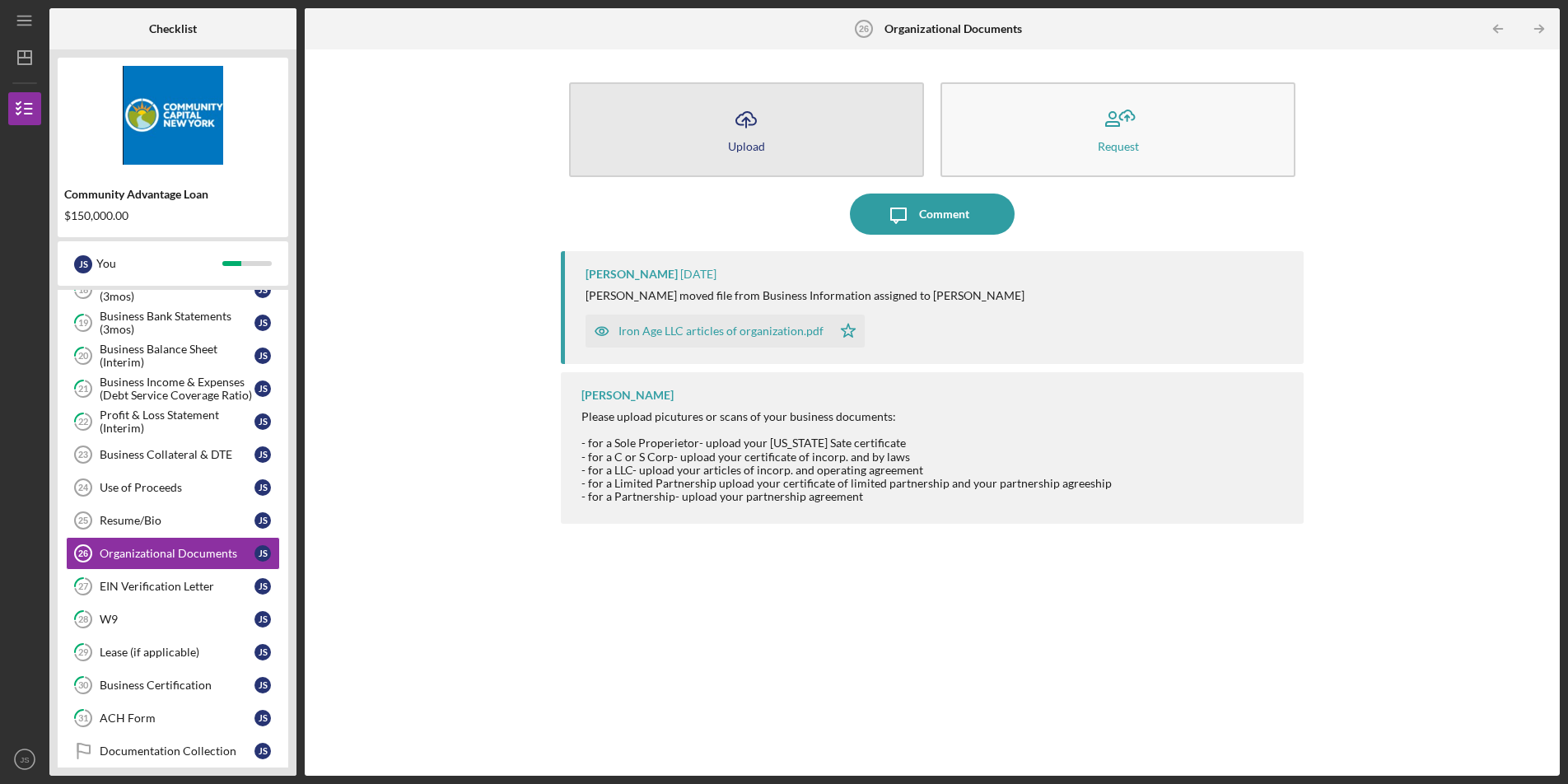
click at [790, 152] on button "Icon/Upload Upload" at bounding box center [746, 130] width 355 height 95
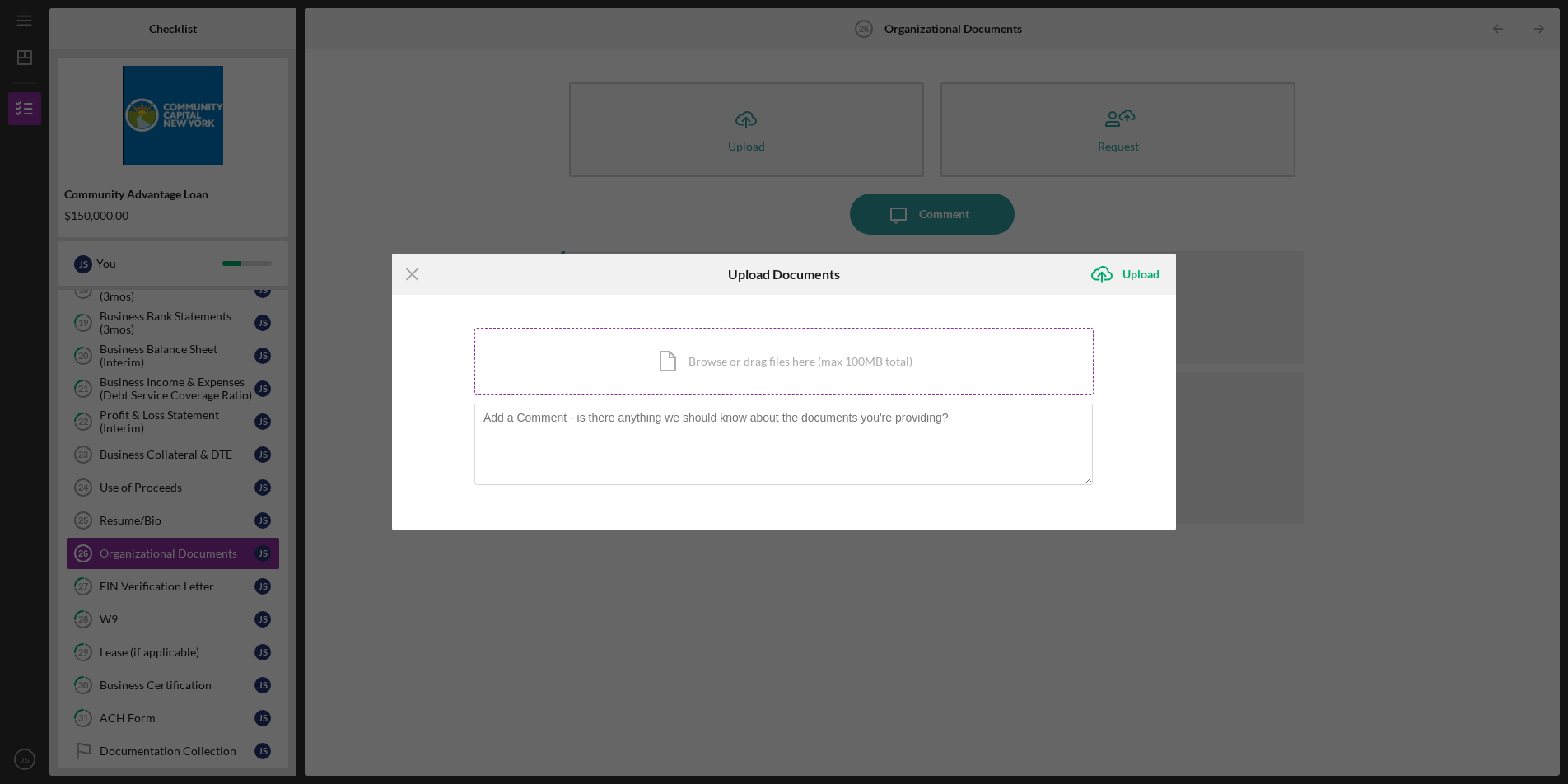
click at [709, 353] on div "Icon/Document Browse or drag files here (max 100MB total) Tap to choose files o…" at bounding box center [784, 361] width 619 height 68
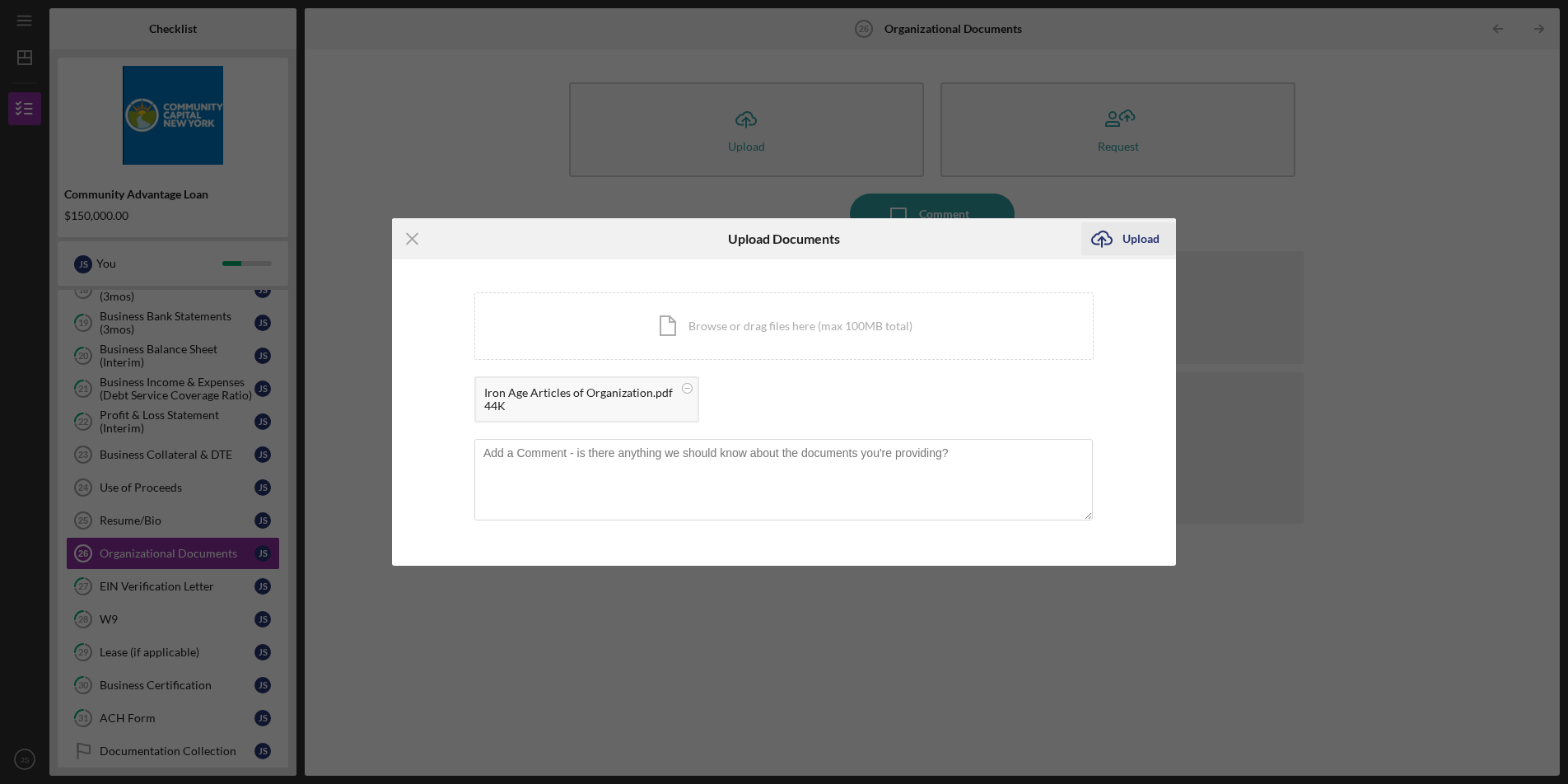
click at [1137, 231] on div "Upload" at bounding box center [1141, 239] width 37 height 33
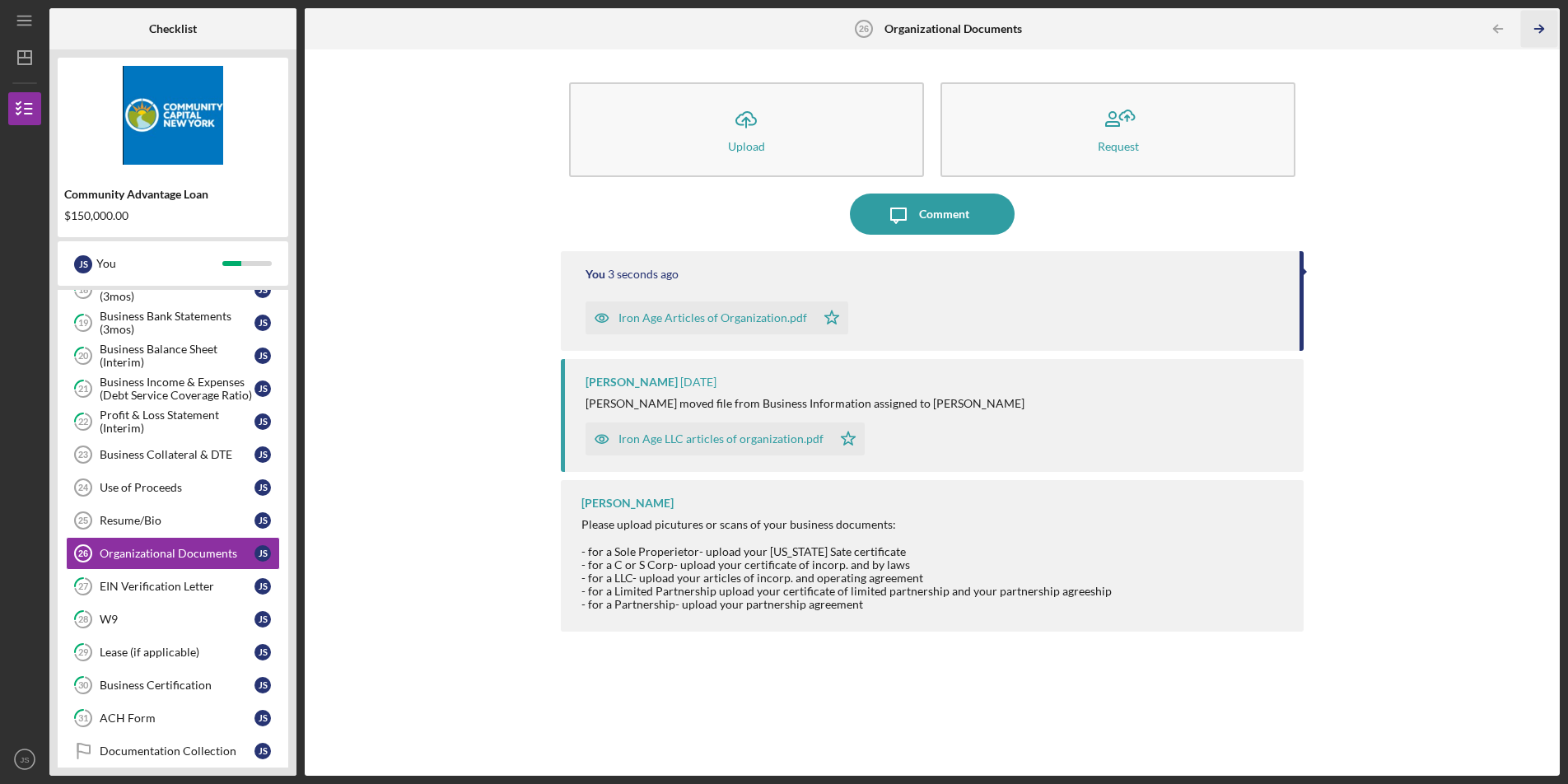
click at [1540, 24] on icon "Icon/Table Pagination Arrow" at bounding box center [1540, 29] width 37 height 37
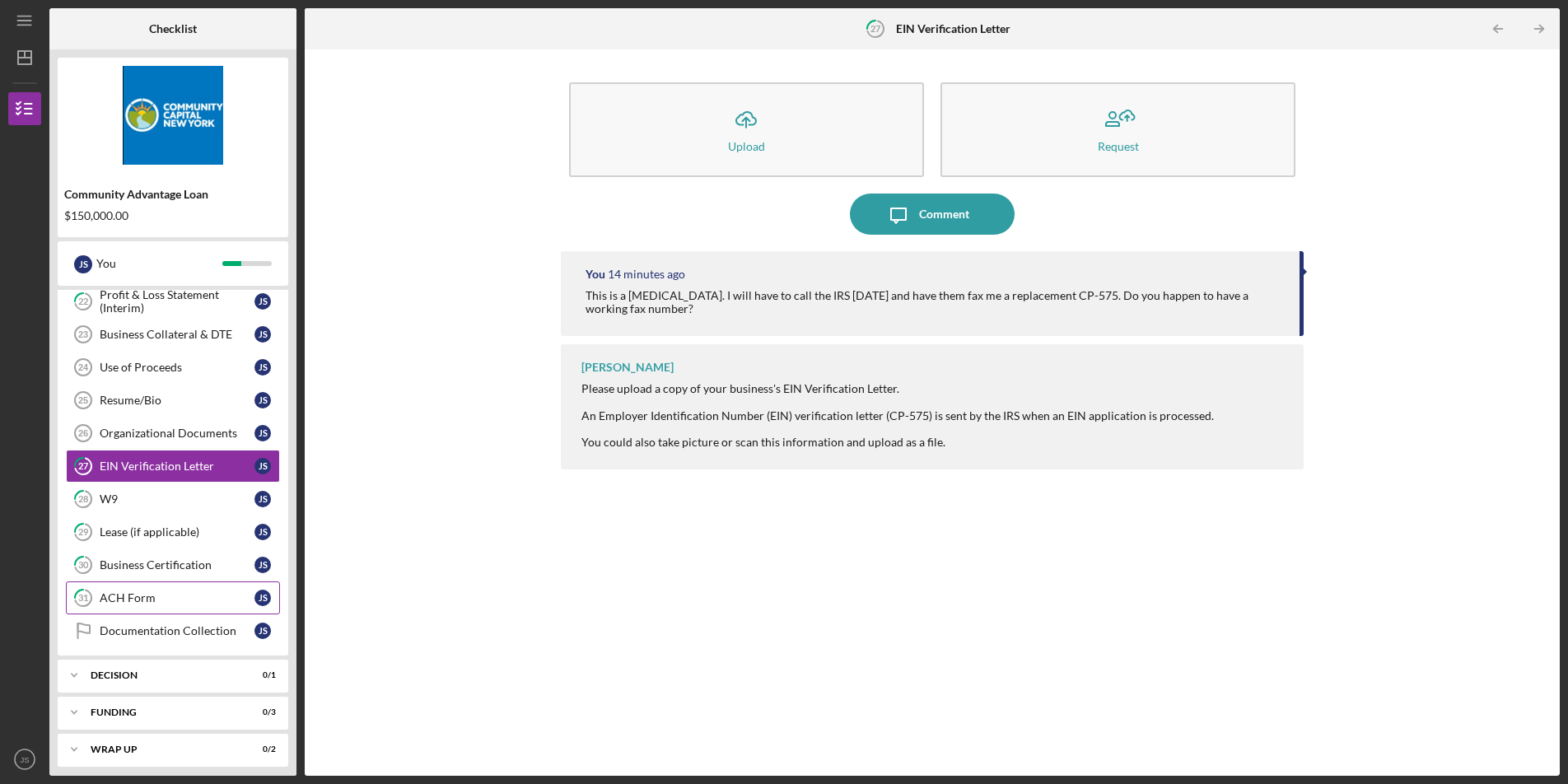
scroll to position [623, 0]
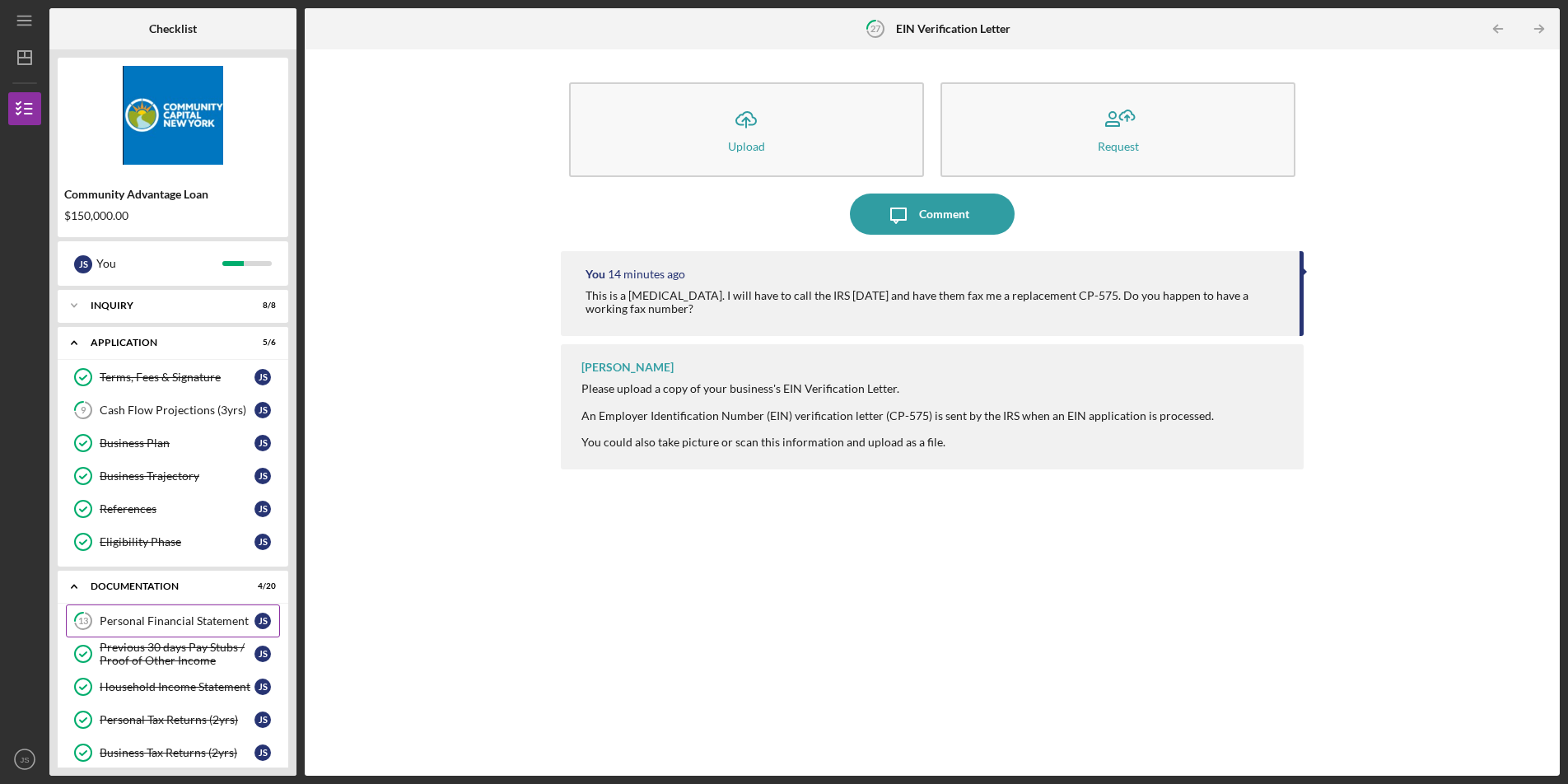
click at [159, 622] on div "Personal Financial Statement" at bounding box center [177, 621] width 155 height 13
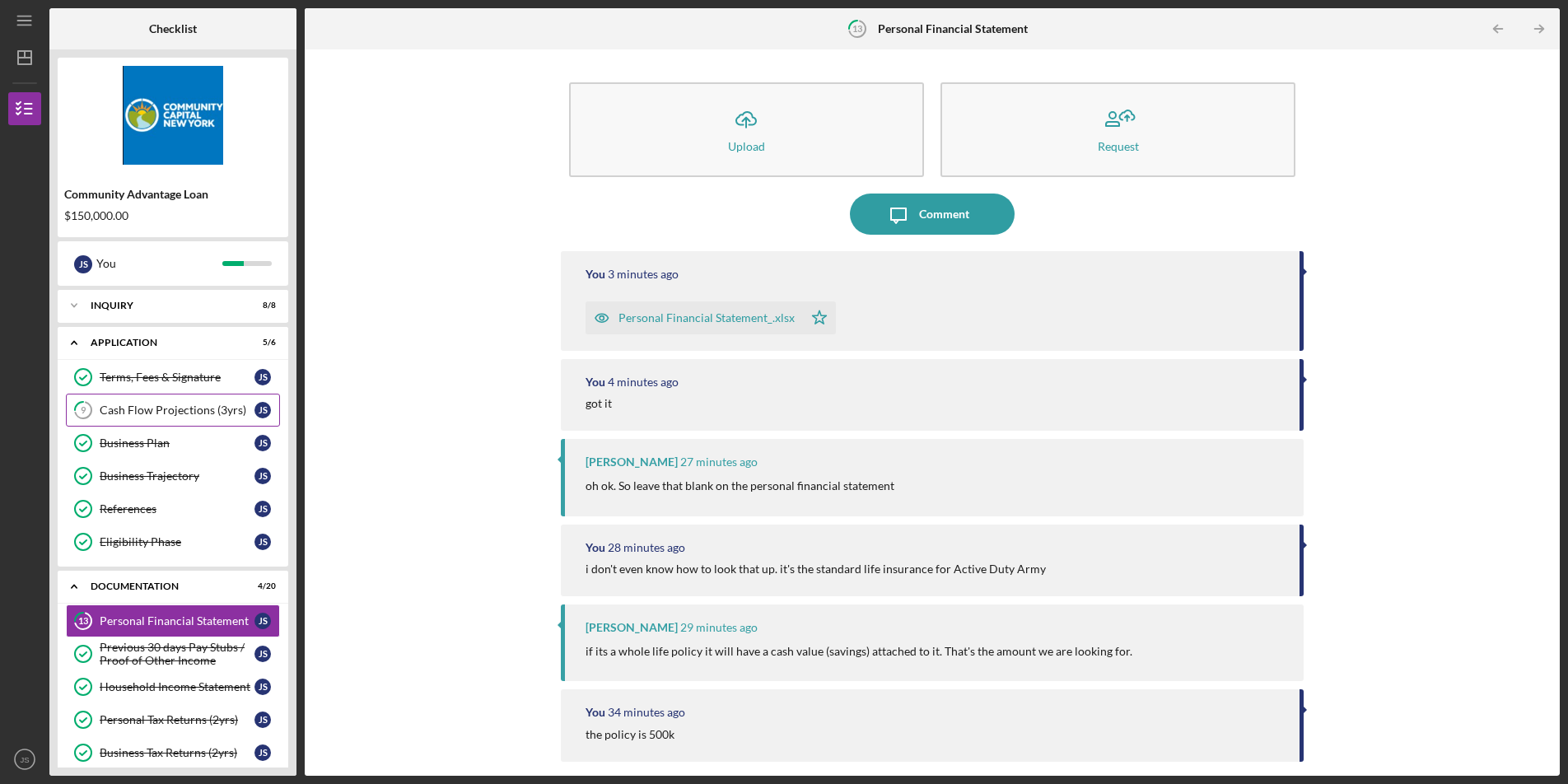
click at [189, 411] on div "Cash Flow Projections (3yrs)" at bounding box center [177, 410] width 155 height 13
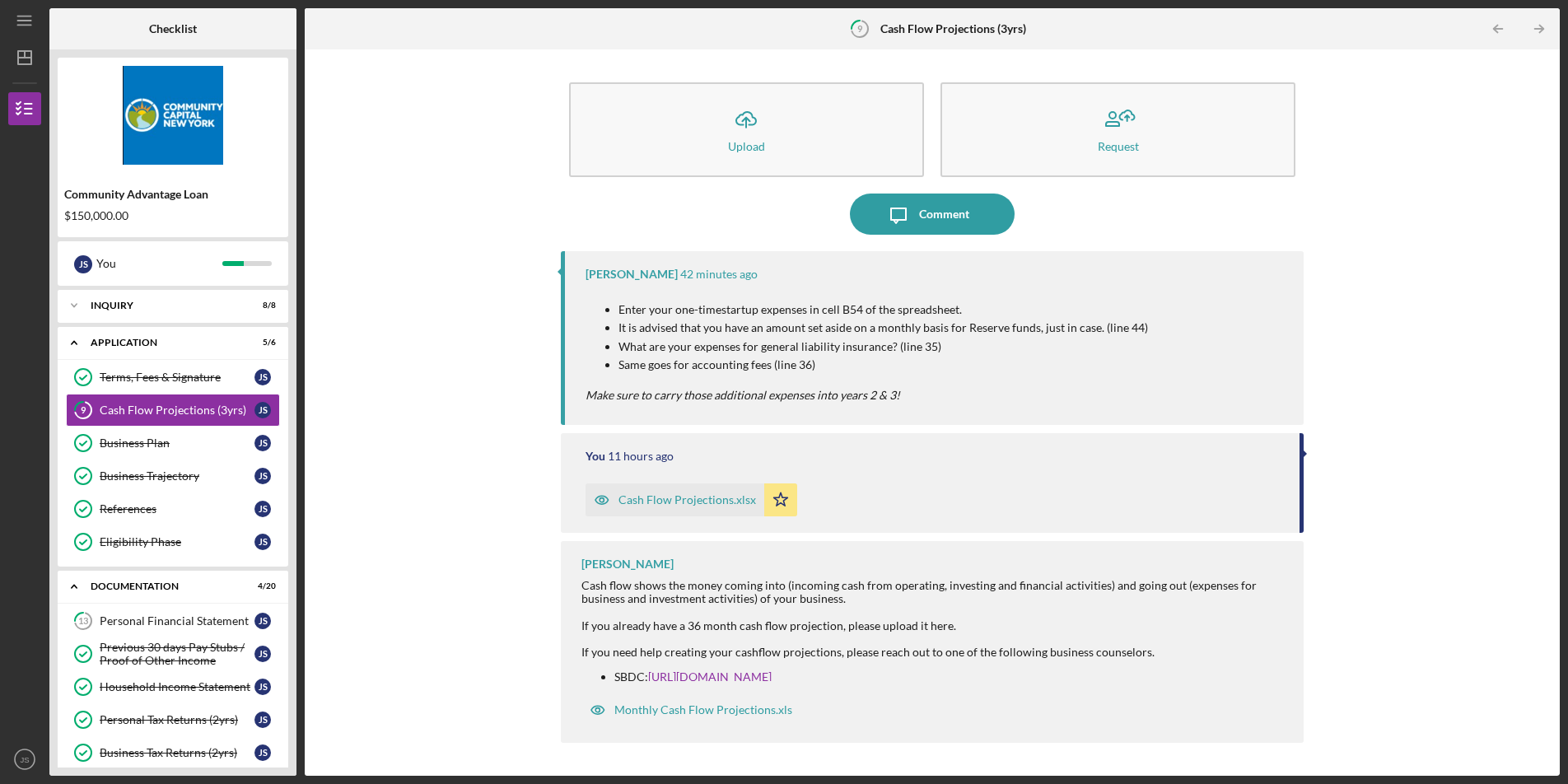
click at [436, 355] on div "Icon/Upload Upload Request Icon/Message Comment Lisbel Rosario 42 minutes ago E…" at bounding box center [932, 412] width 1238 height 709
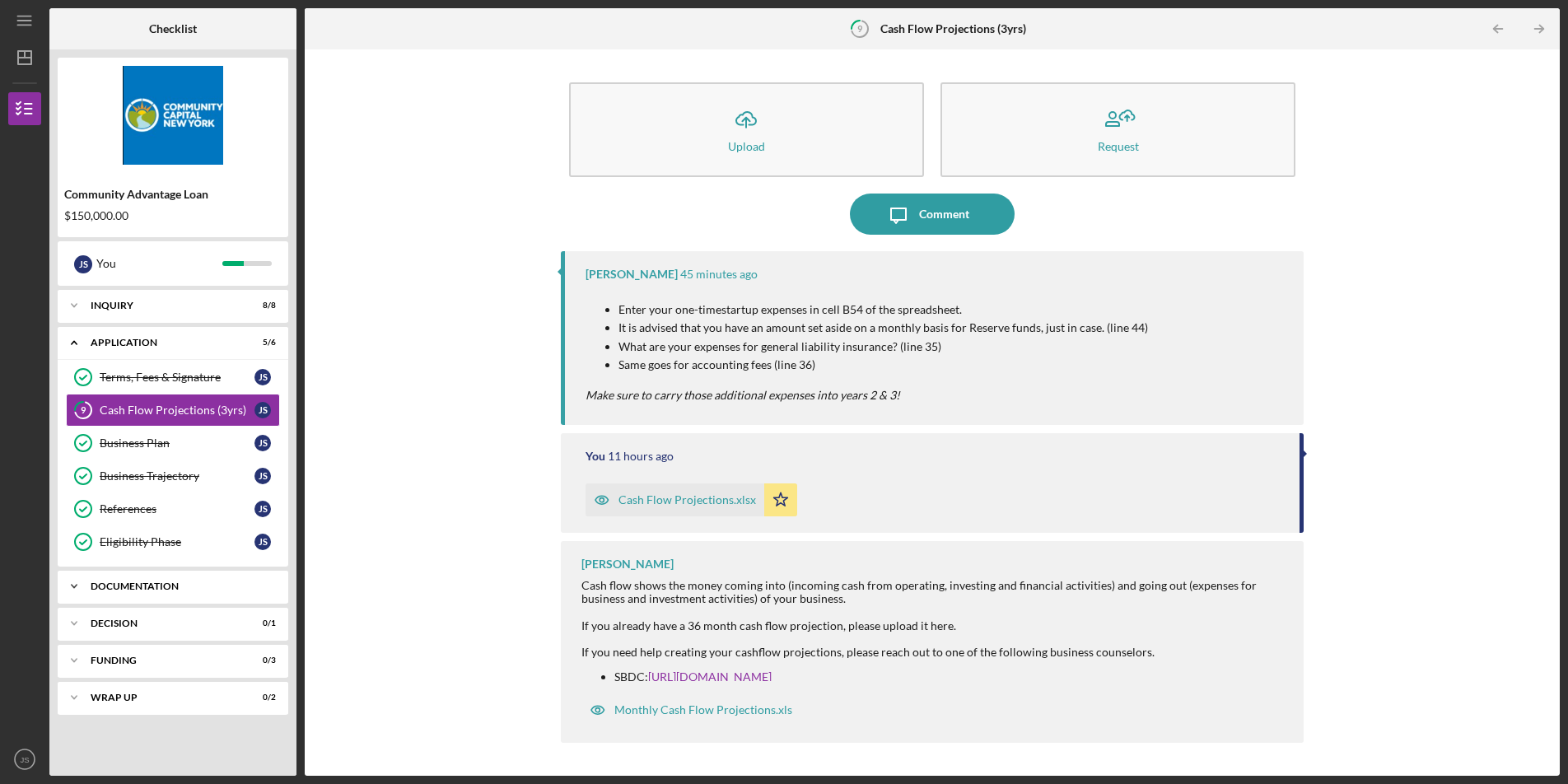
click at [161, 575] on div "Icon/Expander Documentation 4 / 20" at bounding box center [173, 586] width 231 height 33
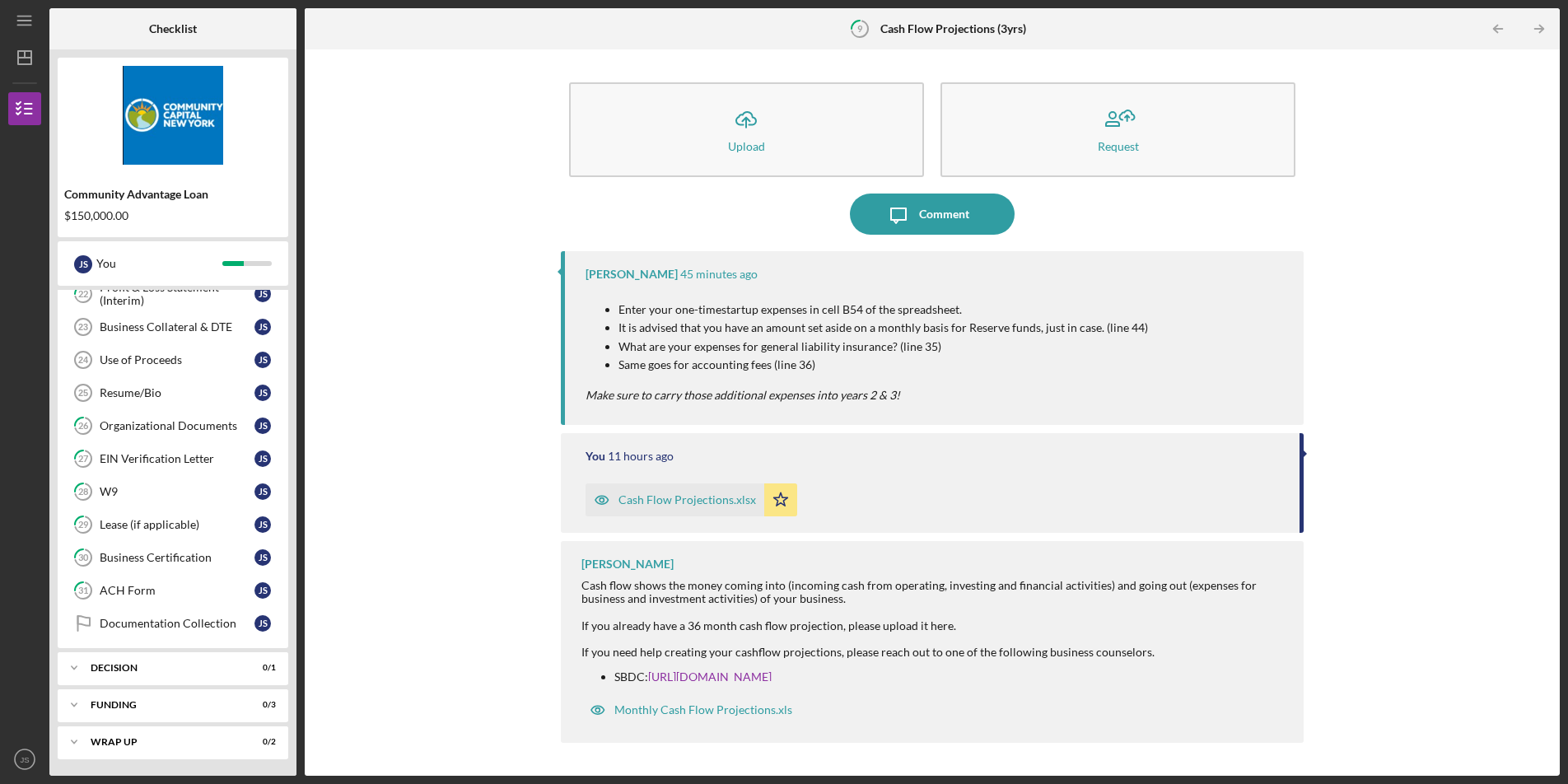
scroll to position [275, 0]
